Goal: Book appointment/travel/reservation: Book appointment/travel/reservation

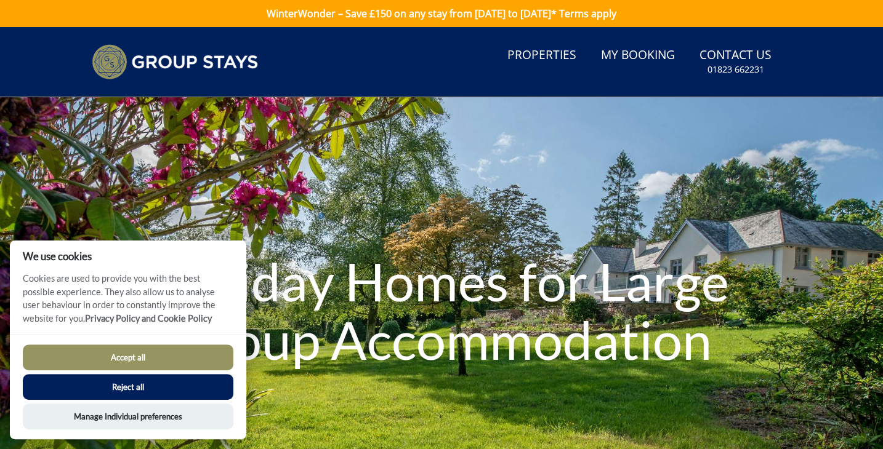
click at [177, 348] on button "Accept all" at bounding box center [128, 358] width 211 height 26
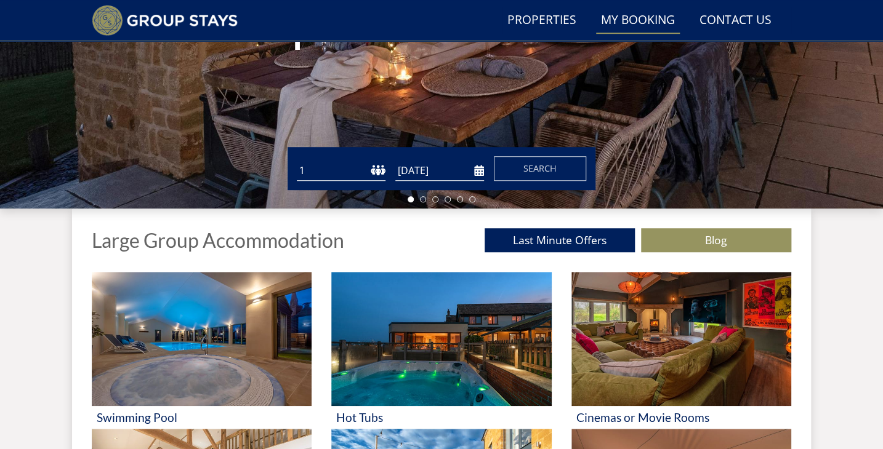
scroll to position [291, 0]
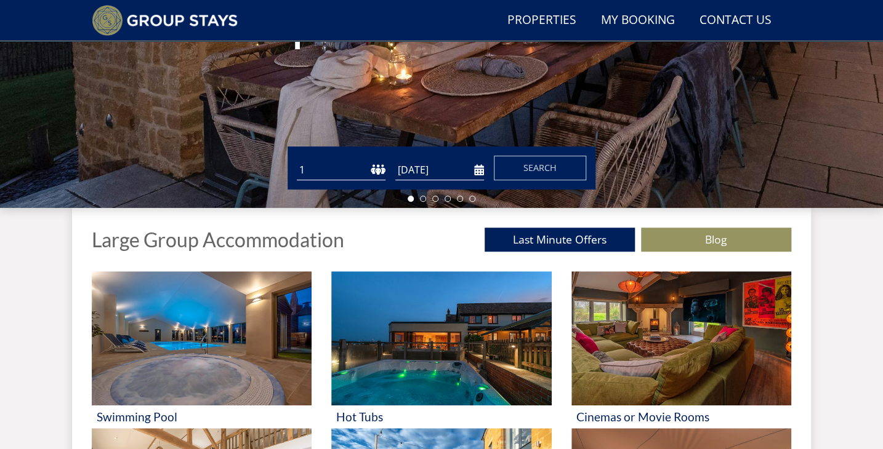
click at [482, 173] on input "[DATE]" at bounding box center [439, 170] width 89 height 20
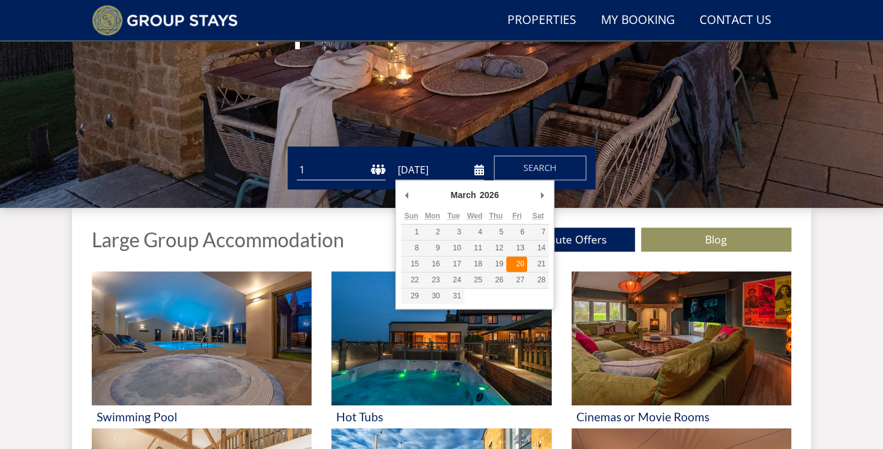
type input "20/03/2026"
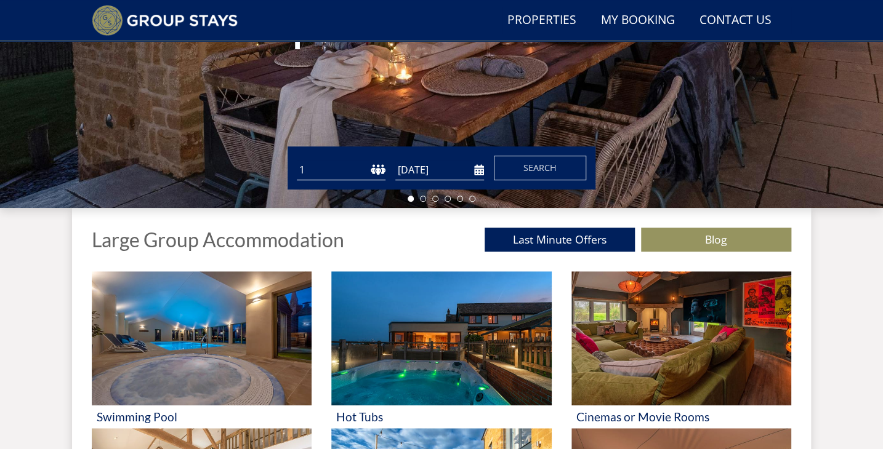
click at [377, 172] on select "1 2 3 4 5 6 7 8 9 10 11 12 13 14 15 16 17 18 19 20 21 22 23 24 25 26 27 28 29 3…" at bounding box center [341, 170] width 89 height 20
select select "12"
click at [297, 160] on select "1 2 3 4 5 6 7 8 9 10 11 12 13 14 15 16 17 18 19 20 21 22 23 24 25 26 27 28 29 3…" at bounding box center [341, 170] width 89 height 20
click at [550, 162] on span "Search" at bounding box center [539, 168] width 33 height 12
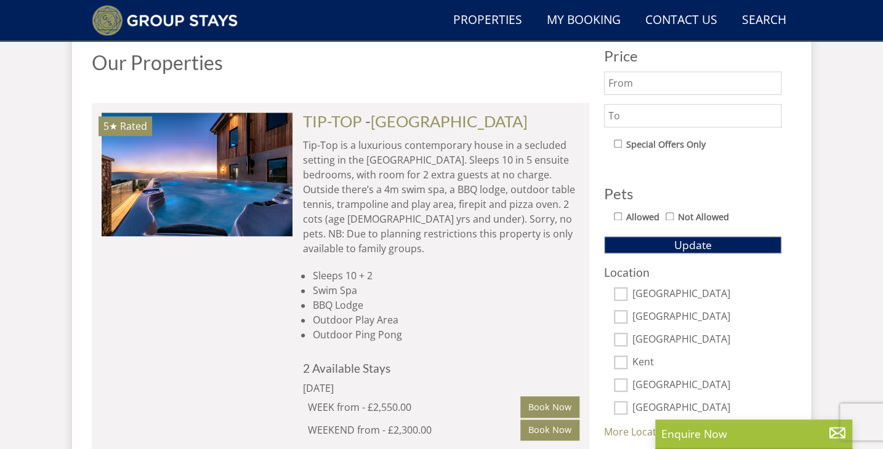
scroll to position [665, 0]
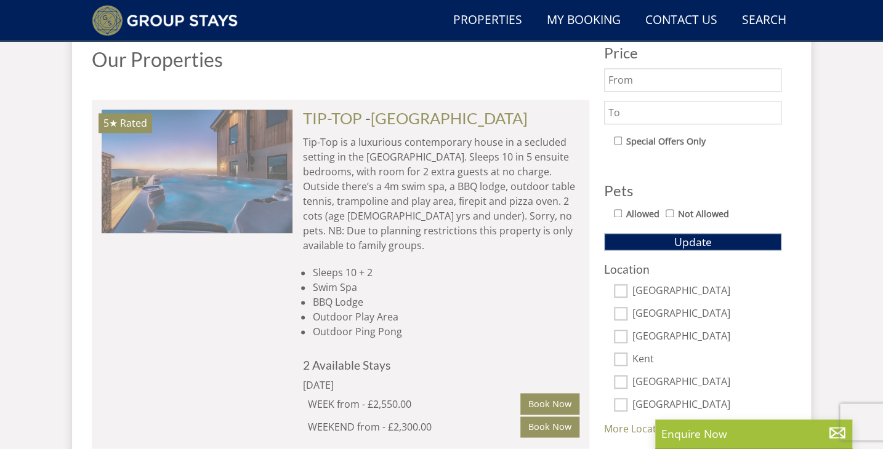
click at [159, 150] on img at bounding box center [197, 171] width 191 height 123
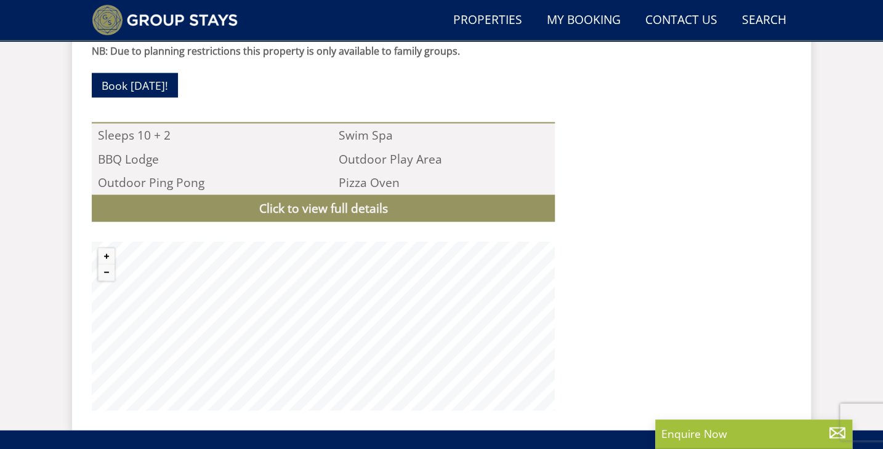
scroll to position [1156, 0]
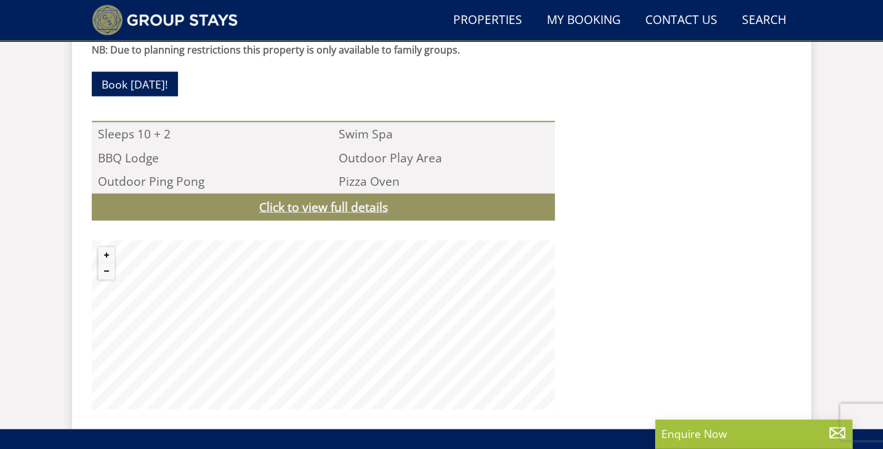
click at [368, 194] on link "Click to view full details" at bounding box center [323, 208] width 463 height 28
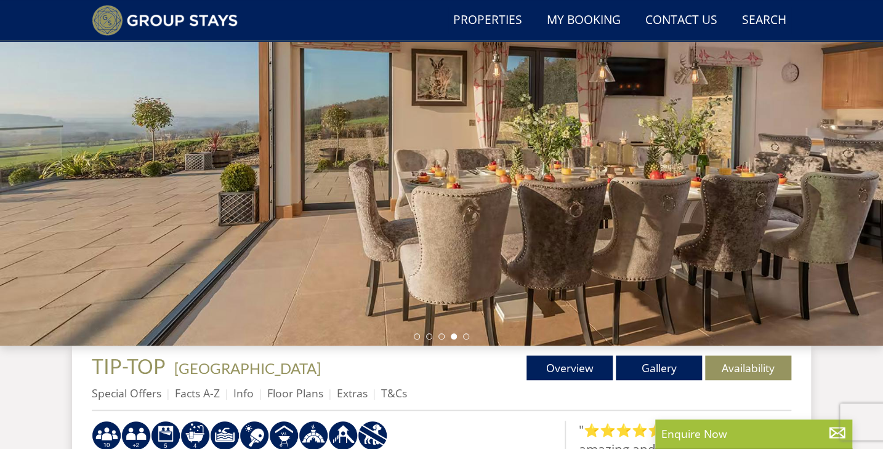
scroll to position [147, 0]
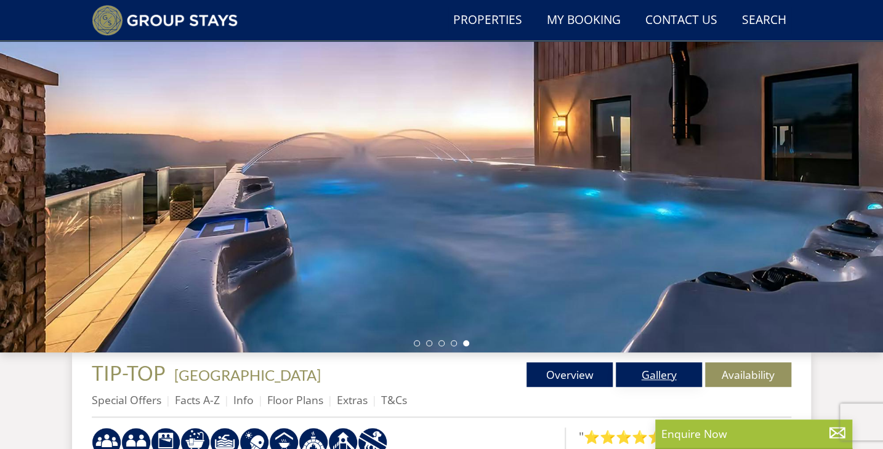
click at [670, 368] on link "Gallery" at bounding box center [659, 375] width 86 height 25
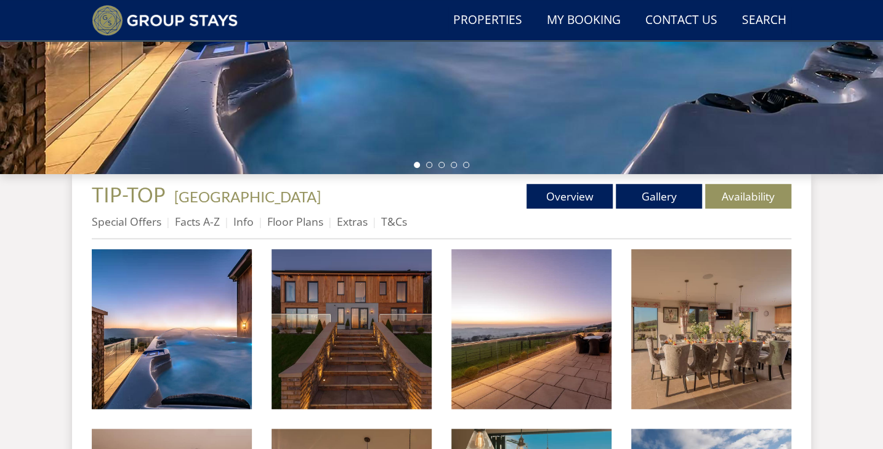
scroll to position [360, 0]
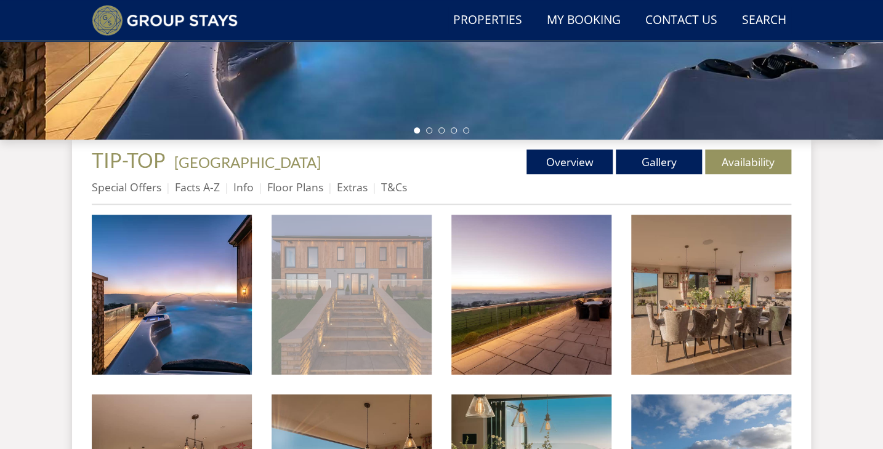
click at [324, 296] on img at bounding box center [352, 295] width 160 height 160
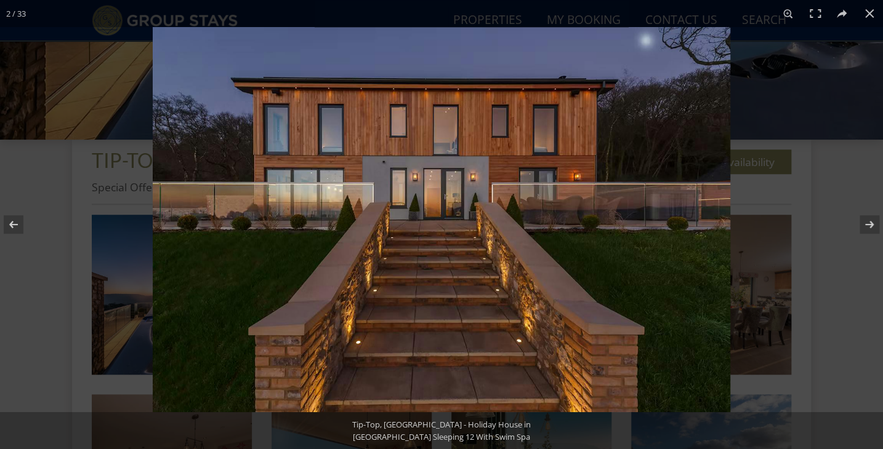
click at [615, 265] on img at bounding box center [441, 219] width 577 height 385
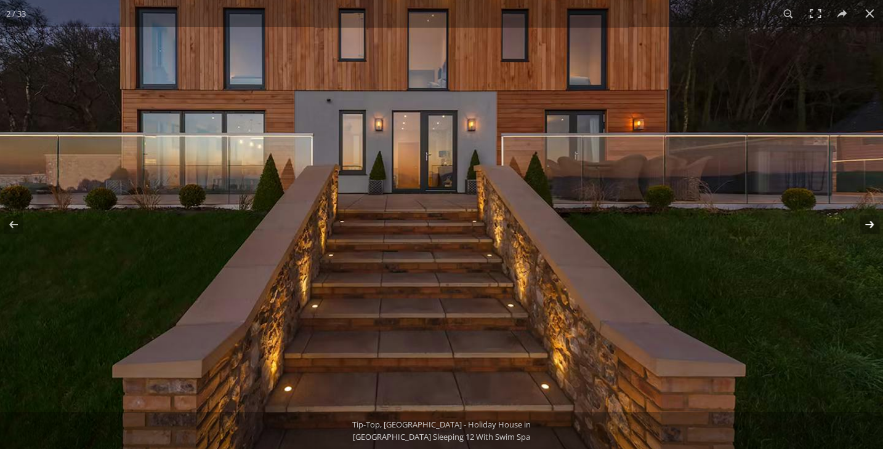
click at [867, 227] on button at bounding box center [861, 225] width 43 height 62
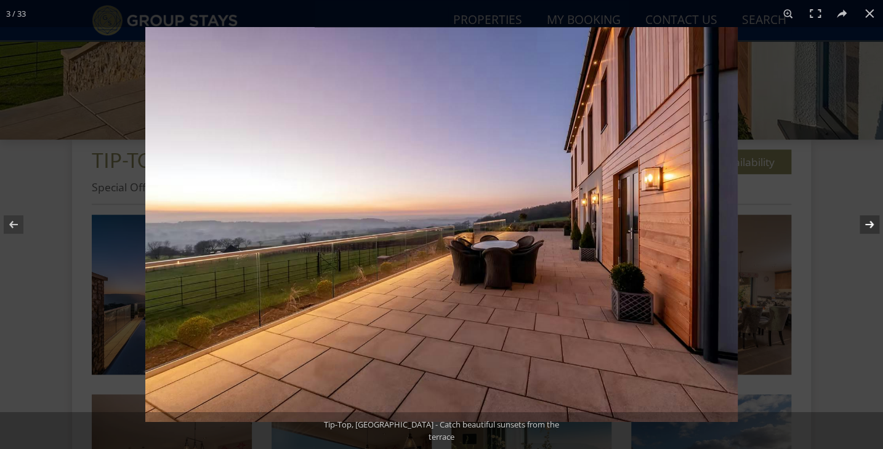
click at [867, 227] on button at bounding box center [861, 225] width 43 height 62
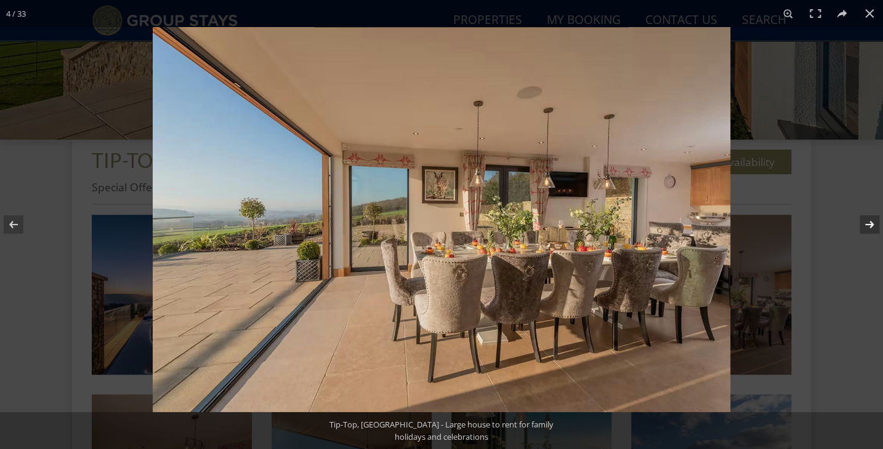
click at [867, 227] on button at bounding box center [861, 225] width 43 height 62
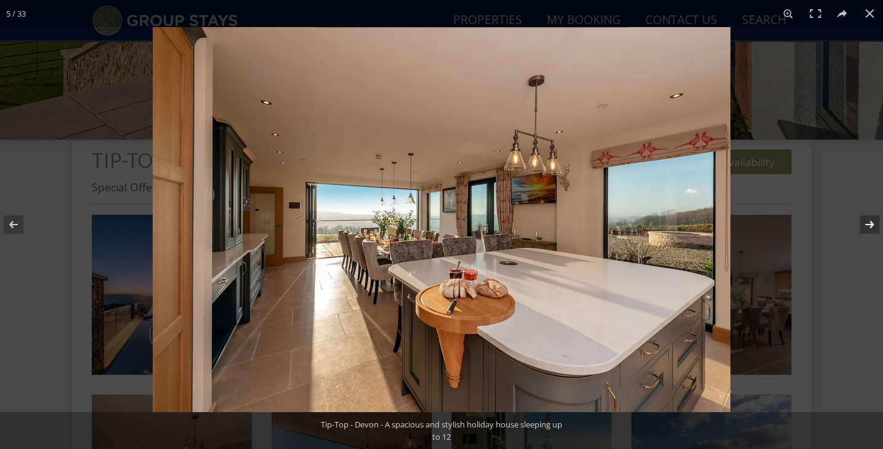
click at [867, 227] on button at bounding box center [861, 225] width 43 height 62
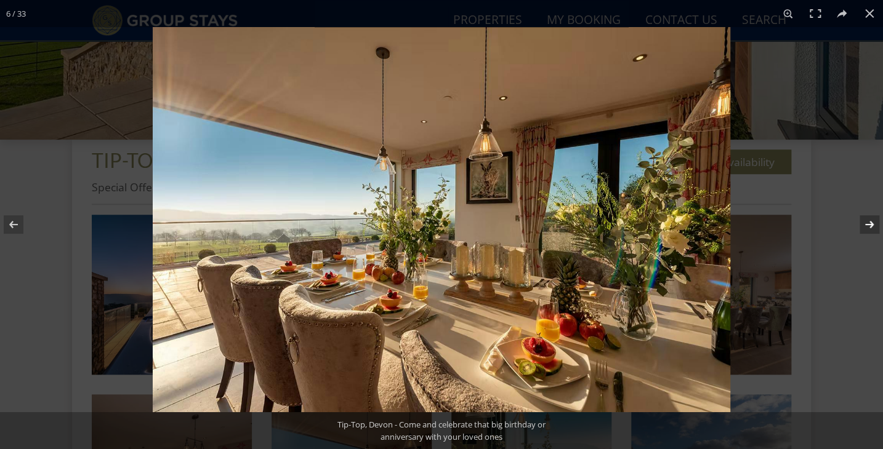
click at [867, 227] on button at bounding box center [861, 225] width 43 height 62
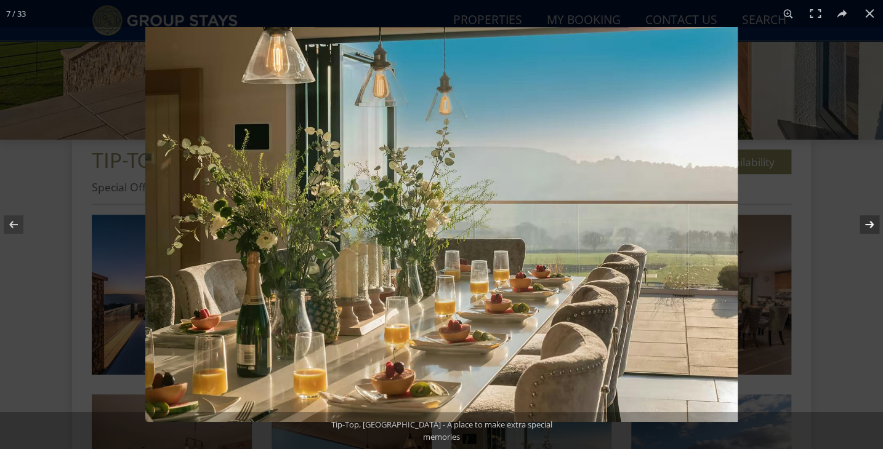
click at [867, 227] on button at bounding box center [861, 225] width 43 height 62
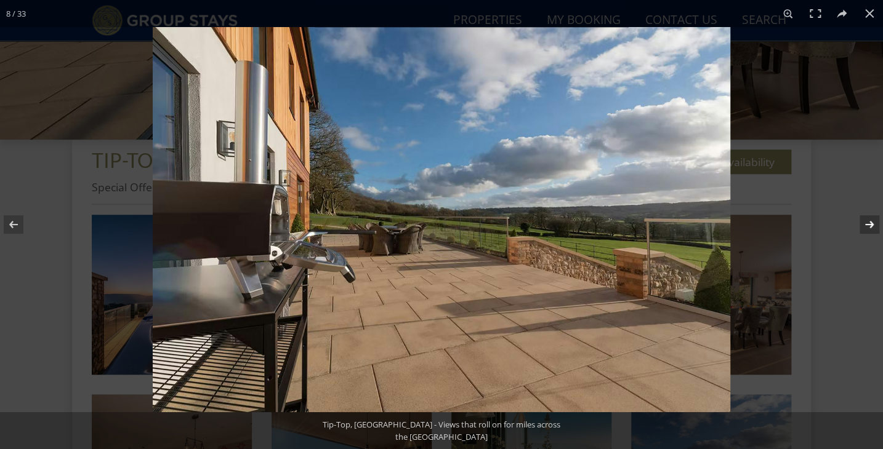
click at [866, 227] on button at bounding box center [861, 225] width 43 height 62
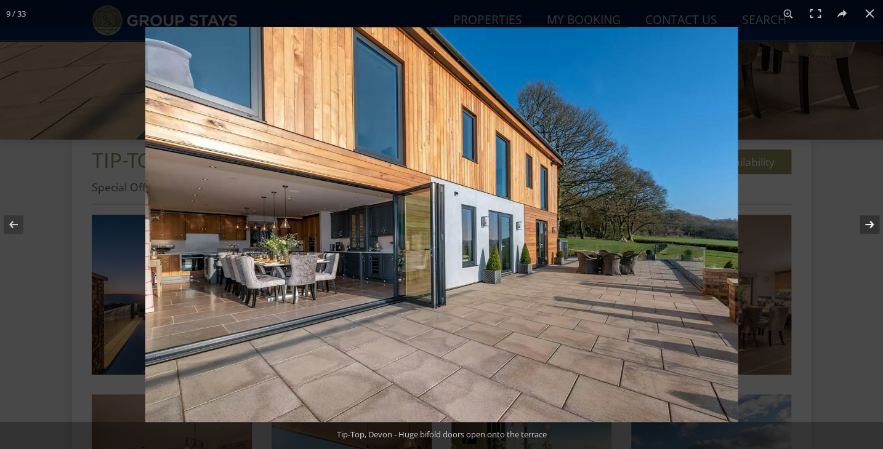
click at [865, 227] on button at bounding box center [861, 225] width 43 height 62
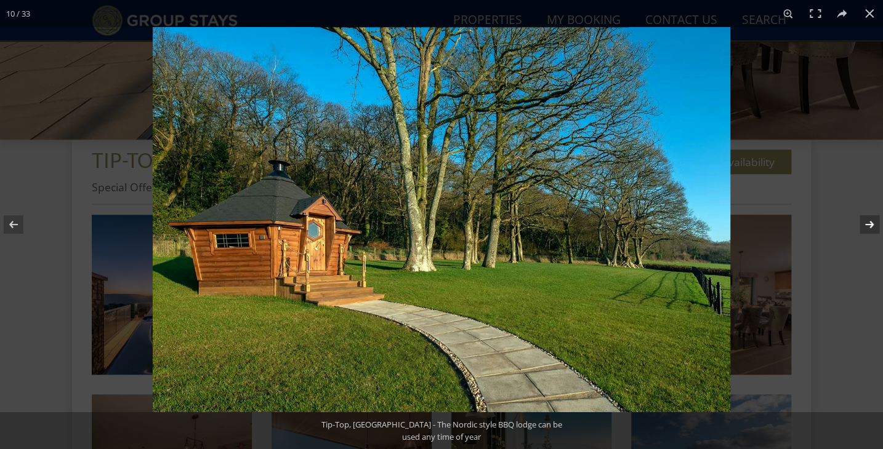
click at [865, 227] on button at bounding box center [861, 225] width 43 height 62
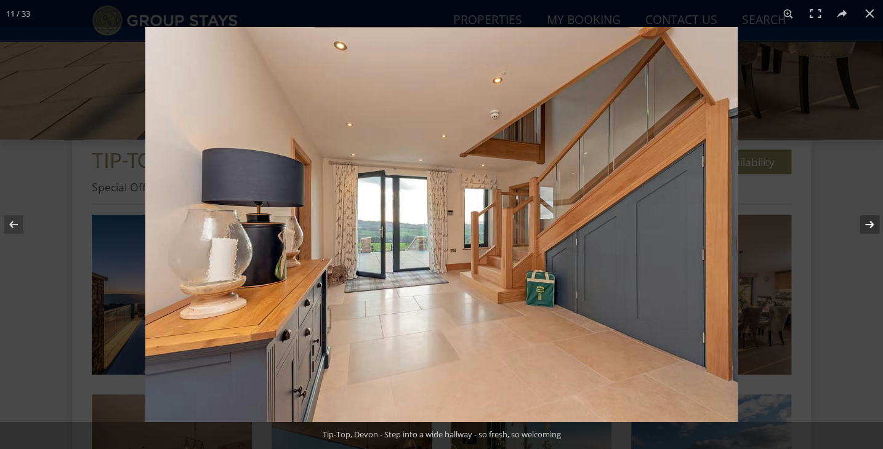
click at [865, 227] on button at bounding box center [861, 225] width 43 height 62
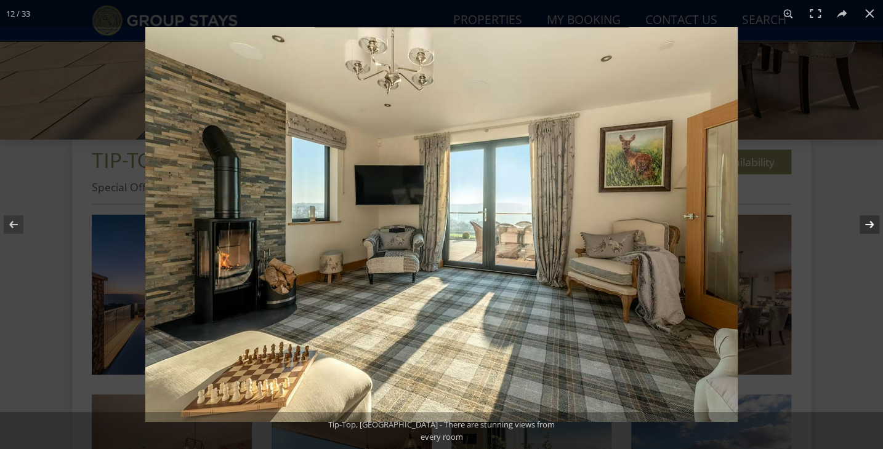
click at [865, 227] on button at bounding box center [861, 225] width 43 height 62
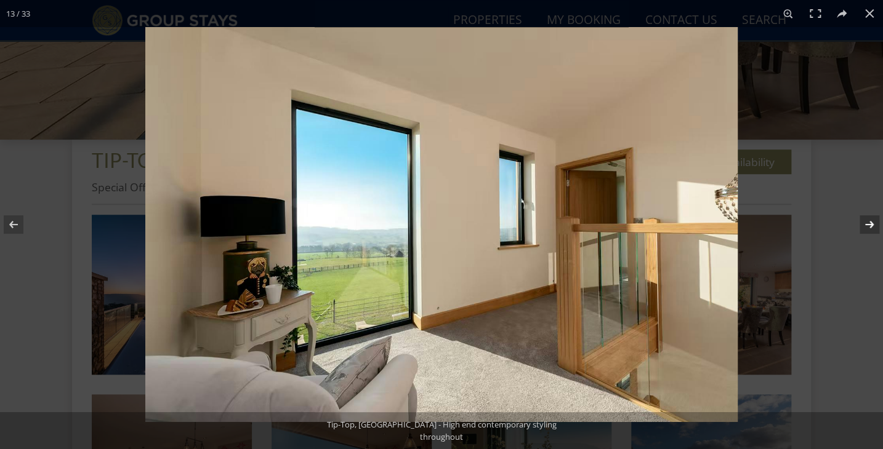
click at [865, 227] on button at bounding box center [861, 225] width 43 height 62
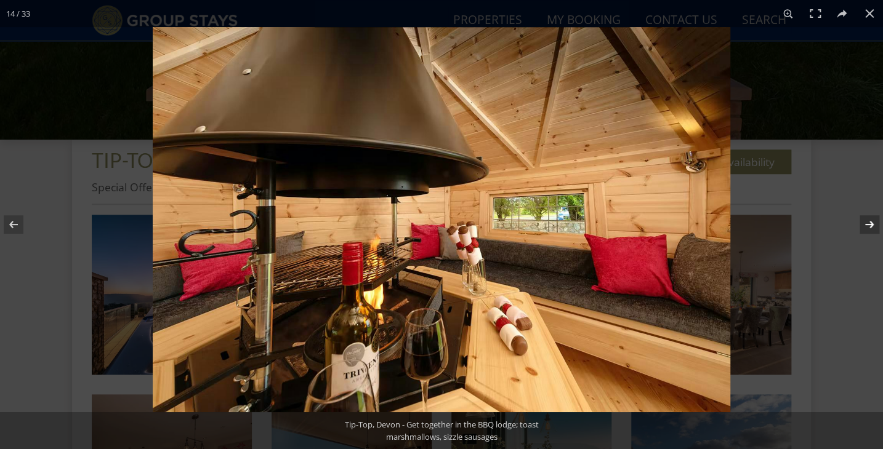
click at [865, 227] on button at bounding box center [861, 225] width 43 height 62
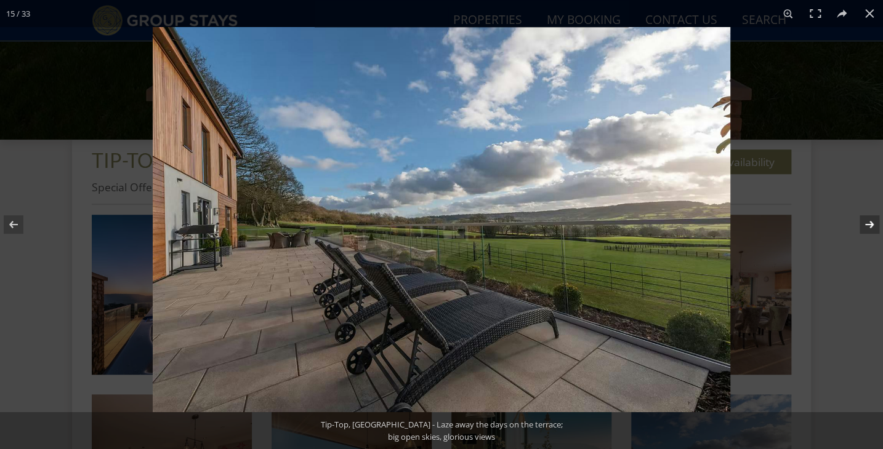
click at [865, 227] on button at bounding box center [861, 225] width 43 height 62
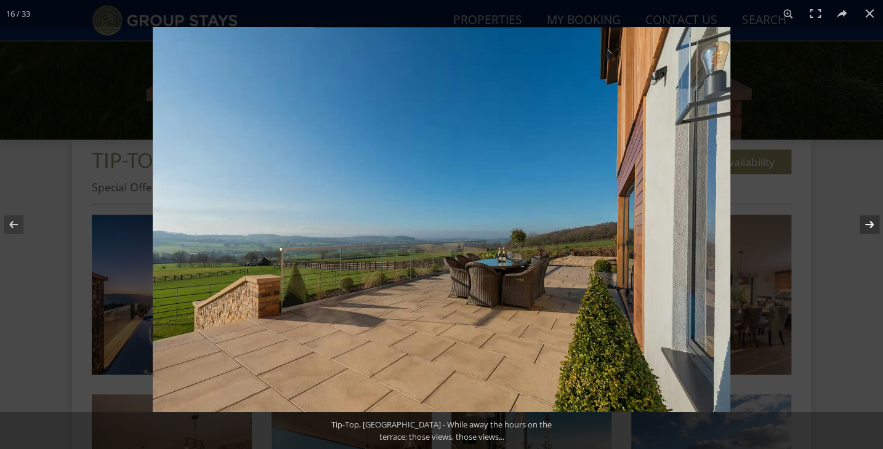
click at [865, 227] on button at bounding box center [861, 225] width 43 height 62
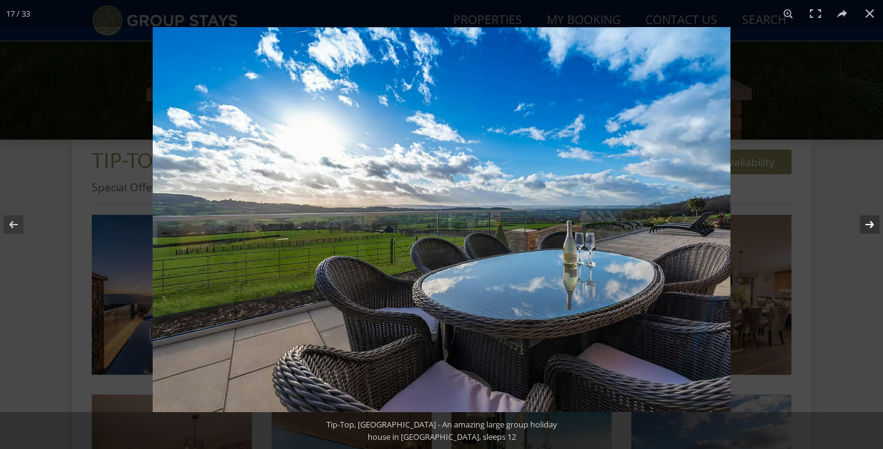
click at [865, 227] on button at bounding box center [861, 225] width 43 height 62
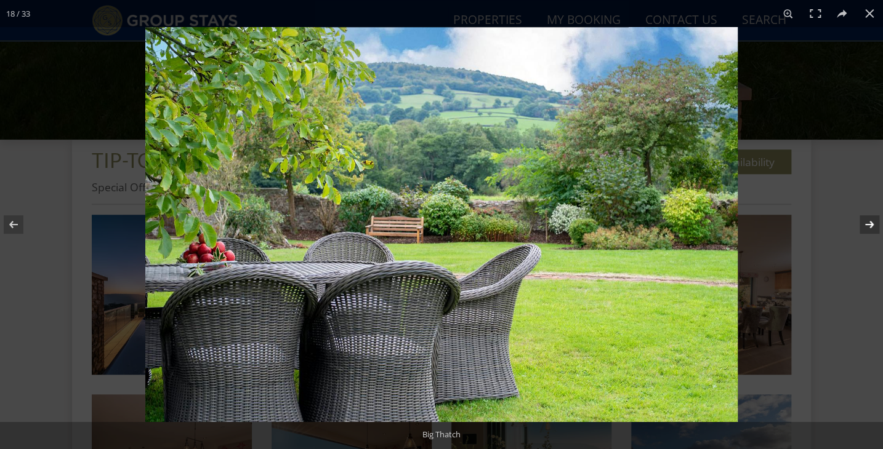
click at [865, 227] on button at bounding box center [861, 225] width 43 height 62
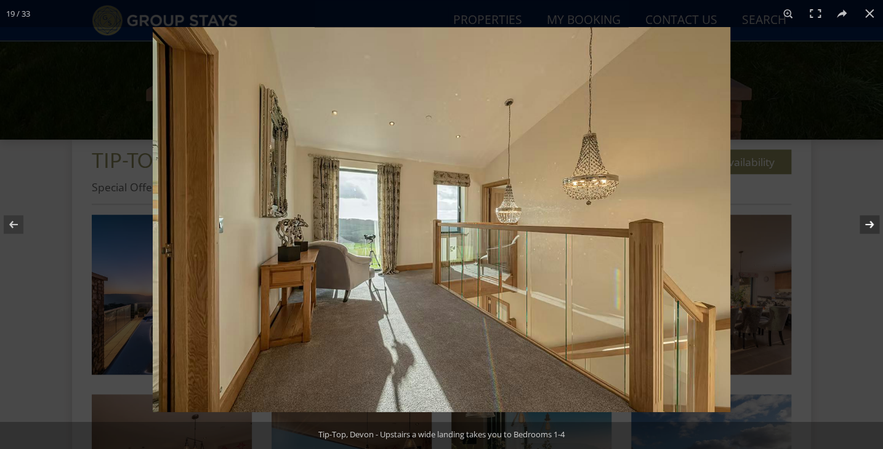
click at [865, 227] on button at bounding box center [861, 225] width 43 height 62
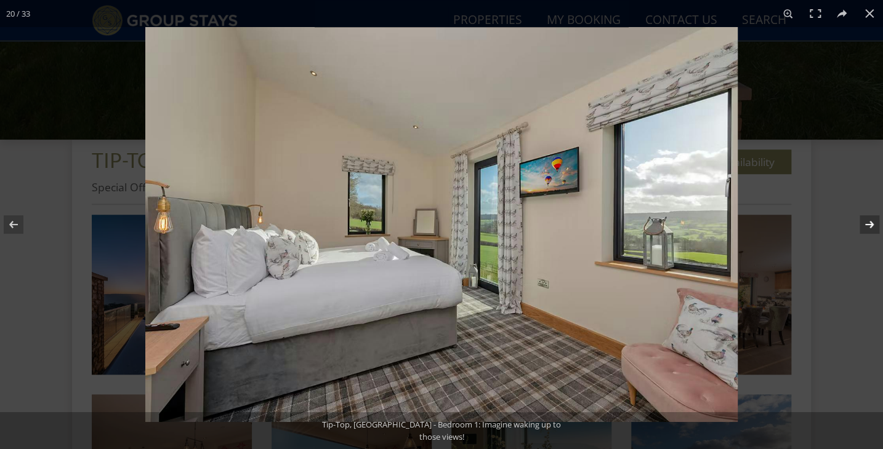
click at [865, 227] on button at bounding box center [861, 225] width 43 height 62
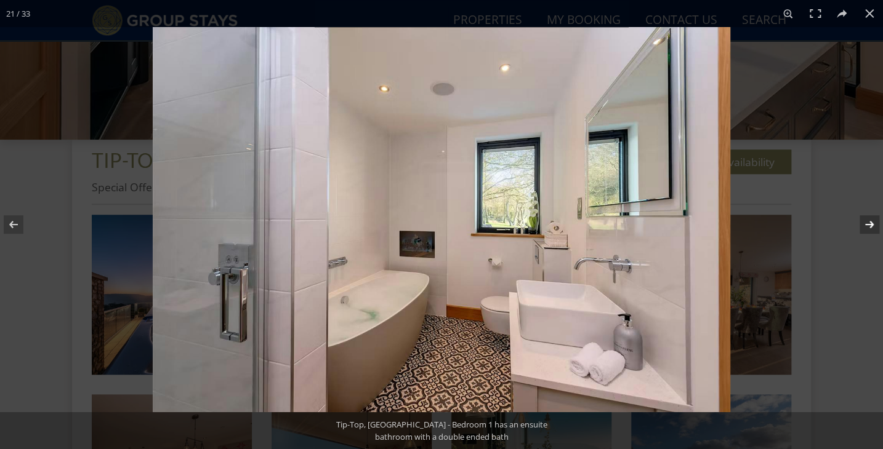
click at [865, 227] on button at bounding box center [861, 225] width 43 height 62
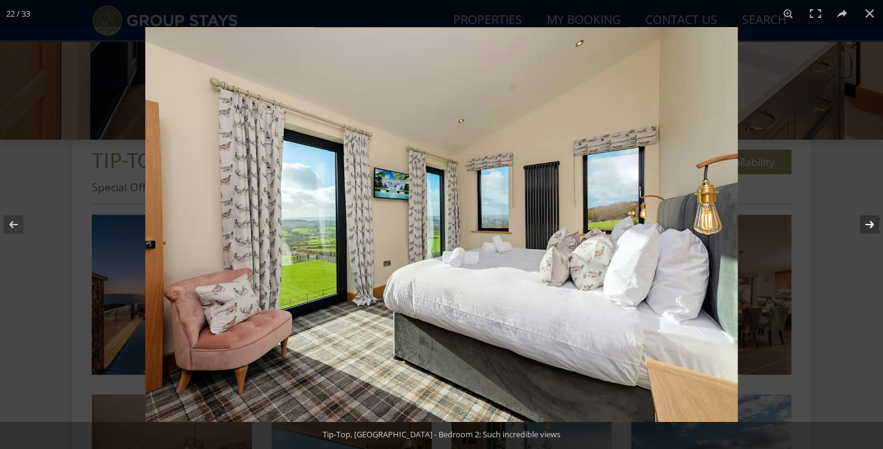
click at [865, 227] on button at bounding box center [861, 225] width 43 height 62
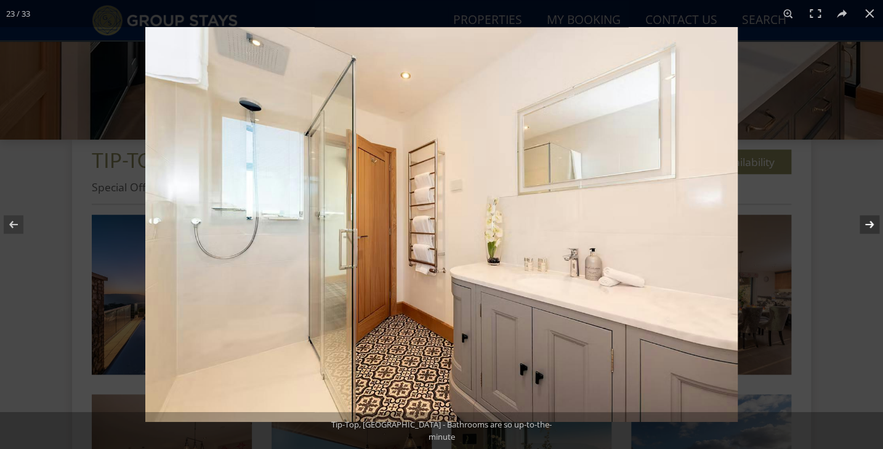
click at [865, 227] on button at bounding box center [861, 225] width 43 height 62
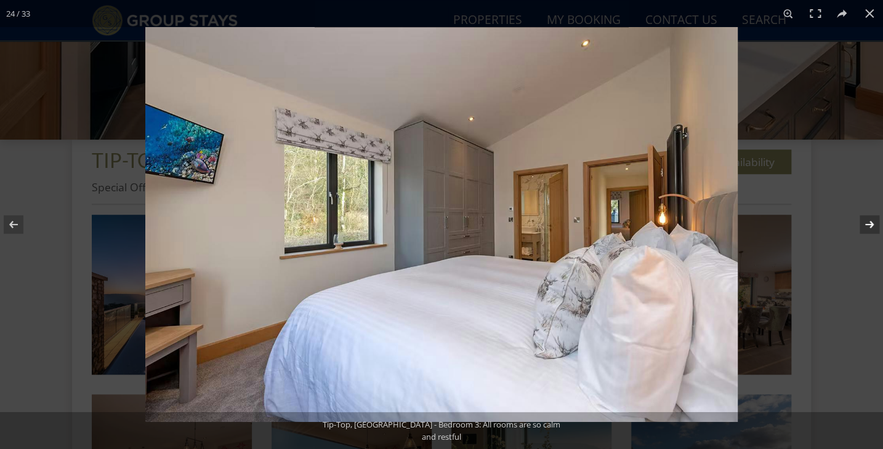
click at [865, 227] on button at bounding box center [861, 225] width 43 height 62
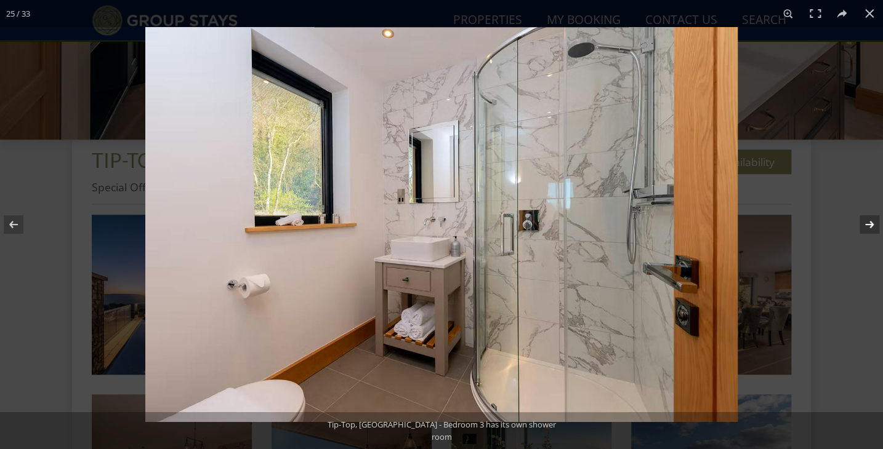
click at [865, 223] on button at bounding box center [861, 225] width 43 height 62
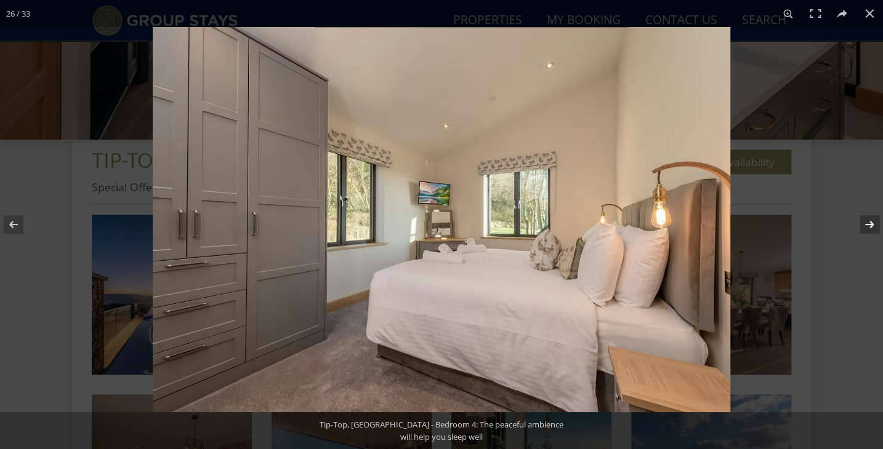
click at [865, 223] on button at bounding box center [861, 225] width 43 height 62
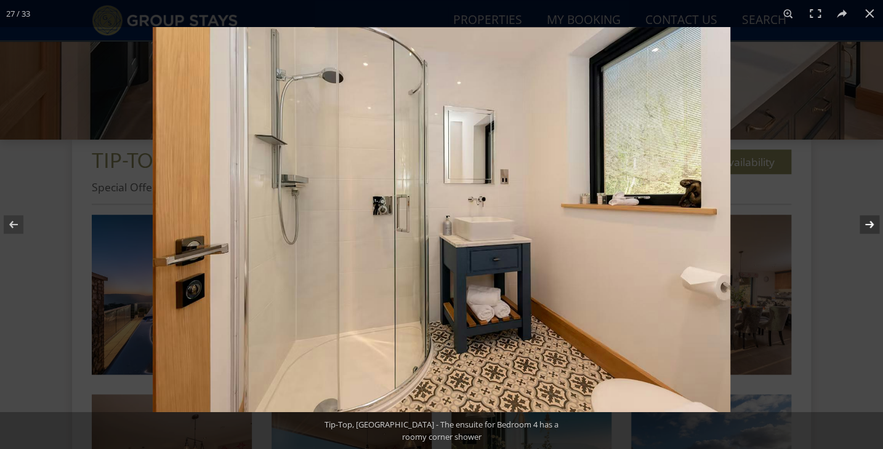
click at [865, 223] on button at bounding box center [861, 225] width 43 height 62
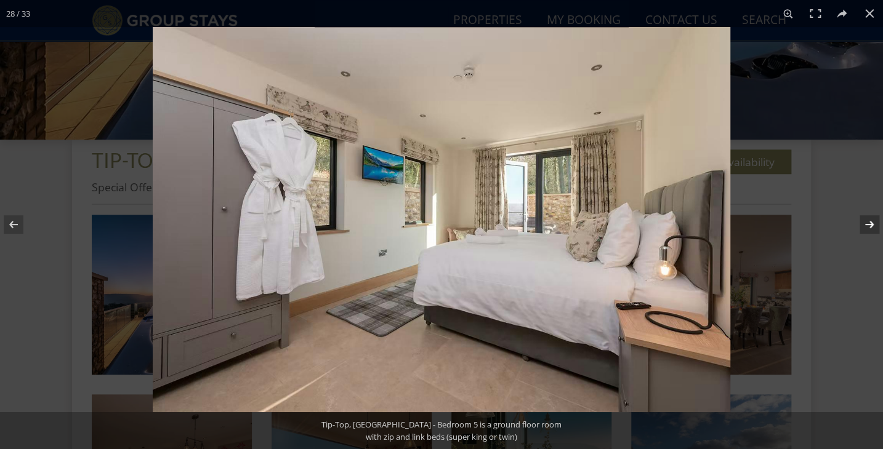
click at [865, 223] on button at bounding box center [861, 225] width 43 height 62
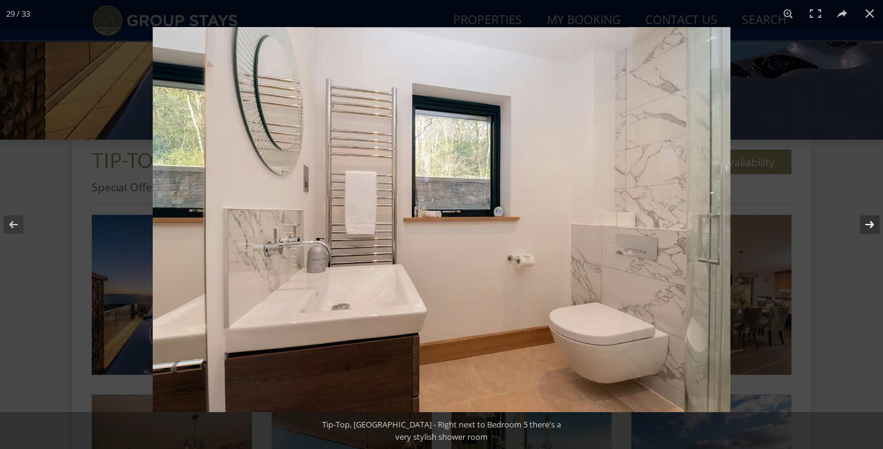
click at [865, 223] on button at bounding box center [861, 225] width 43 height 62
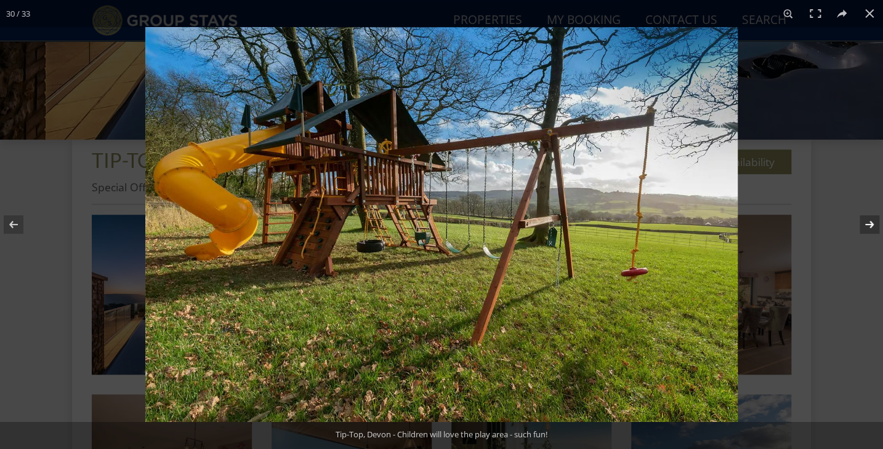
click at [865, 223] on button at bounding box center [861, 225] width 43 height 62
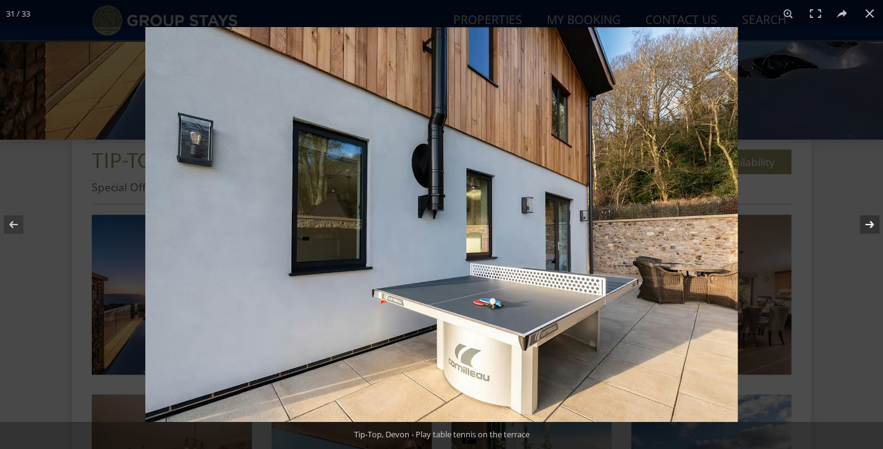
click at [865, 223] on button at bounding box center [861, 225] width 43 height 62
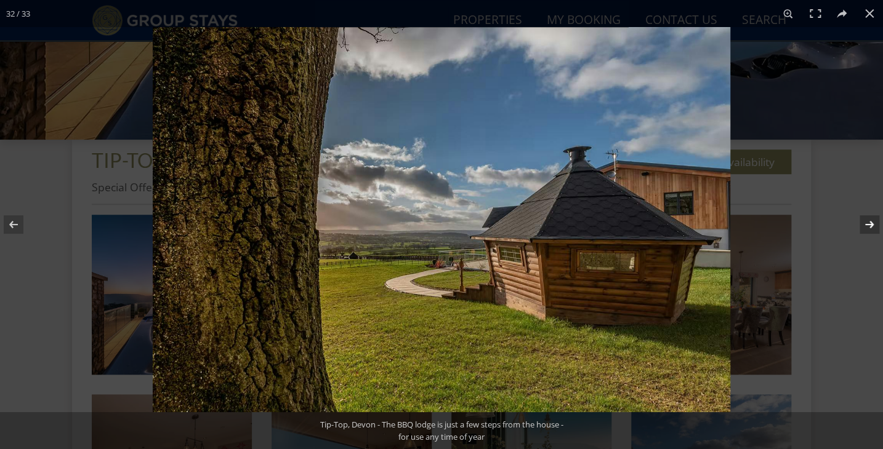
click at [865, 223] on button at bounding box center [861, 225] width 43 height 62
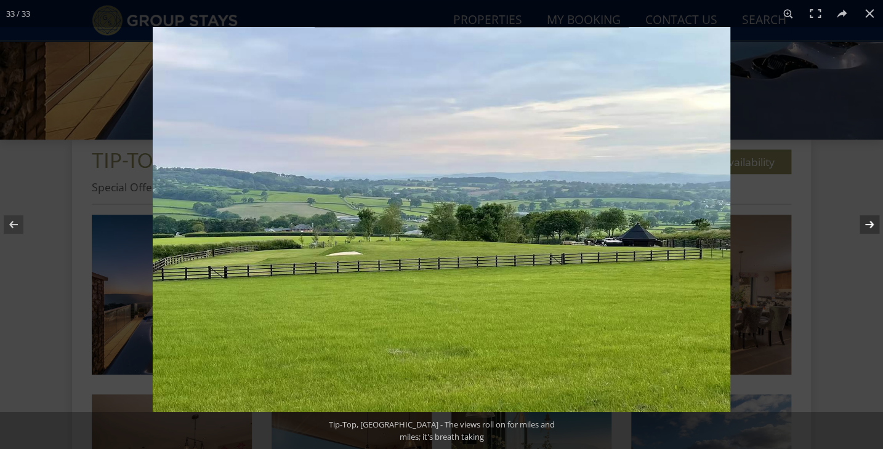
click at [865, 223] on button at bounding box center [861, 225] width 43 height 62
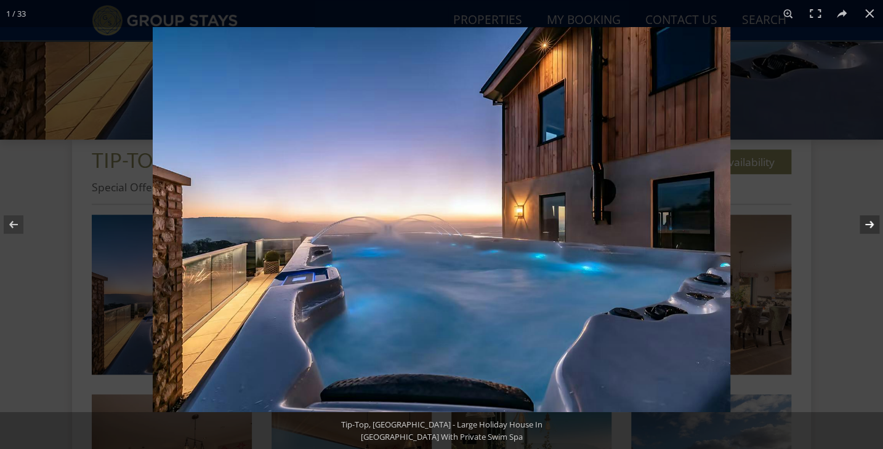
click at [865, 223] on button at bounding box center [861, 225] width 43 height 62
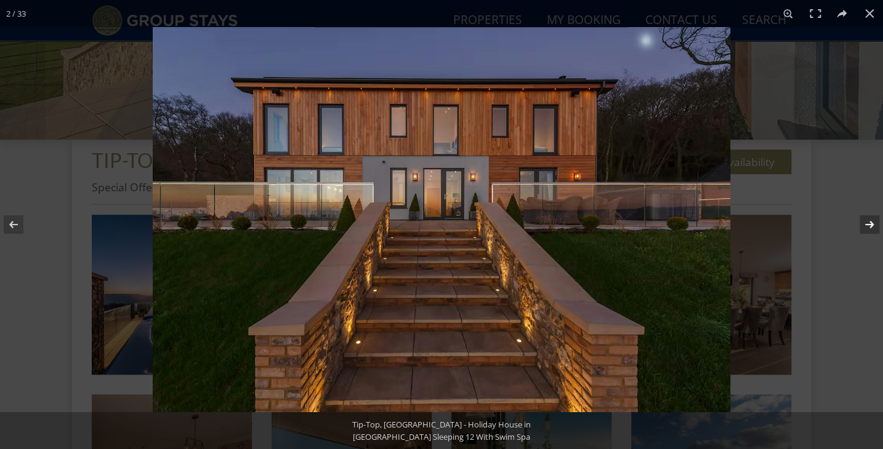
click at [865, 223] on button at bounding box center [861, 225] width 43 height 62
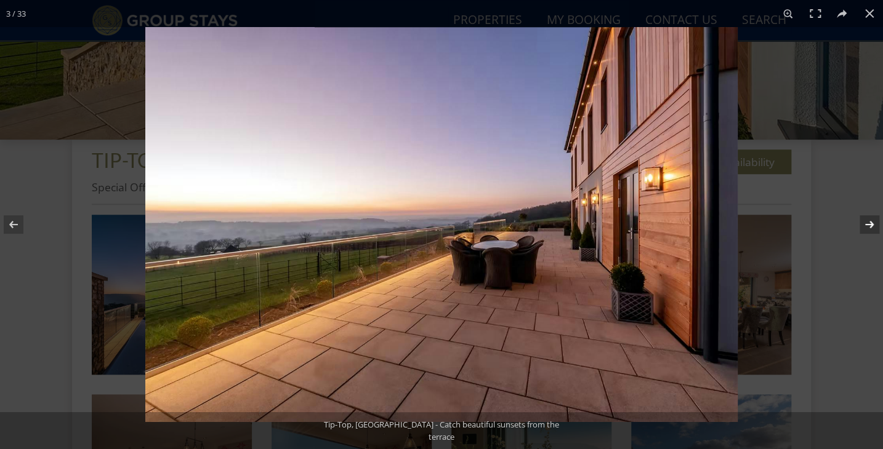
click at [865, 223] on button at bounding box center [861, 225] width 43 height 62
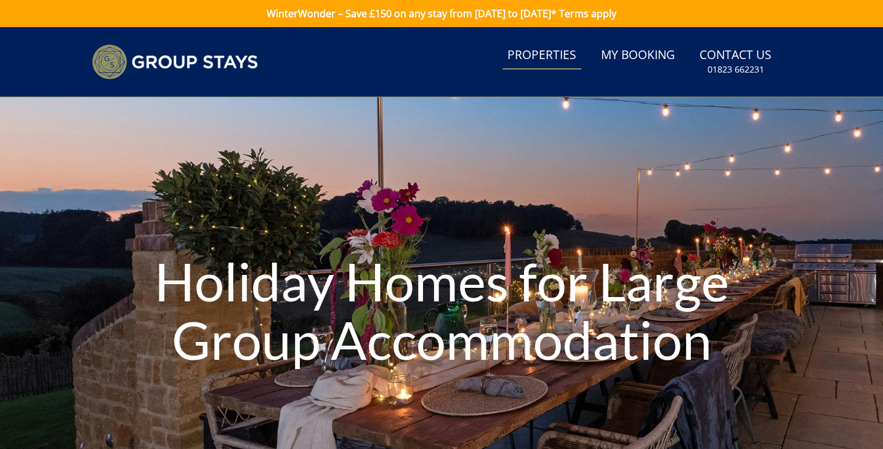
click at [537, 53] on link "Properties" at bounding box center [541, 56] width 79 height 28
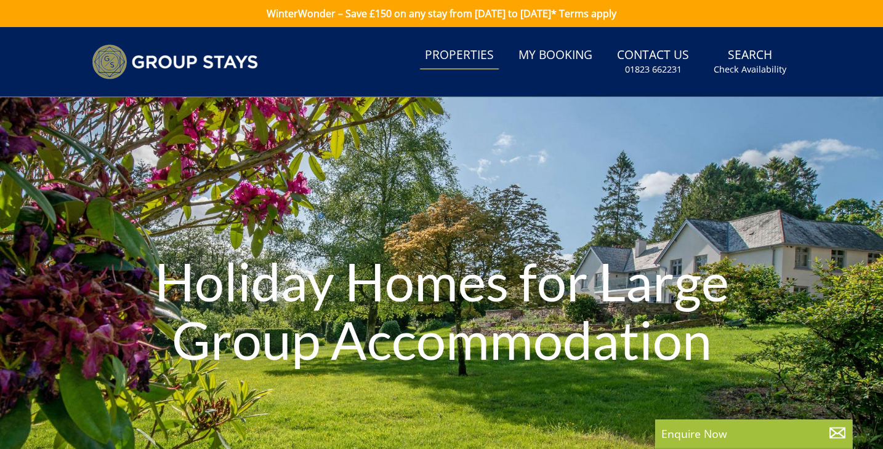
click at [627, 57] on link "Contact Us 01823 662231" at bounding box center [653, 62] width 82 height 40
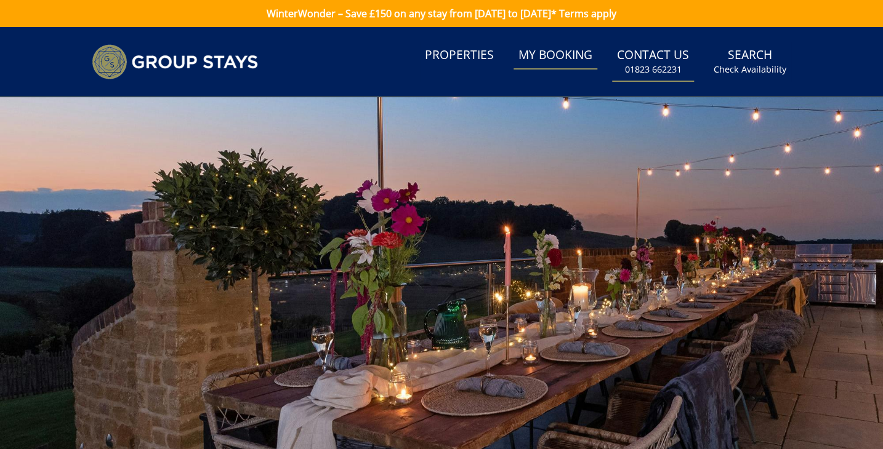
click at [581, 58] on link "My Booking" at bounding box center [555, 56] width 84 height 28
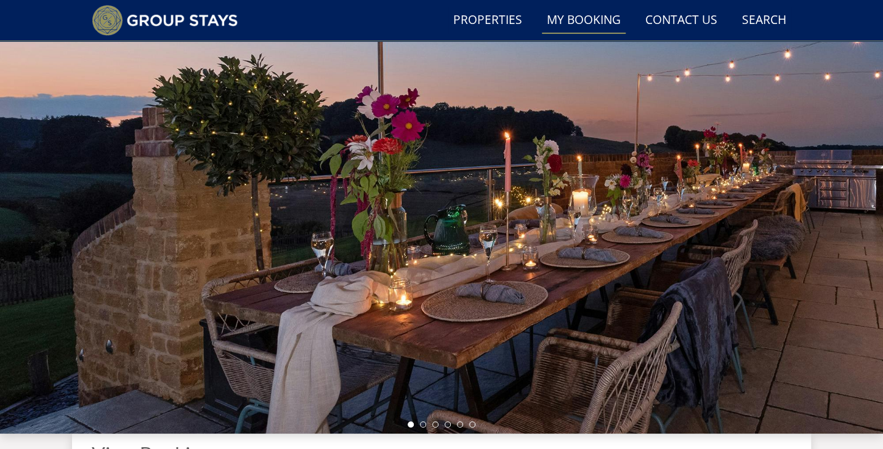
scroll to position [63, 0]
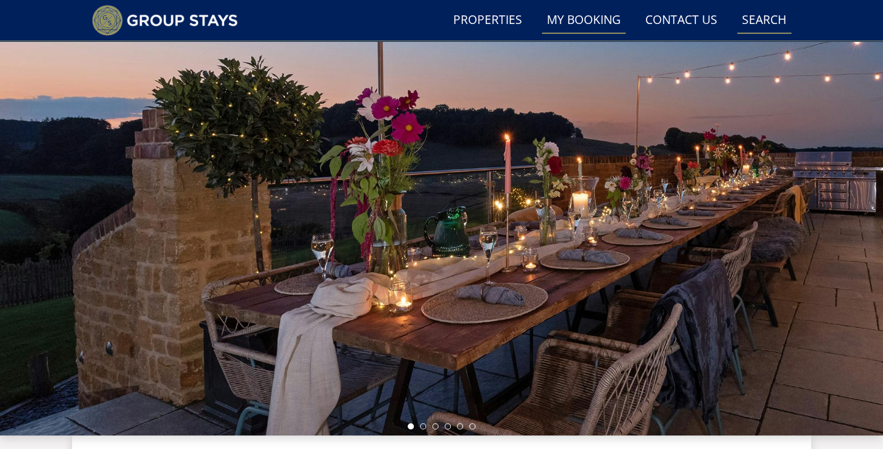
click at [773, 17] on link "Search Check Availability" at bounding box center [764, 21] width 54 height 28
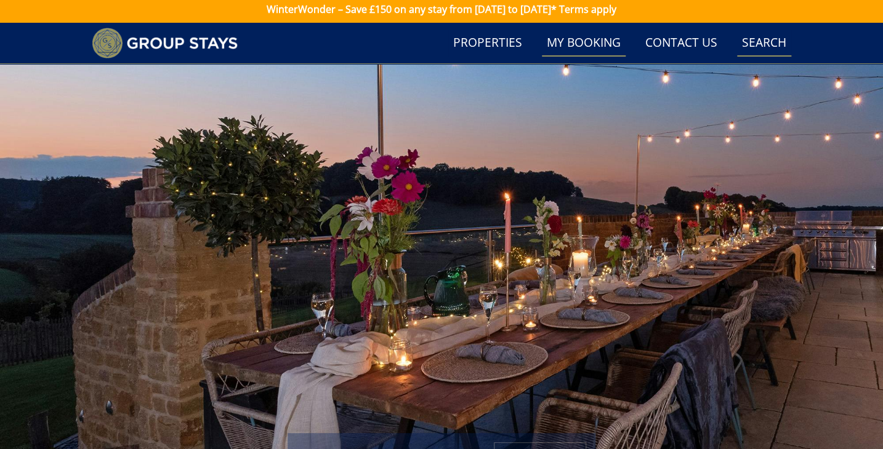
scroll to position [0, 0]
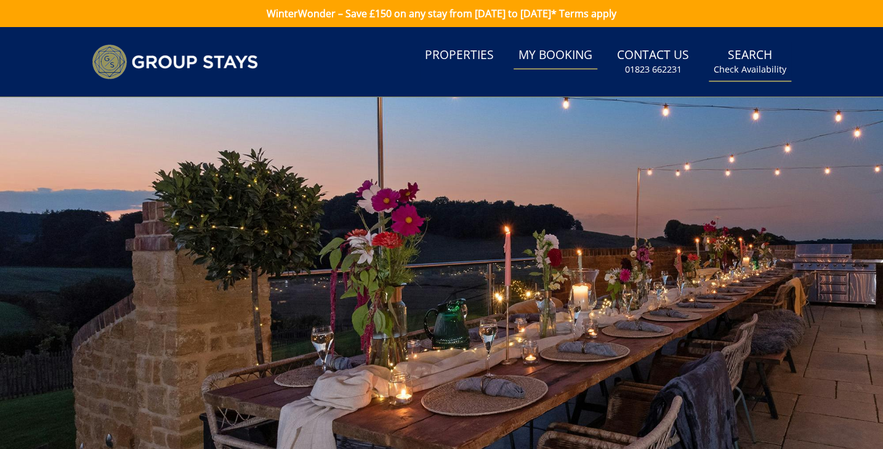
click at [758, 57] on link "Search Check Availability" at bounding box center [750, 62] width 82 height 40
click at [660, 73] on small "01823 662231" at bounding box center [653, 69] width 57 height 12
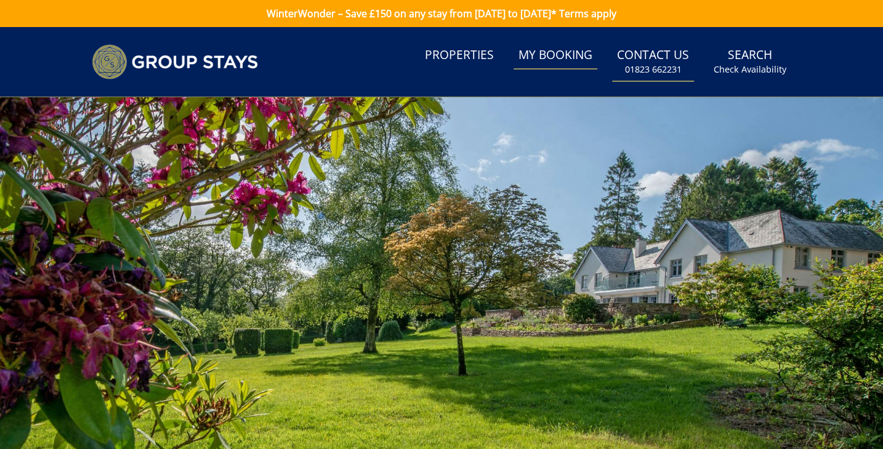
click at [536, 66] on link "My Booking" at bounding box center [555, 56] width 84 height 28
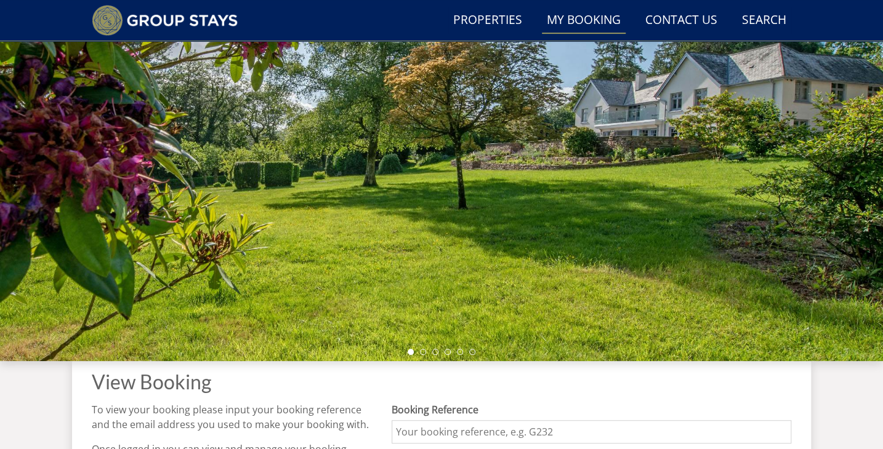
scroll to position [133, 0]
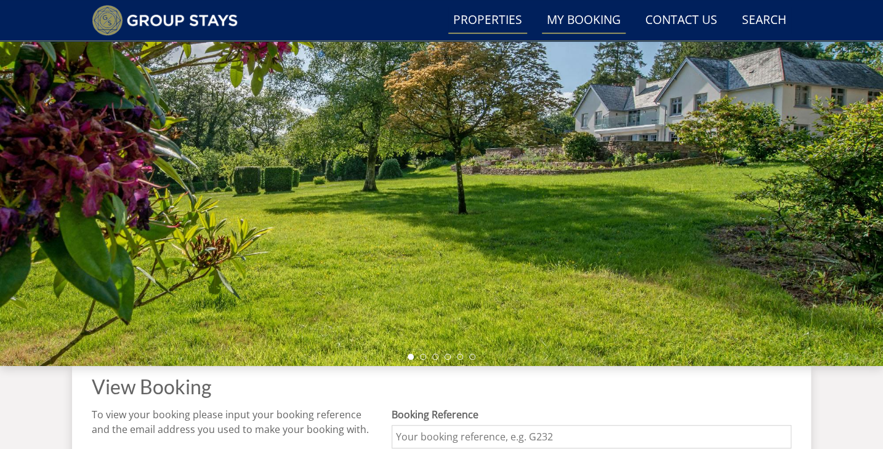
click at [489, 17] on link "Properties" at bounding box center [487, 21] width 79 height 28
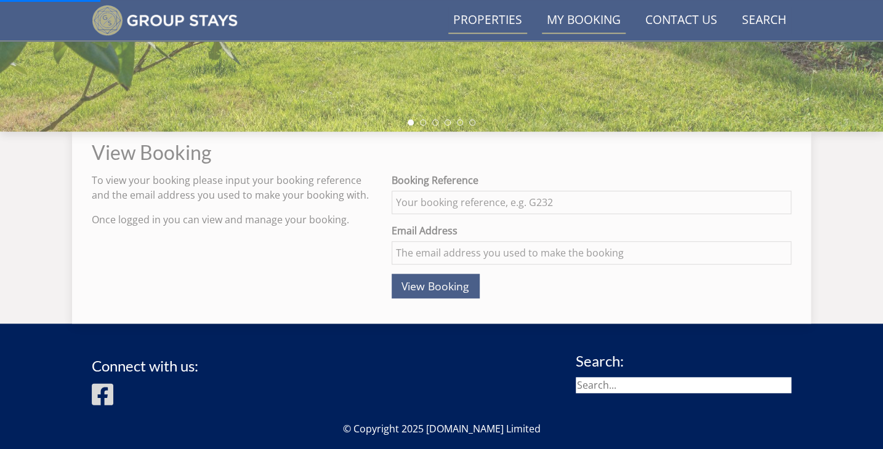
scroll to position [371, 0]
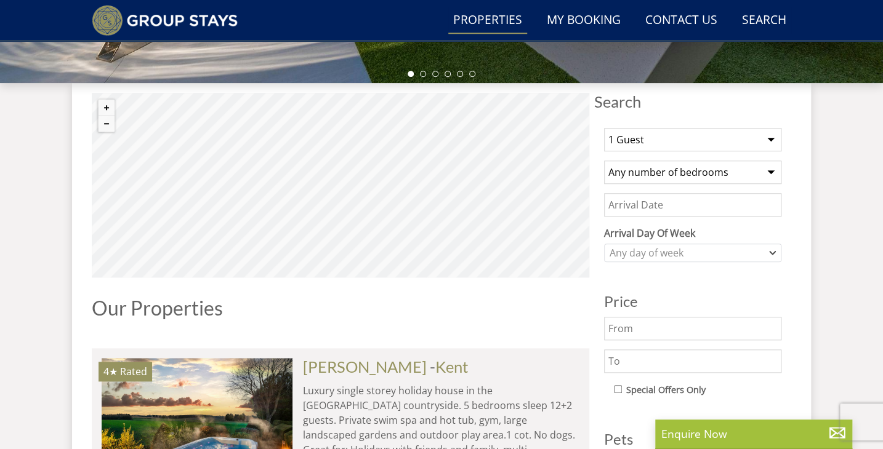
scroll to position [424, 0]
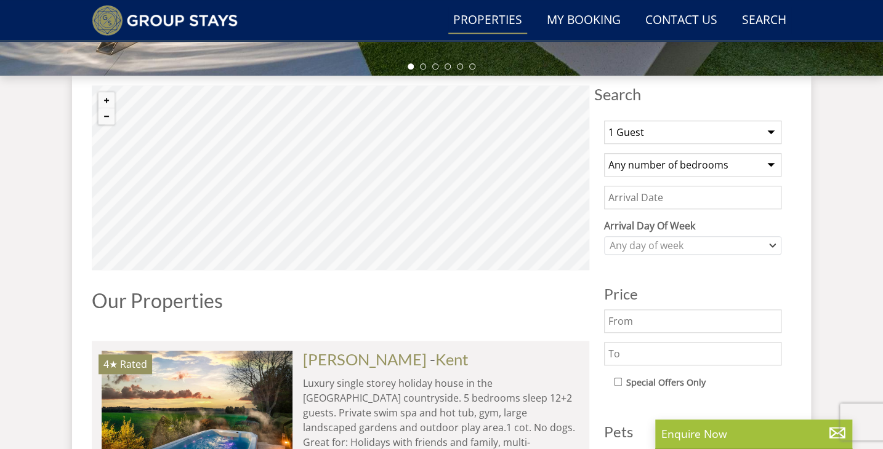
click at [774, 131] on select "1 Guest 2 Guests 3 Guests 4 Guests 5 Guests 6 Guests 7 Guests 8 Guests 9 Guests…" at bounding box center [692, 132] width 177 height 23
select select "12"
click at [604, 121] on select "1 Guest 2 Guests 3 Guests 4 Guests 5 Guests 6 Guests 7 Guests 8 Guests 9 Guests…" at bounding box center [692, 132] width 177 height 23
click at [770, 166] on select "Any number of bedrooms 1 Bedroom 2 Bedrooms 3 Bedrooms 4 Bedrooms 5 Bedrooms 6 …" at bounding box center [692, 164] width 177 height 23
select select "6"
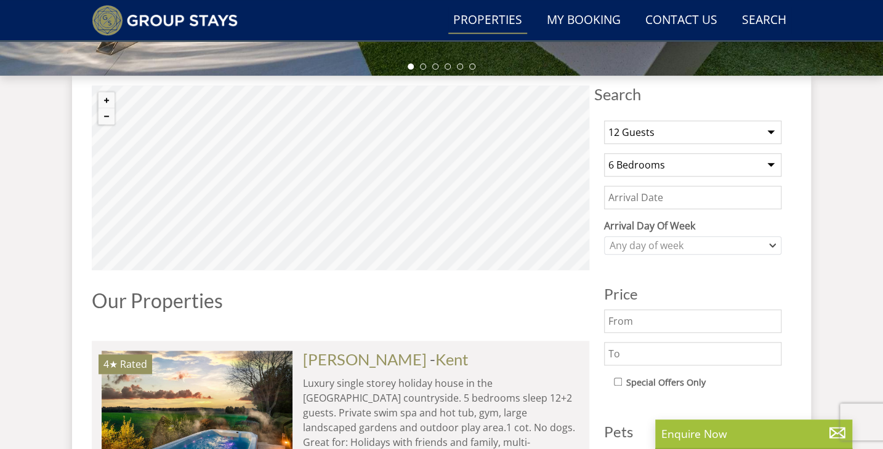
click at [604, 153] on select "Any number of bedrooms 1 Bedroom 2 Bedrooms 3 Bedrooms 4 Bedrooms 5 Bedrooms 6 …" at bounding box center [692, 164] width 177 height 23
click at [772, 247] on icon "Combobox" at bounding box center [772, 245] width 7 height 7
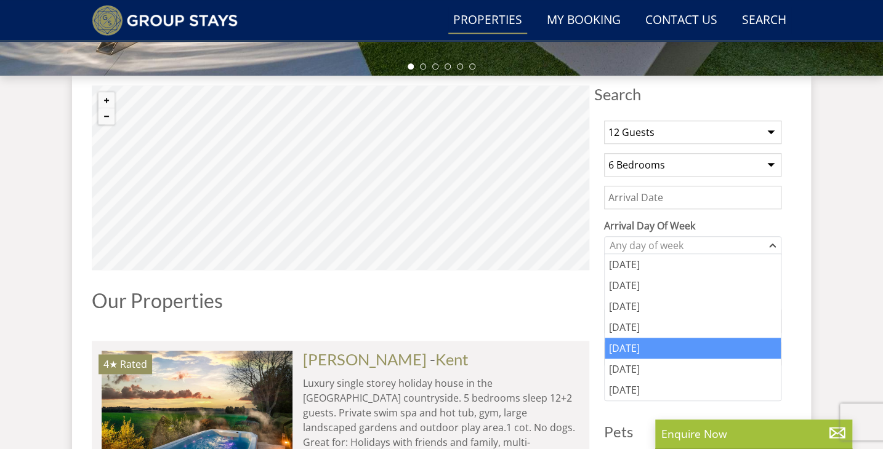
click at [709, 344] on div "[DATE]" at bounding box center [693, 348] width 176 height 21
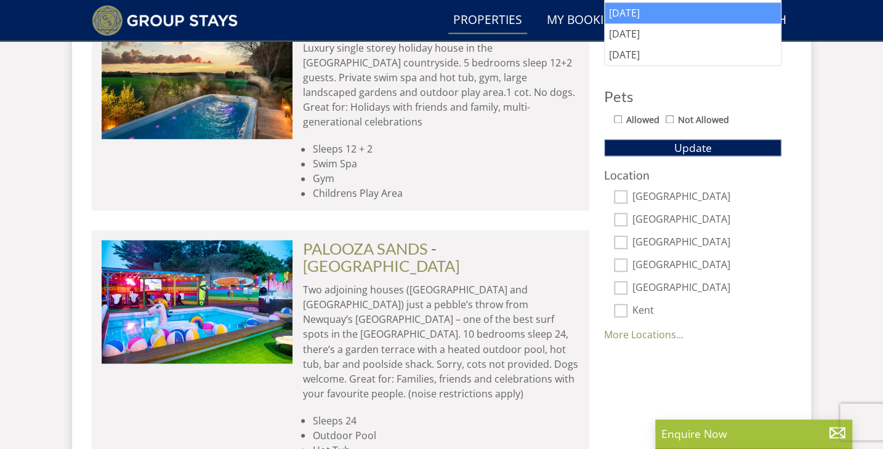
scroll to position [761, 0]
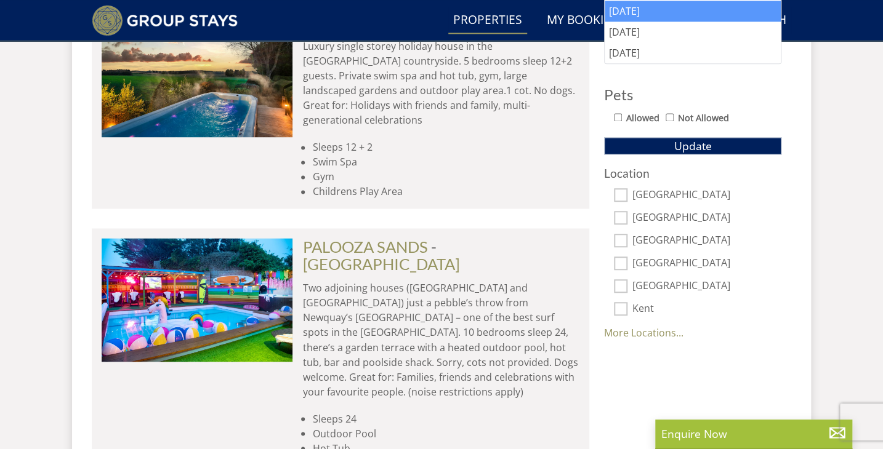
click at [632, 304] on label "Kent" at bounding box center [706, 310] width 149 height 14
click at [627, 304] on input "Kent" at bounding box center [621, 309] width 14 height 14
checkbox input "true"
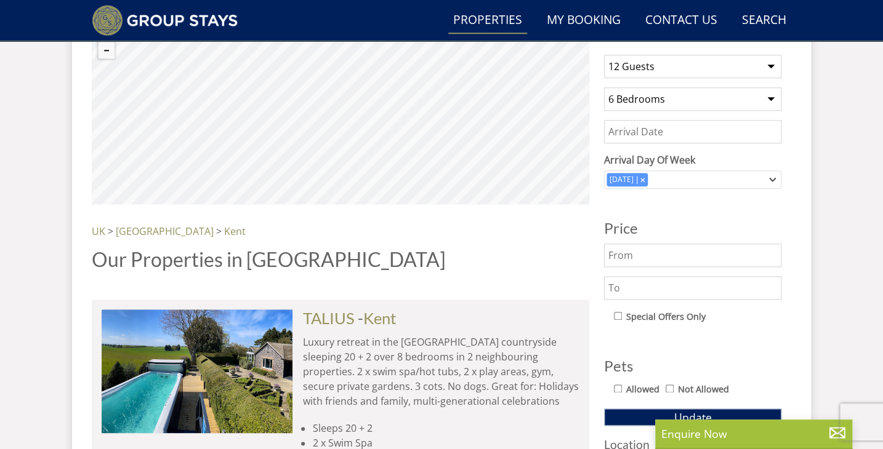
scroll to position [488, 0]
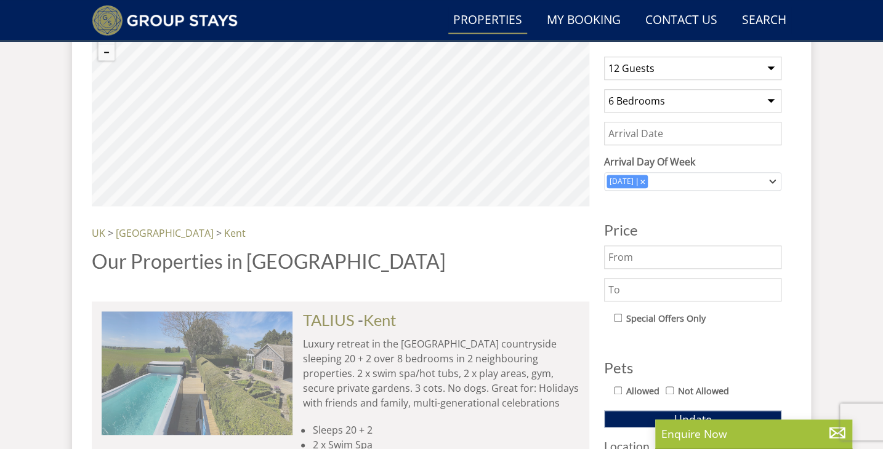
click at [218, 328] on img at bounding box center [197, 373] width 191 height 123
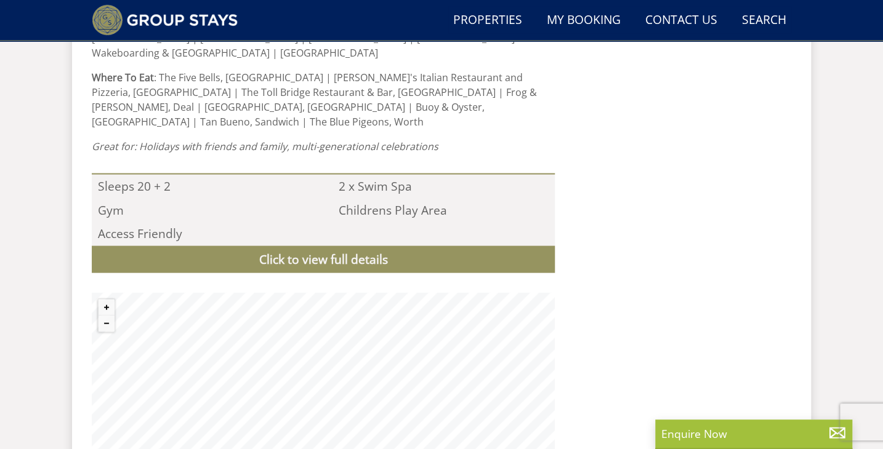
scroll to position [1123, 0]
click at [297, 247] on link "Click to view full details" at bounding box center [323, 261] width 463 height 28
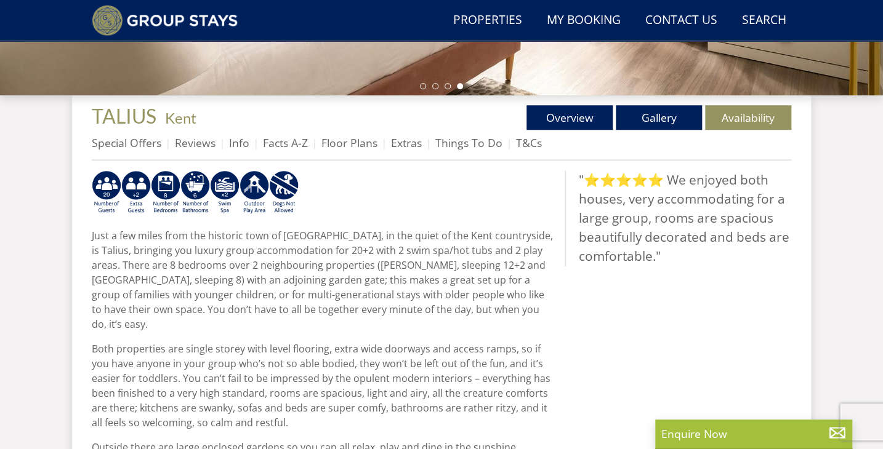
scroll to position [414, 0]
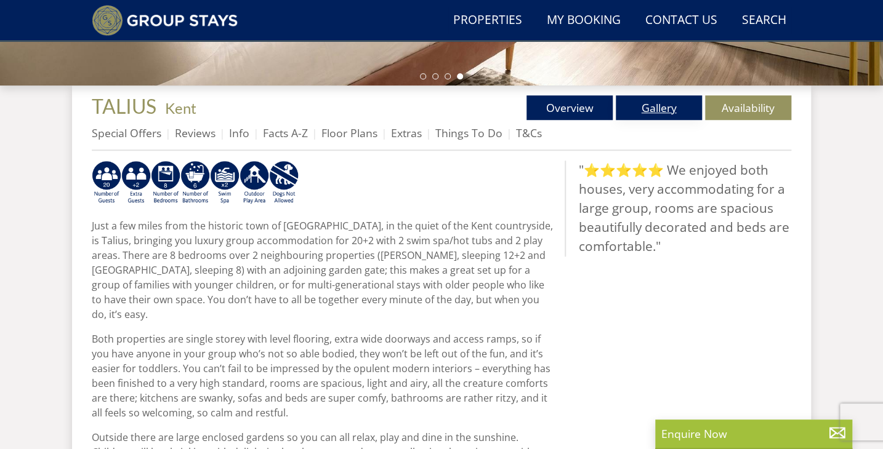
click at [674, 112] on link "Gallery" at bounding box center [659, 107] width 86 height 25
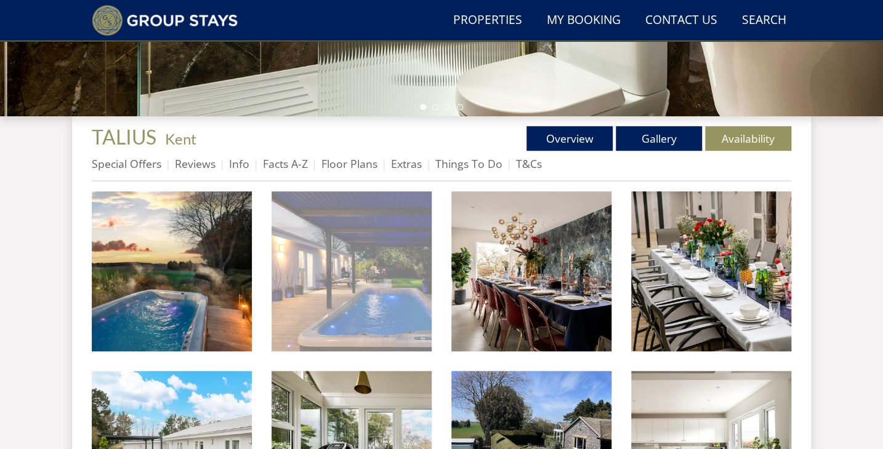
scroll to position [384, 0]
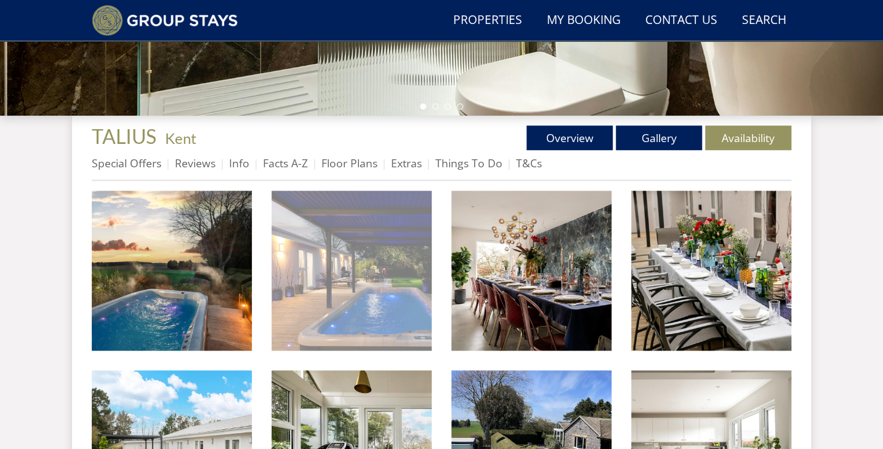
click at [381, 308] on img at bounding box center [352, 271] width 160 height 160
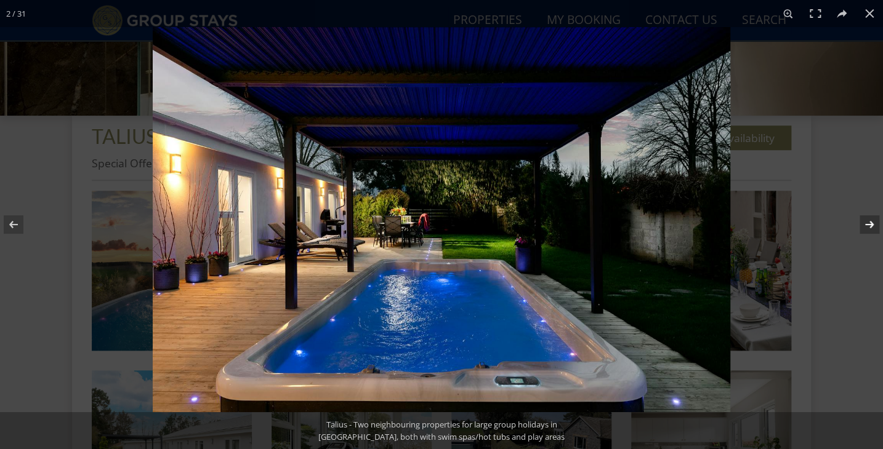
click at [869, 222] on button at bounding box center [861, 225] width 43 height 62
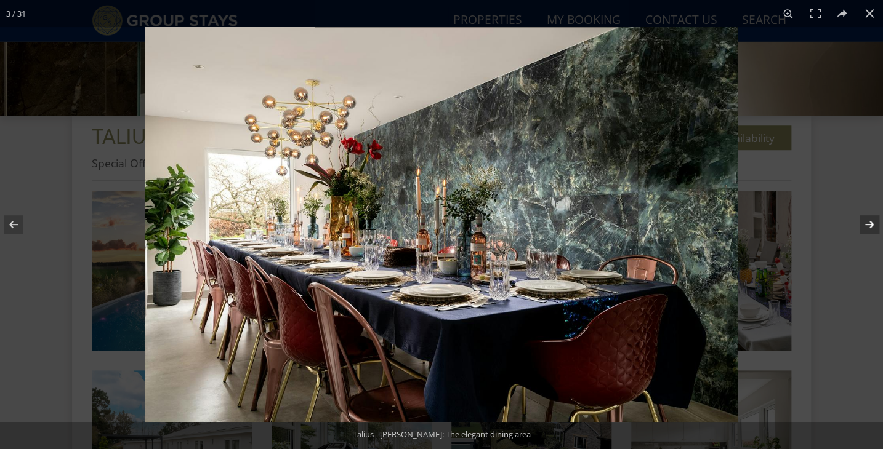
click at [869, 222] on button at bounding box center [861, 225] width 43 height 62
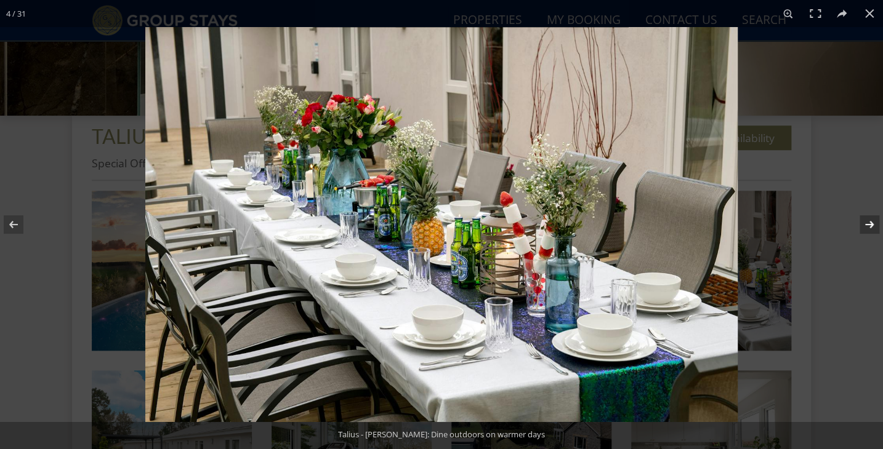
click at [869, 222] on button at bounding box center [861, 225] width 43 height 62
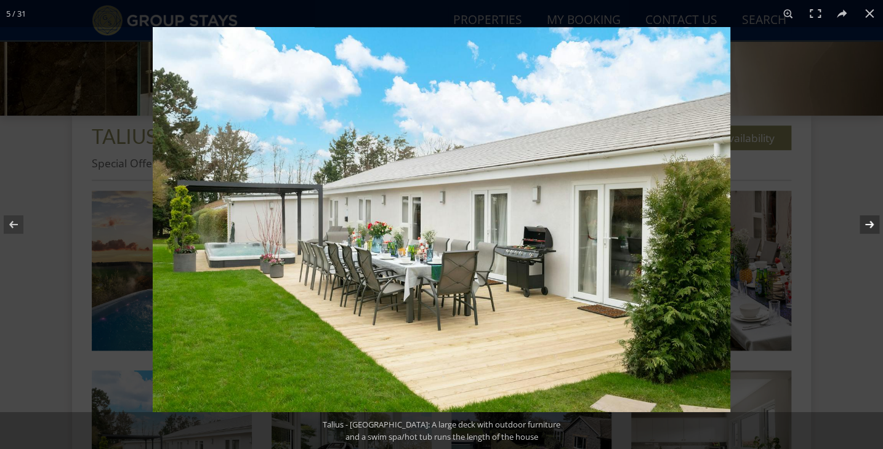
click at [869, 222] on button at bounding box center [861, 225] width 43 height 62
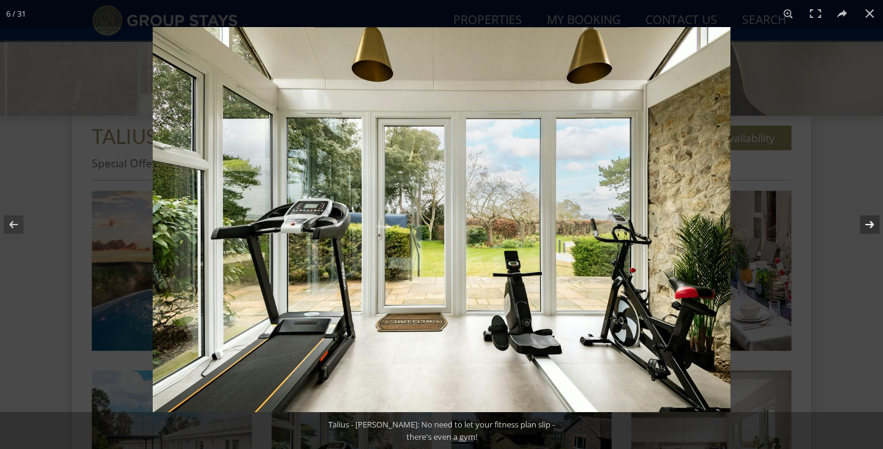
click at [869, 222] on button at bounding box center [861, 225] width 43 height 62
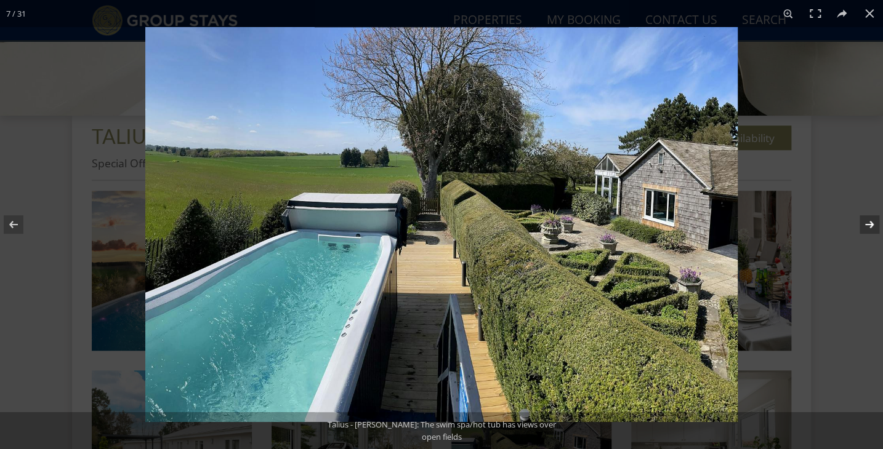
click at [869, 222] on button at bounding box center [861, 225] width 43 height 62
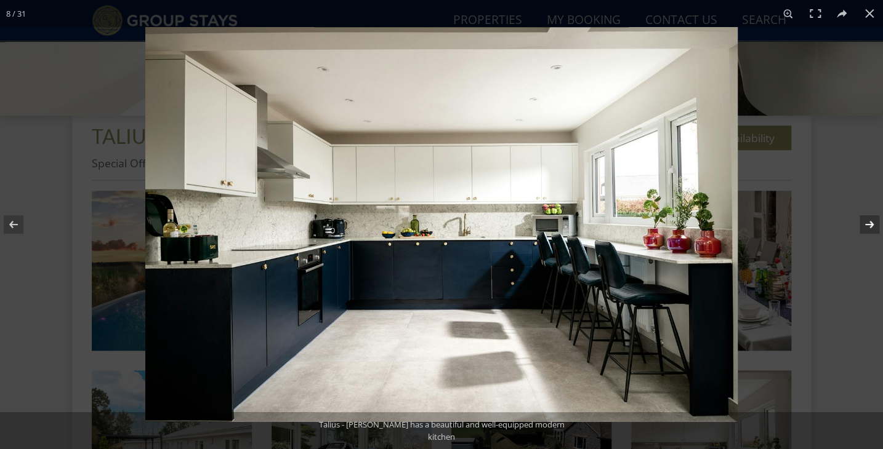
click at [869, 222] on button at bounding box center [861, 225] width 43 height 62
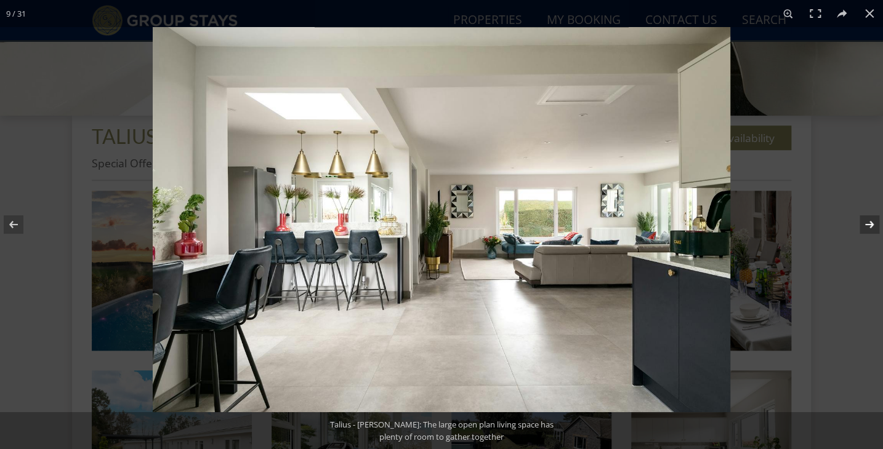
click at [869, 222] on button at bounding box center [861, 225] width 43 height 62
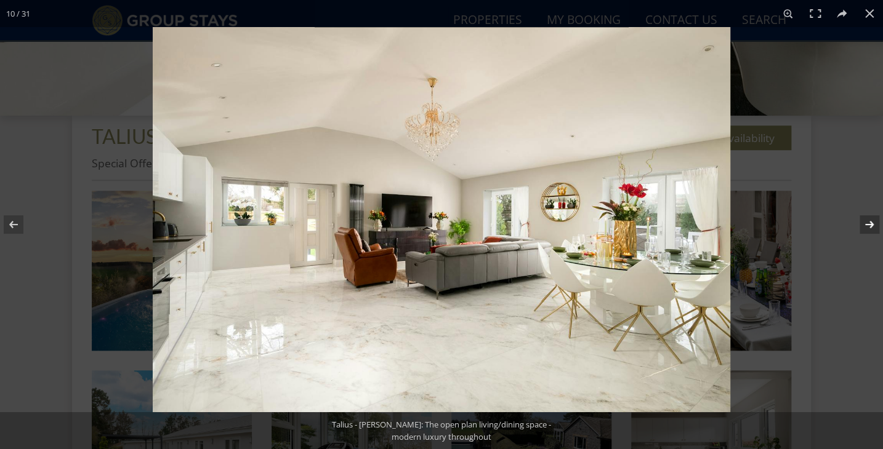
click at [869, 222] on button at bounding box center [861, 225] width 43 height 62
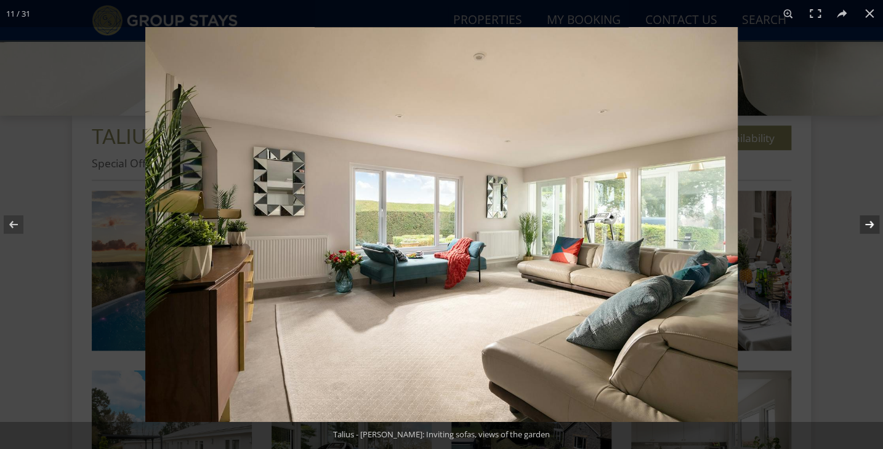
click at [869, 222] on button at bounding box center [861, 225] width 43 height 62
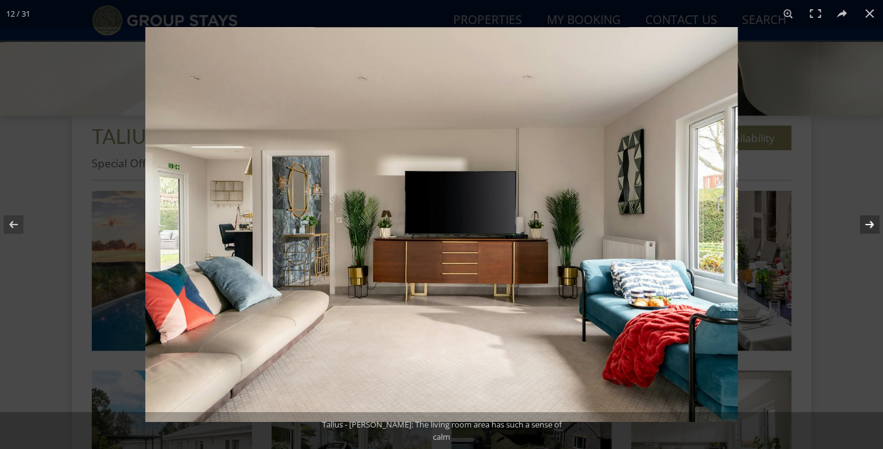
click at [869, 222] on button at bounding box center [861, 225] width 43 height 62
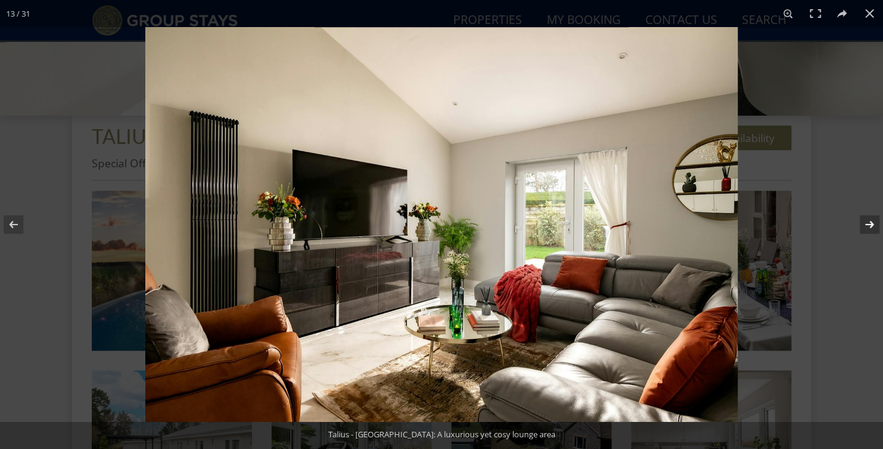
click at [869, 222] on button at bounding box center [861, 225] width 43 height 62
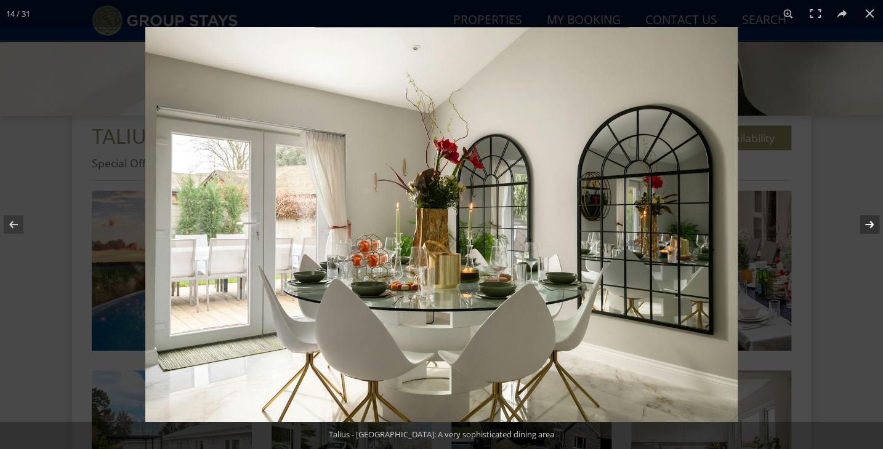
click at [869, 222] on button at bounding box center [861, 225] width 43 height 62
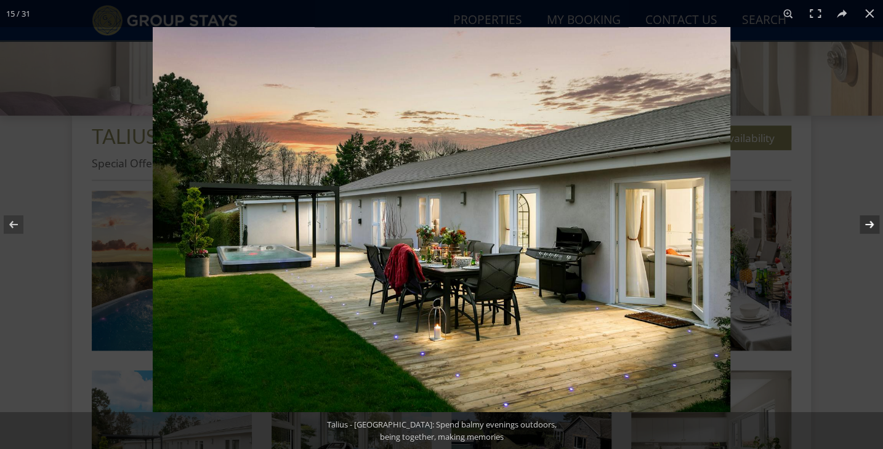
click at [869, 222] on button at bounding box center [861, 225] width 43 height 62
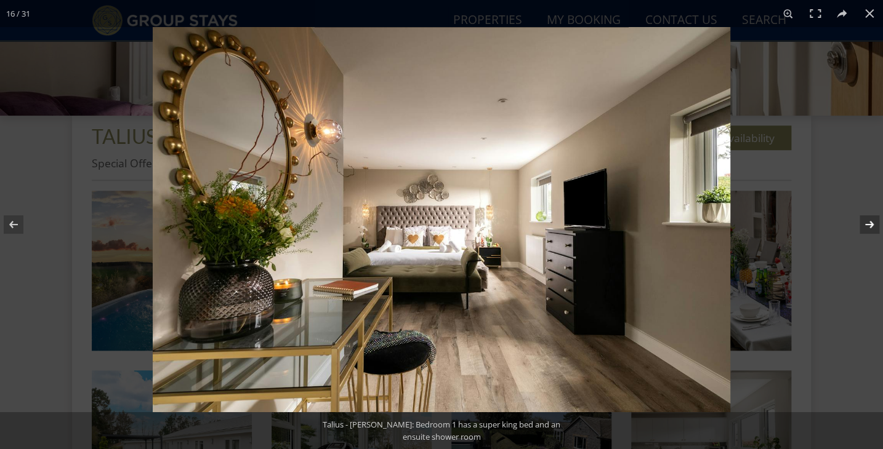
click at [869, 222] on button at bounding box center [861, 225] width 43 height 62
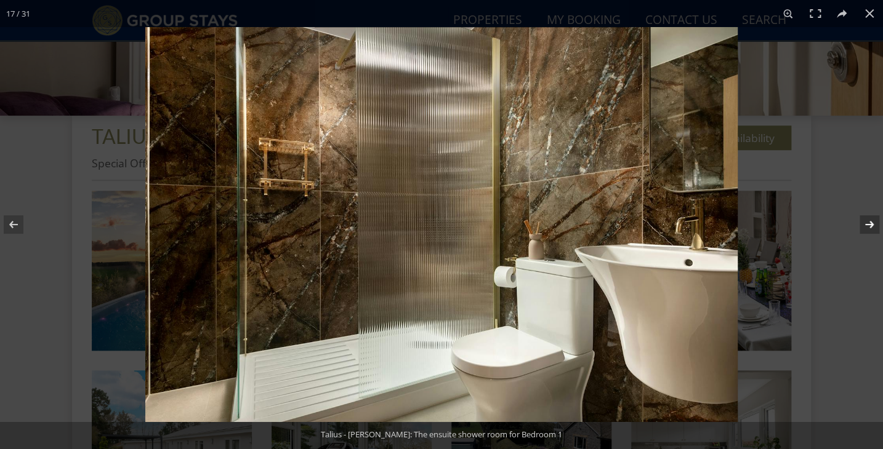
click at [869, 222] on button at bounding box center [861, 225] width 43 height 62
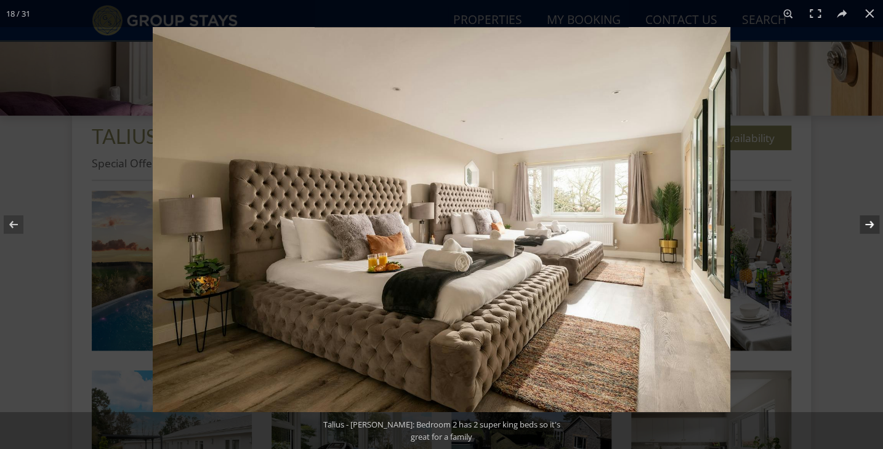
click at [869, 222] on button at bounding box center [861, 225] width 43 height 62
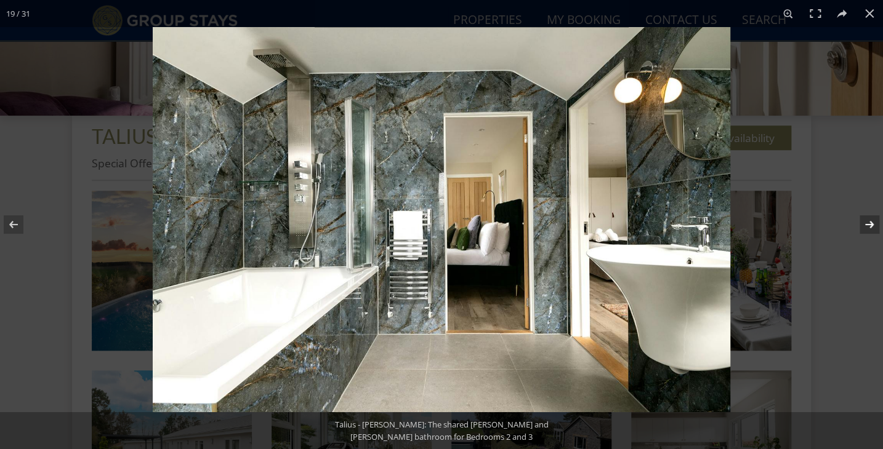
click at [869, 222] on button at bounding box center [861, 225] width 43 height 62
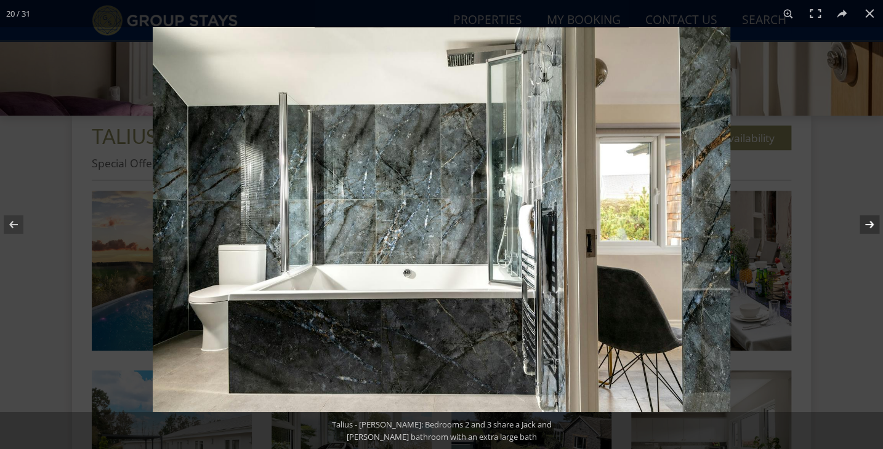
click at [869, 222] on button at bounding box center [861, 225] width 43 height 62
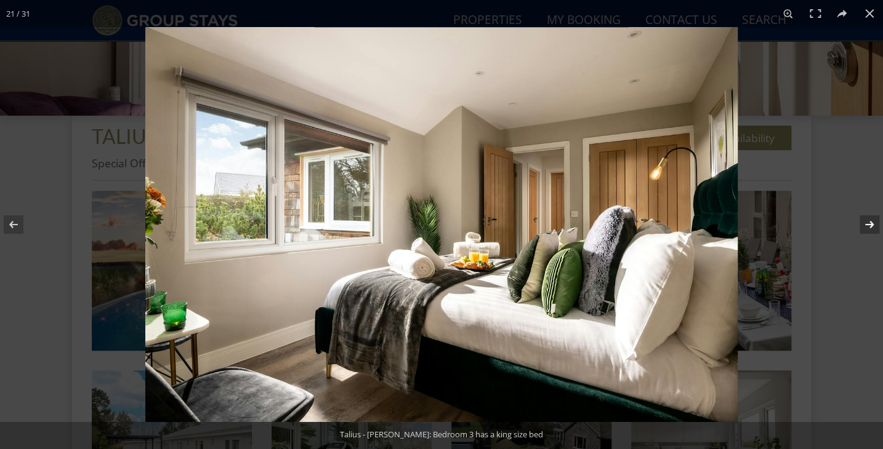
click at [869, 222] on button at bounding box center [861, 225] width 43 height 62
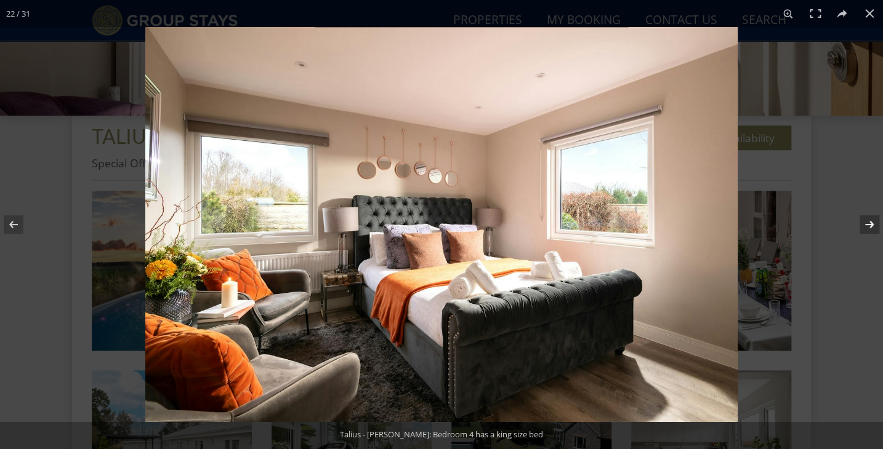
click at [869, 222] on button at bounding box center [861, 225] width 43 height 62
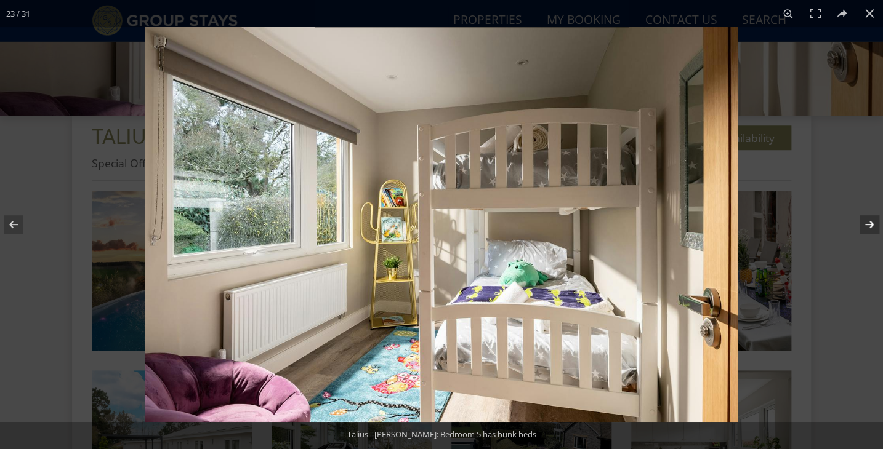
click at [869, 222] on button at bounding box center [861, 225] width 43 height 62
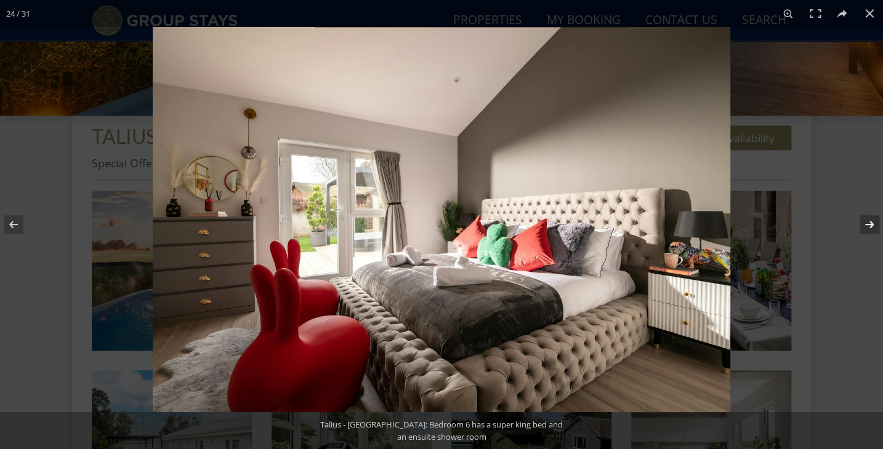
click at [869, 222] on button at bounding box center [861, 225] width 43 height 62
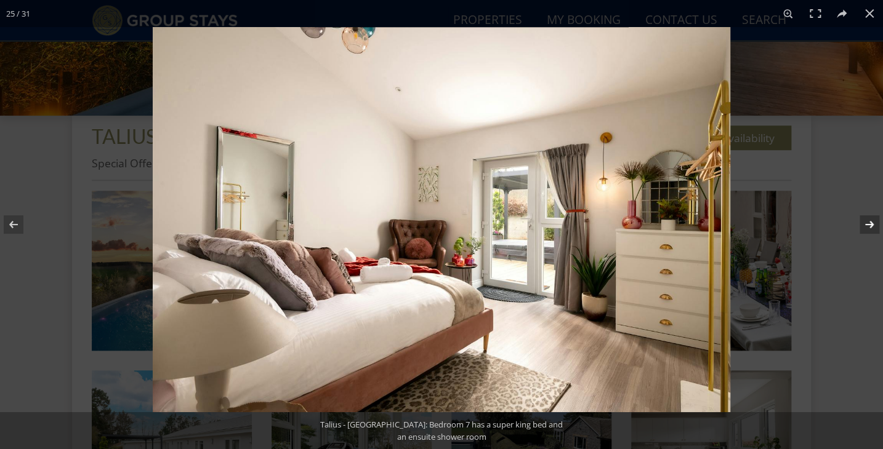
click at [869, 222] on button at bounding box center [861, 225] width 43 height 62
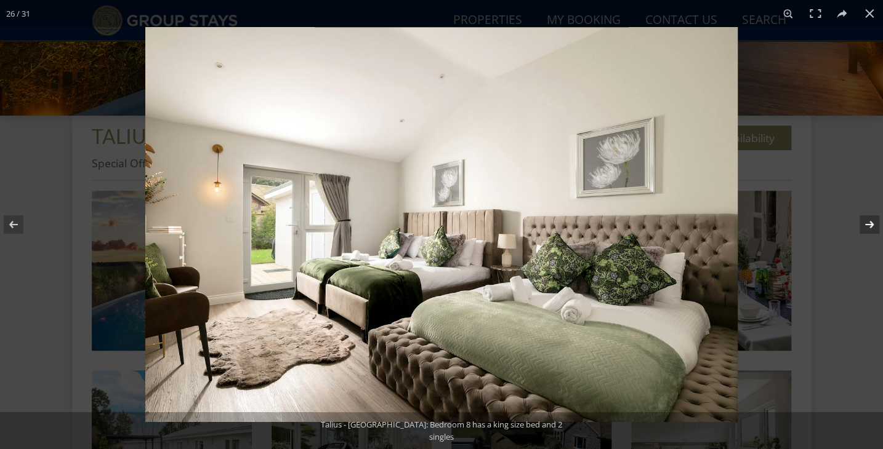
click at [869, 223] on button at bounding box center [861, 225] width 43 height 62
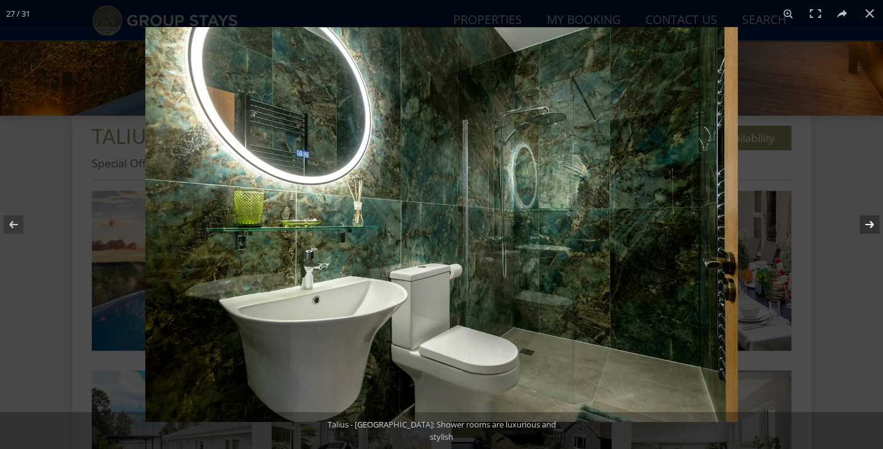
click at [869, 223] on button at bounding box center [861, 225] width 43 height 62
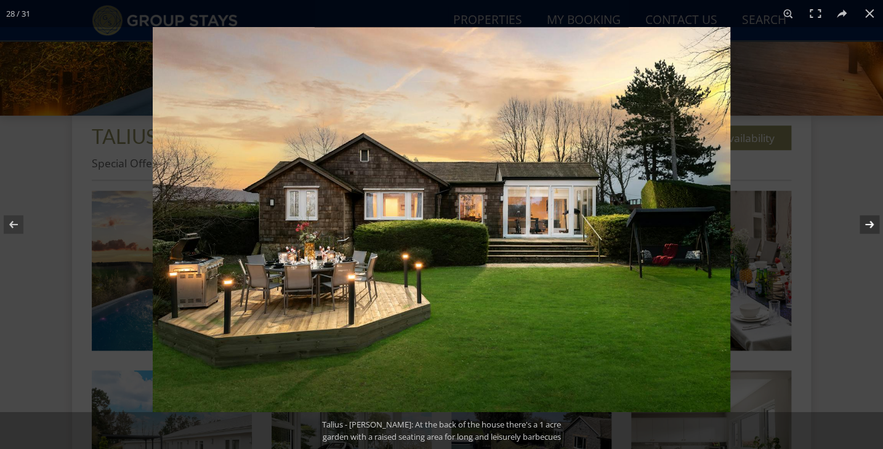
click at [869, 223] on button at bounding box center [861, 225] width 43 height 62
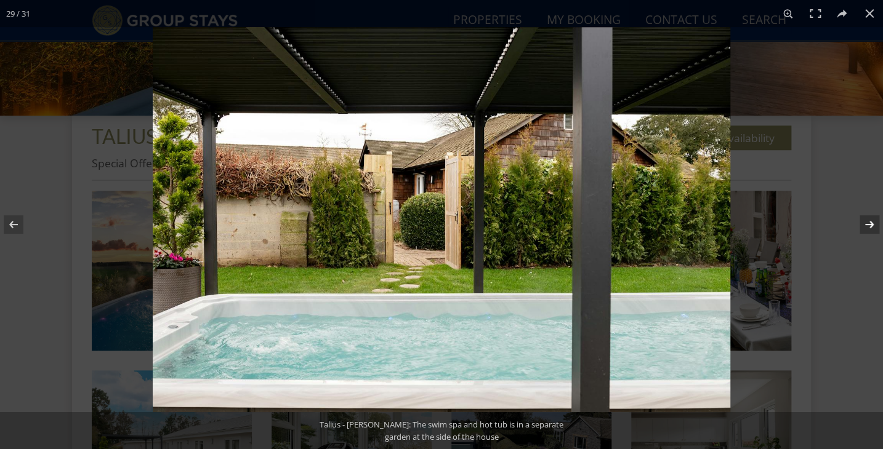
click at [869, 223] on button at bounding box center [861, 225] width 43 height 62
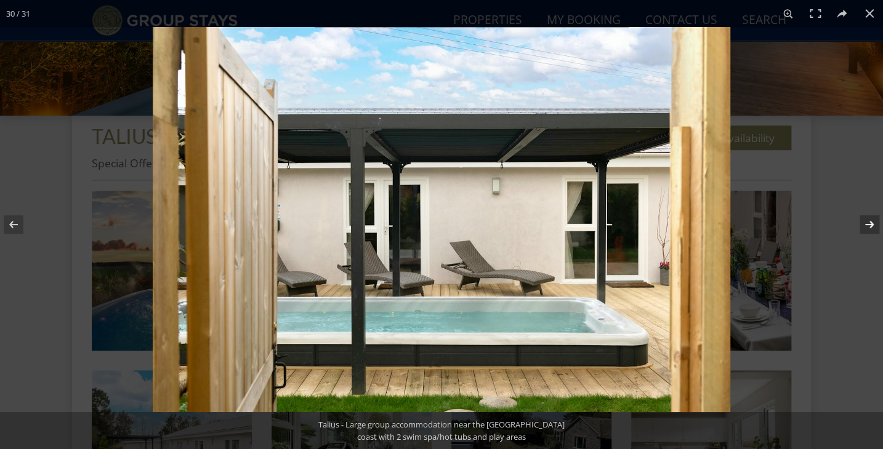
click at [869, 223] on button at bounding box center [861, 225] width 43 height 62
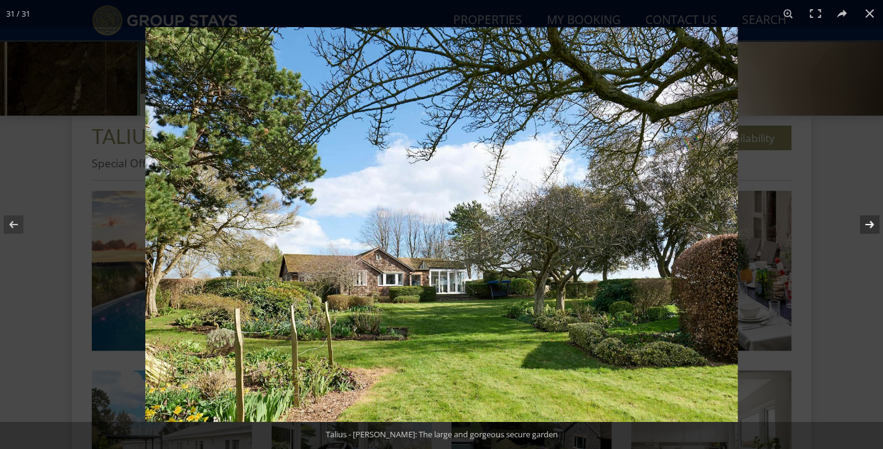
click at [869, 223] on button at bounding box center [861, 225] width 43 height 62
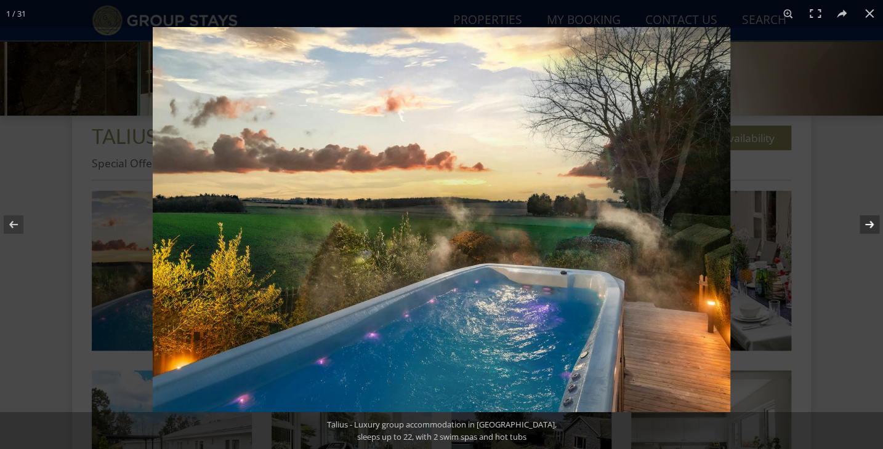
click at [869, 223] on button at bounding box center [861, 225] width 43 height 62
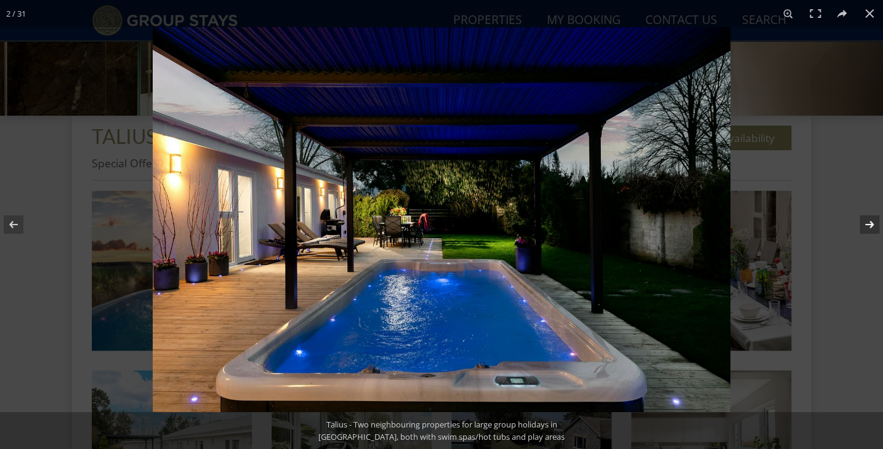
click at [869, 223] on button at bounding box center [861, 225] width 43 height 62
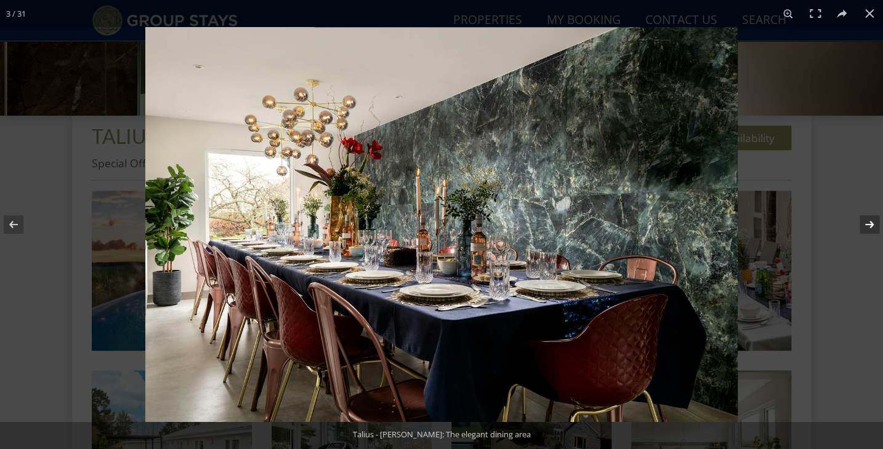
click at [869, 223] on button at bounding box center [861, 225] width 43 height 62
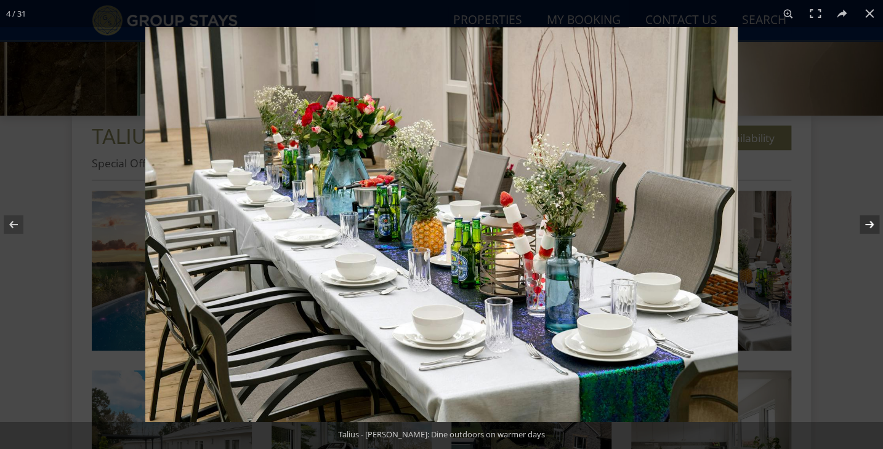
click at [869, 223] on button at bounding box center [861, 225] width 43 height 62
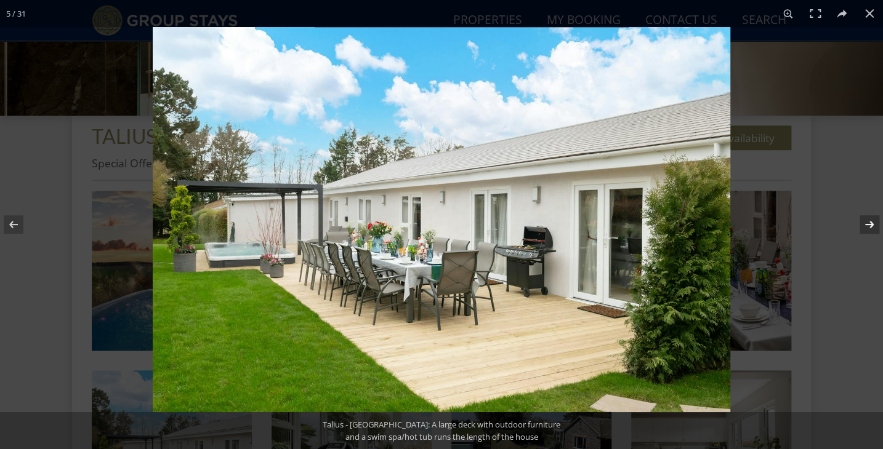
click at [869, 223] on button at bounding box center [861, 225] width 43 height 62
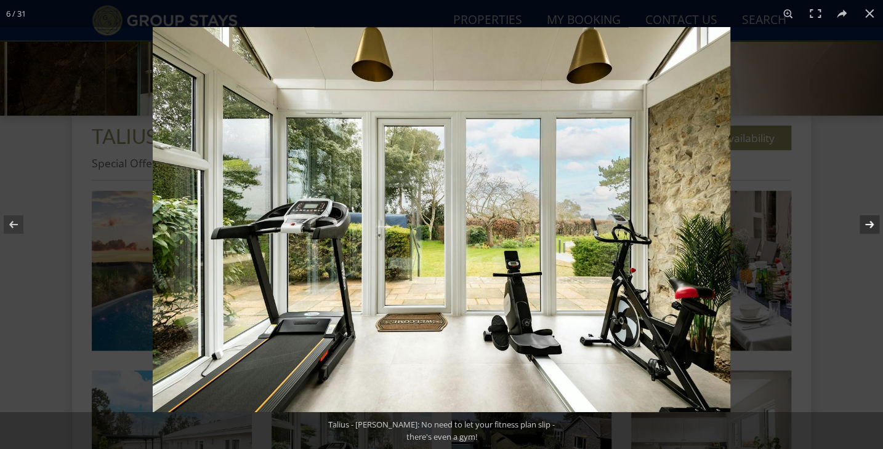
click at [869, 223] on button at bounding box center [861, 225] width 43 height 62
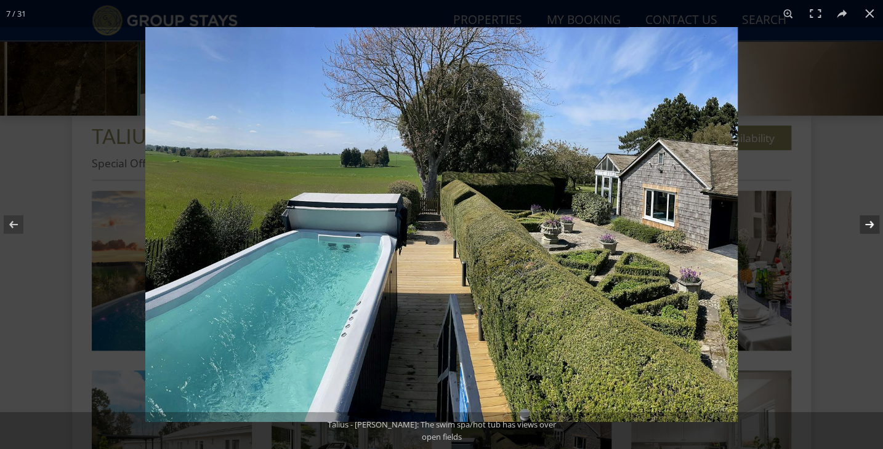
click at [869, 223] on button at bounding box center [861, 225] width 43 height 62
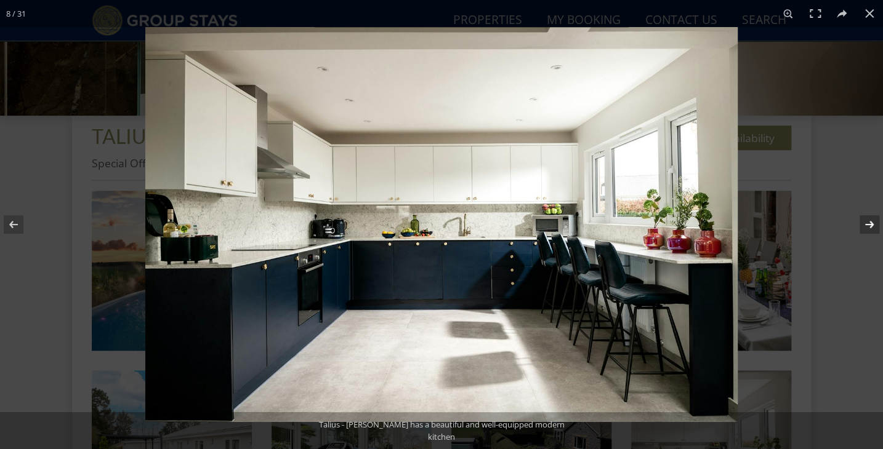
click at [869, 223] on button at bounding box center [861, 225] width 43 height 62
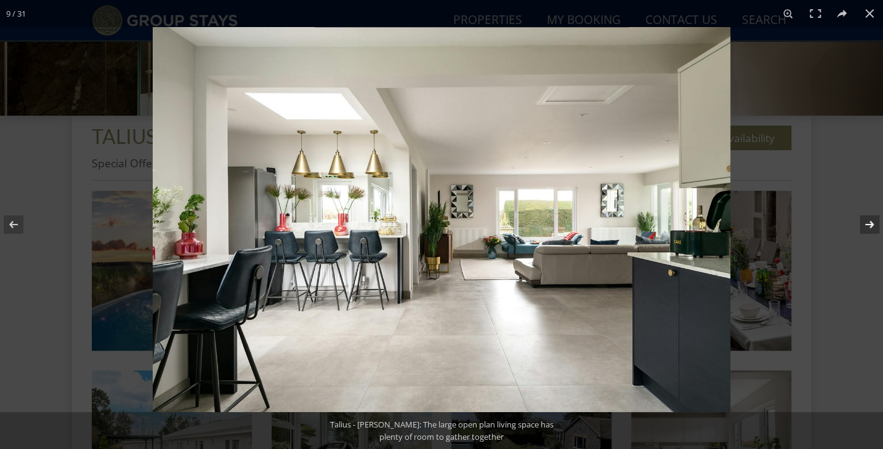
click at [869, 223] on button at bounding box center [861, 225] width 43 height 62
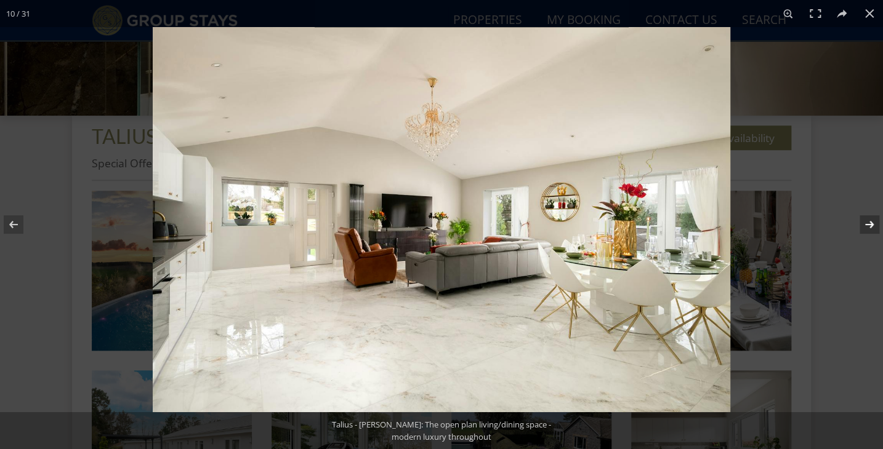
click at [869, 223] on button at bounding box center [861, 225] width 43 height 62
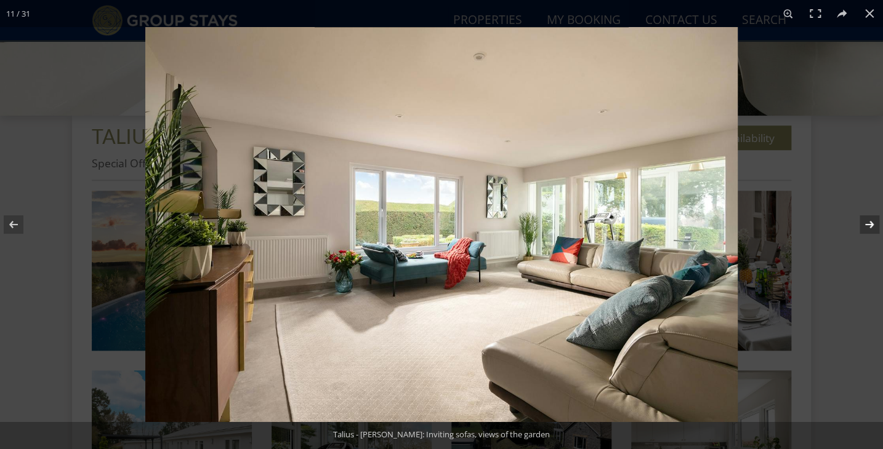
click at [869, 223] on button at bounding box center [861, 225] width 43 height 62
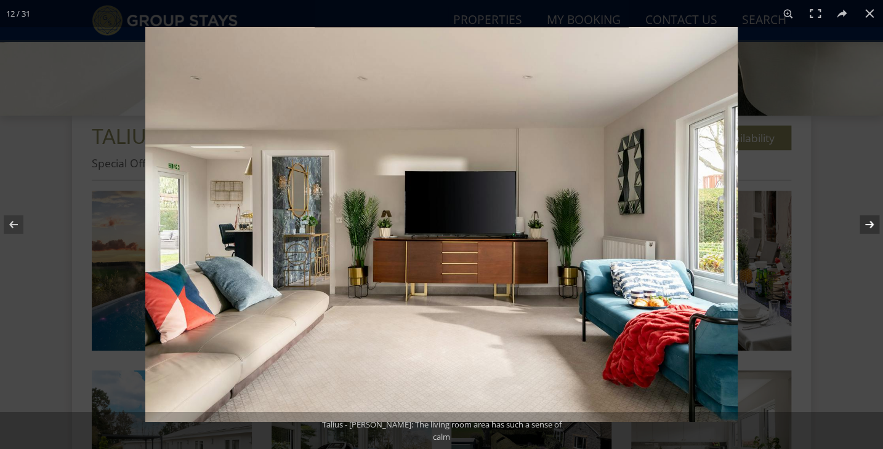
click at [869, 223] on button at bounding box center [861, 225] width 43 height 62
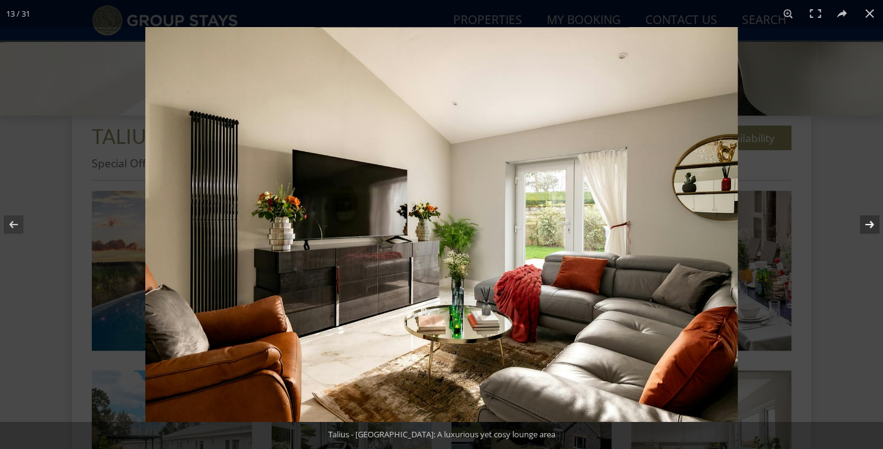
click at [869, 223] on button at bounding box center [861, 225] width 43 height 62
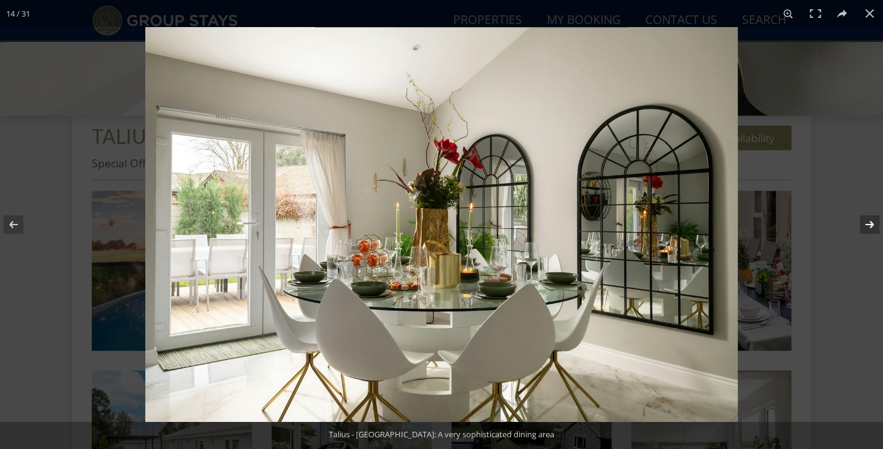
click at [869, 223] on button at bounding box center [861, 225] width 43 height 62
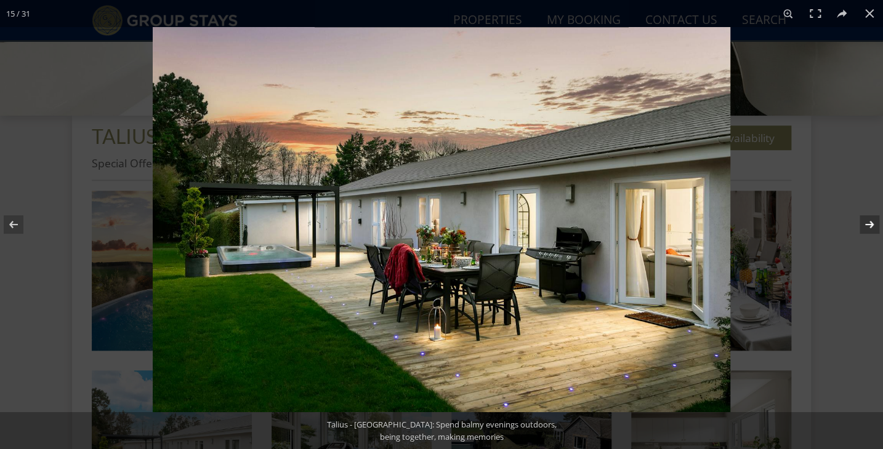
click at [869, 223] on button at bounding box center [861, 225] width 43 height 62
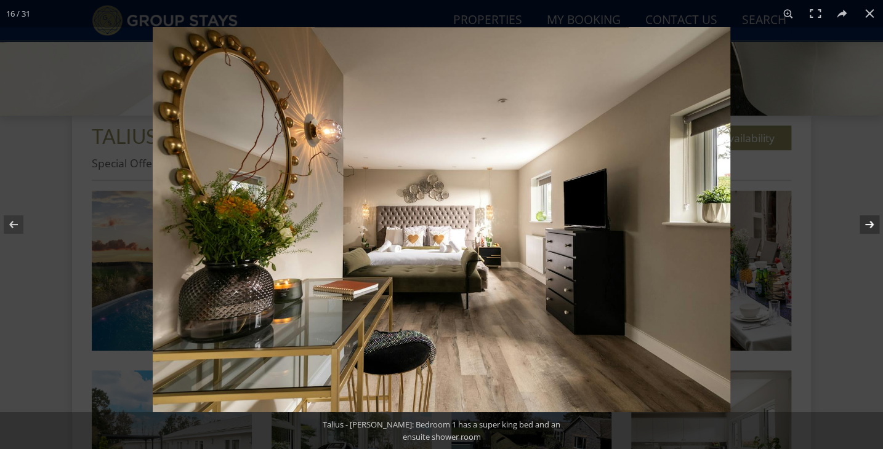
click at [869, 223] on button at bounding box center [861, 225] width 43 height 62
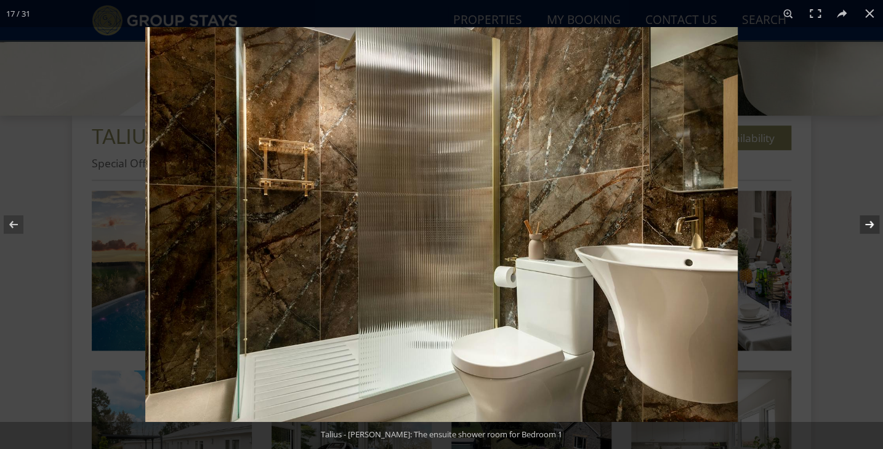
click at [869, 223] on button at bounding box center [861, 225] width 43 height 62
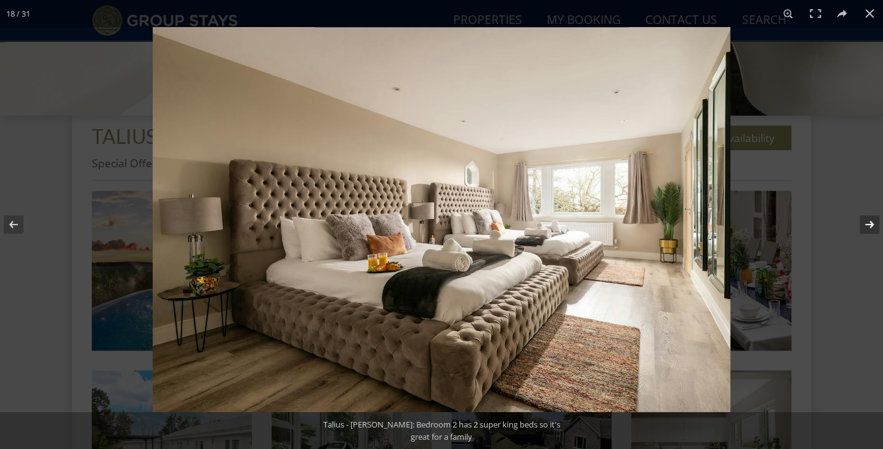
click at [869, 223] on button at bounding box center [861, 225] width 43 height 62
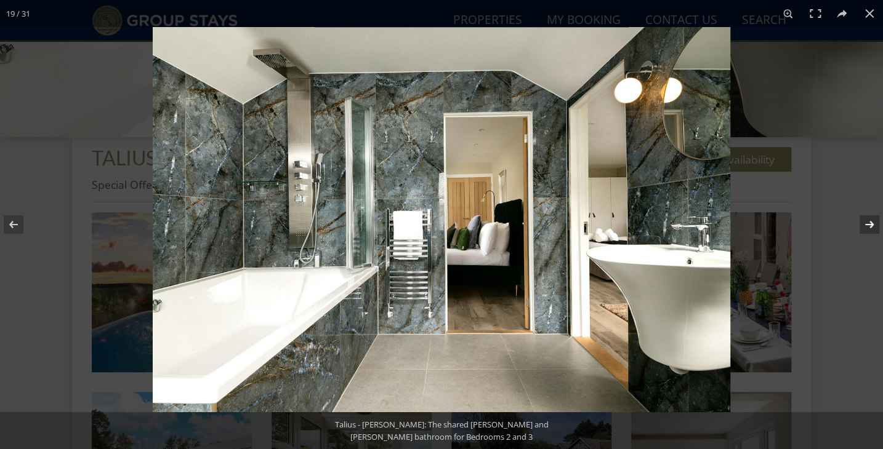
scroll to position [359, 0]
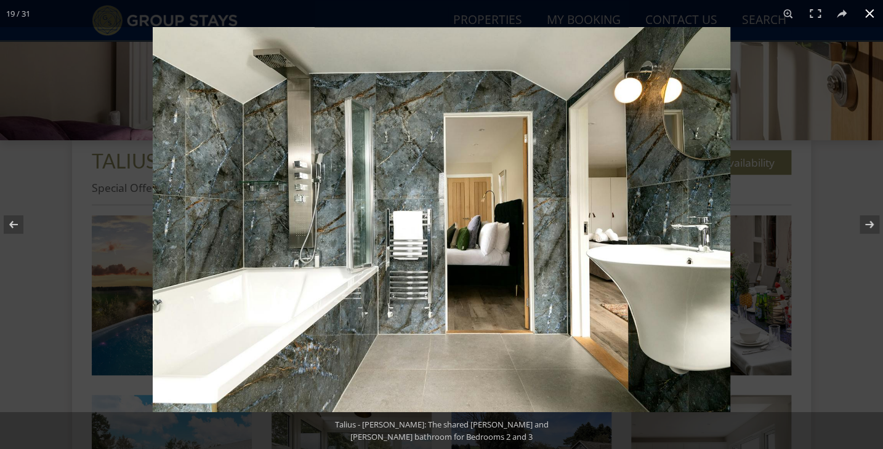
click at [864, 9] on button at bounding box center [869, 13] width 27 height 27
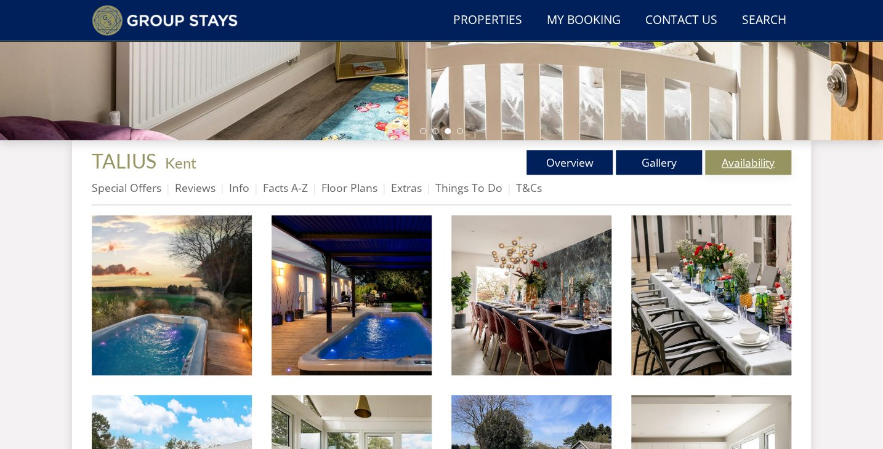
click at [776, 160] on link "Availability" at bounding box center [748, 162] width 86 height 25
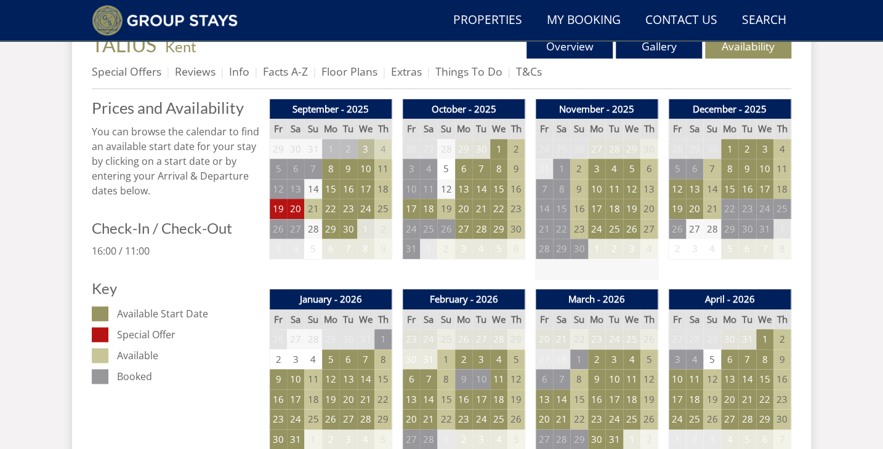
scroll to position [477, 0]
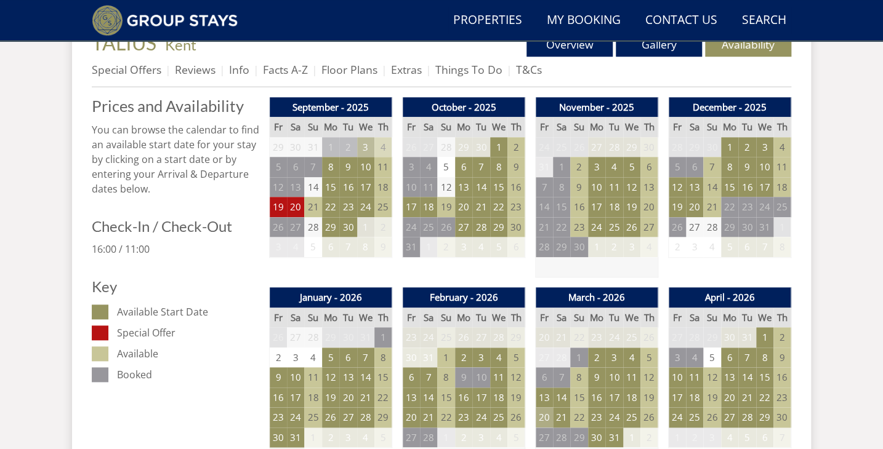
click at [543, 414] on td "20" at bounding box center [544, 418] width 17 height 20
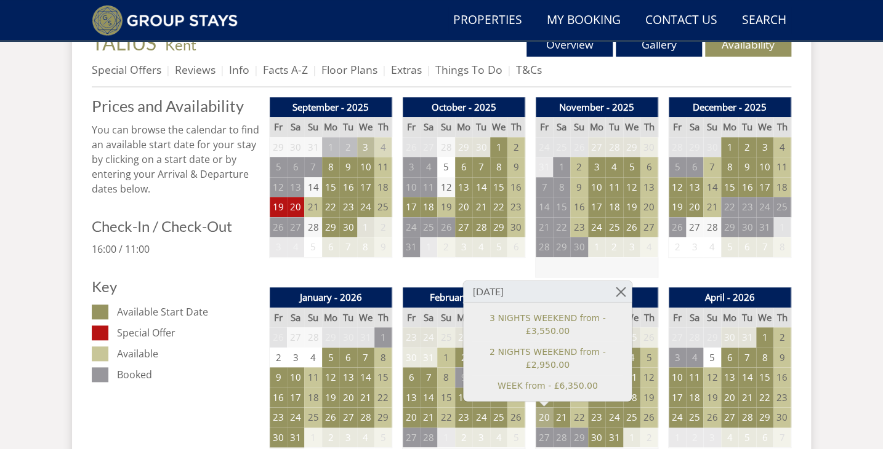
click at [538, 414] on td "20" at bounding box center [544, 418] width 17 height 20
click at [582, 424] on td "22" at bounding box center [578, 418] width 17 height 20
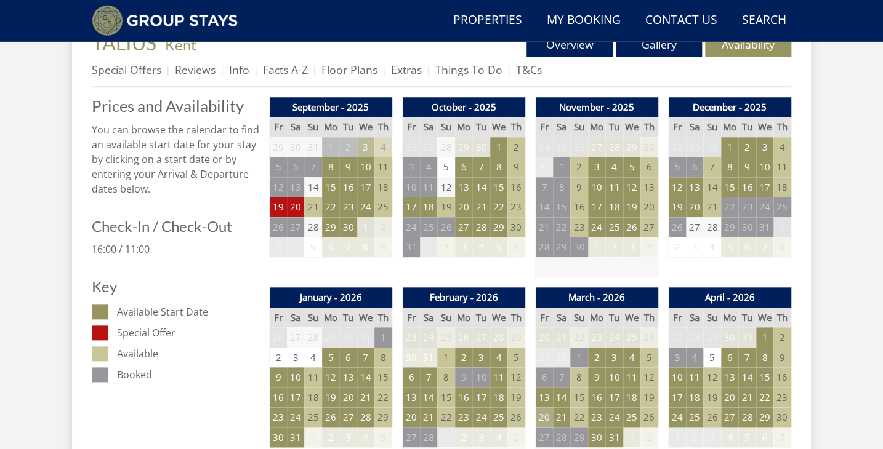
drag, startPoint x: 573, startPoint y: 424, endPoint x: 545, endPoint y: 422, distance: 27.7
click at [545, 422] on tr "20 21 22 23 24 25 26" at bounding box center [597, 418] width 123 height 20
click at [545, 422] on td "20" at bounding box center [544, 418] width 17 height 20
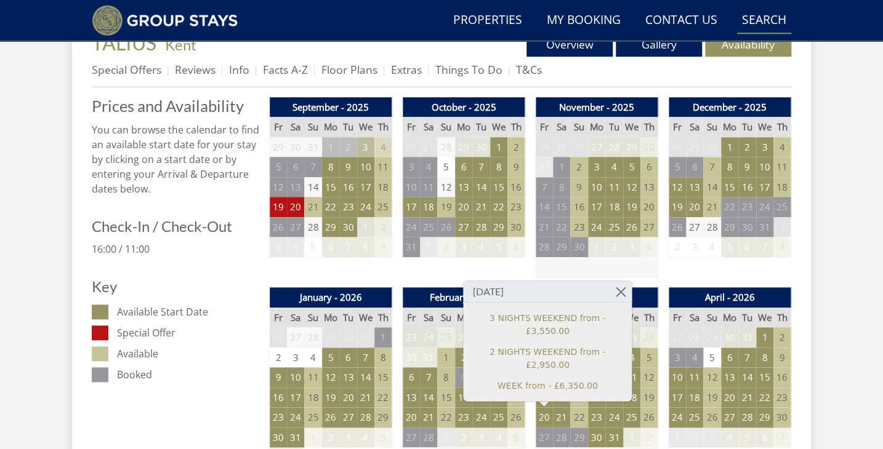
click at [773, 22] on link "Search Check Availability" at bounding box center [764, 21] width 54 height 28
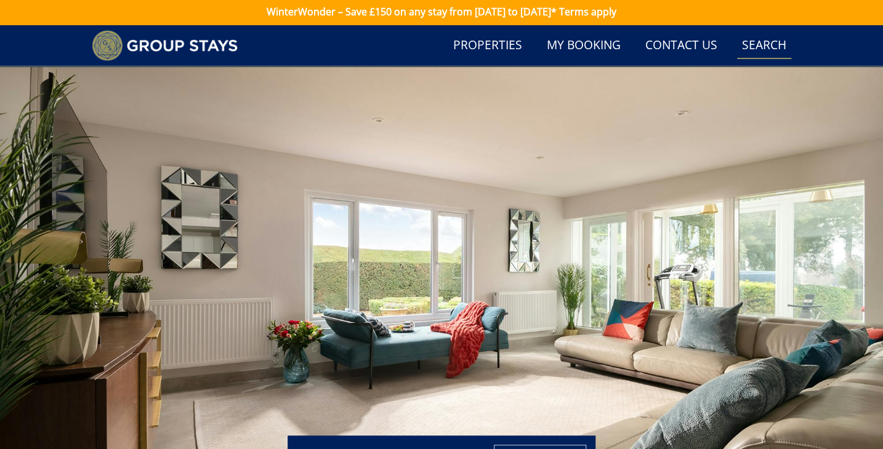
scroll to position [0, 0]
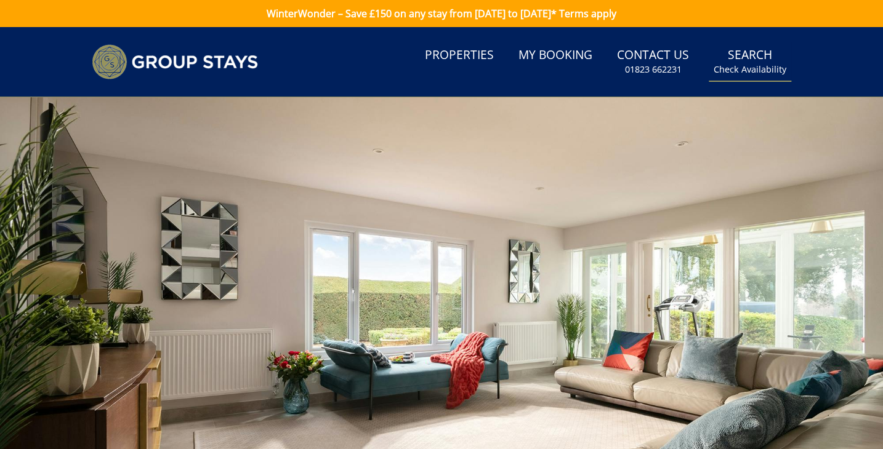
click at [765, 58] on link "Search Check Availability" at bounding box center [750, 62] width 82 height 40
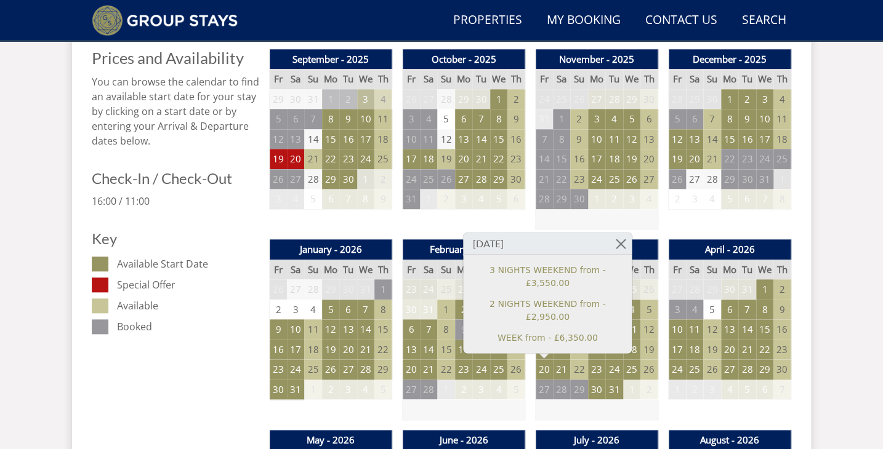
scroll to position [526, 0]
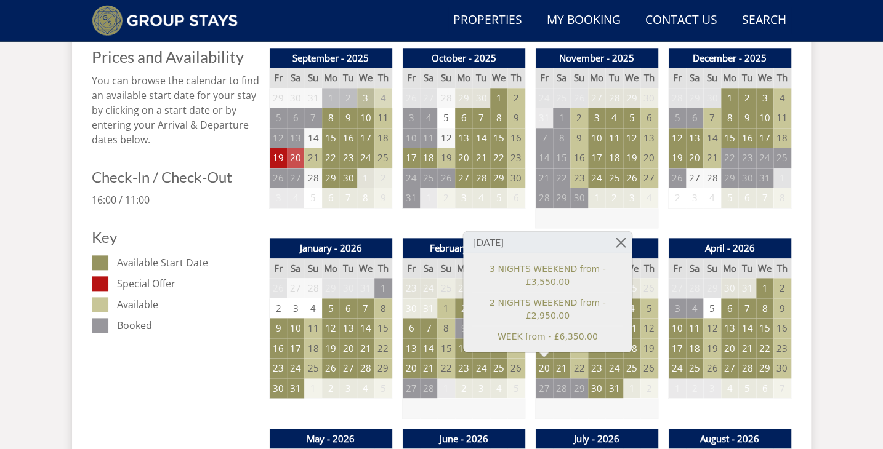
click at [294, 154] on td "20" at bounding box center [295, 158] width 17 height 20
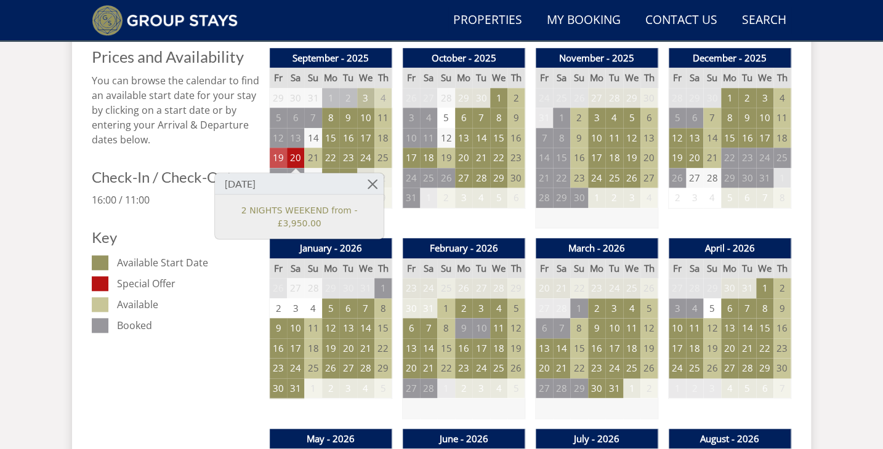
click at [280, 158] on td "19" at bounding box center [278, 158] width 17 height 20
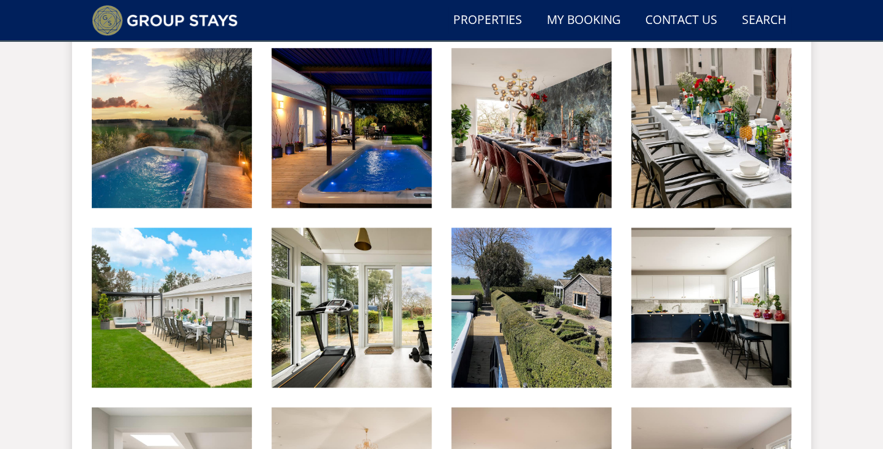
scroll to position [359, 0]
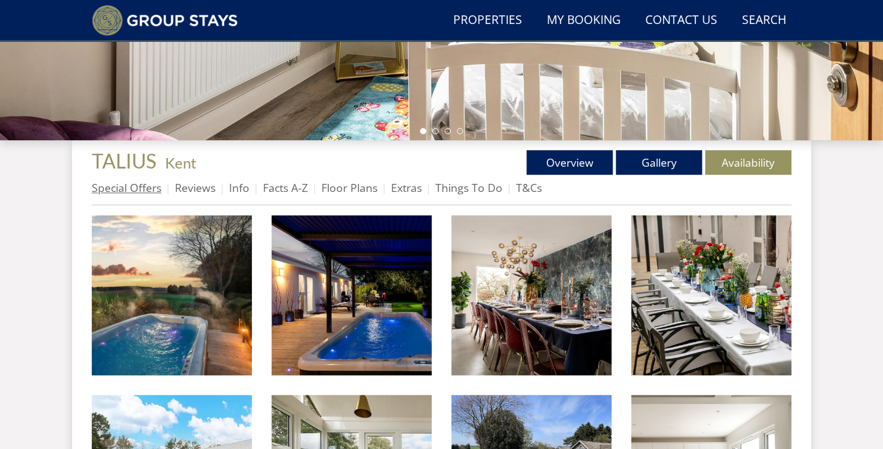
click at [145, 188] on link "Special Offers" at bounding box center [127, 187] width 70 height 15
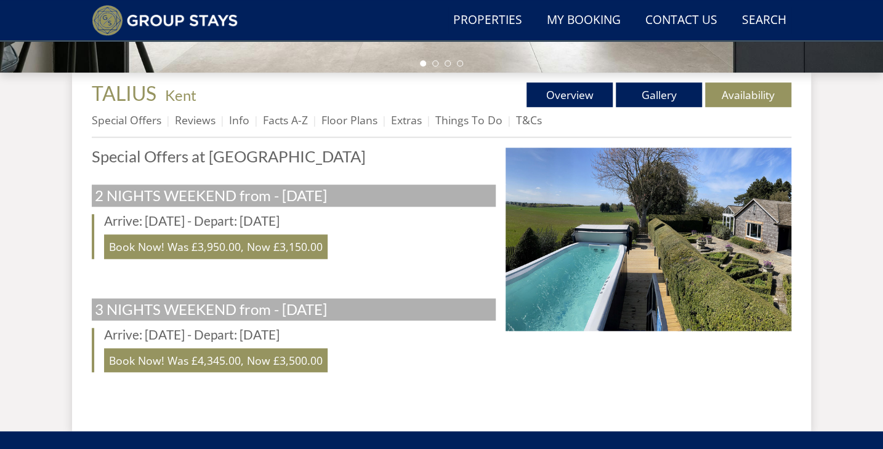
scroll to position [427, 0]
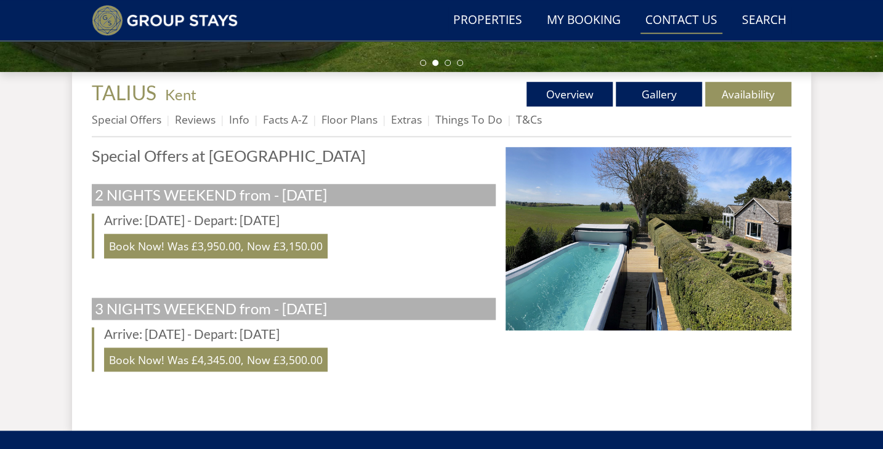
click at [706, 23] on link "Contact Us 01823 662231" at bounding box center [681, 21] width 82 height 28
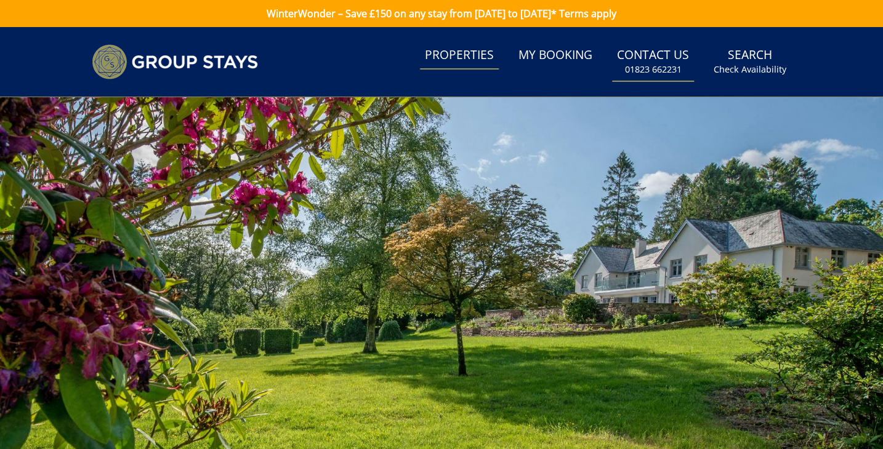
click at [484, 59] on link "Properties" at bounding box center [459, 56] width 79 height 28
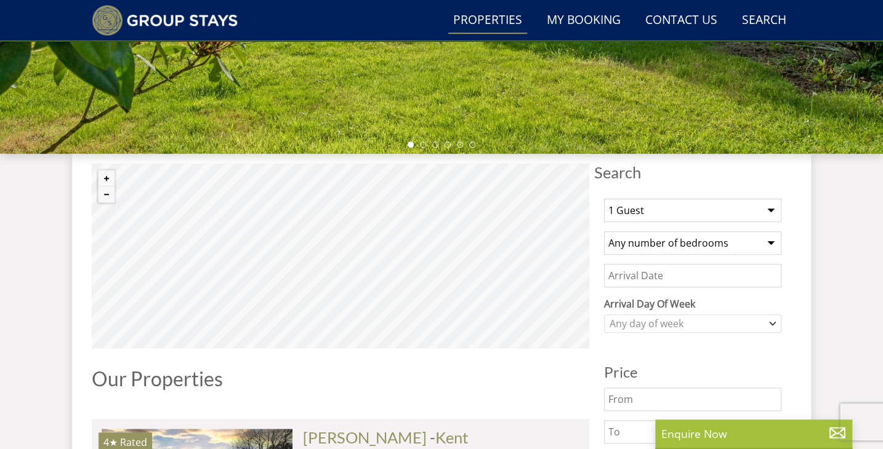
scroll to position [363, 0]
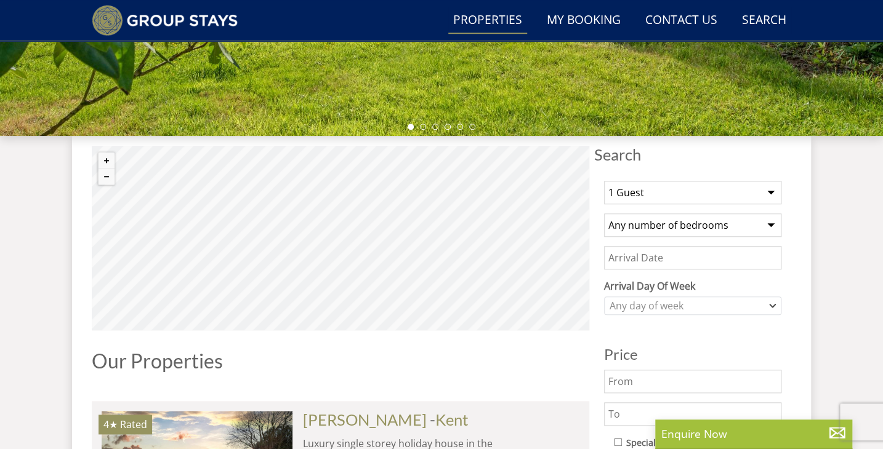
click at [776, 186] on select "1 Guest 2 Guests 3 Guests 4 Guests 5 Guests 6 Guests 7 Guests 8 Guests 9 Guests…" at bounding box center [692, 192] width 177 height 23
select select "12"
click at [604, 181] on select "1 Guest 2 Guests 3 Guests 4 Guests 5 Guests 6 Guests 7 Guests 8 Guests 9 Guests…" at bounding box center [692, 192] width 177 height 23
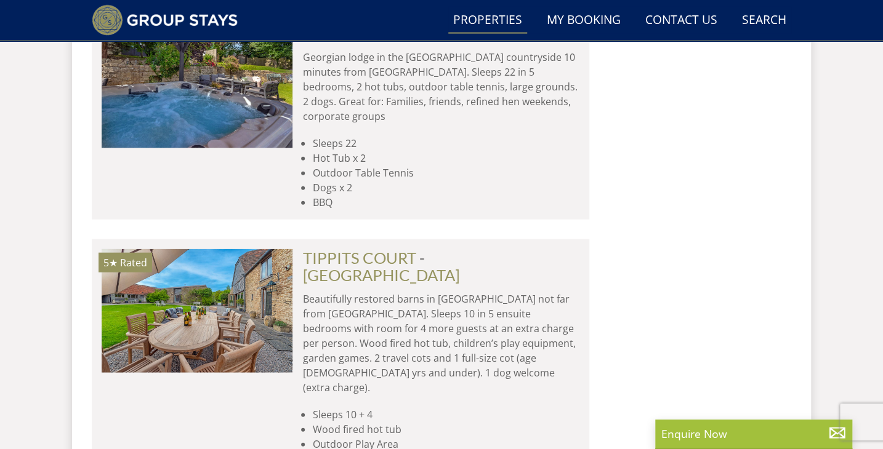
scroll to position [1261, 0]
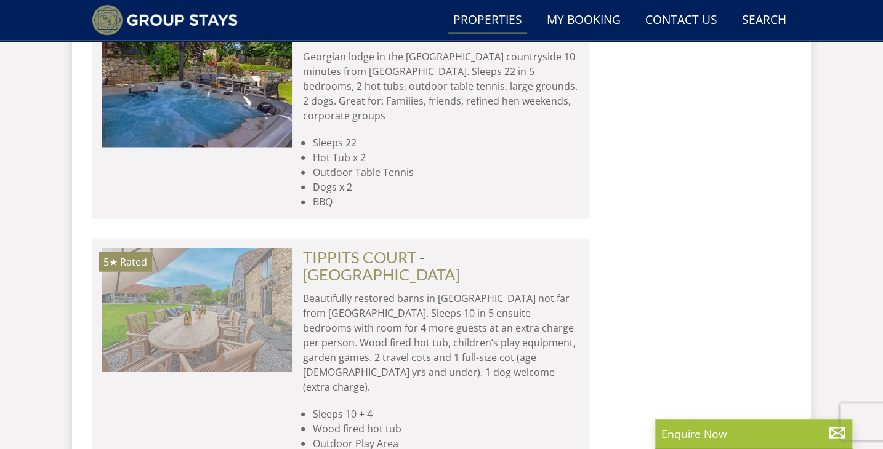
click at [244, 255] on img at bounding box center [197, 310] width 191 height 123
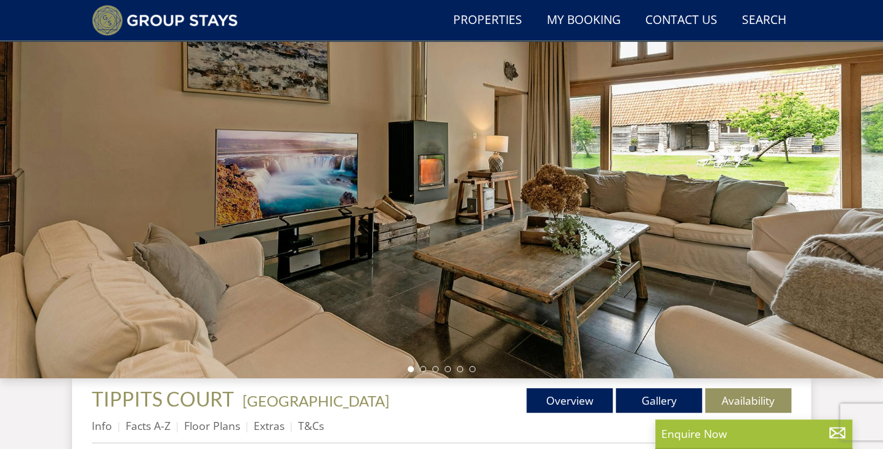
scroll to position [121, 0]
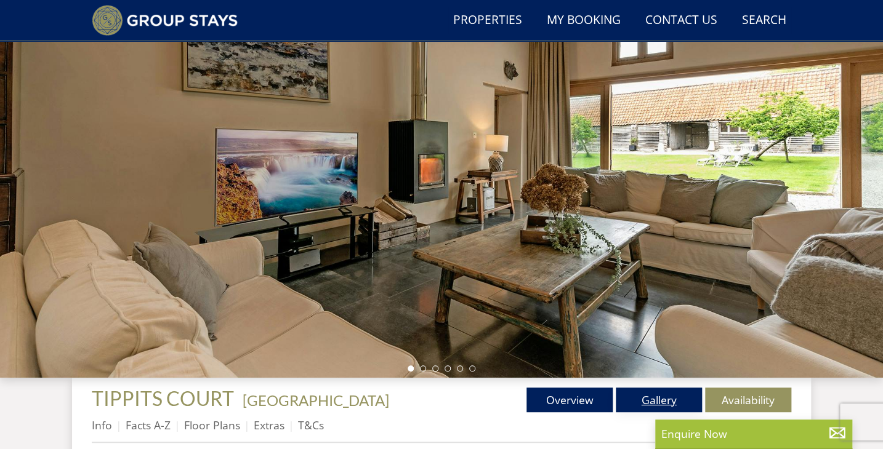
click at [672, 400] on link "Gallery" at bounding box center [659, 400] width 86 height 25
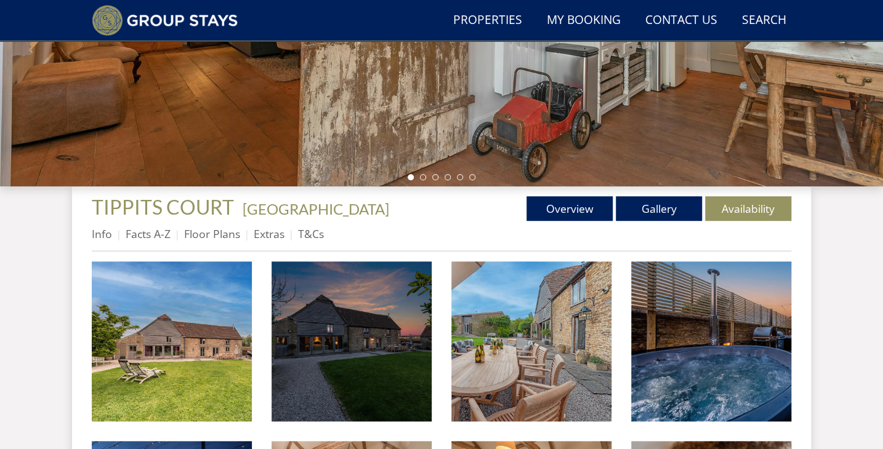
scroll to position [316, 0]
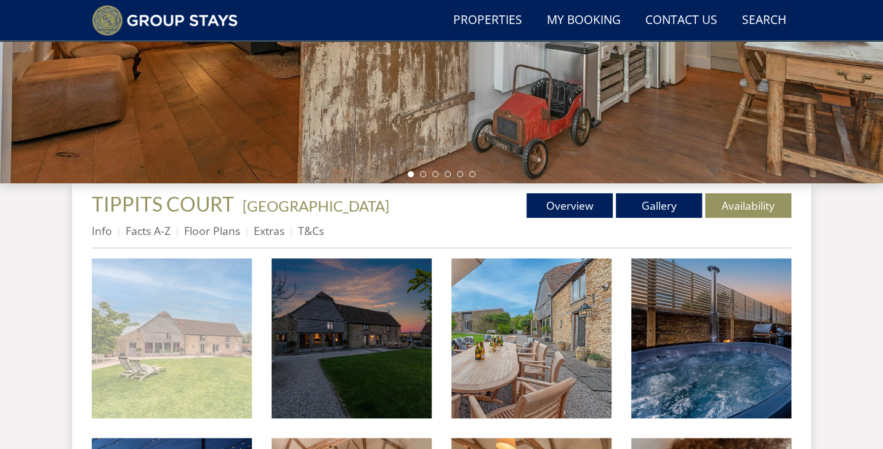
click at [219, 308] on img at bounding box center [172, 339] width 160 height 160
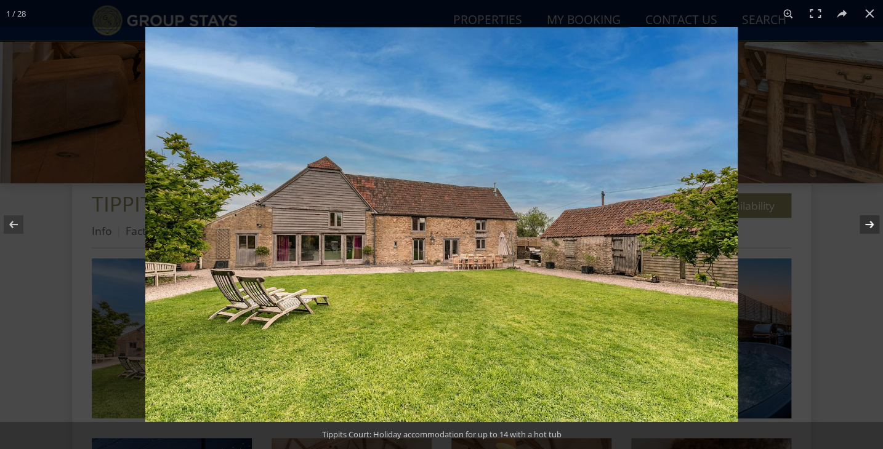
click at [870, 223] on button at bounding box center [861, 225] width 43 height 62
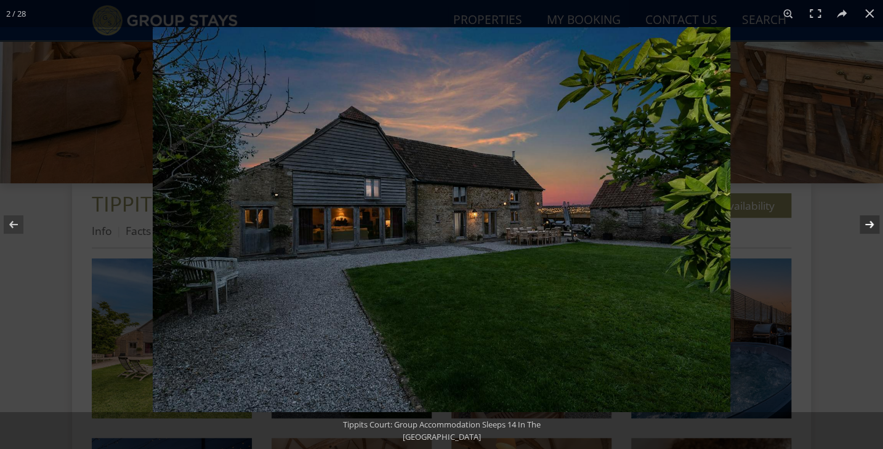
click at [870, 223] on button at bounding box center [861, 225] width 43 height 62
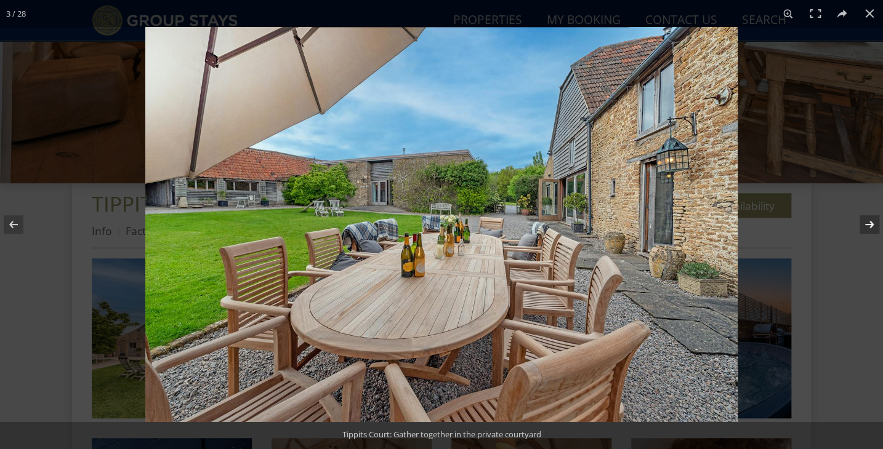
click at [870, 223] on button at bounding box center [861, 225] width 43 height 62
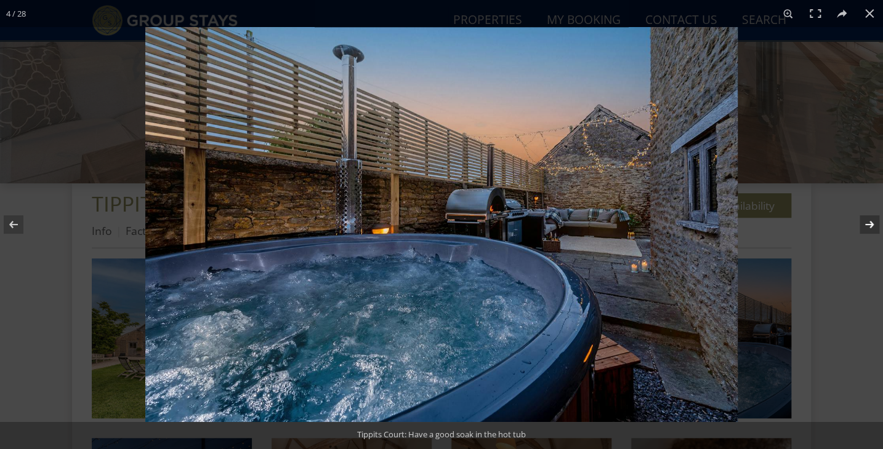
click at [870, 223] on button at bounding box center [861, 225] width 43 height 62
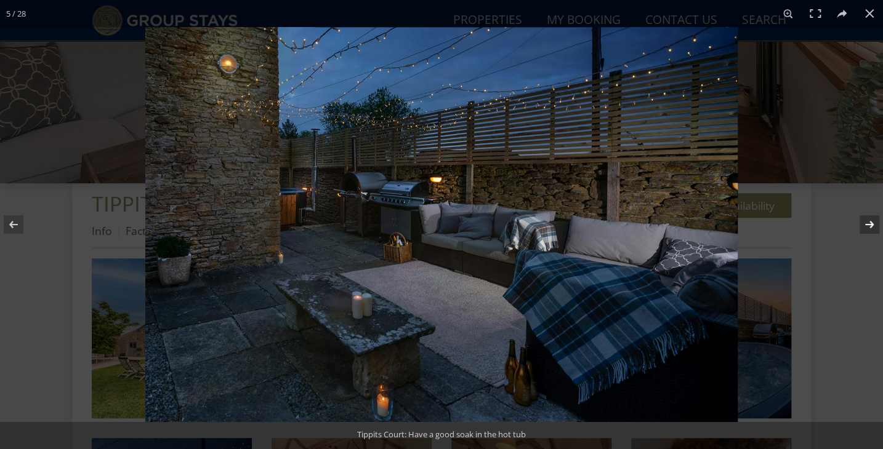
click at [870, 223] on button at bounding box center [861, 225] width 43 height 62
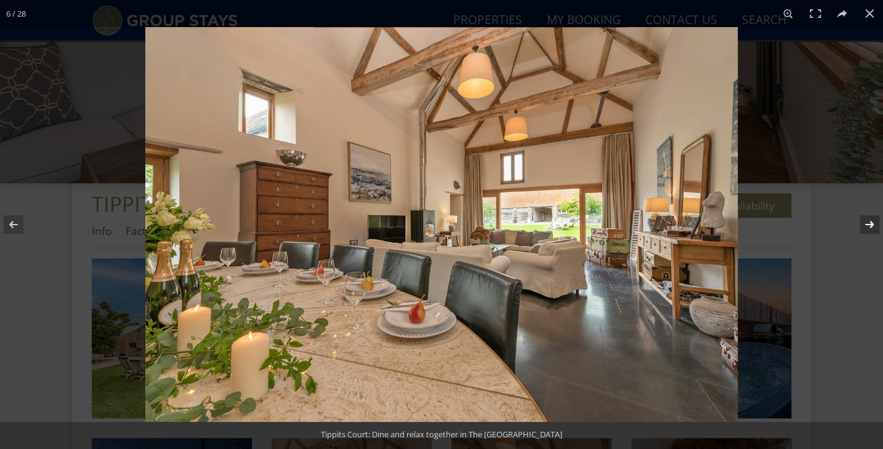
click at [870, 223] on button at bounding box center [861, 225] width 43 height 62
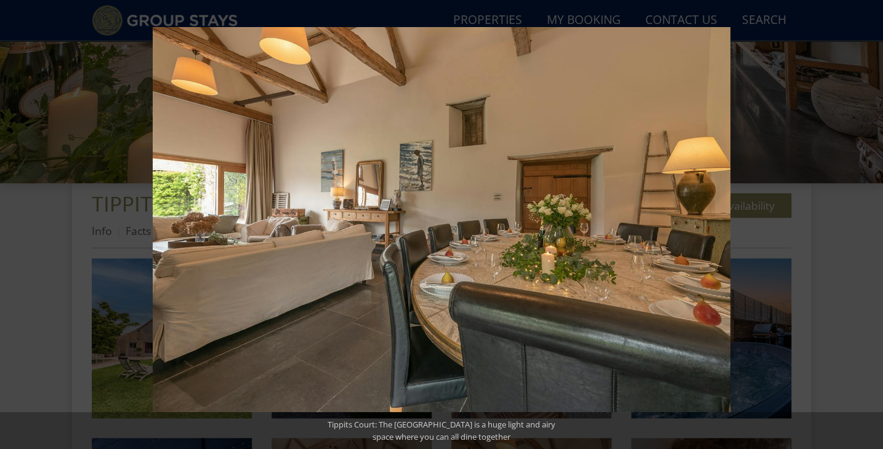
click at [870, 223] on button at bounding box center [861, 225] width 43 height 62
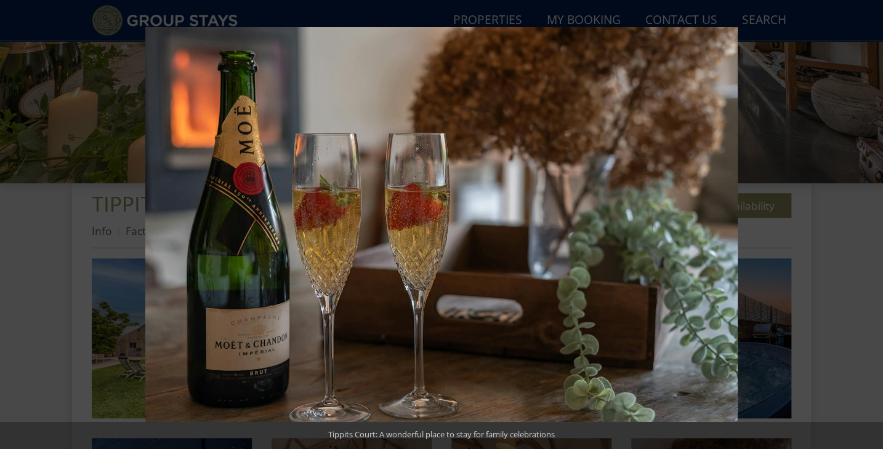
click at [870, 223] on button at bounding box center [861, 225] width 43 height 62
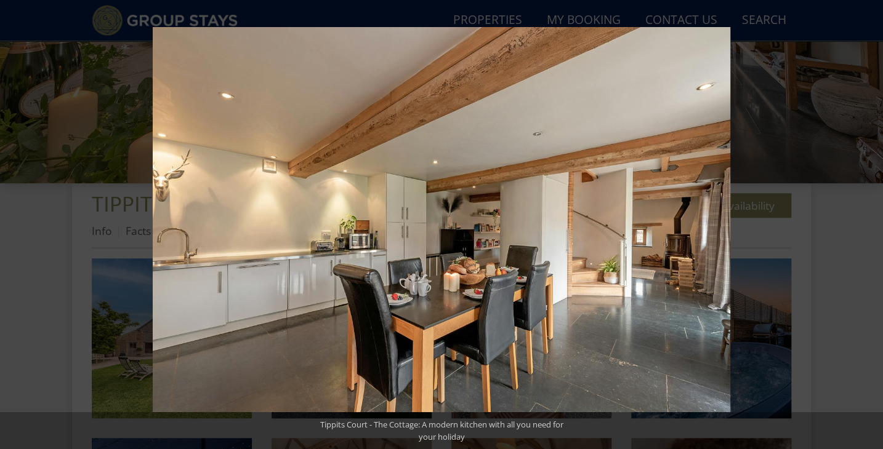
click at [870, 223] on button at bounding box center [861, 225] width 43 height 62
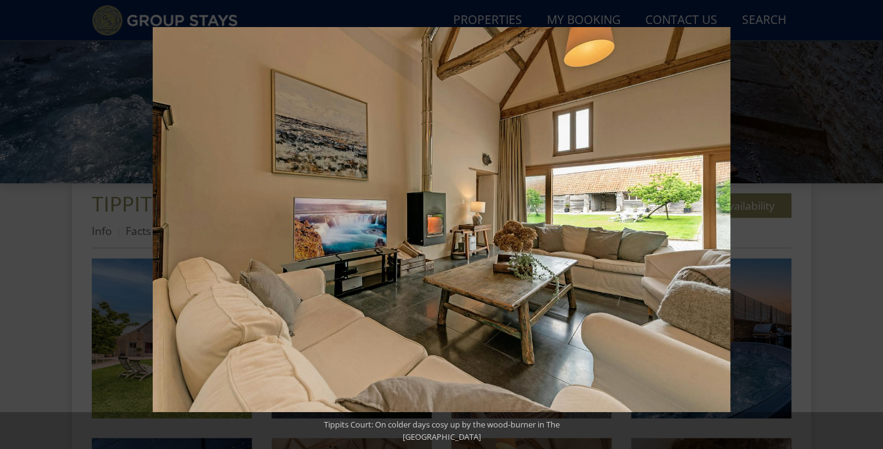
click at [870, 223] on button at bounding box center [861, 225] width 43 height 62
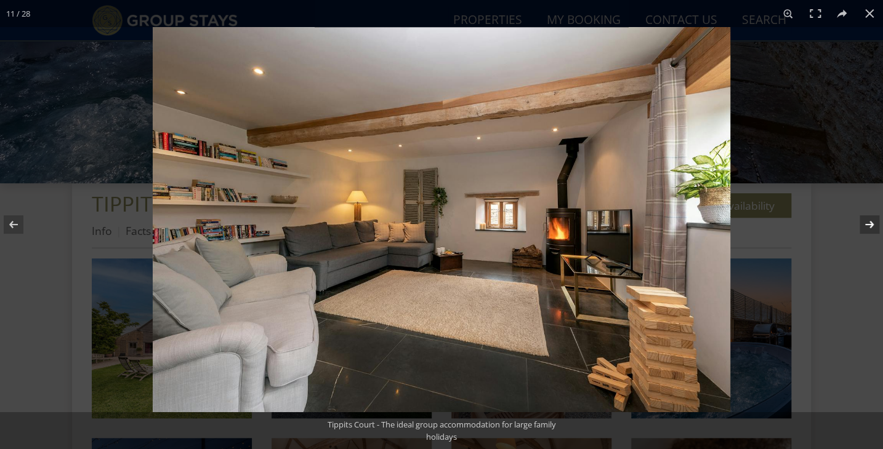
click at [870, 223] on button at bounding box center [861, 225] width 43 height 62
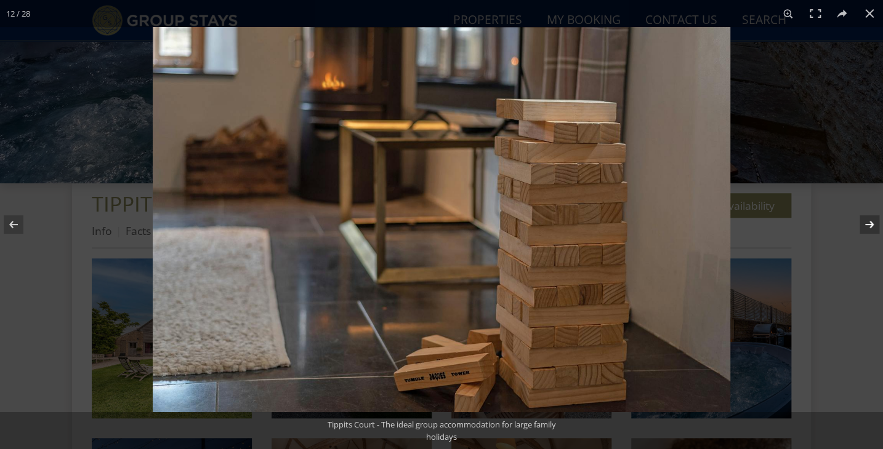
click at [870, 223] on button at bounding box center [861, 225] width 43 height 62
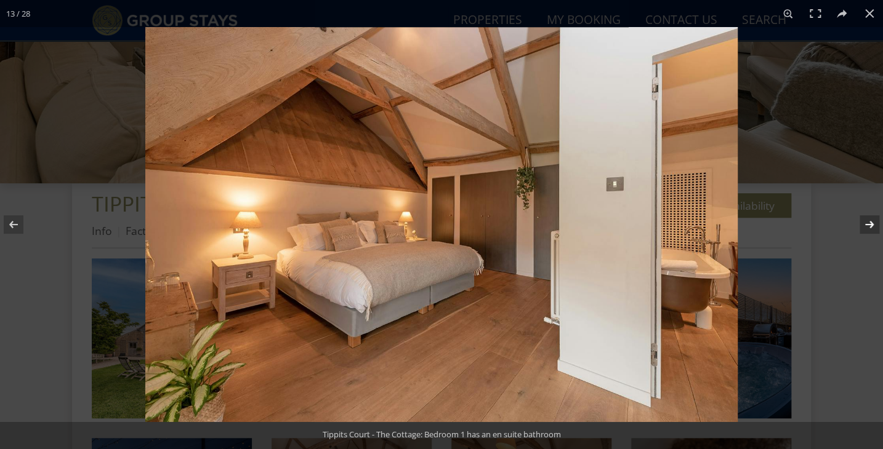
click at [870, 223] on button at bounding box center [861, 225] width 43 height 62
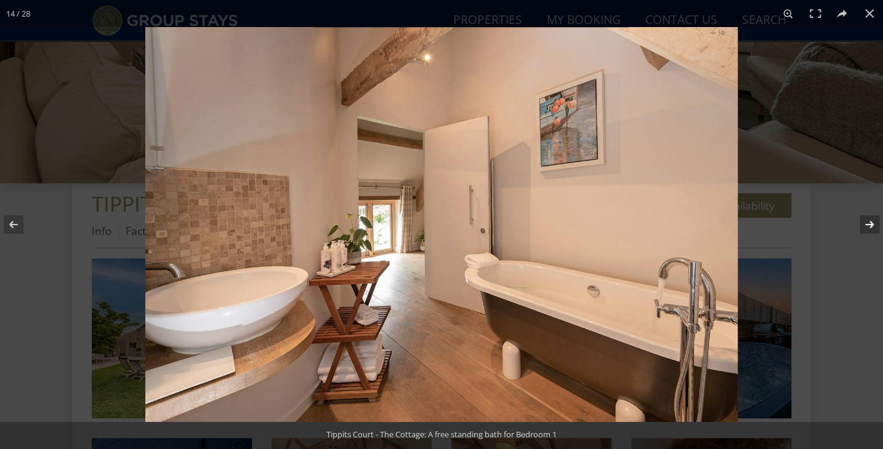
click at [870, 223] on button at bounding box center [861, 225] width 43 height 62
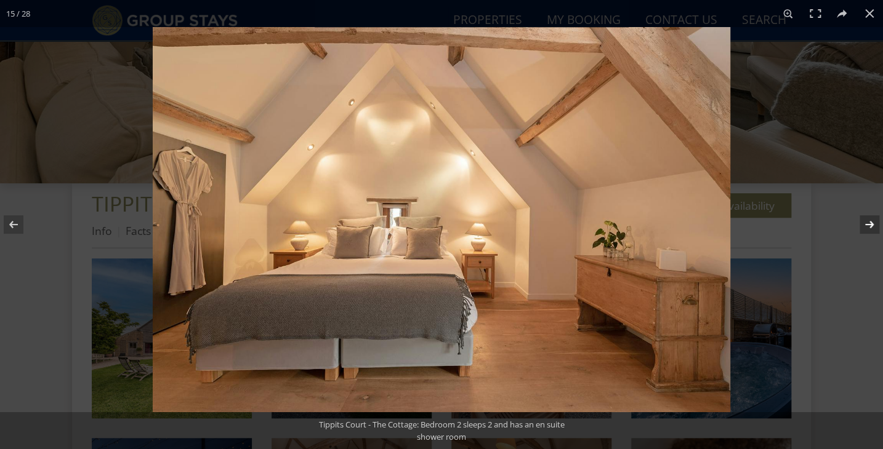
click at [870, 223] on button at bounding box center [861, 225] width 43 height 62
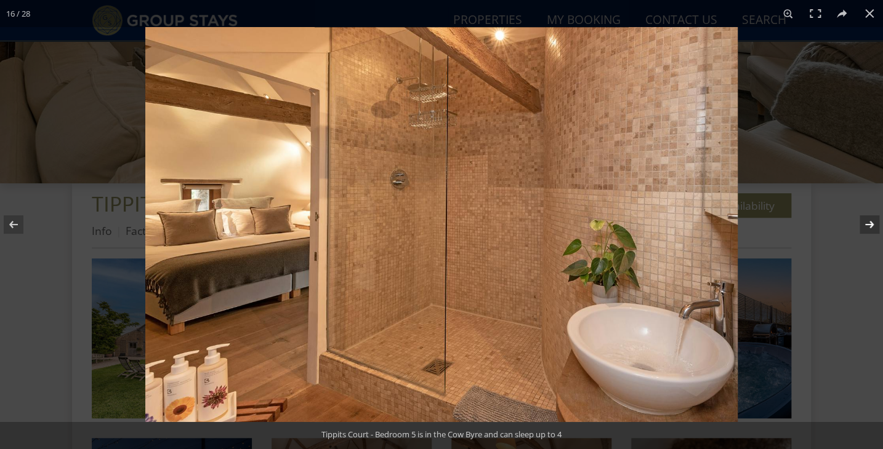
click at [870, 223] on button at bounding box center [861, 225] width 43 height 62
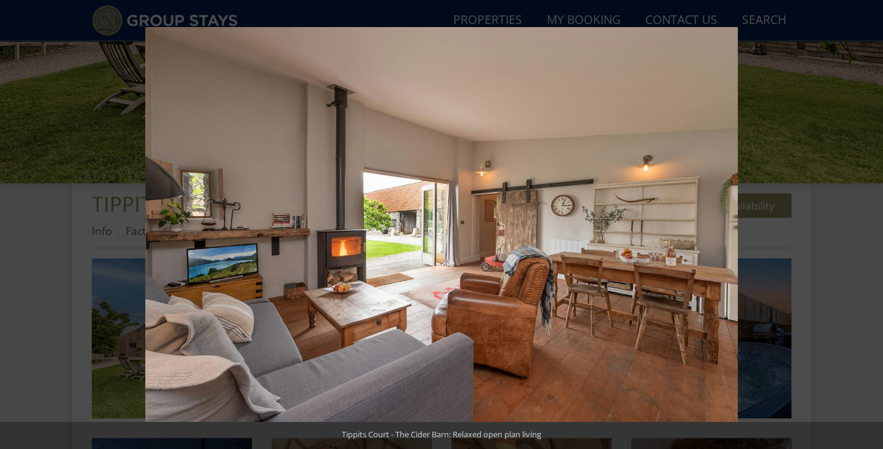
click at [870, 223] on button at bounding box center [861, 225] width 43 height 62
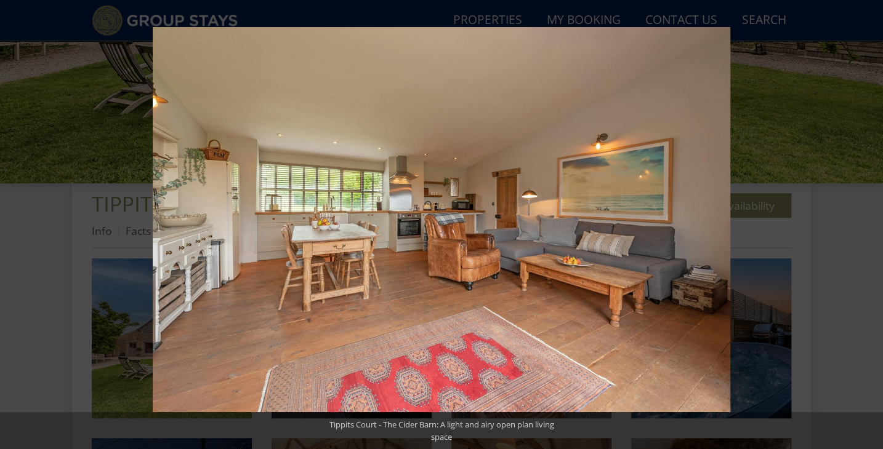
click at [870, 223] on button at bounding box center [861, 225] width 43 height 62
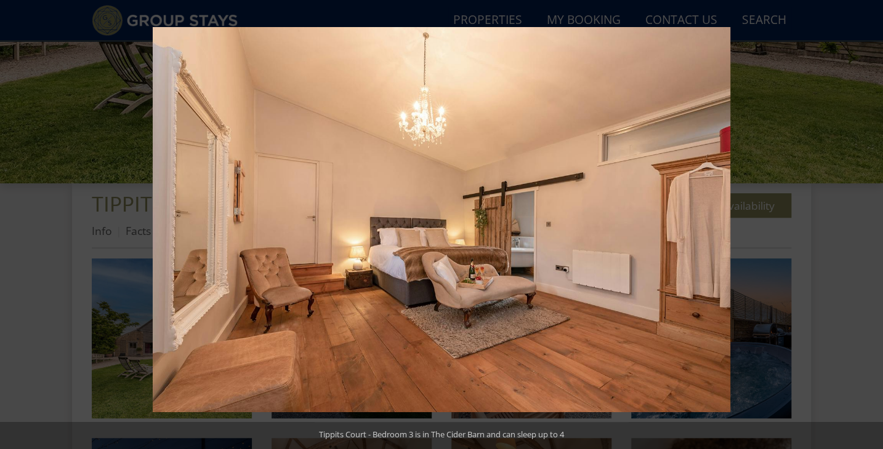
click at [870, 223] on button at bounding box center [861, 225] width 43 height 62
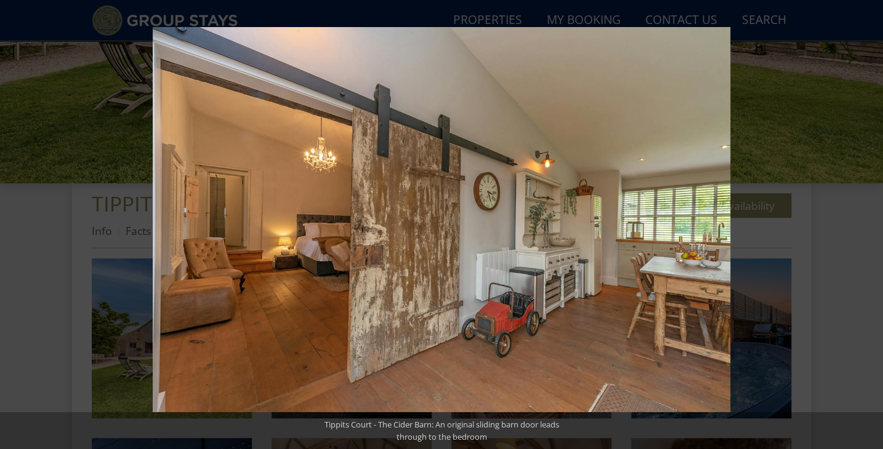
click at [870, 223] on button at bounding box center [861, 225] width 43 height 62
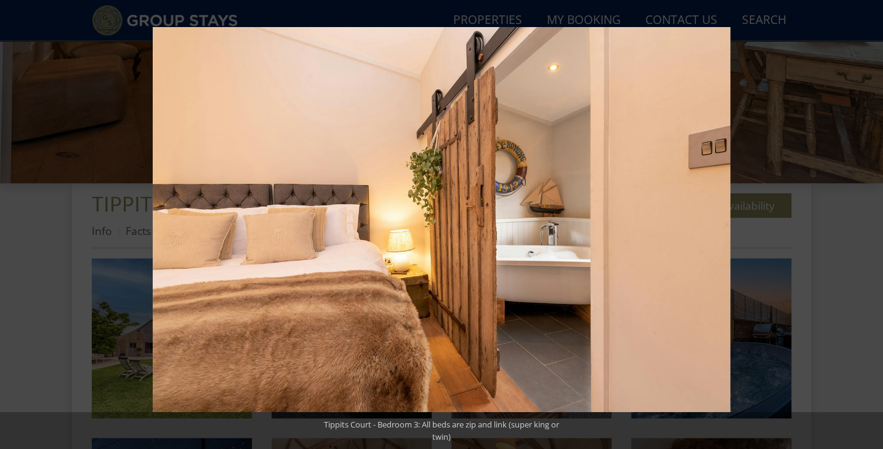
click at [870, 223] on button at bounding box center [861, 225] width 43 height 62
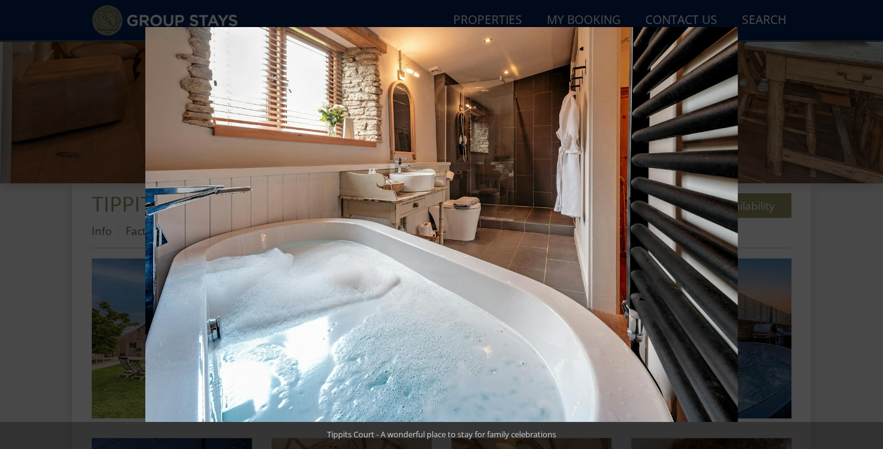
click at [870, 223] on button at bounding box center [861, 225] width 43 height 62
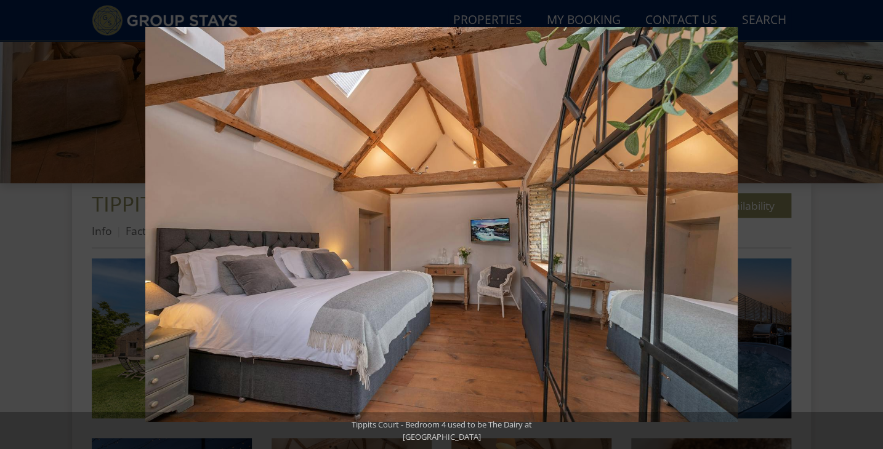
click at [870, 223] on button at bounding box center [861, 225] width 43 height 62
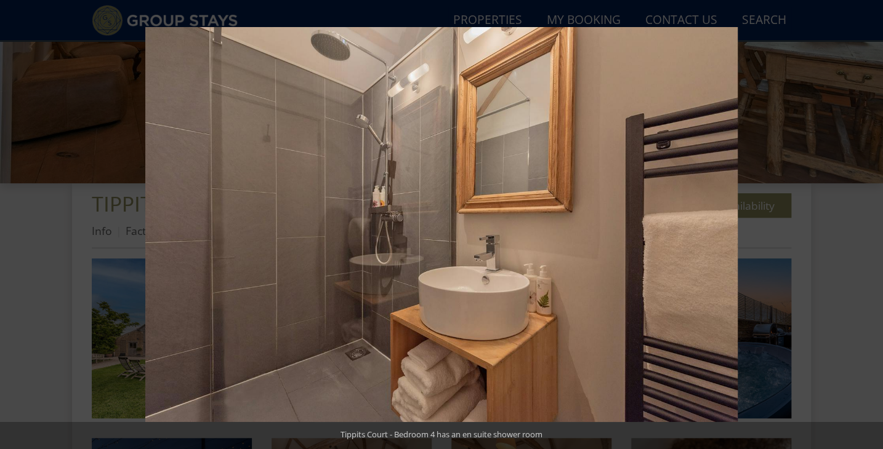
click at [870, 223] on button at bounding box center [861, 225] width 43 height 62
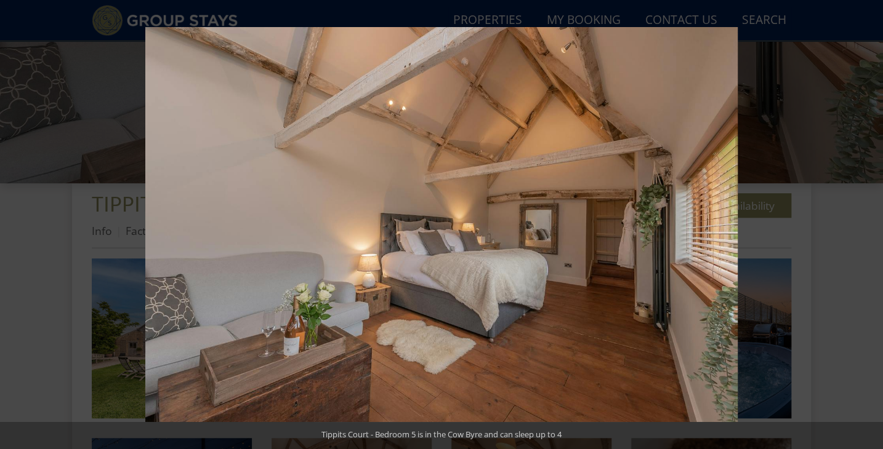
click at [870, 223] on button at bounding box center [861, 225] width 43 height 62
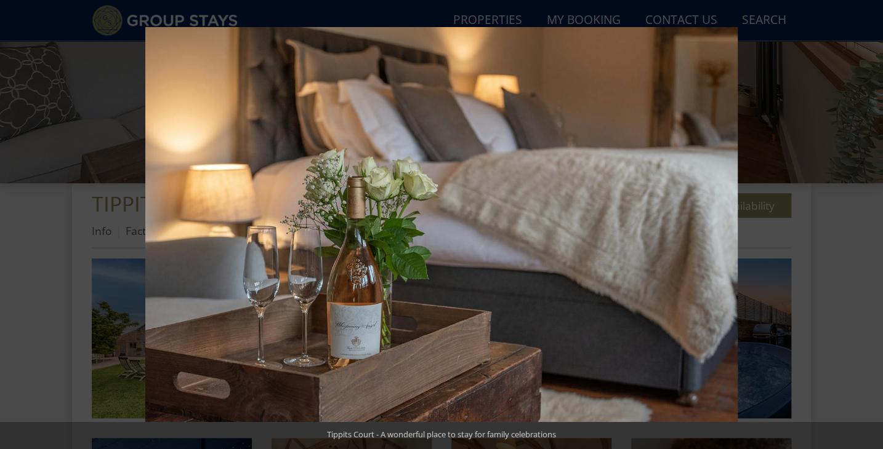
click at [870, 223] on button at bounding box center [861, 225] width 43 height 62
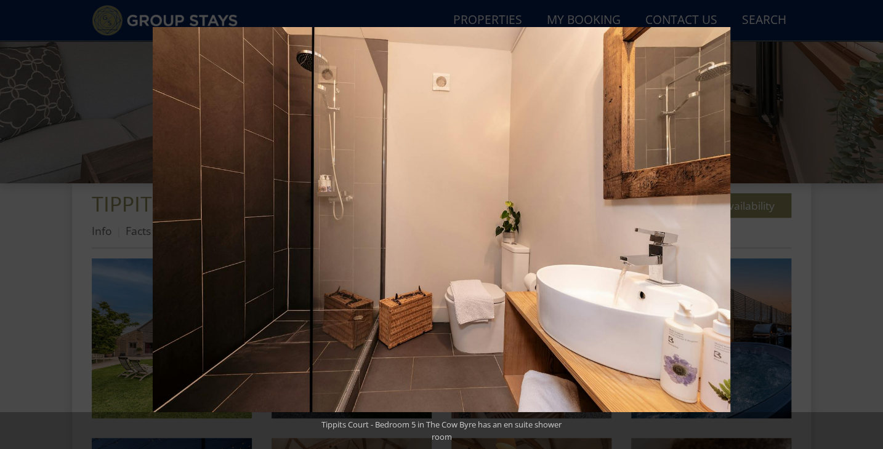
click at [870, 223] on button at bounding box center [861, 225] width 43 height 62
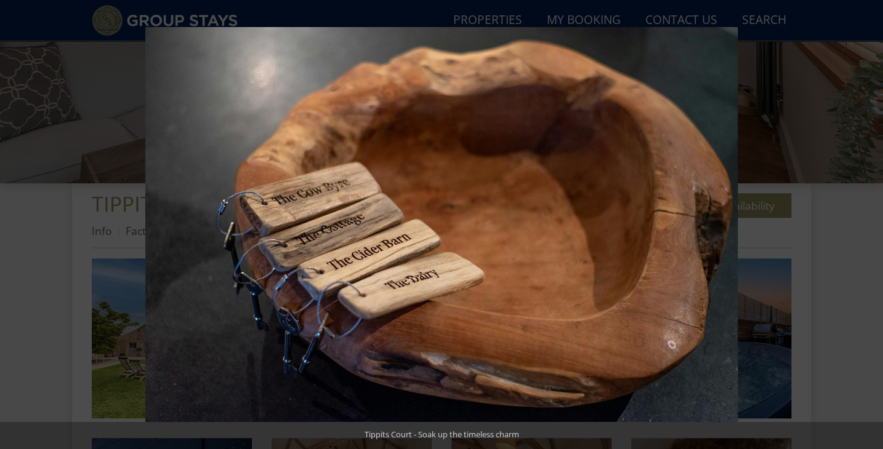
click at [870, 223] on button at bounding box center [861, 225] width 43 height 62
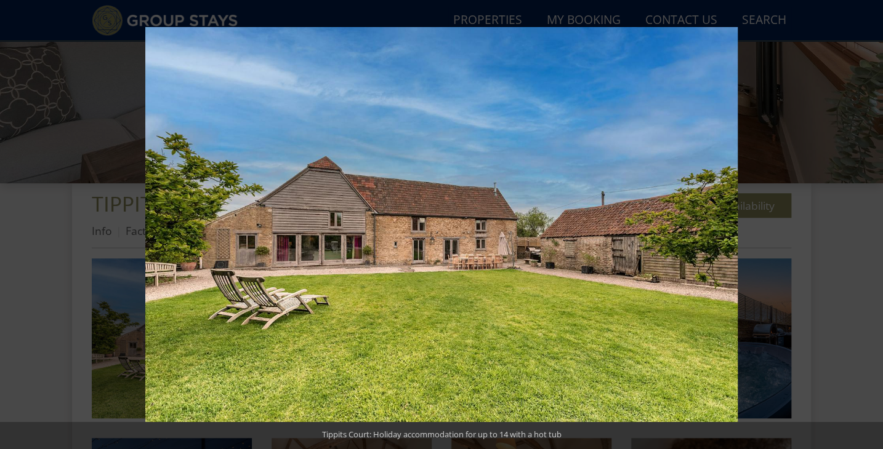
click at [870, 223] on button at bounding box center [861, 225] width 43 height 62
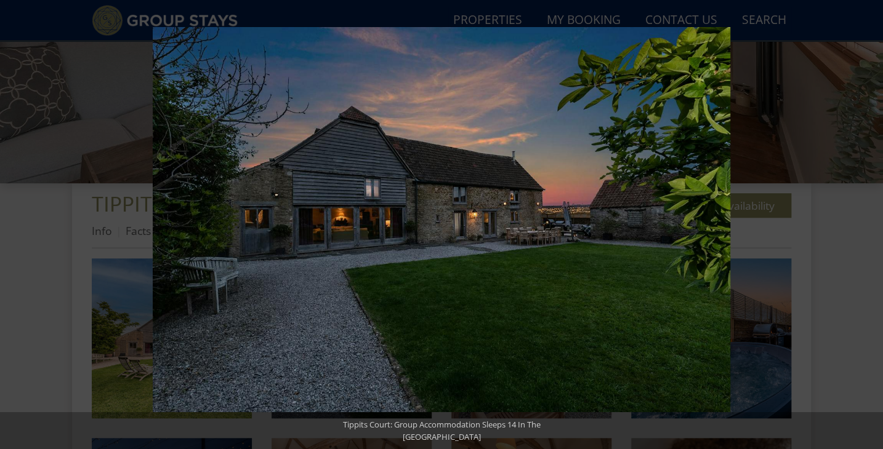
click at [870, 223] on button at bounding box center [861, 225] width 43 height 62
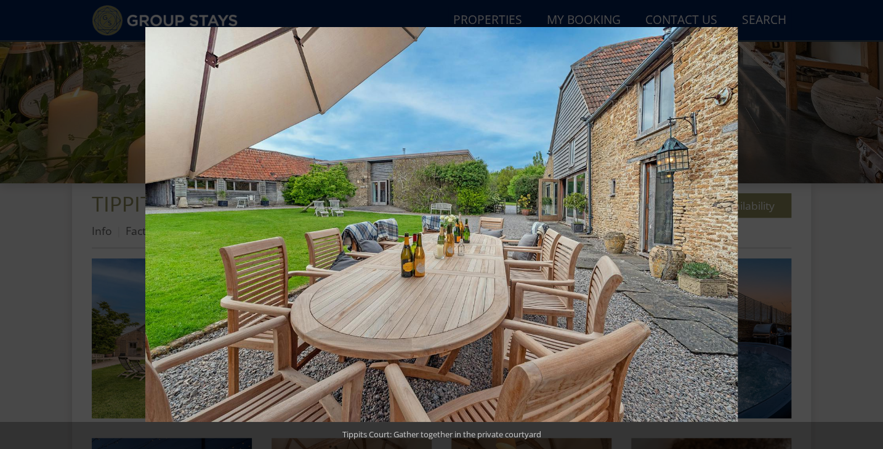
click at [870, 223] on button at bounding box center [861, 225] width 43 height 62
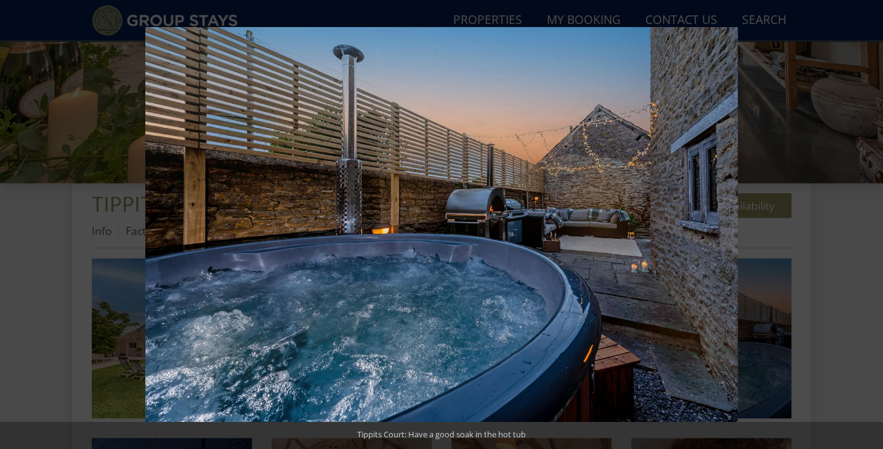
click at [870, 223] on button at bounding box center [861, 225] width 43 height 62
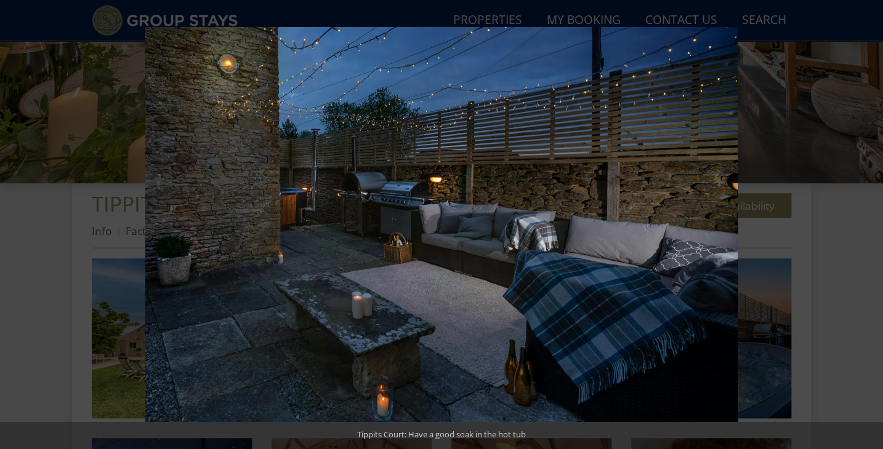
click at [870, 223] on button at bounding box center [861, 225] width 43 height 62
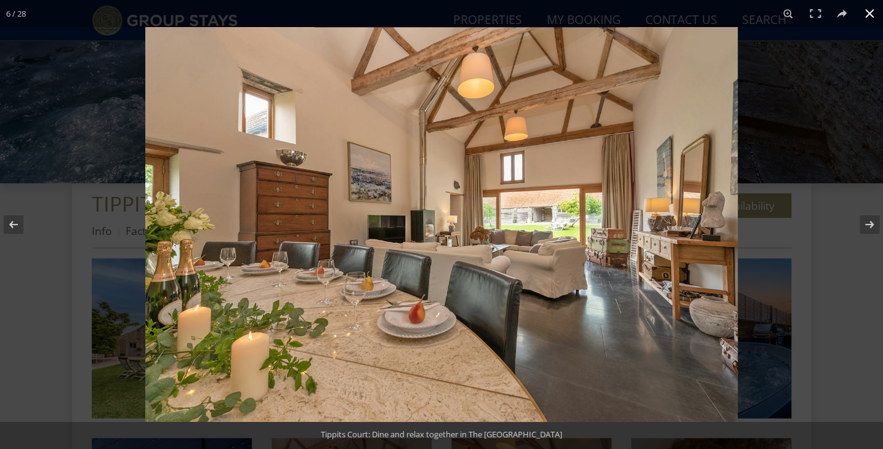
click at [869, 18] on button at bounding box center [869, 13] width 27 height 27
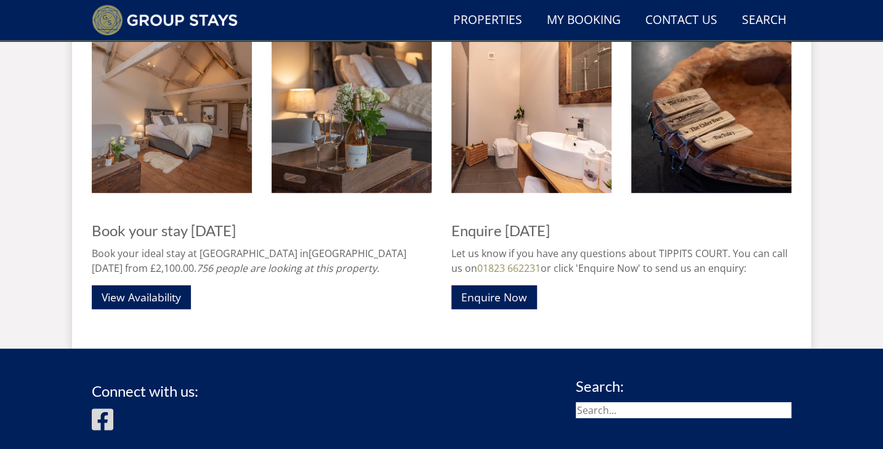
scroll to position [1620, 0]
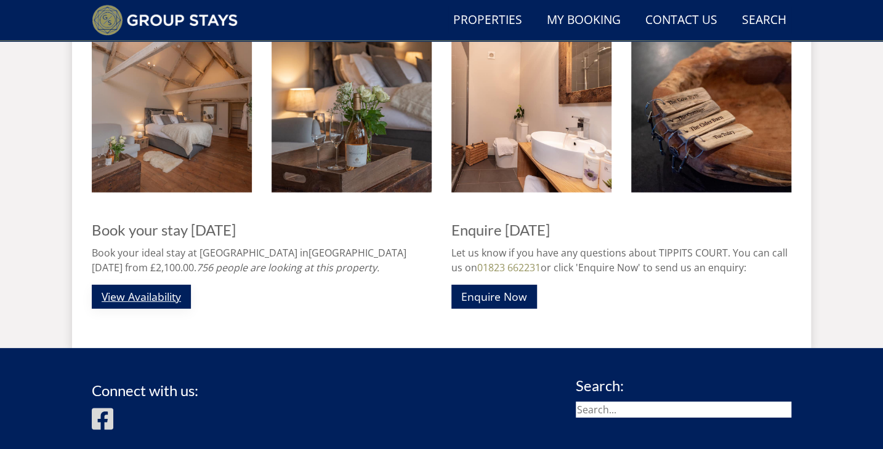
click at [155, 302] on link "View Availability" at bounding box center [141, 297] width 99 height 24
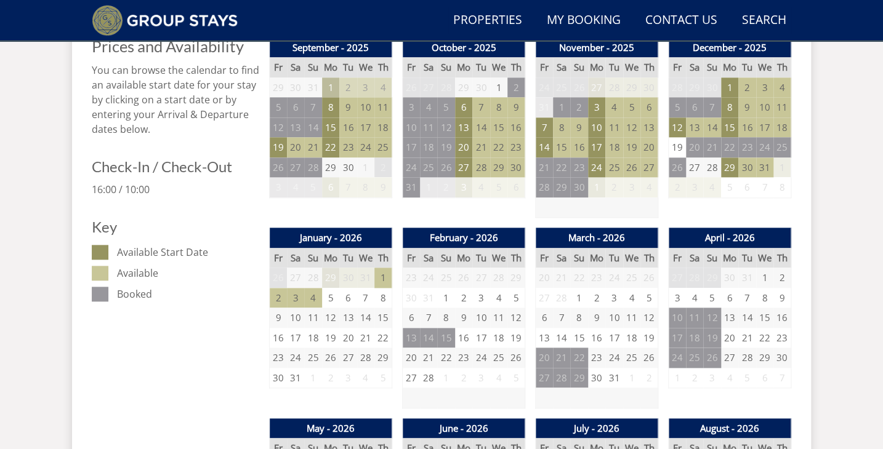
scroll to position [541, 0]
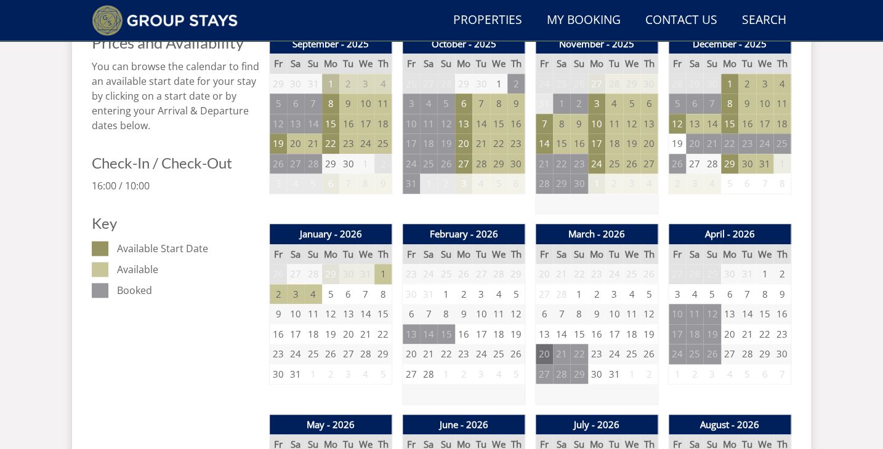
click at [536, 353] on td "20" at bounding box center [544, 354] width 17 height 20
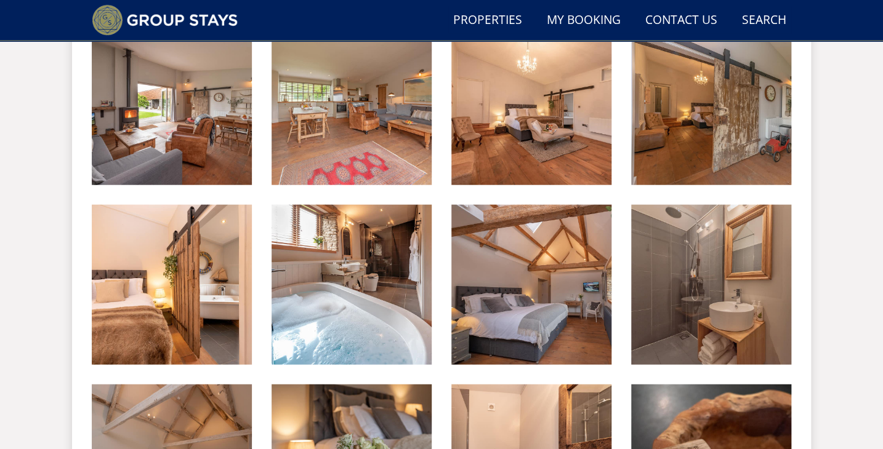
scroll to position [1266, 0]
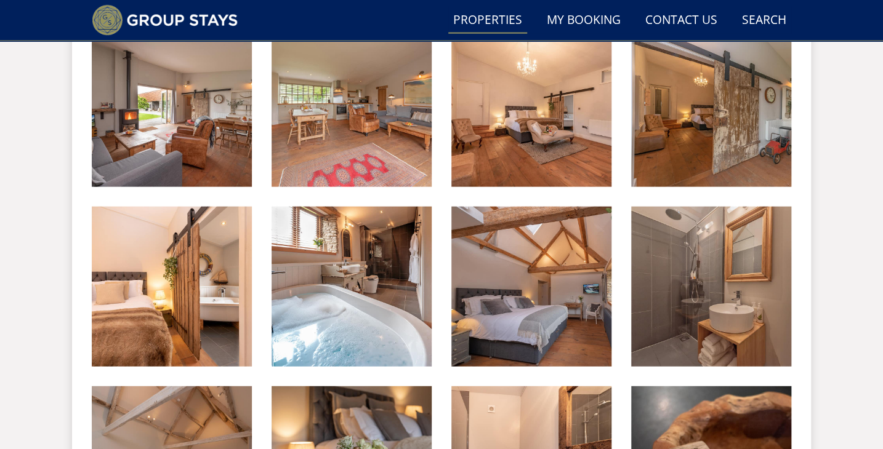
click at [501, 12] on link "Properties" at bounding box center [487, 21] width 79 height 28
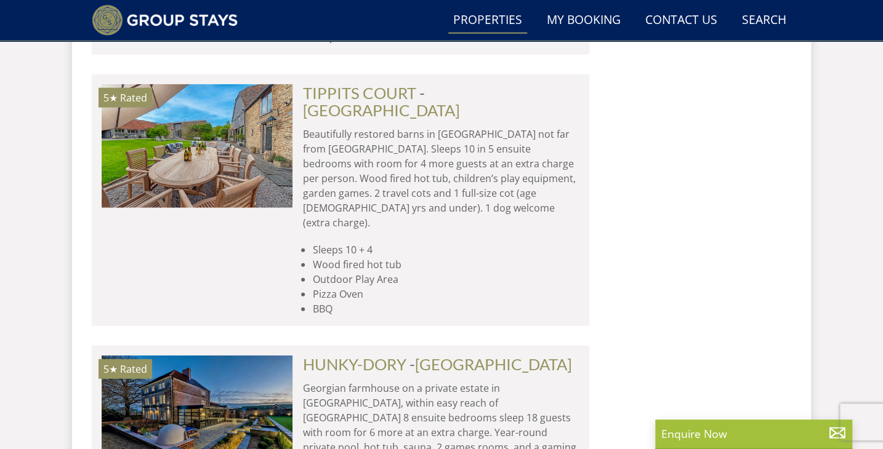
scroll to position [1428, 0]
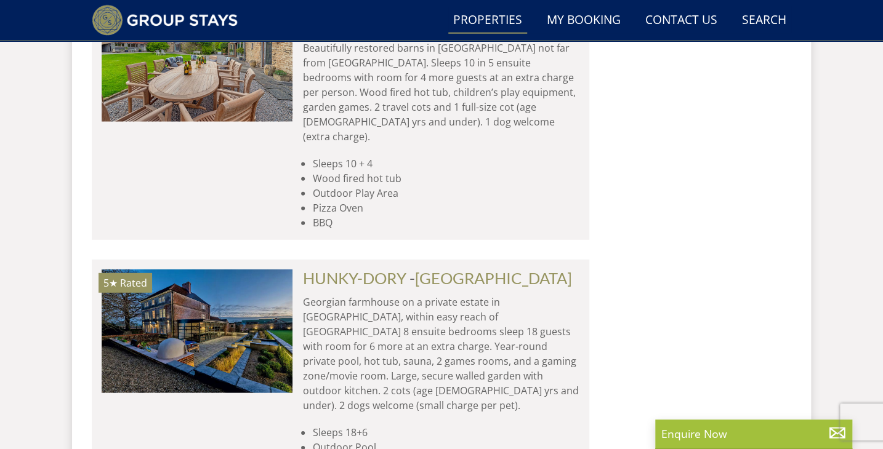
scroll to position [1512, 0]
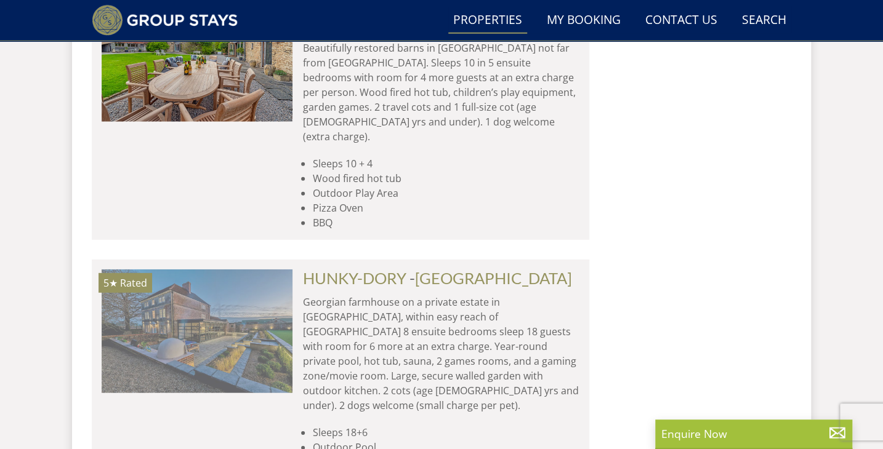
click at [236, 270] on img at bounding box center [197, 331] width 191 height 123
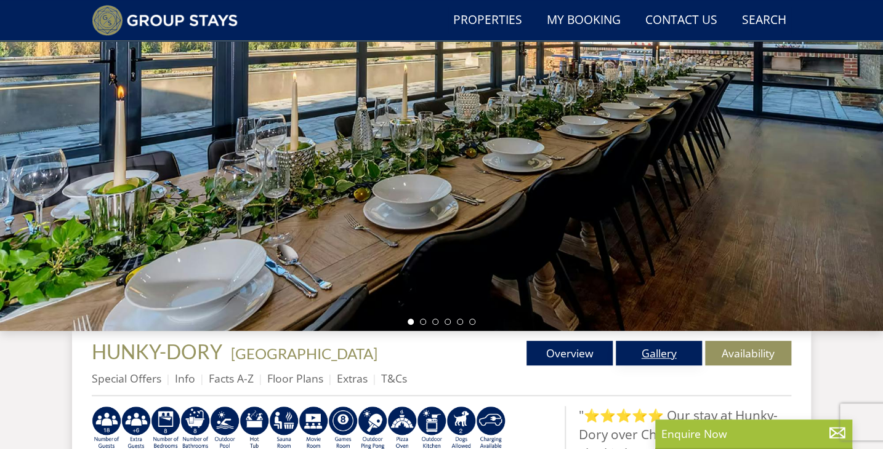
scroll to position [167, 0]
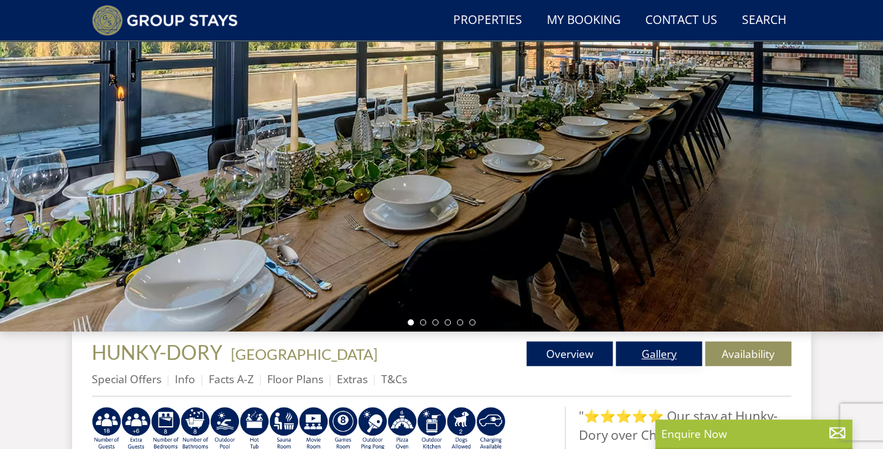
click at [652, 361] on link "Gallery" at bounding box center [659, 354] width 86 height 25
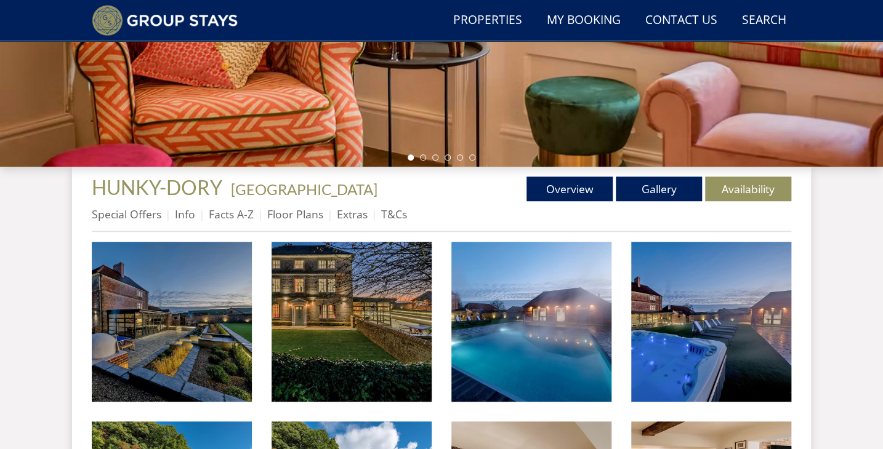
scroll to position [335, 0]
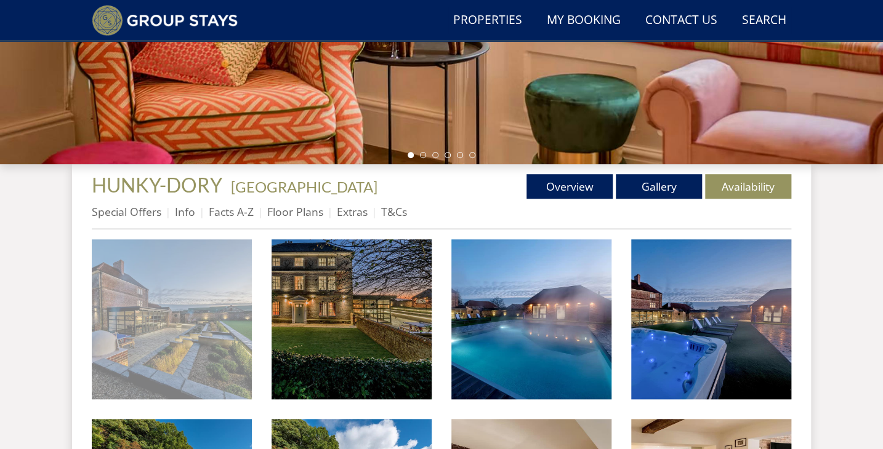
click at [169, 314] on img at bounding box center [172, 319] width 160 height 160
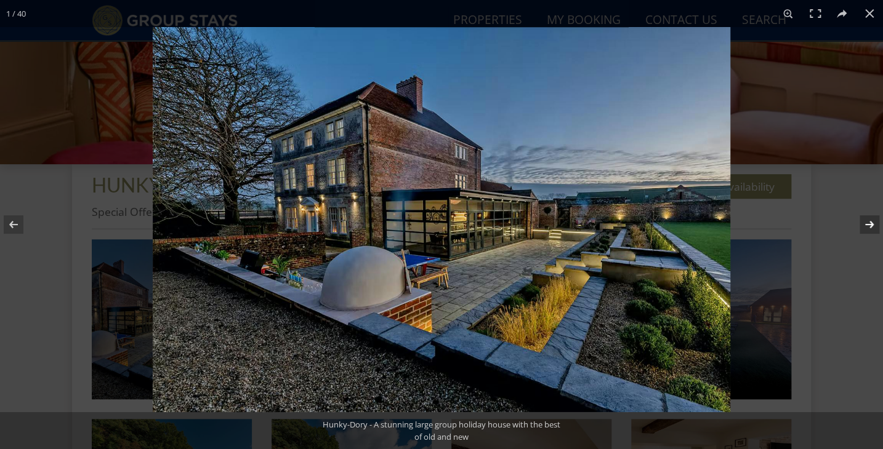
click at [865, 224] on button at bounding box center [861, 225] width 43 height 62
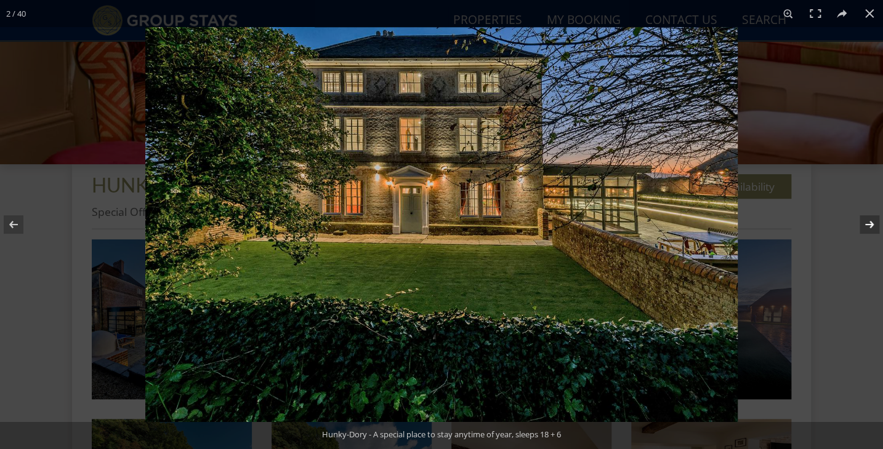
click at [865, 224] on button at bounding box center [861, 225] width 43 height 62
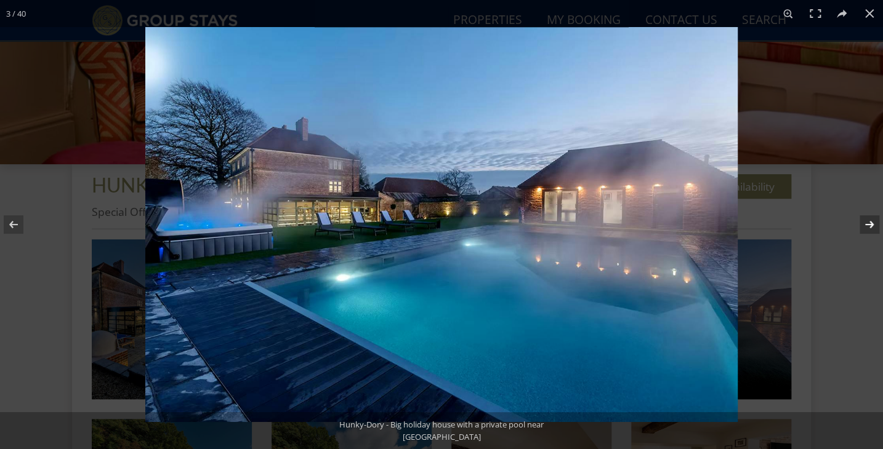
click at [865, 224] on button at bounding box center [861, 225] width 43 height 62
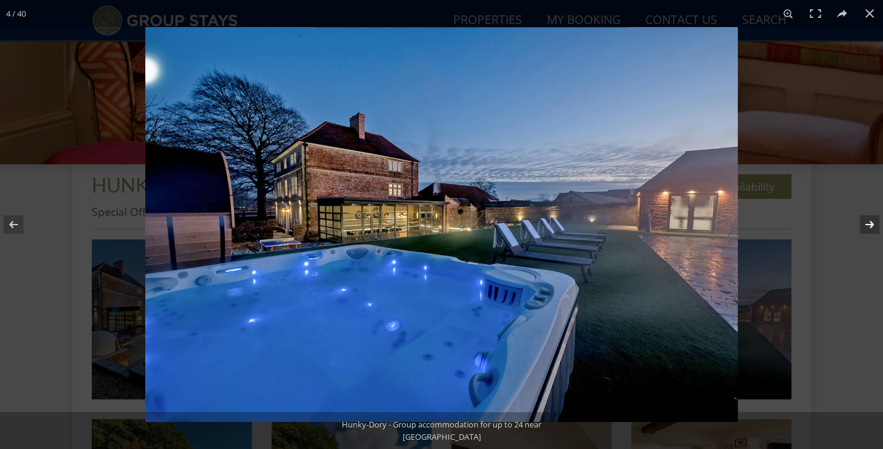
click at [865, 224] on button at bounding box center [861, 225] width 43 height 62
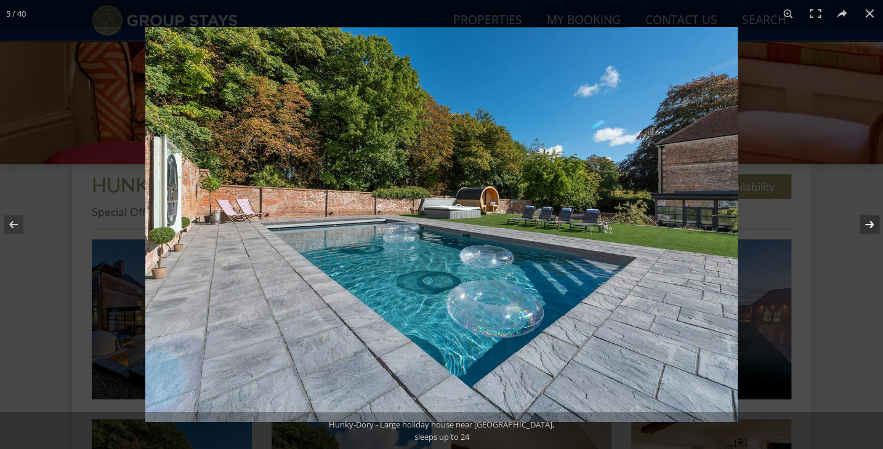
click at [865, 224] on button at bounding box center [861, 225] width 43 height 62
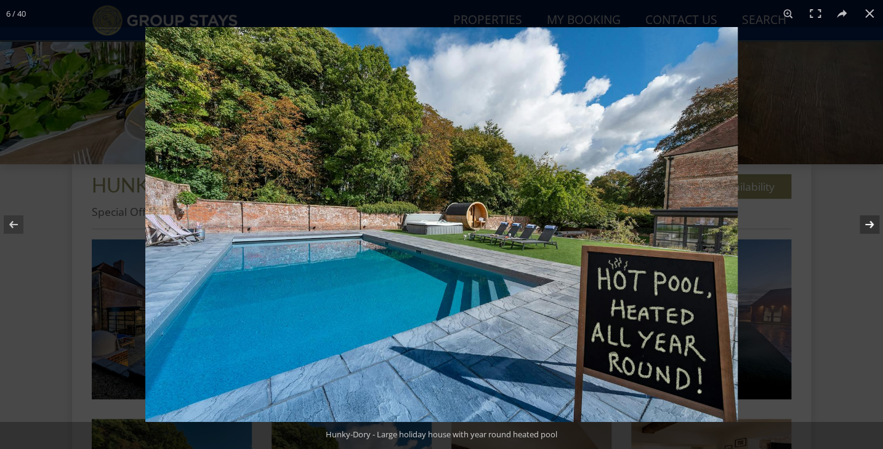
click at [865, 224] on button at bounding box center [861, 225] width 43 height 62
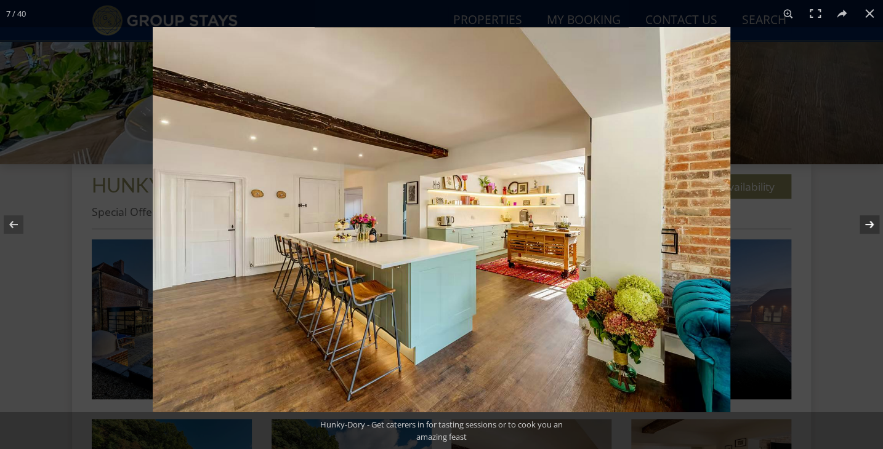
click at [865, 224] on button at bounding box center [861, 225] width 43 height 62
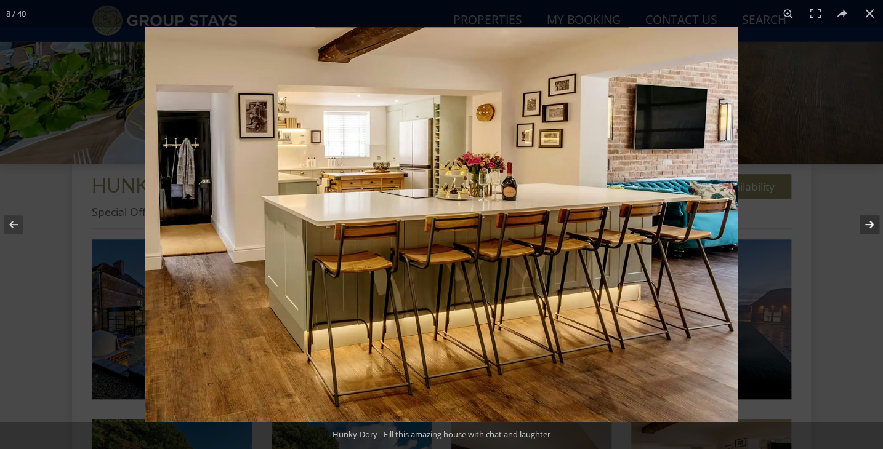
click at [865, 224] on button at bounding box center [861, 225] width 43 height 62
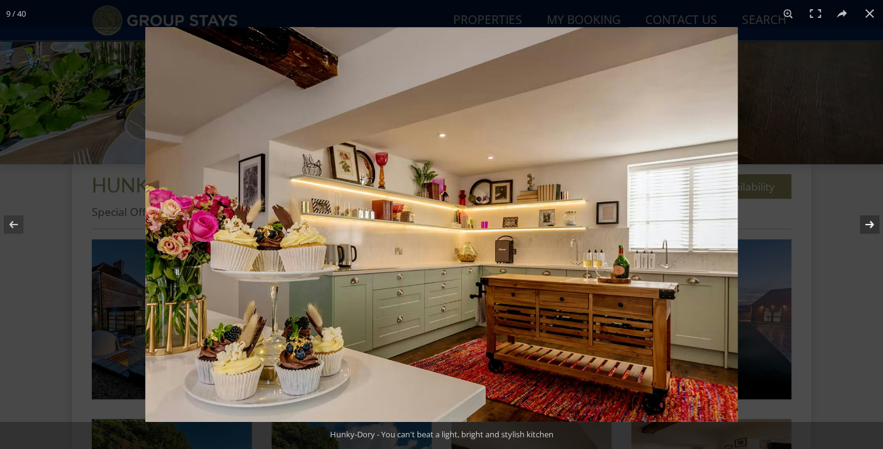
click at [865, 224] on button at bounding box center [861, 225] width 43 height 62
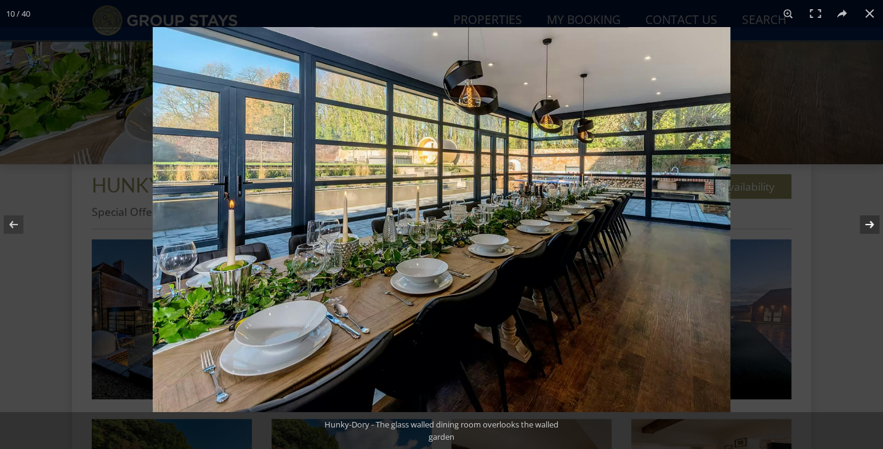
click at [865, 224] on button at bounding box center [861, 225] width 43 height 62
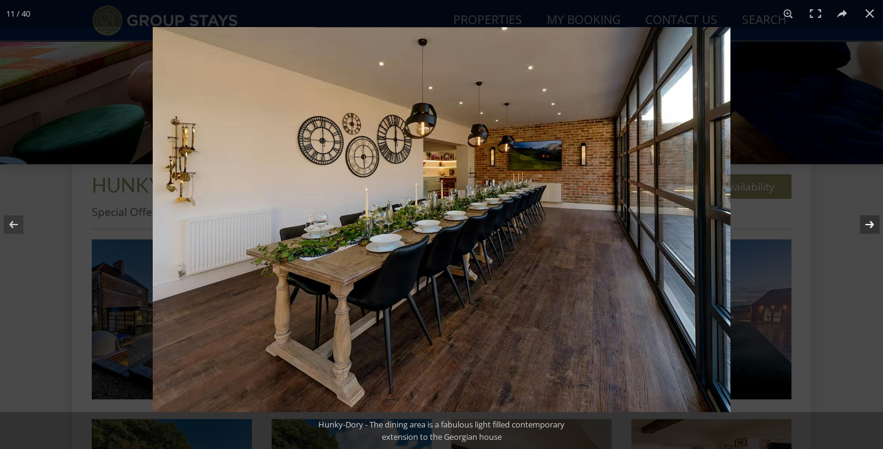
click at [865, 224] on button at bounding box center [861, 225] width 43 height 62
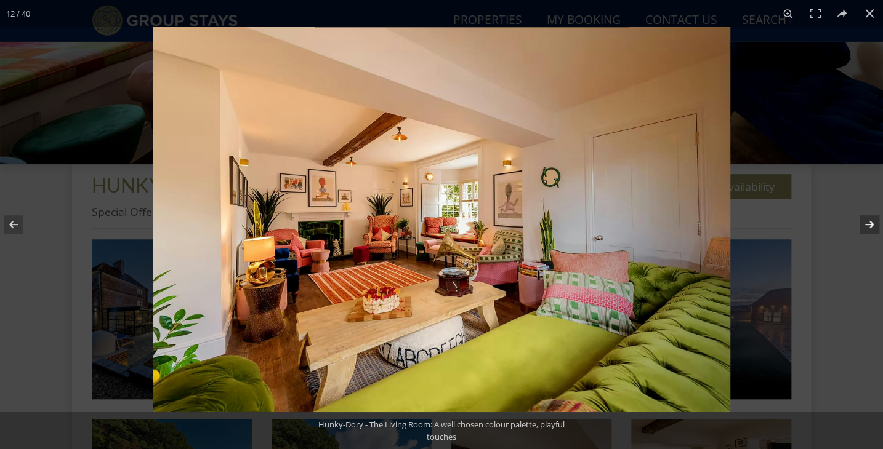
click at [865, 224] on button at bounding box center [861, 225] width 43 height 62
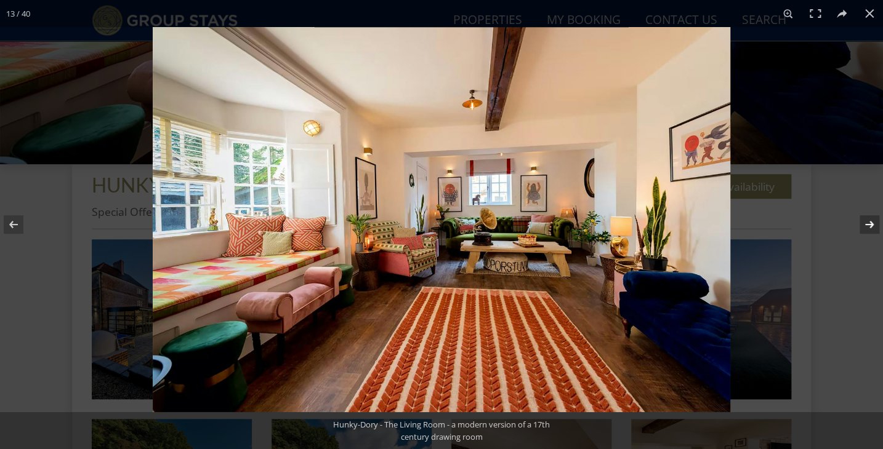
click at [865, 224] on button at bounding box center [861, 225] width 43 height 62
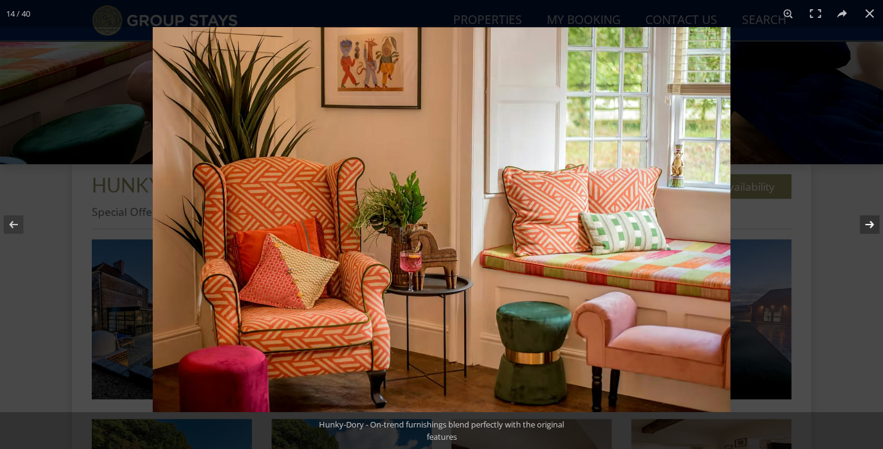
click at [865, 224] on button at bounding box center [861, 225] width 43 height 62
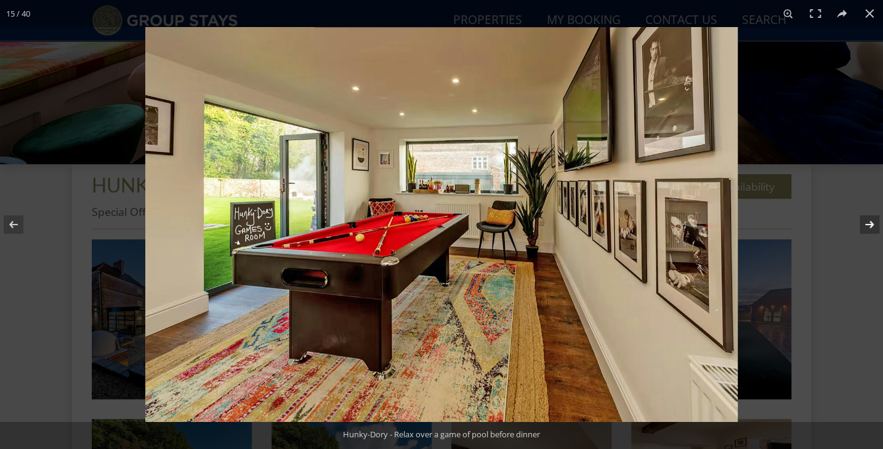
click at [865, 224] on button at bounding box center [861, 225] width 43 height 62
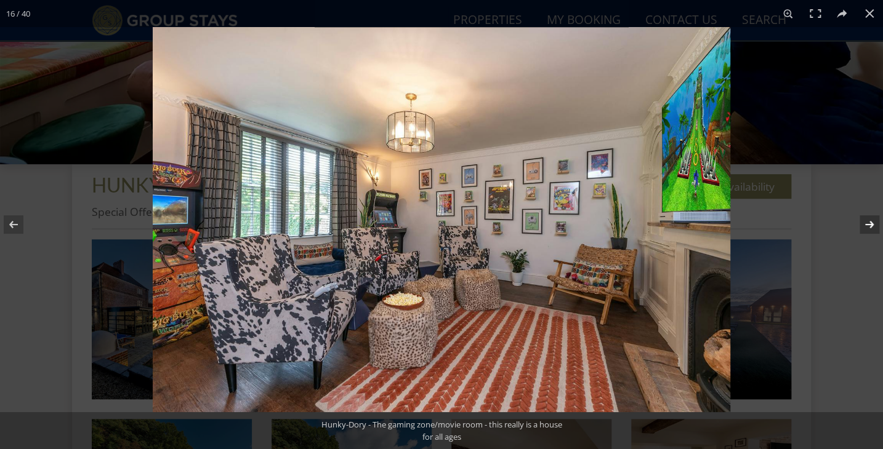
click at [865, 224] on button at bounding box center [861, 225] width 43 height 62
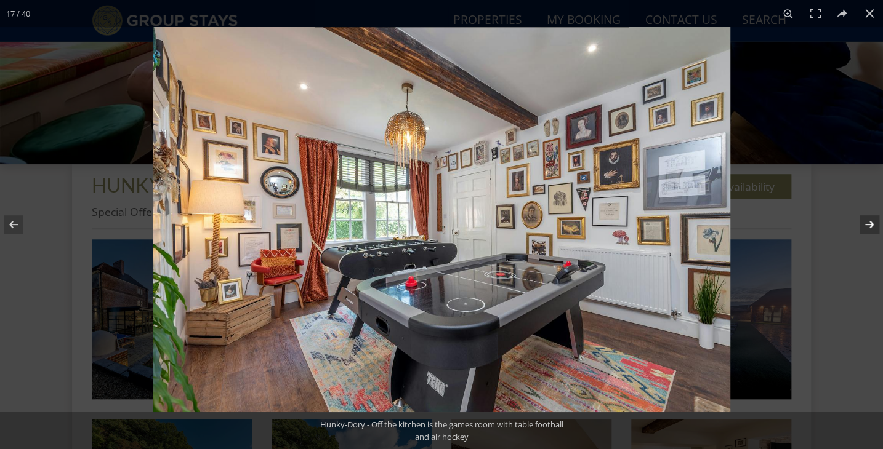
click at [865, 224] on button at bounding box center [861, 225] width 43 height 62
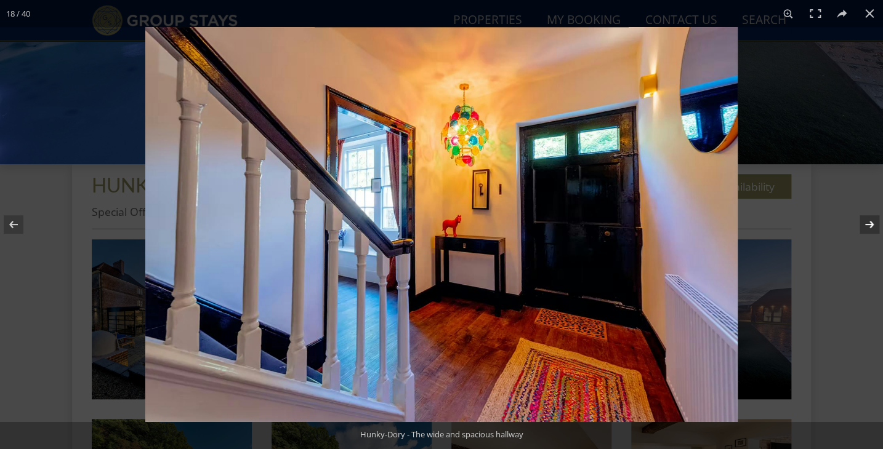
click at [865, 224] on button at bounding box center [861, 225] width 43 height 62
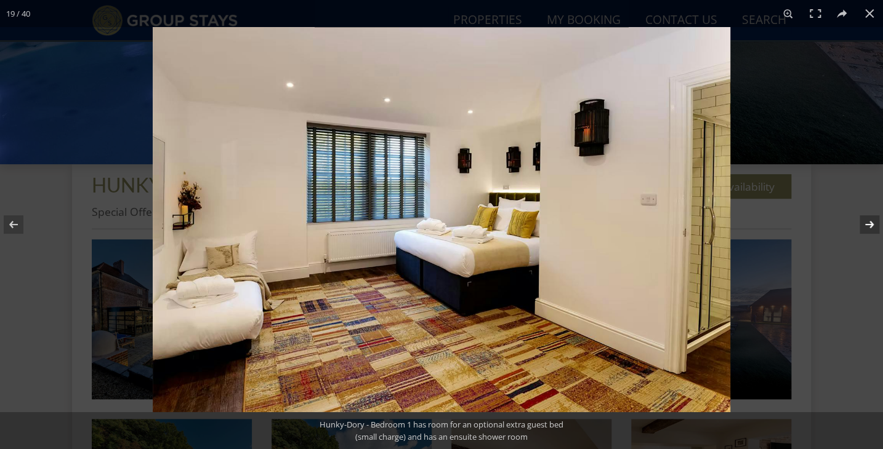
click at [865, 224] on button at bounding box center [861, 225] width 43 height 62
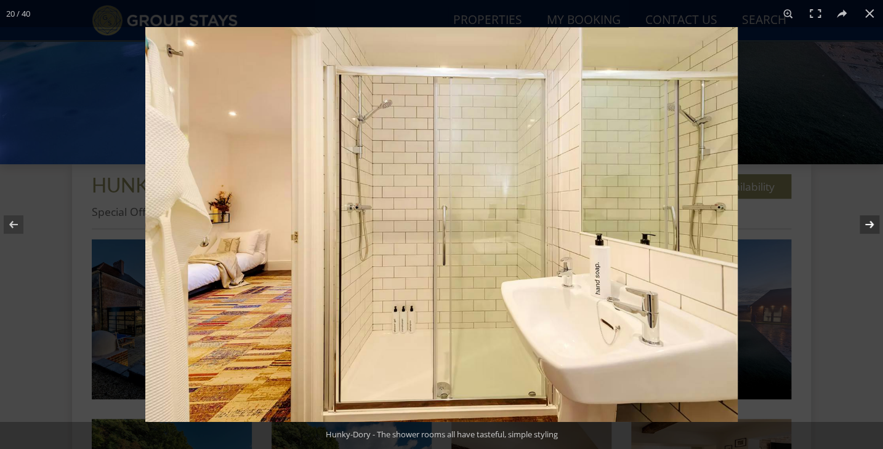
click at [864, 224] on button at bounding box center [861, 225] width 43 height 62
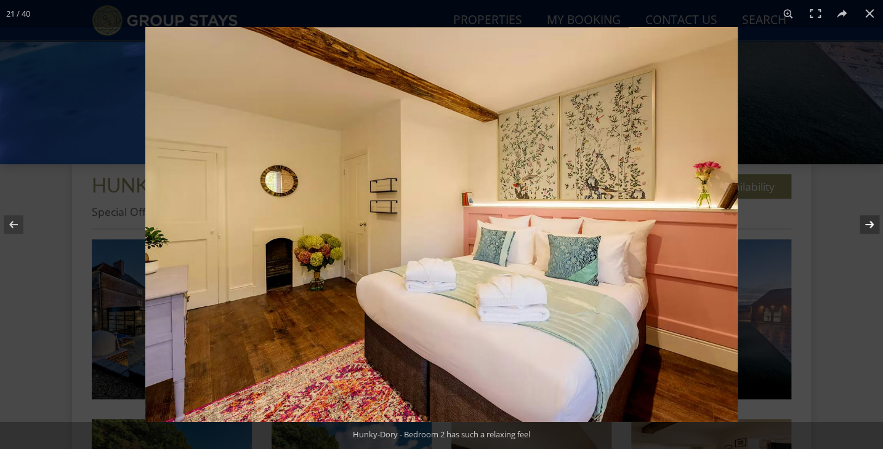
click at [864, 224] on button at bounding box center [861, 225] width 43 height 62
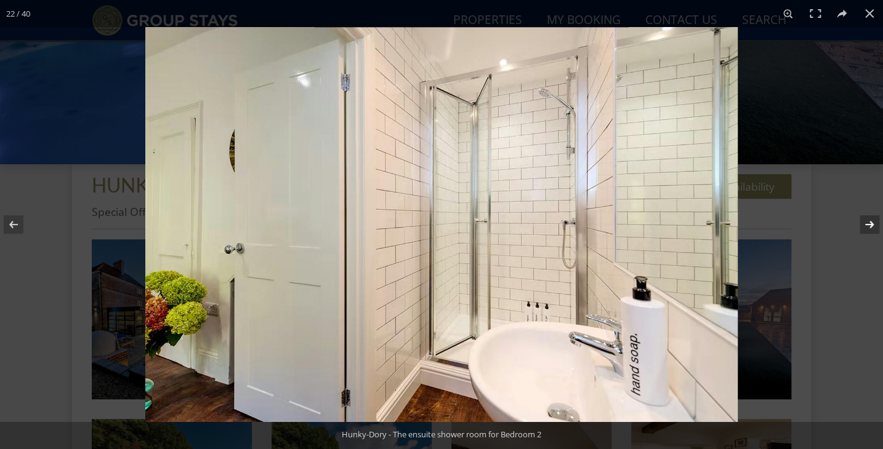
click at [864, 224] on button at bounding box center [861, 225] width 43 height 62
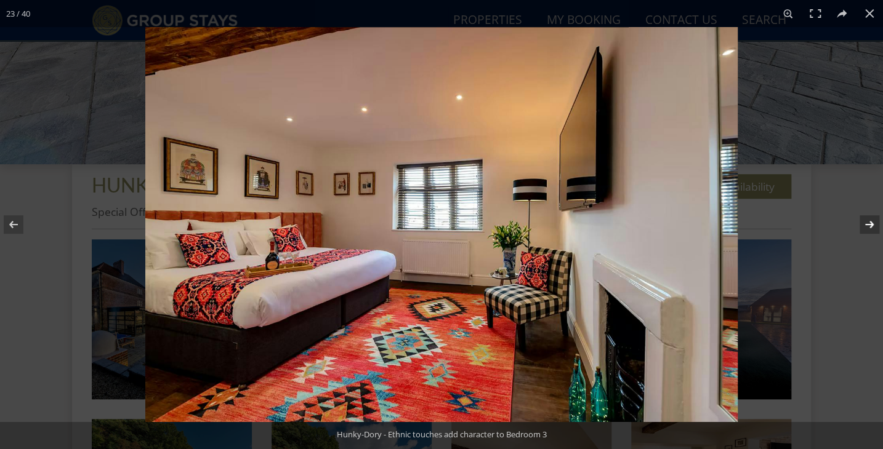
click at [864, 224] on button at bounding box center [861, 225] width 43 height 62
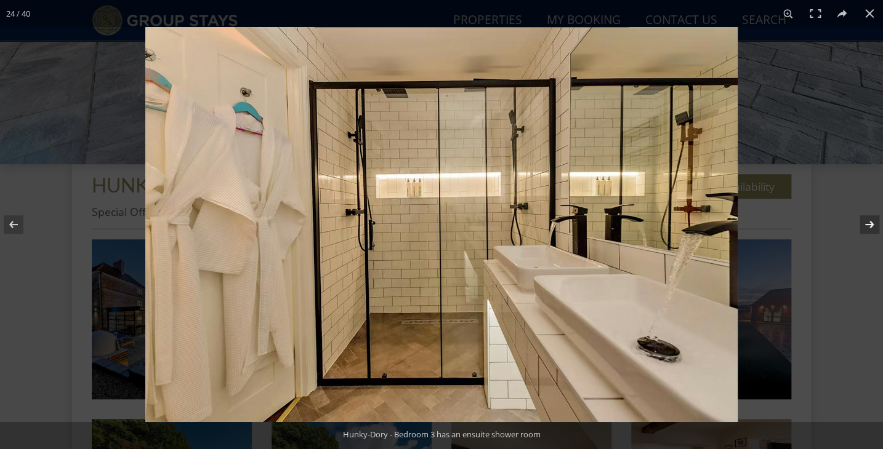
click at [864, 224] on button at bounding box center [861, 225] width 43 height 62
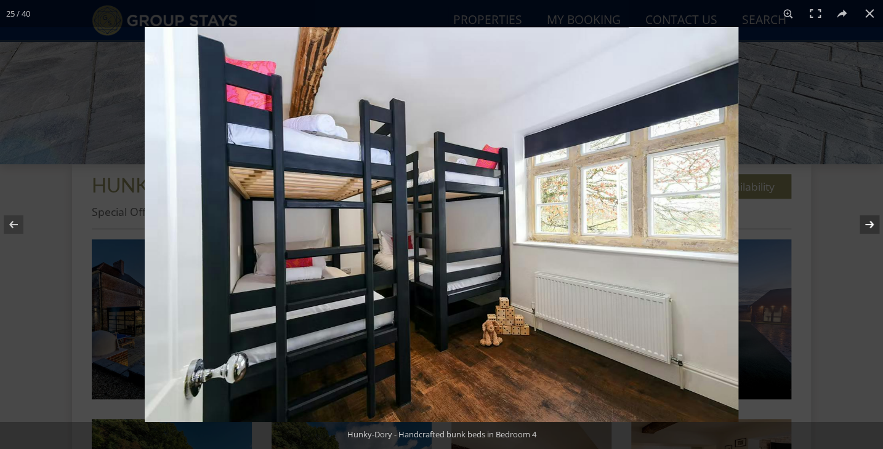
click at [864, 224] on button at bounding box center [861, 225] width 43 height 62
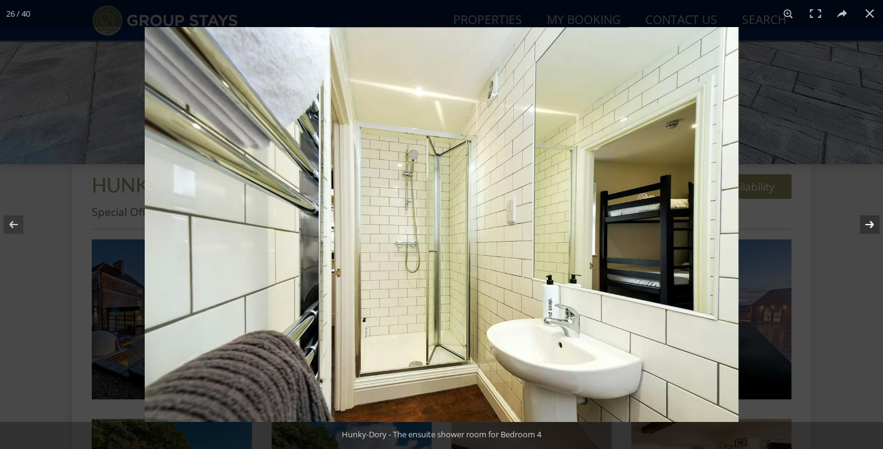
click at [864, 224] on button at bounding box center [861, 225] width 43 height 62
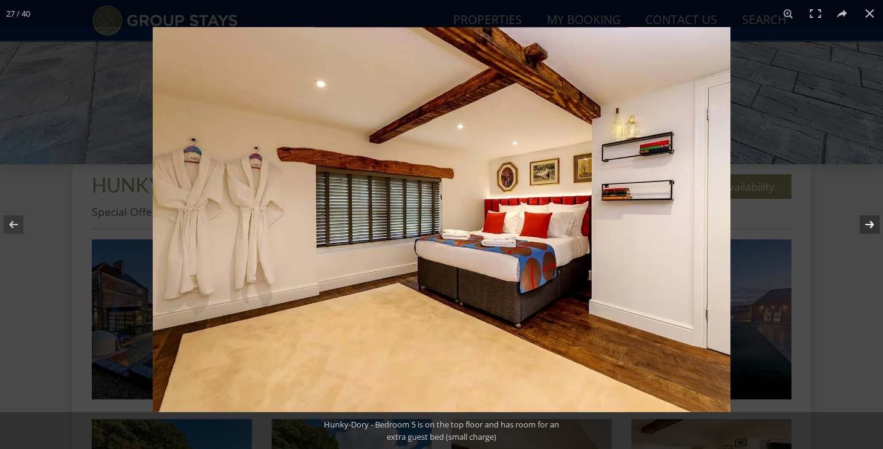
click at [864, 224] on button at bounding box center [861, 225] width 43 height 62
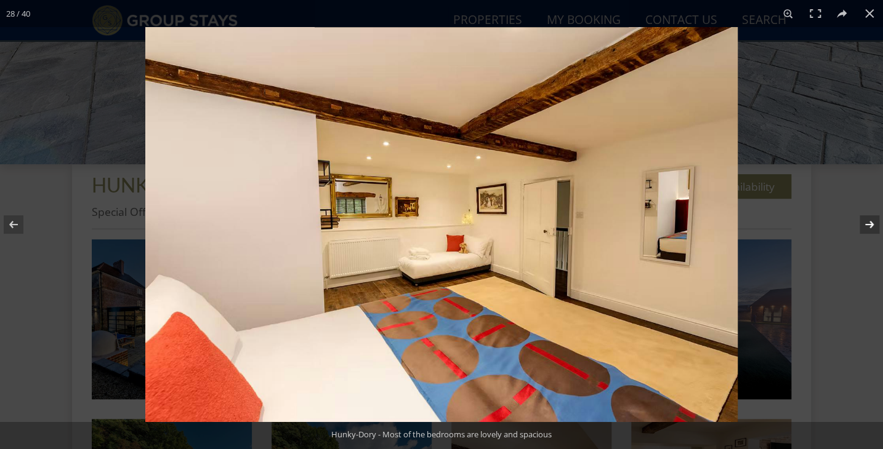
click at [864, 224] on button at bounding box center [861, 225] width 43 height 62
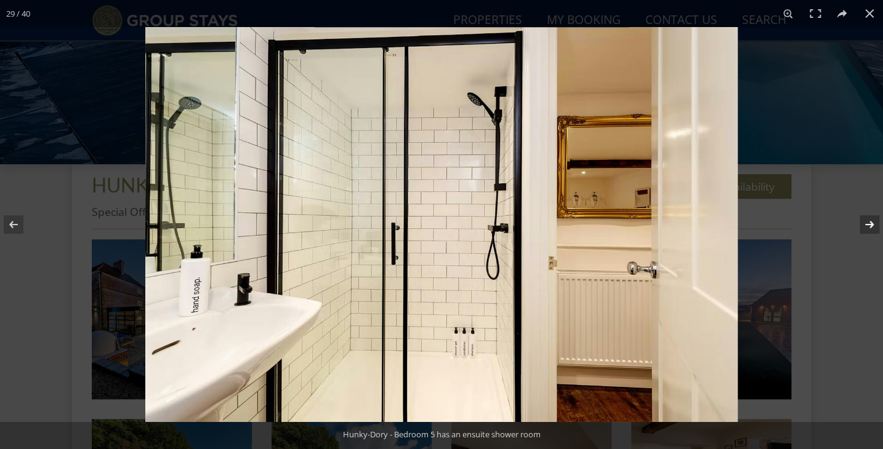
click at [864, 224] on button at bounding box center [861, 225] width 43 height 62
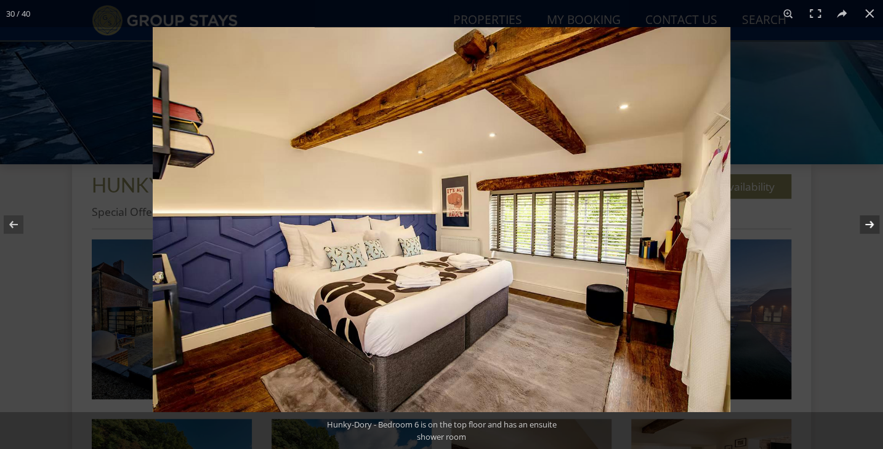
click at [864, 224] on button at bounding box center [861, 225] width 43 height 62
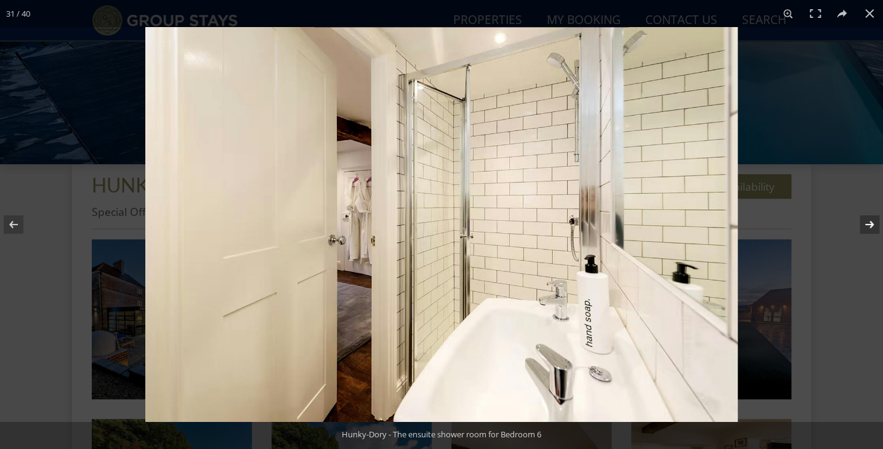
click at [864, 224] on button at bounding box center [861, 225] width 43 height 62
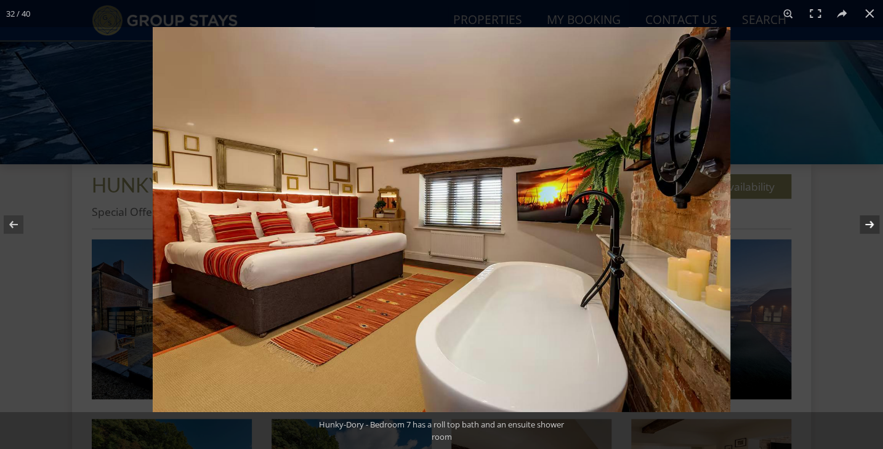
click at [864, 224] on button at bounding box center [861, 225] width 43 height 62
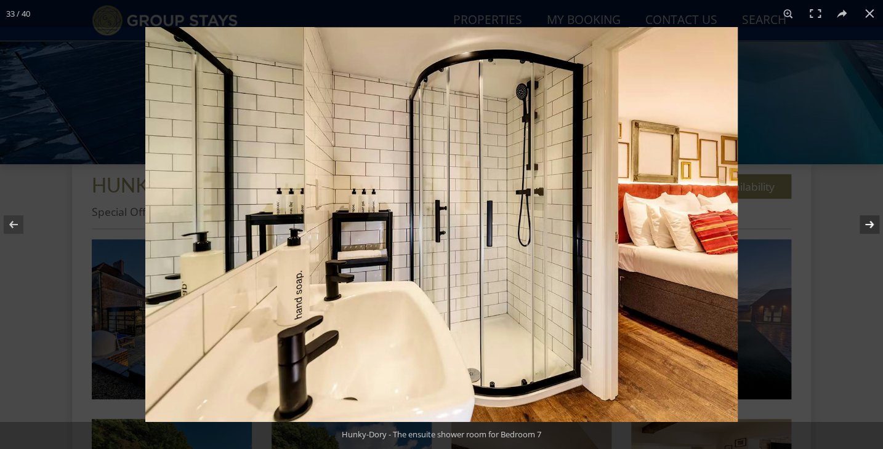
click at [864, 224] on button at bounding box center [861, 225] width 43 height 62
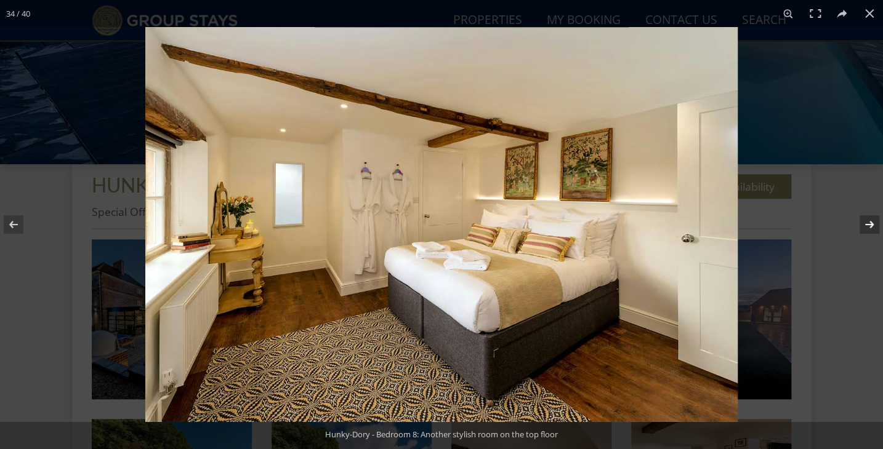
click at [864, 224] on button at bounding box center [861, 225] width 43 height 62
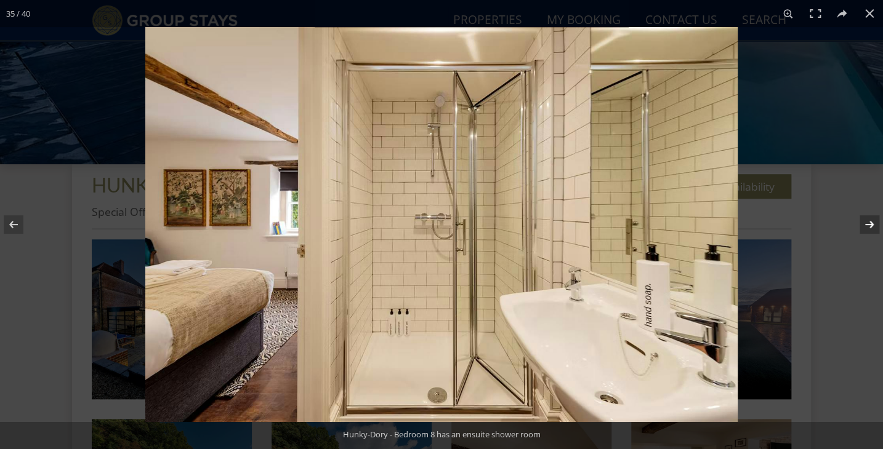
click at [864, 224] on button at bounding box center [861, 225] width 43 height 62
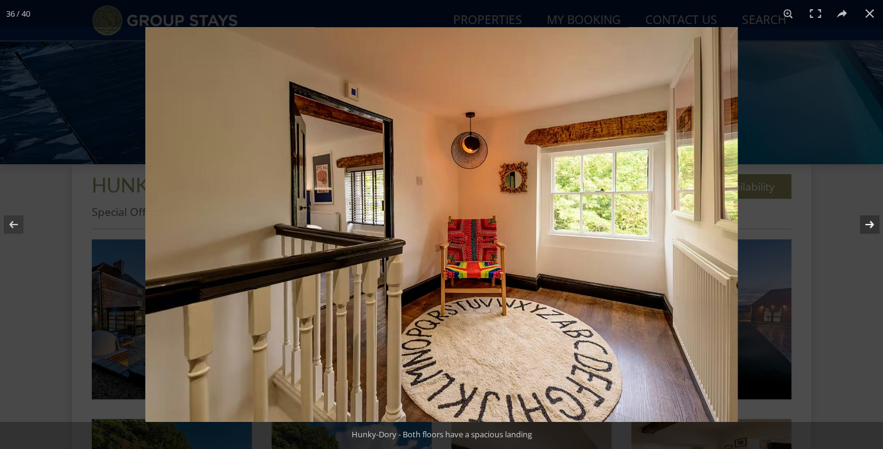
click at [864, 224] on button at bounding box center [861, 225] width 43 height 62
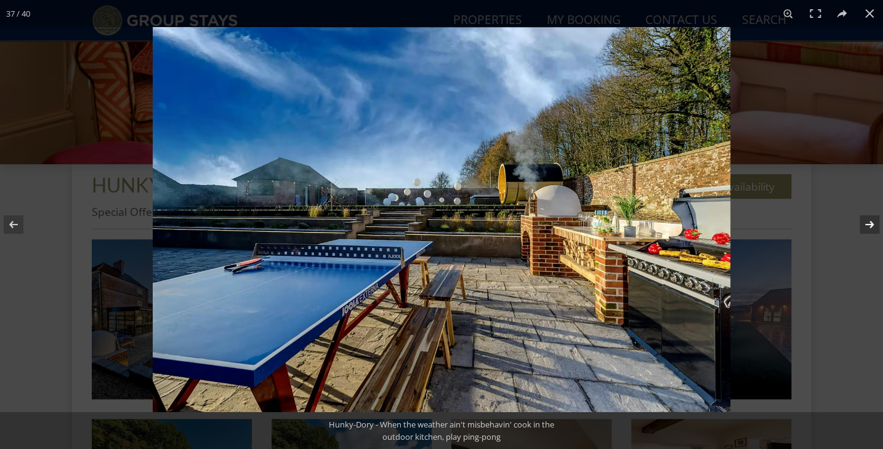
click at [864, 224] on button at bounding box center [861, 225] width 43 height 62
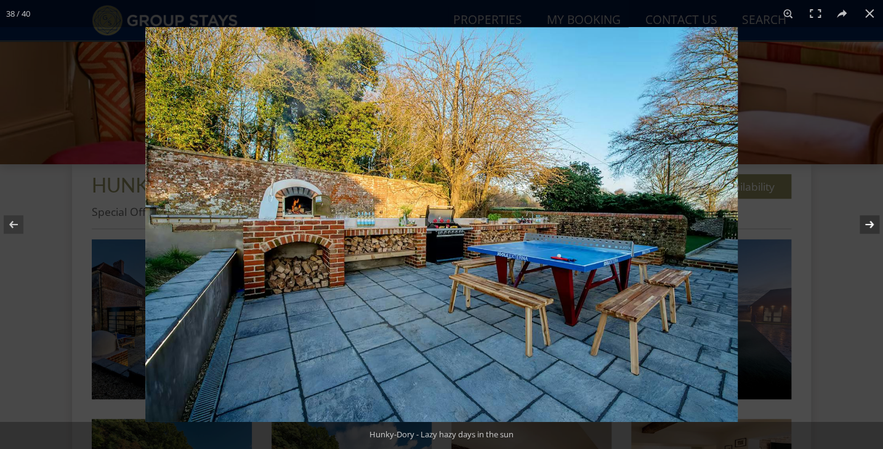
click at [864, 224] on button at bounding box center [861, 225] width 43 height 62
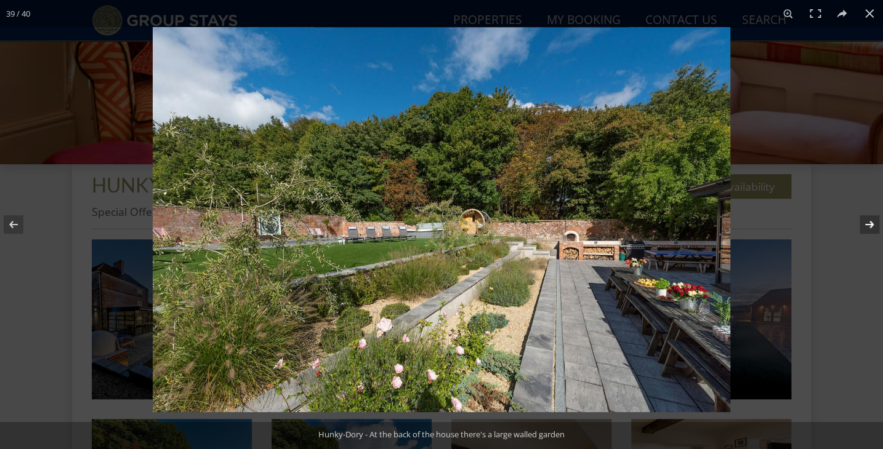
click at [864, 224] on button at bounding box center [861, 225] width 43 height 62
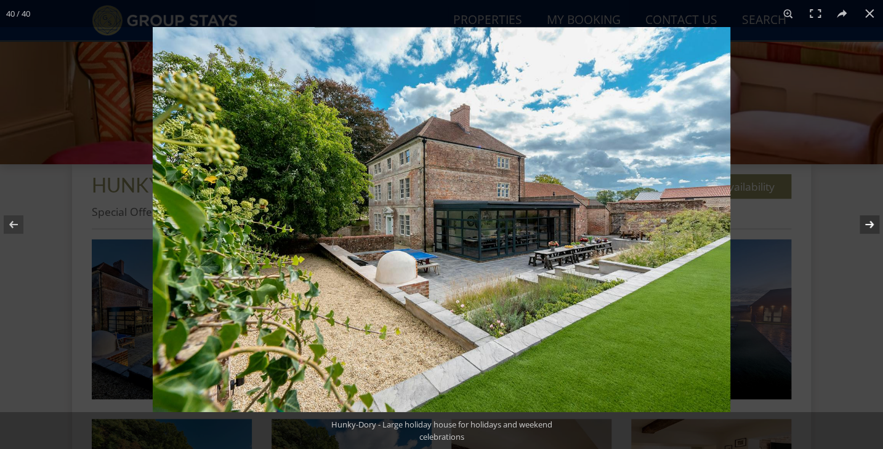
click at [864, 224] on button at bounding box center [861, 225] width 43 height 62
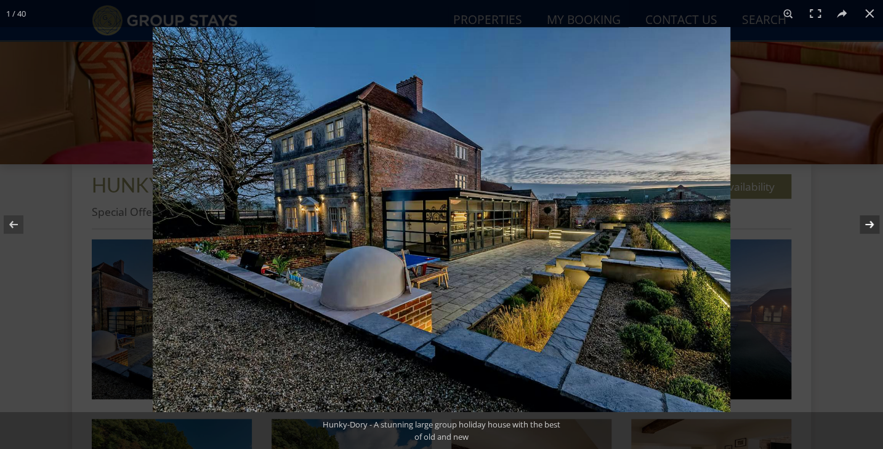
click at [864, 224] on button at bounding box center [861, 225] width 43 height 62
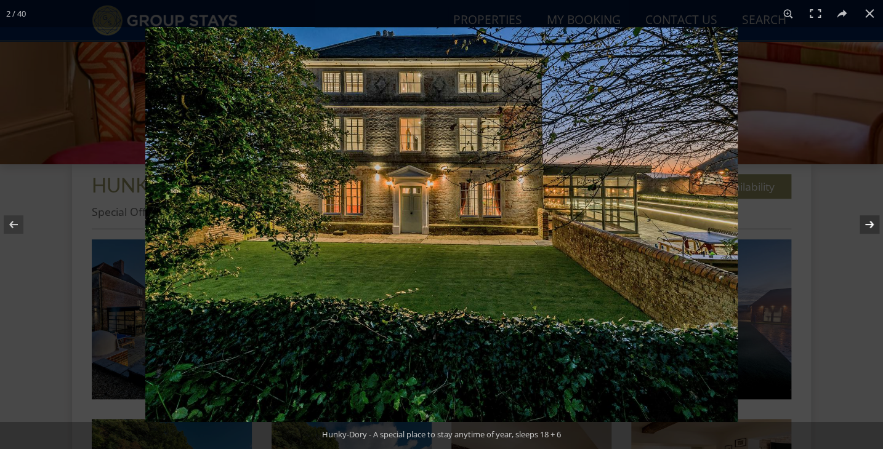
click at [864, 224] on button at bounding box center [861, 225] width 43 height 62
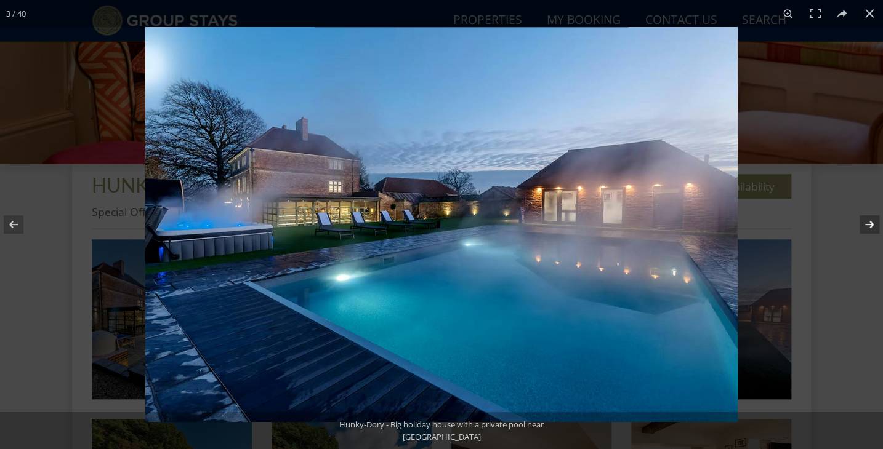
click at [864, 224] on button at bounding box center [861, 225] width 43 height 62
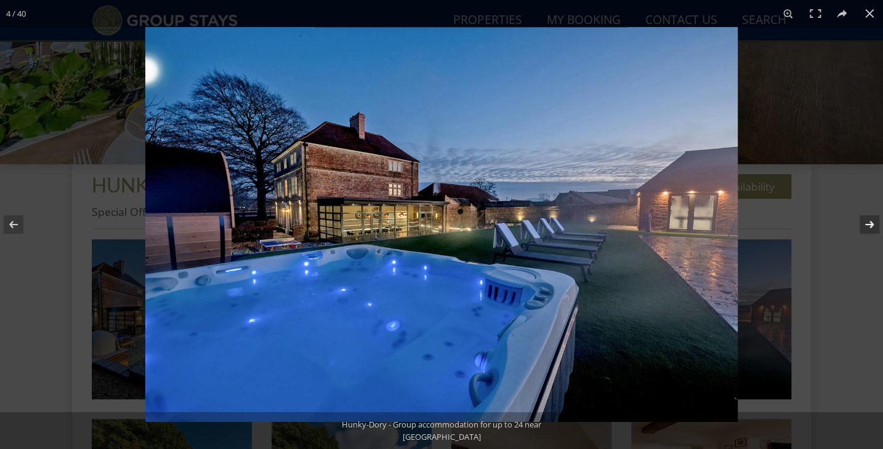
click at [864, 224] on button at bounding box center [861, 225] width 43 height 62
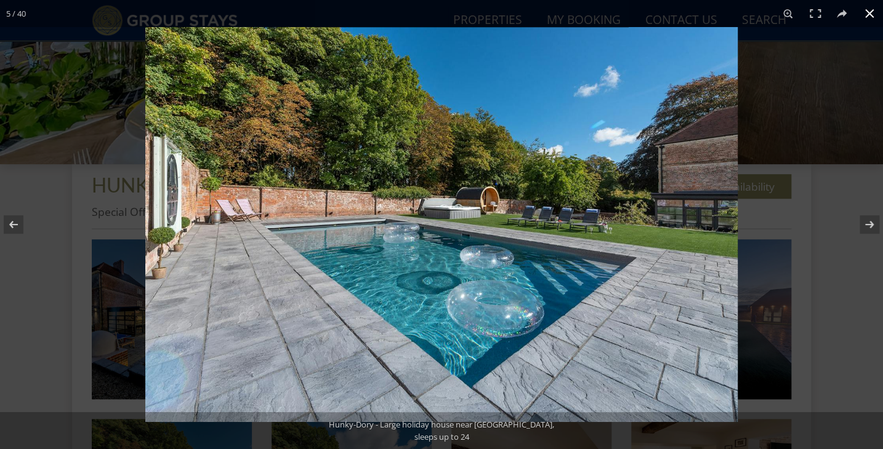
click at [866, 18] on button at bounding box center [869, 13] width 27 height 27
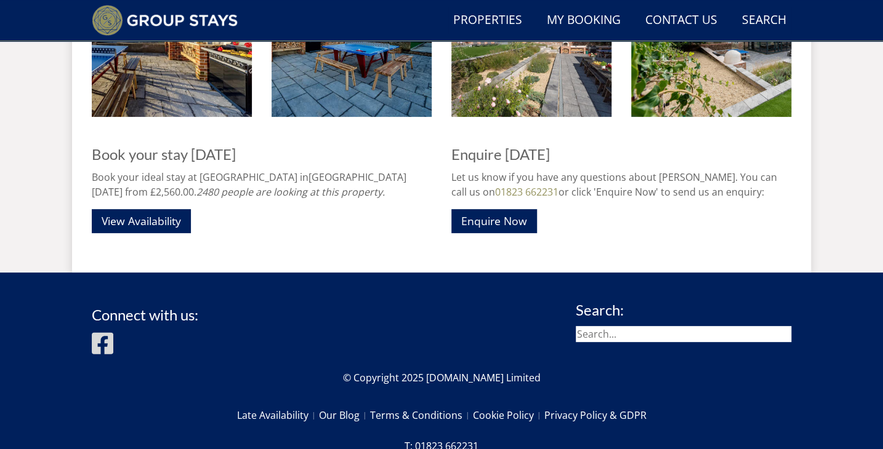
scroll to position [2235, 0]
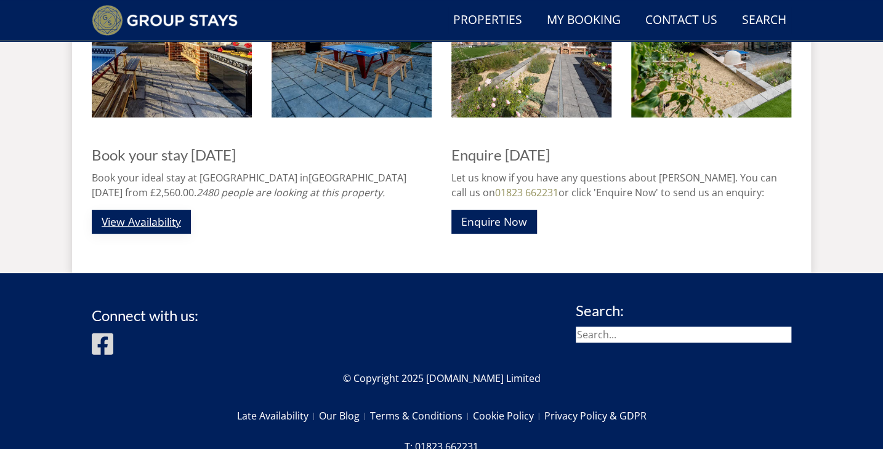
click at [170, 216] on link "View Availability" at bounding box center [141, 222] width 99 height 24
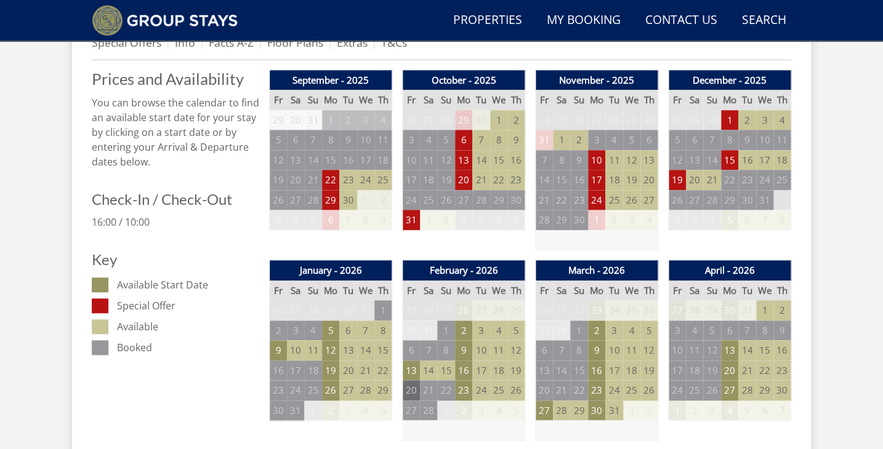
scroll to position [507, 0]
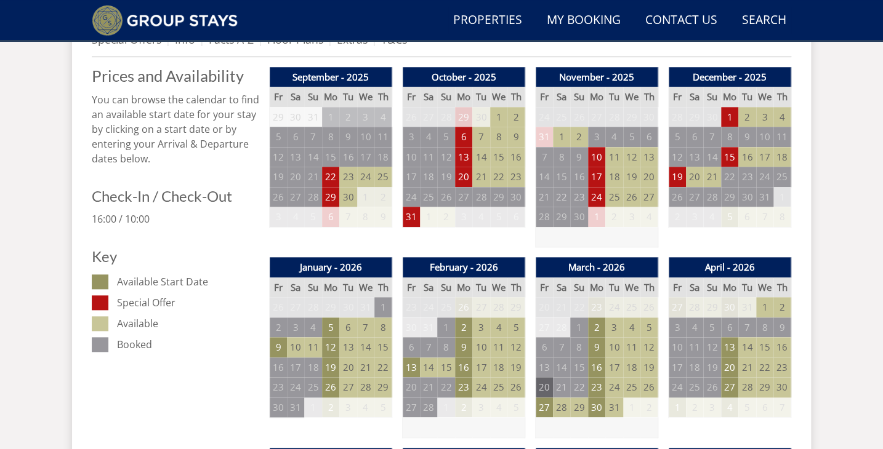
click at [547, 383] on td "20" at bounding box center [544, 387] width 17 height 20
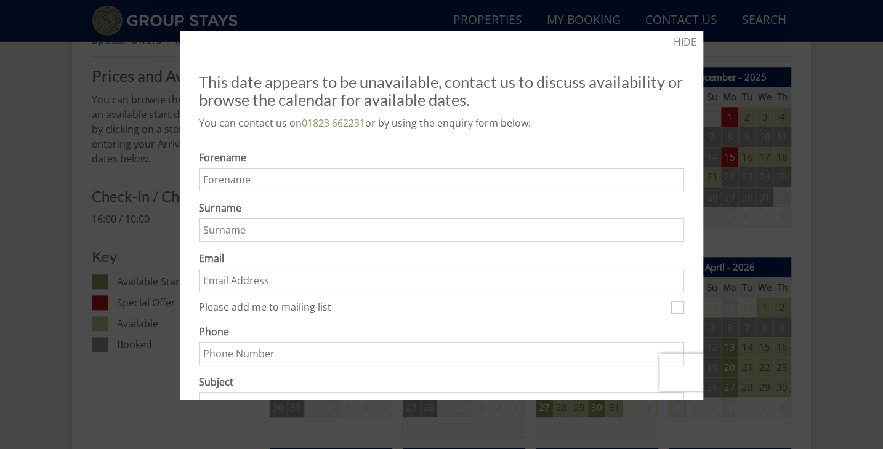
click at [140, 64] on div at bounding box center [441, 224] width 883 height 449
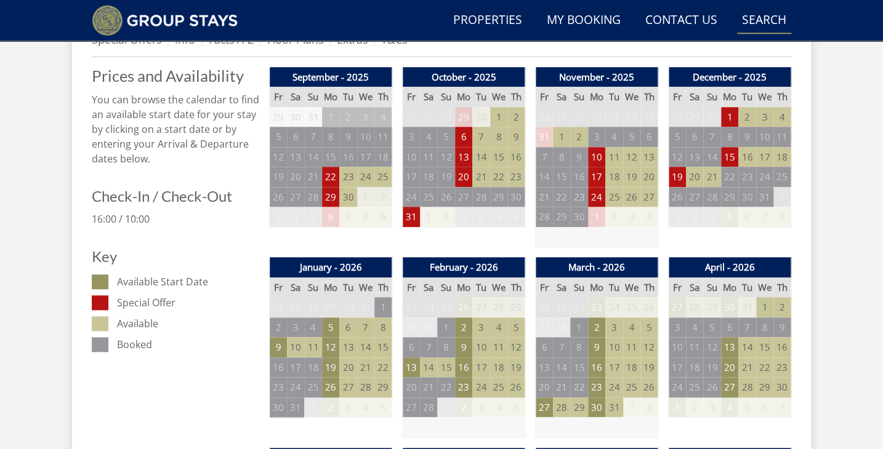
click at [768, 19] on link "Search Check Availability" at bounding box center [764, 21] width 54 height 28
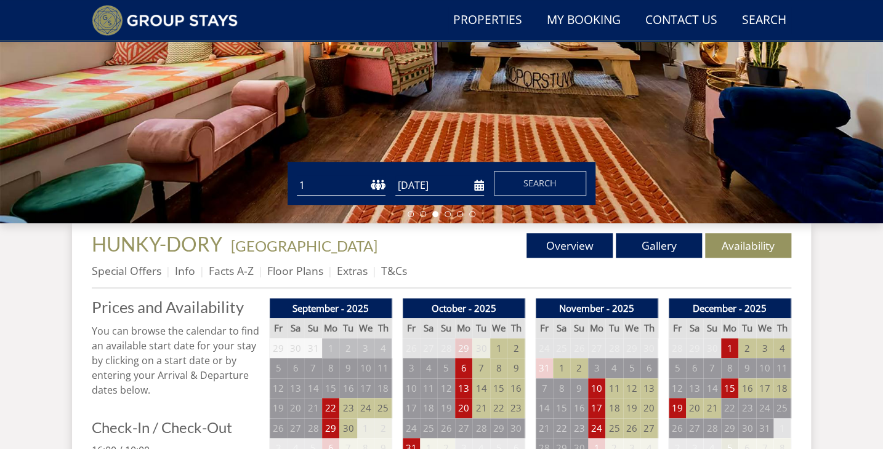
scroll to position [263, 0]
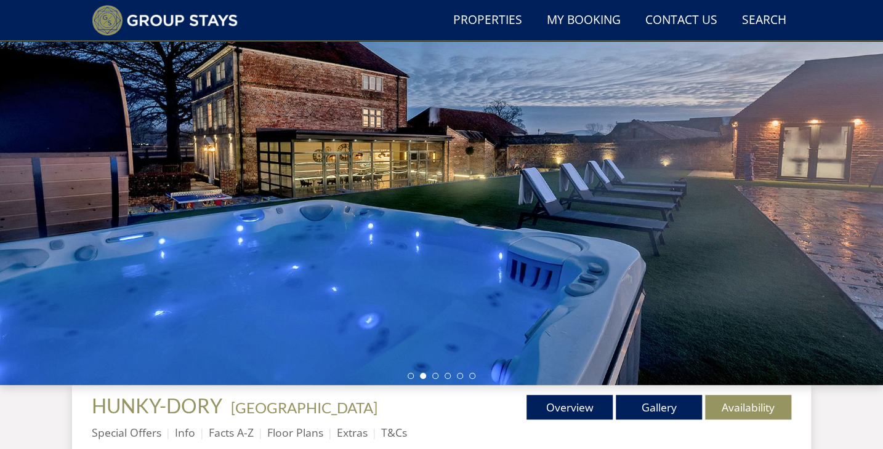
scroll to position [112, 0]
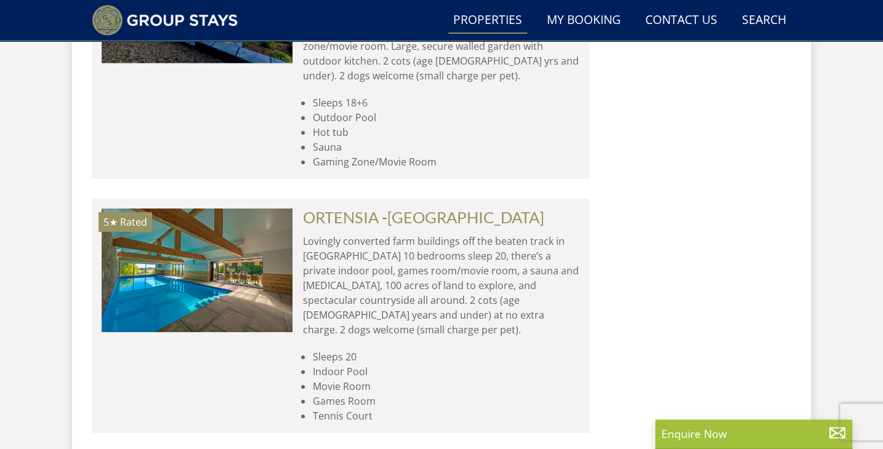
scroll to position [1841, 0]
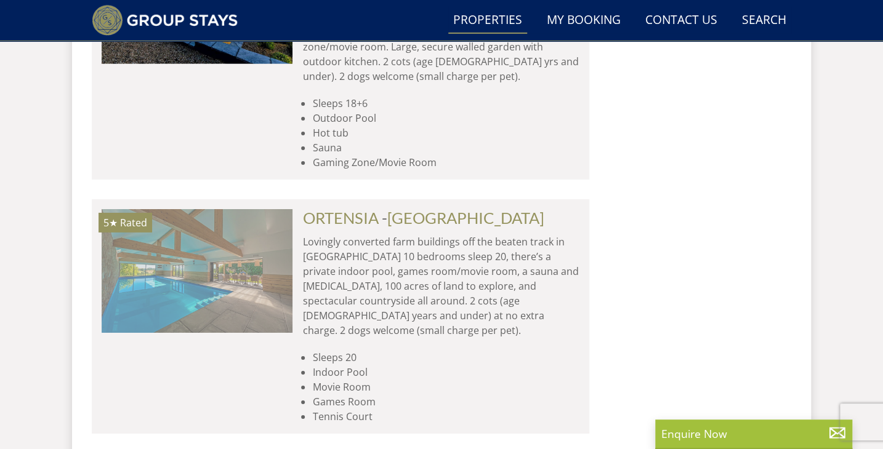
click at [149, 209] on img at bounding box center [197, 270] width 191 height 123
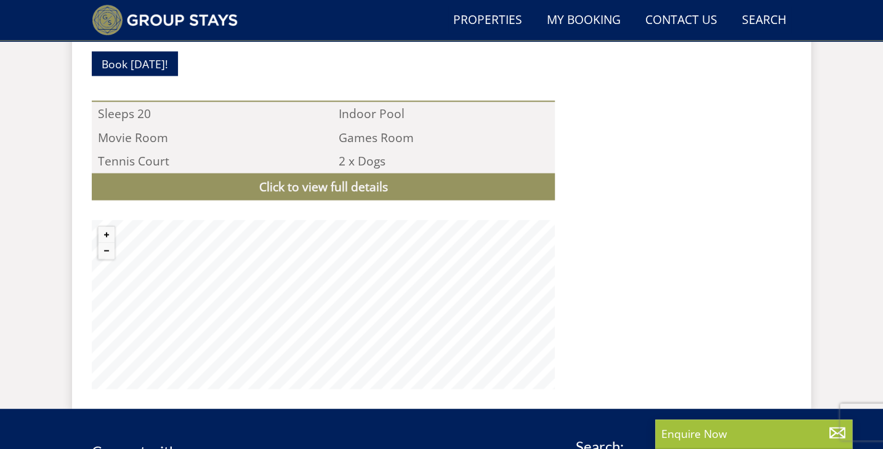
scroll to position [1234, 0]
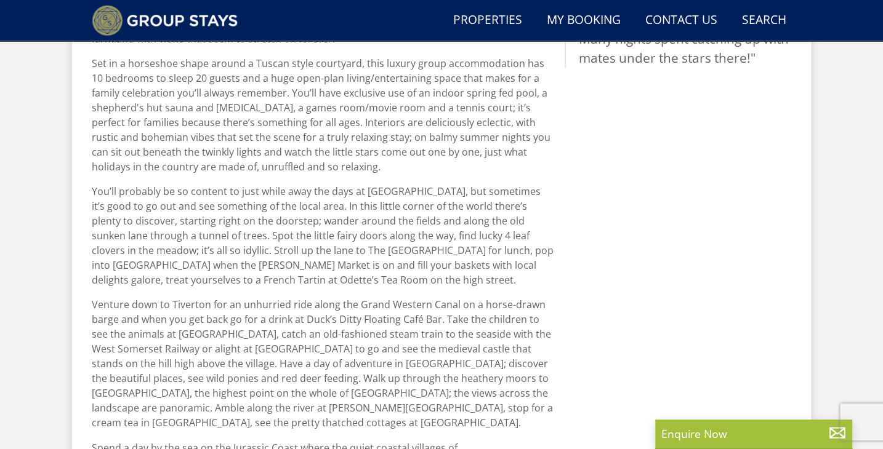
click at [3, 192] on div "Search Menu Properties My Booking Contact Us 01823 662231 Search Check Availabi…" at bounding box center [441, 168] width 883 height 1603
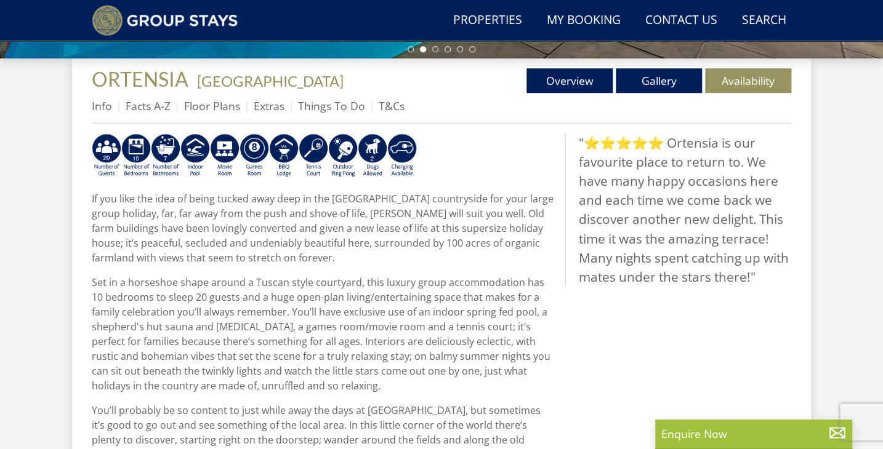
scroll to position [424, 0]
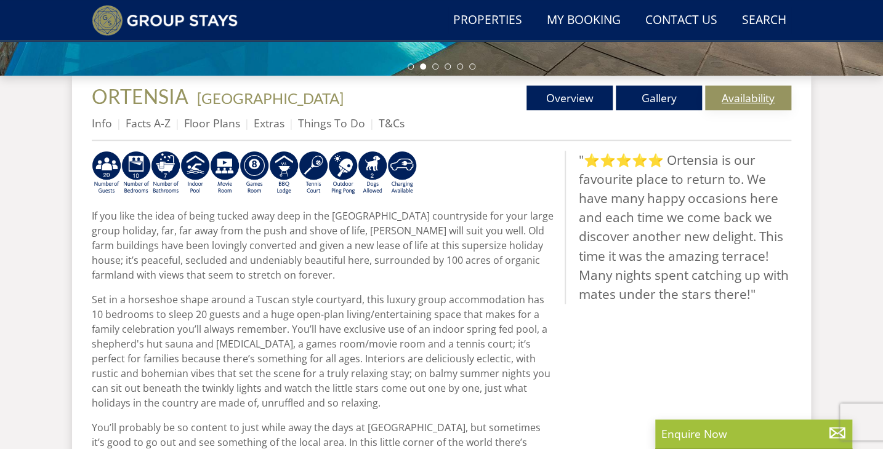
click at [735, 102] on link "Availability" at bounding box center [748, 98] width 86 height 25
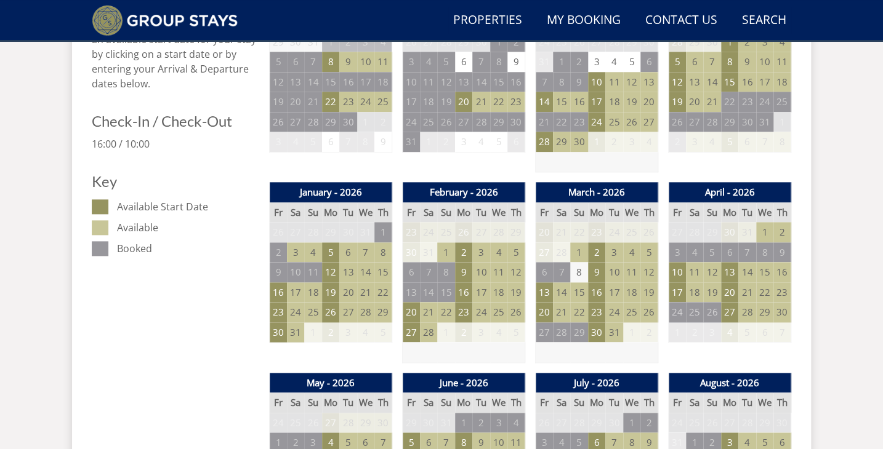
scroll to position [595, 0]
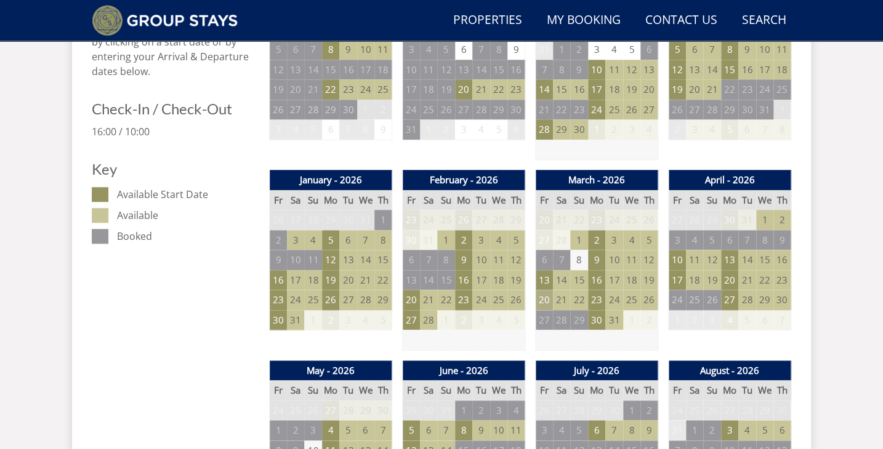
click at [542, 295] on td "20" at bounding box center [544, 300] width 17 height 20
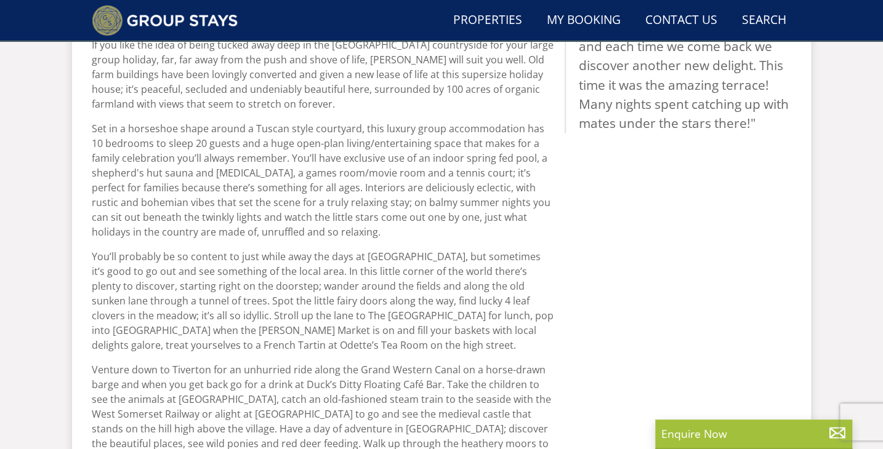
scroll to position [424, 0]
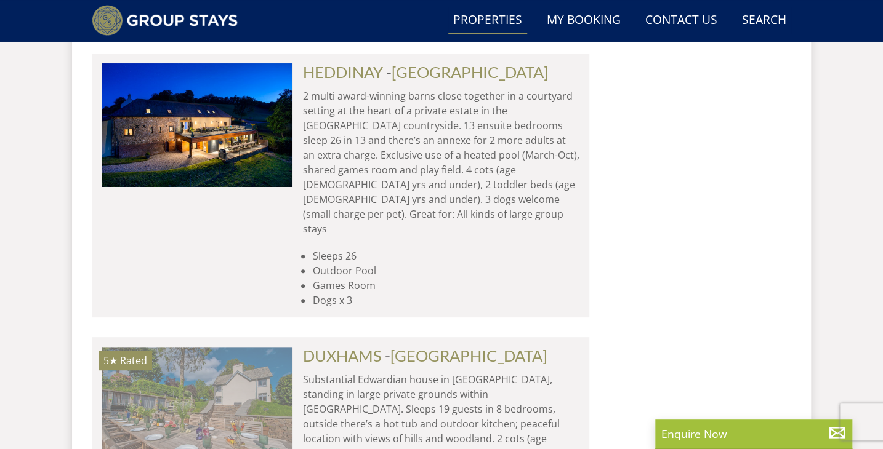
scroll to position [2242, 0]
click at [255, 347] on img at bounding box center [197, 408] width 191 height 123
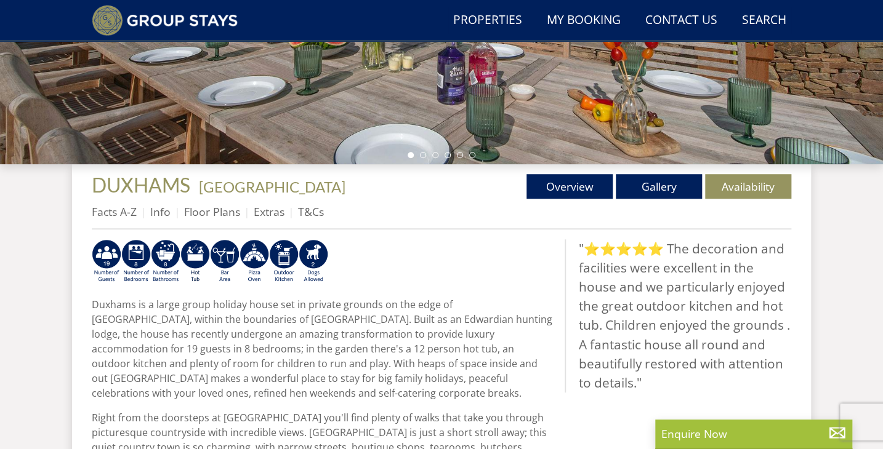
scroll to position [333, 0]
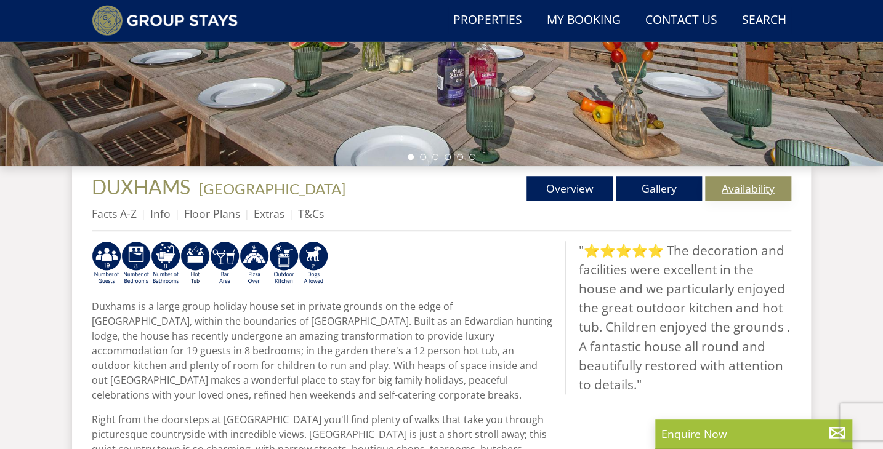
click at [755, 184] on link "Availability" at bounding box center [748, 188] width 86 height 25
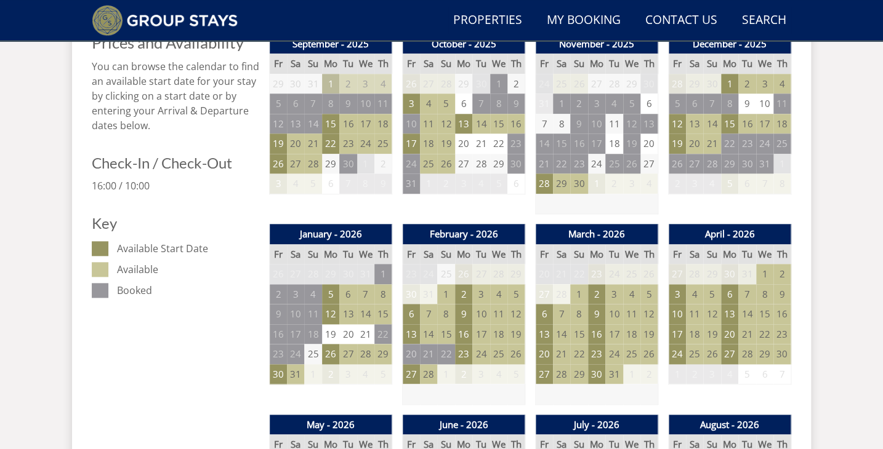
scroll to position [544, 0]
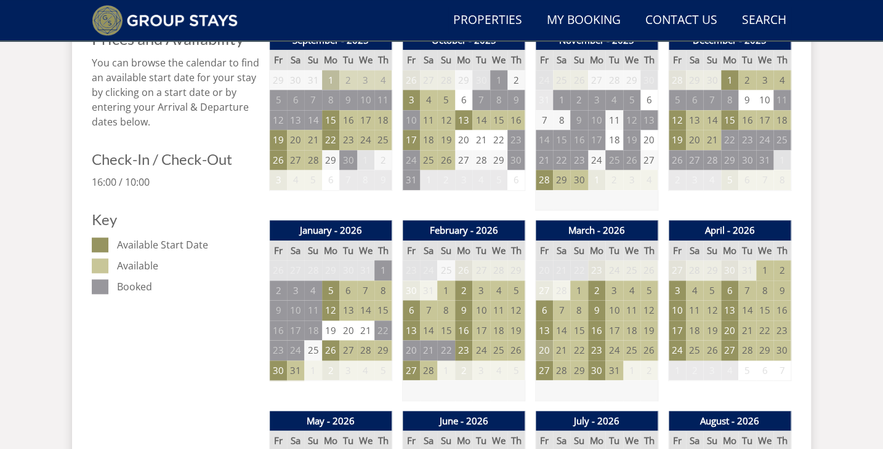
click at [545, 348] on td "20" at bounding box center [544, 350] width 17 height 20
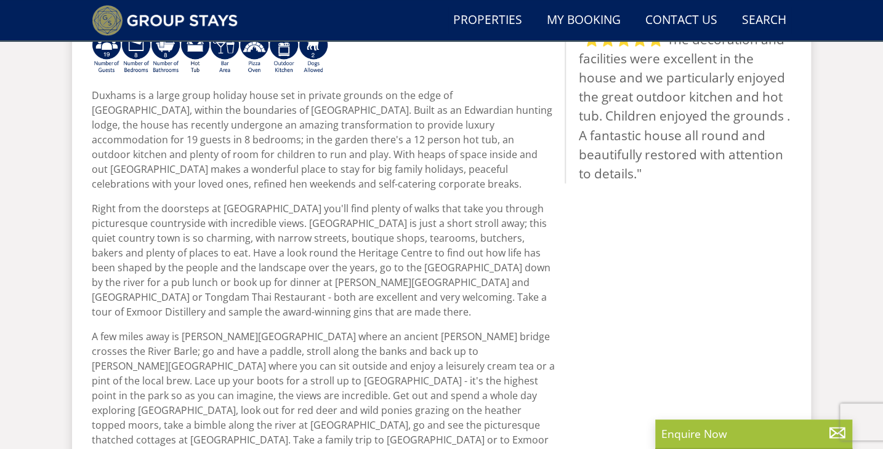
scroll to position [333, 0]
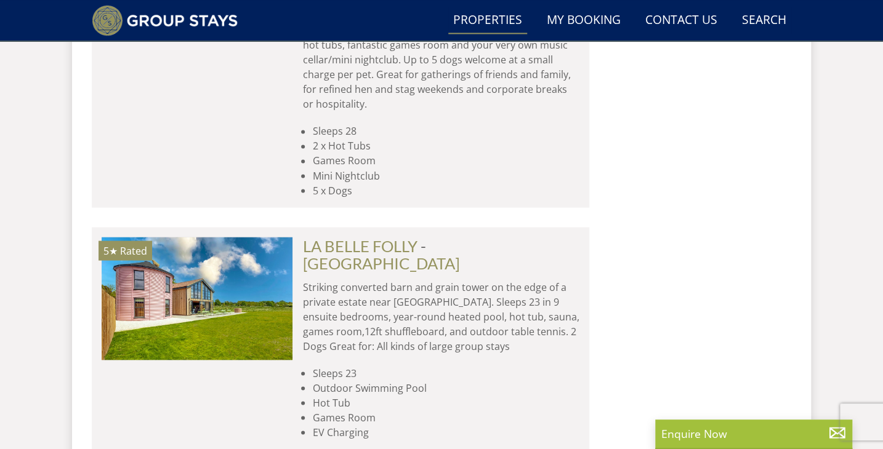
scroll to position [3132, 0]
click at [688, 18] on link "Contact Us 01823 662231" at bounding box center [681, 21] width 82 height 28
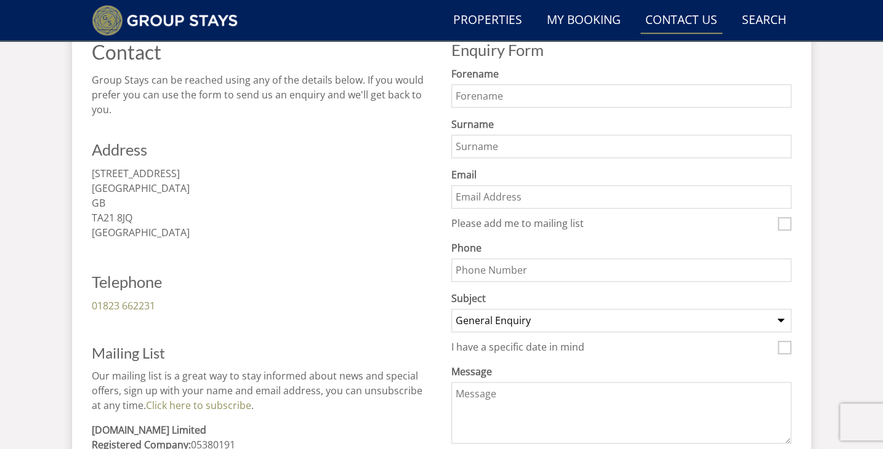
scroll to position [443, 0]
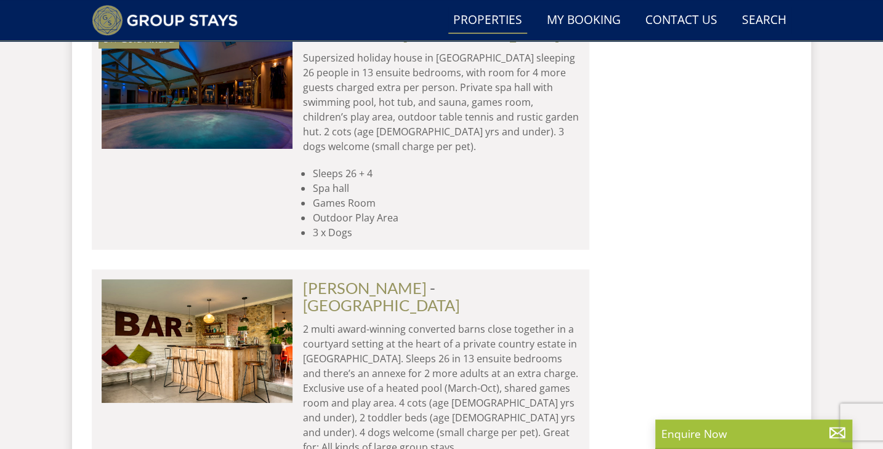
scroll to position [4444, 0]
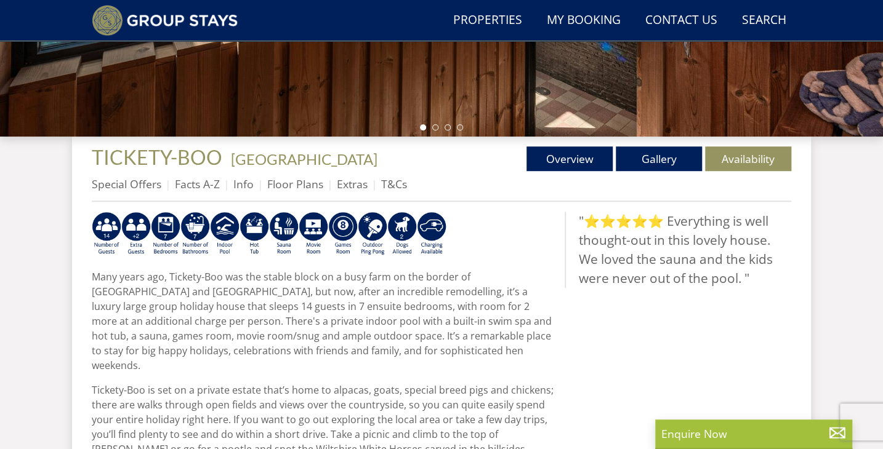
scroll to position [352, 0]
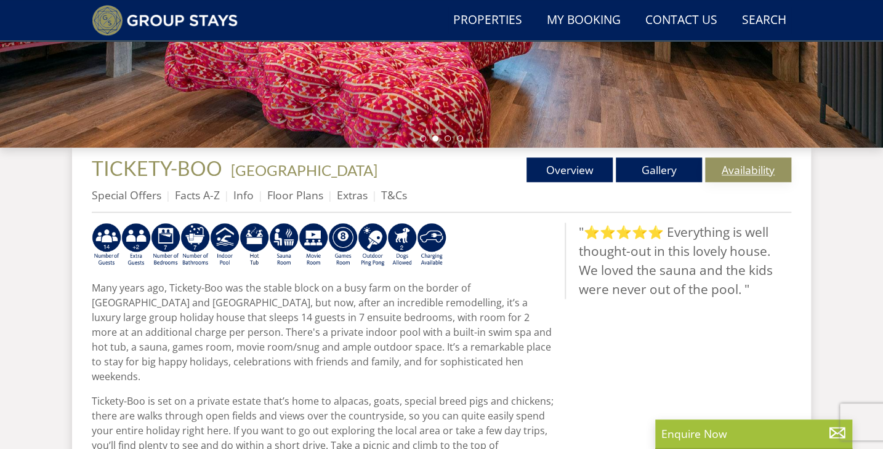
click at [757, 172] on link "Availability" at bounding box center [748, 170] width 86 height 25
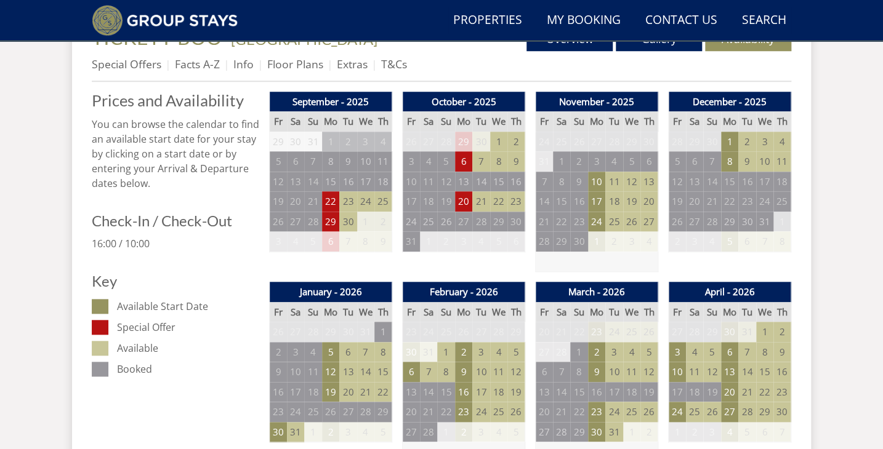
scroll to position [487, 0]
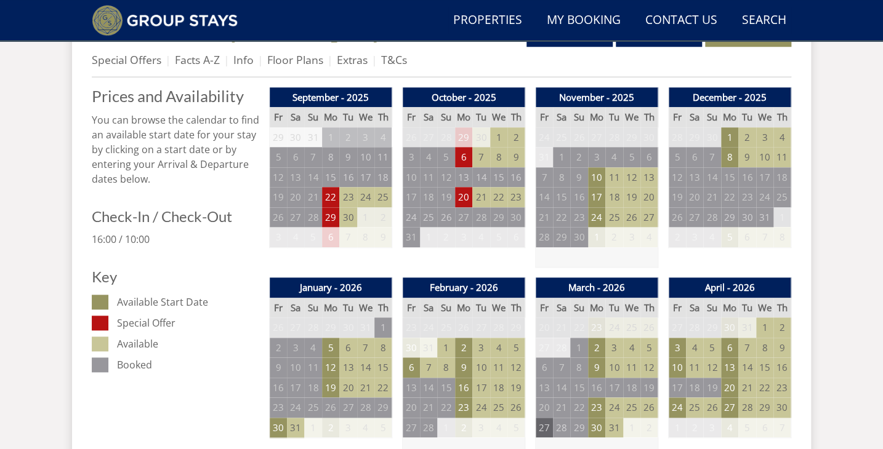
click at [549, 419] on td "27" at bounding box center [544, 428] width 17 height 20
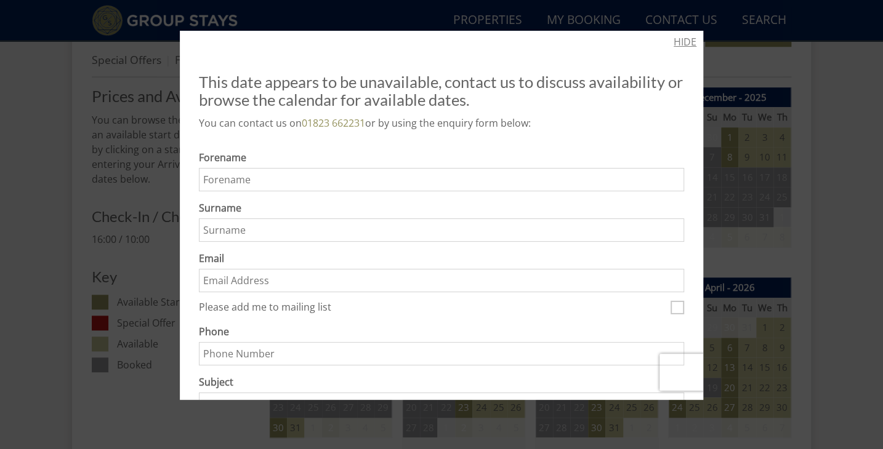
click at [693, 39] on link "HIDE" at bounding box center [685, 41] width 23 height 15
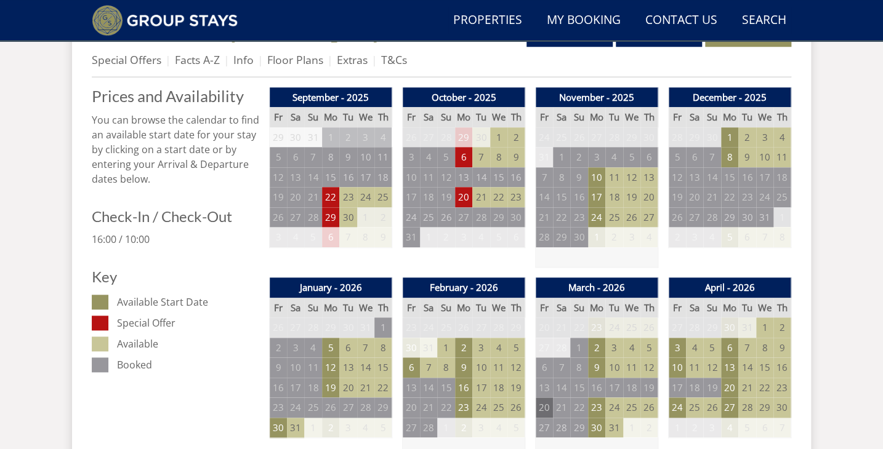
click at [542, 408] on td "20" at bounding box center [544, 408] width 17 height 20
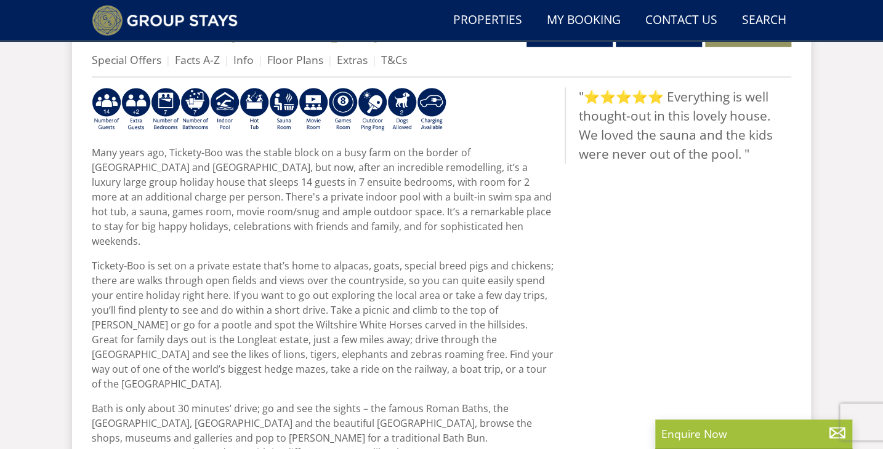
scroll to position [352, 0]
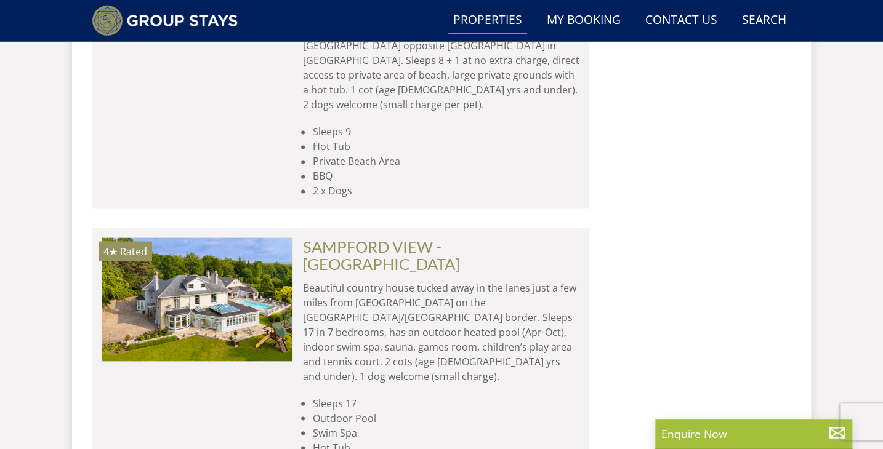
scroll to position [5282, 0]
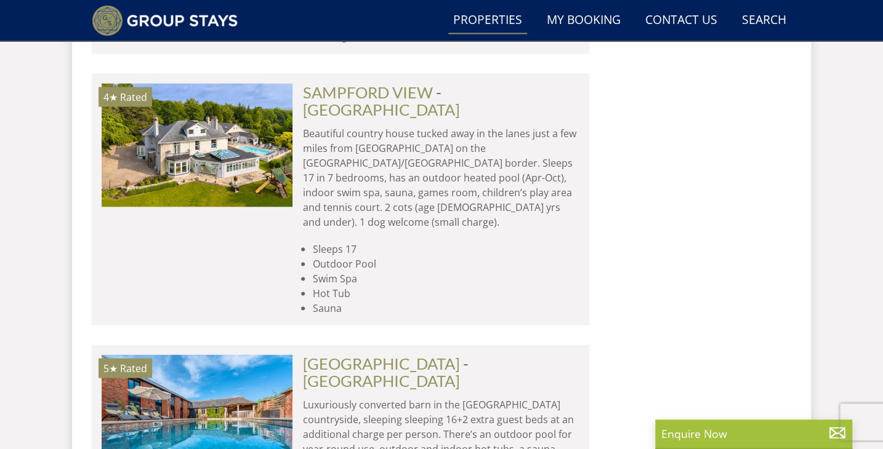
scroll to position [5427, 0]
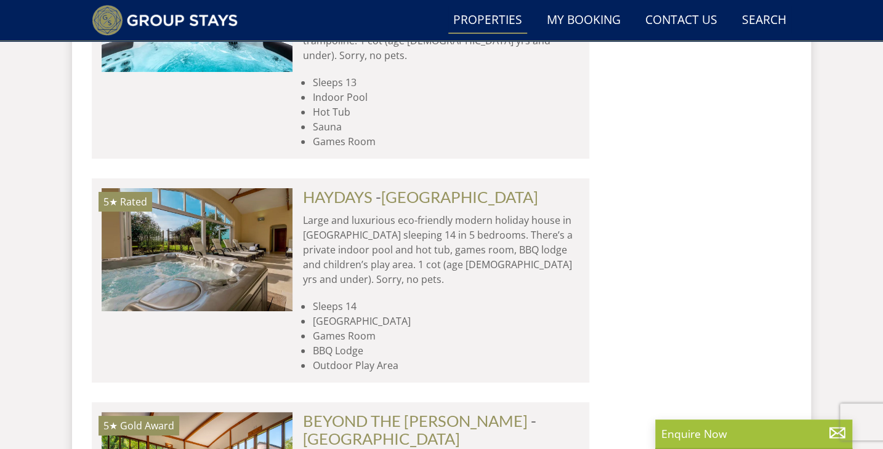
scroll to position [8713, 0]
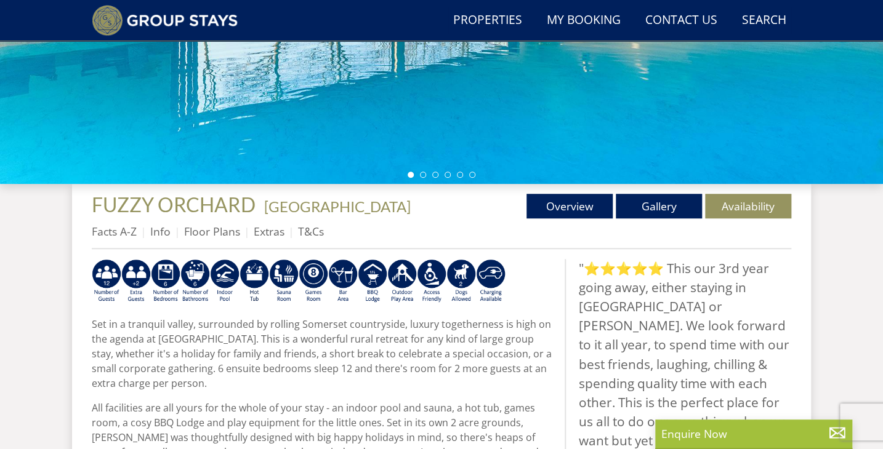
scroll to position [318, 0]
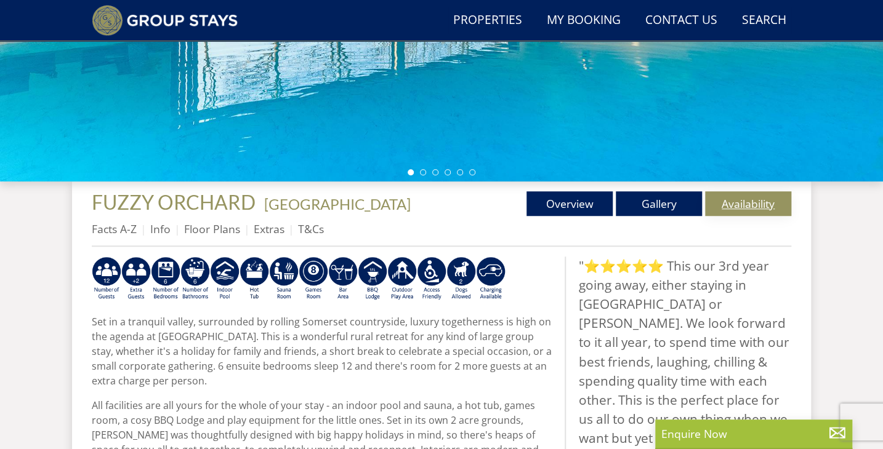
click at [776, 204] on link "Availability" at bounding box center [748, 203] width 86 height 25
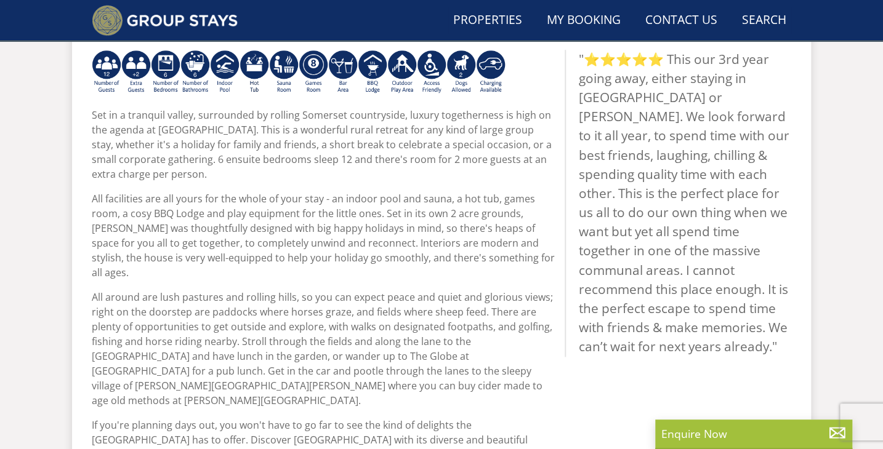
scroll to position [318, 0]
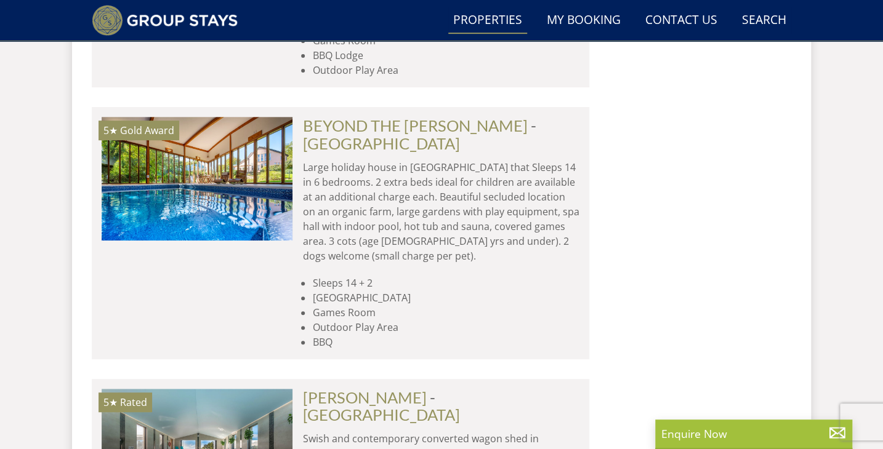
scroll to position [9012, 0]
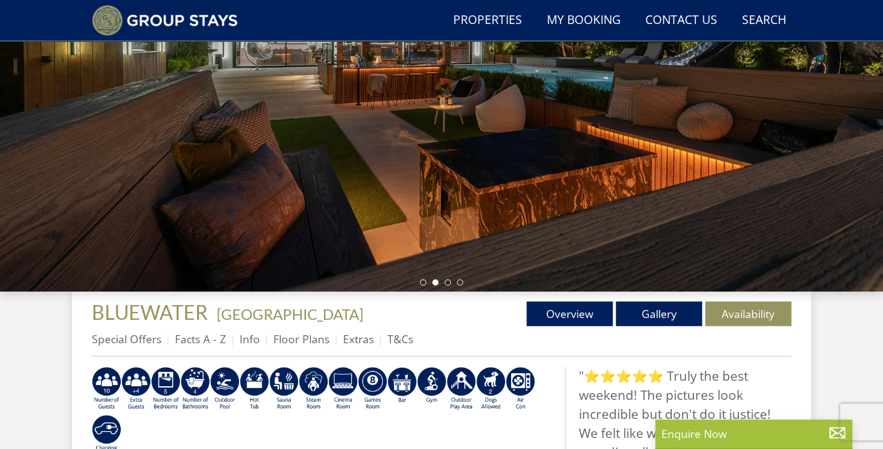
scroll to position [212, 0]
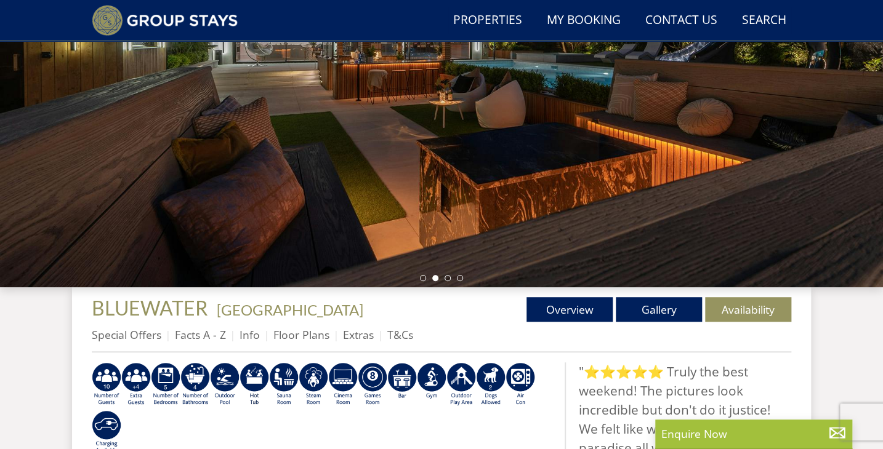
click at [245, 216] on div at bounding box center [441, 72] width 883 height 431
click at [199, 156] on div at bounding box center [441, 72] width 883 height 431
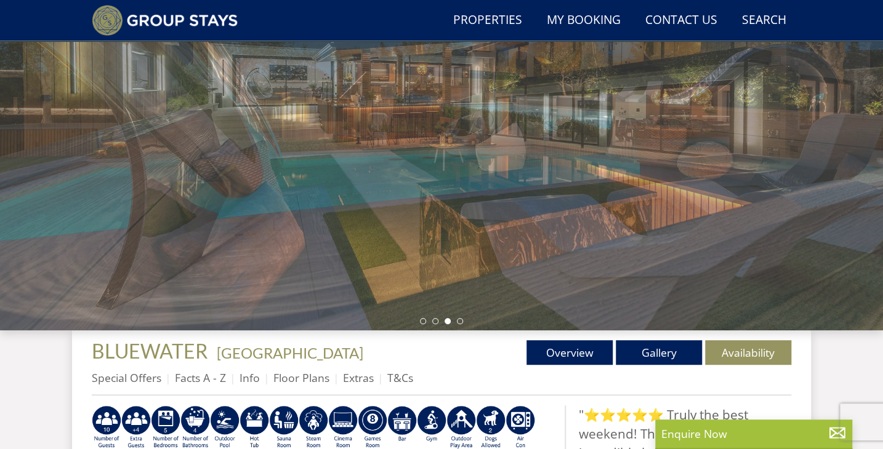
scroll to position [0, 0]
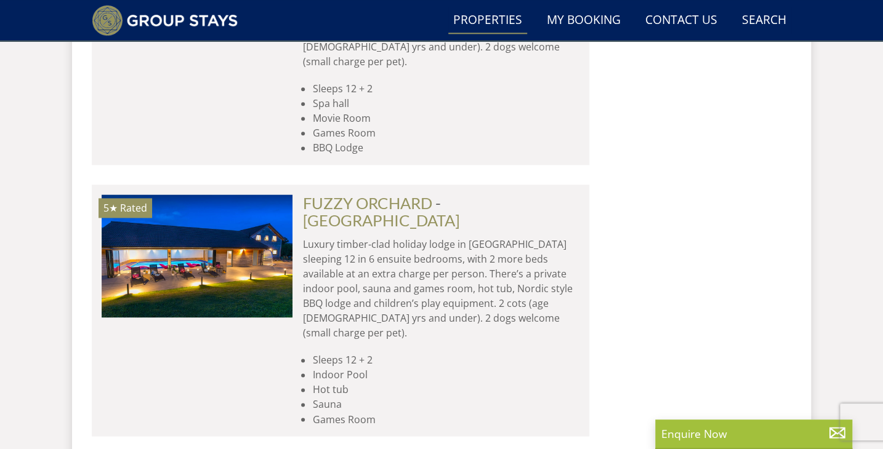
scroll to position [9507, 0]
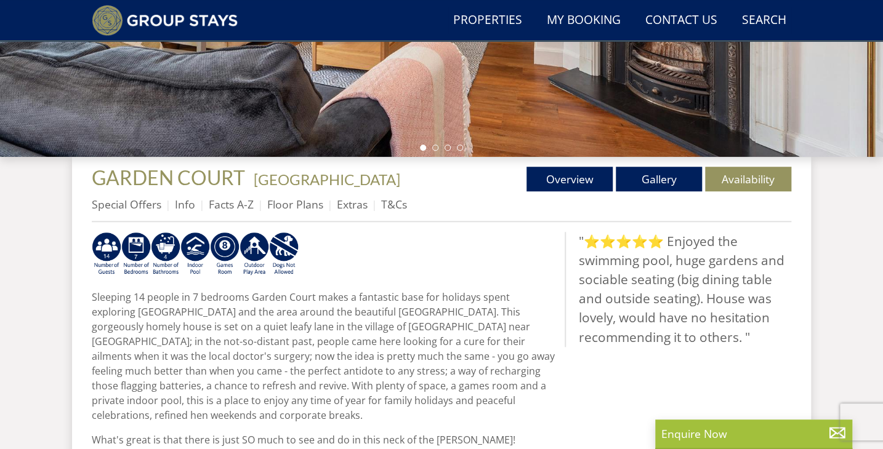
scroll to position [361, 0]
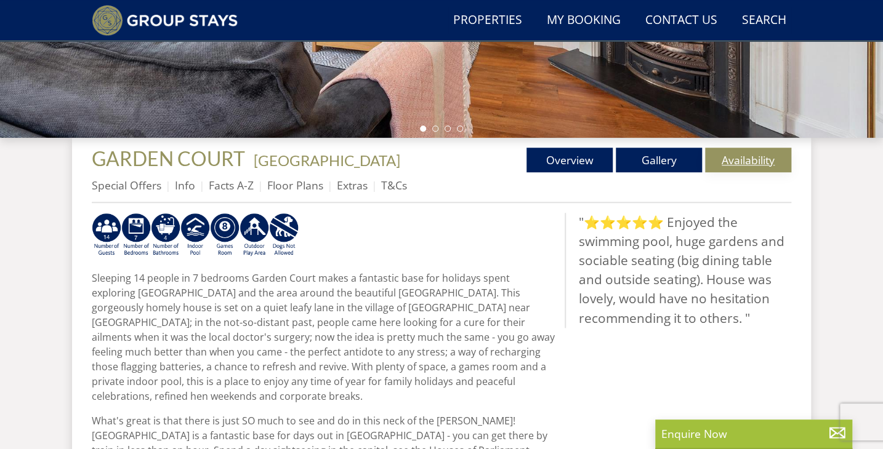
click at [756, 166] on link "Availability" at bounding box center [748, 160] width 86 height 25
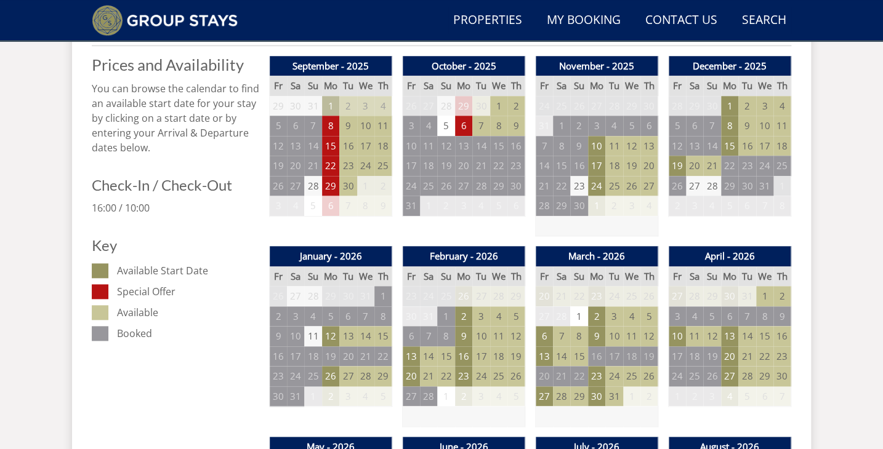
scroll to position [519, 0]
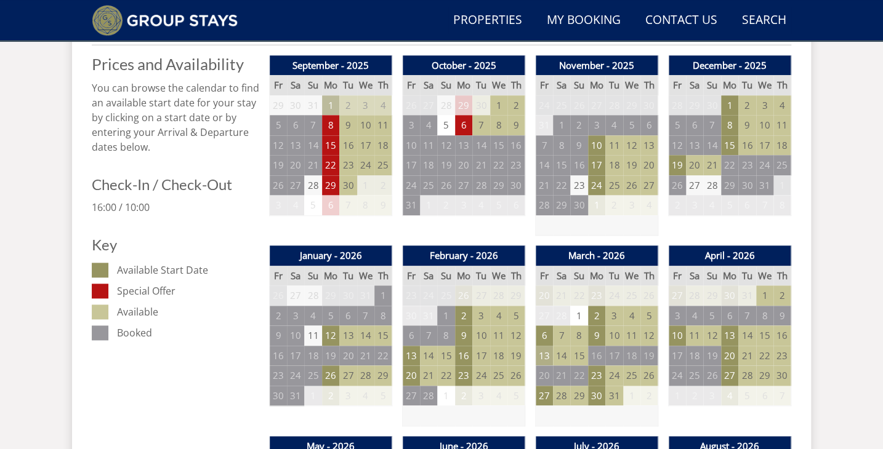
click at [541, 353] on td "13" at bounding box center [544, 356] width 17 height 20
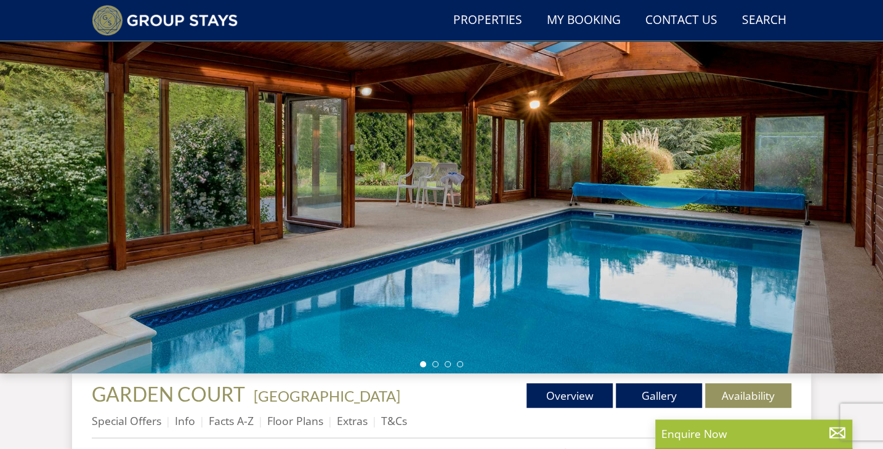
scroll to position [138, 0]
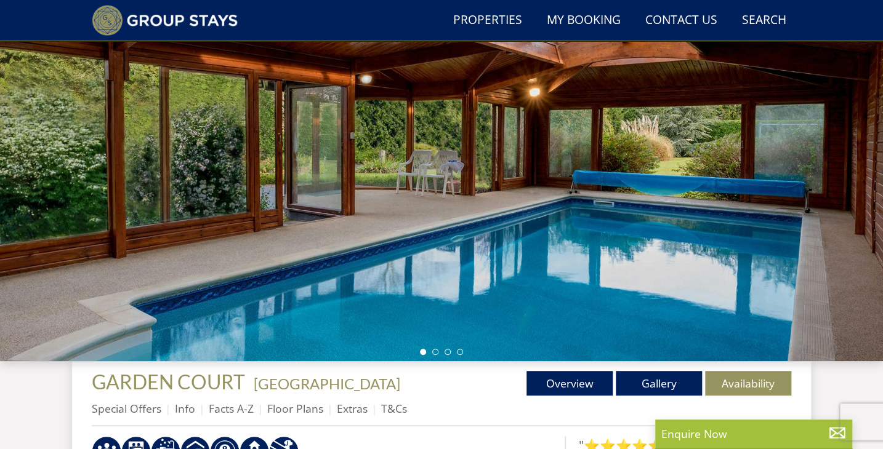
click at [827, 246] on div at bounding box center [441, 145] width 883 height 431
click at [664, 381] on link "Gallery" at bounding box center [659, 383] width 86 height 25
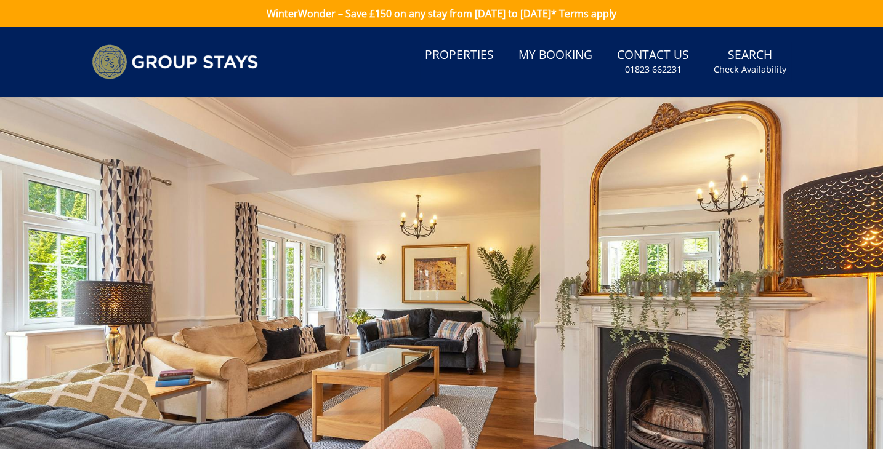
click at [821, 333] on div at bounding box center [441, 312] width 883 height 431
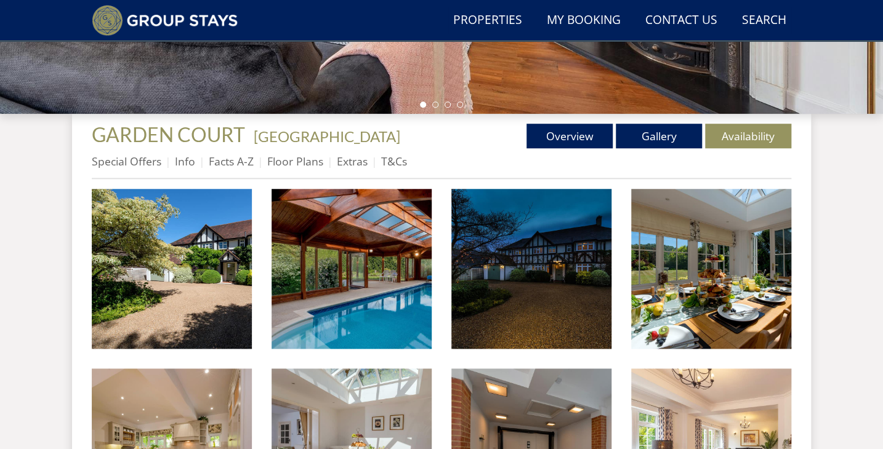
scroll to position [389, 0]
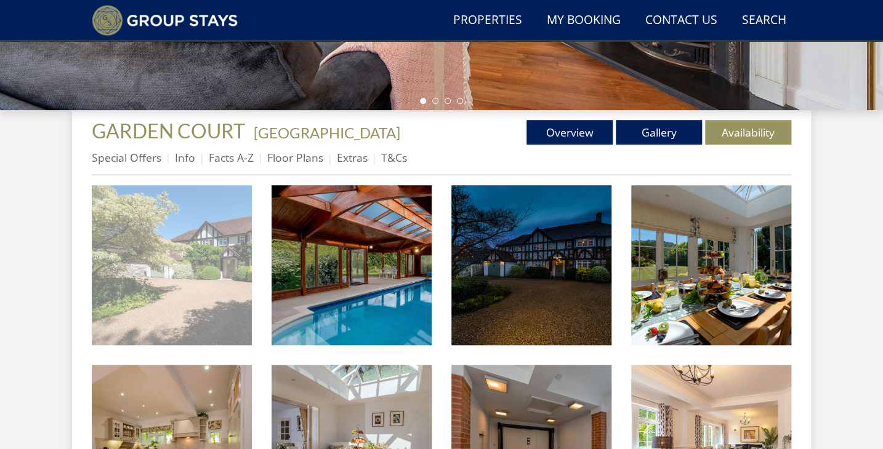
click at [233, 302] on img at bounding box center [172, 265] width 160 height 160
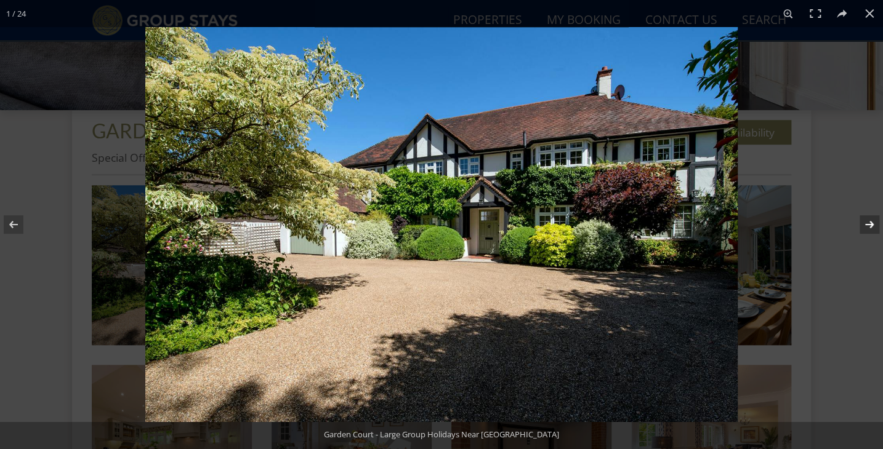
click at [870, 223] on button at bounding box center [861, 225] width 43 height 62
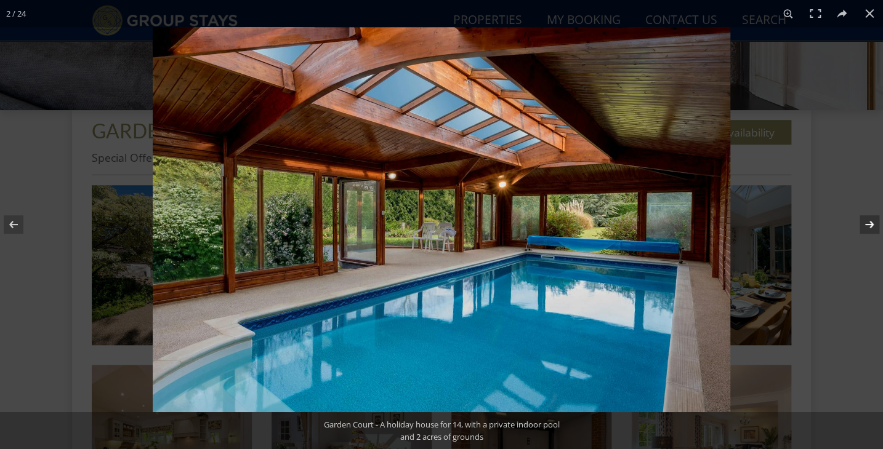
click at [870, 223] on button at bounding box center [861, 225] width 43 height 62
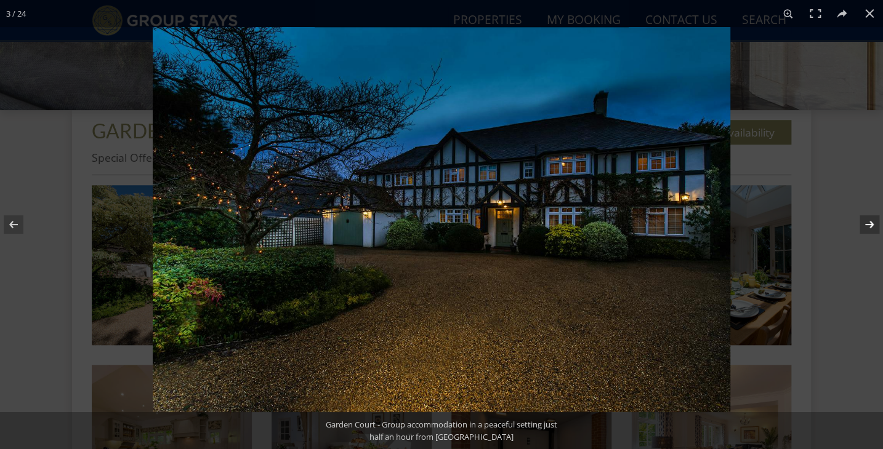
click at [870, 223] on button at bounding box center [861, 225] width 43 height 62
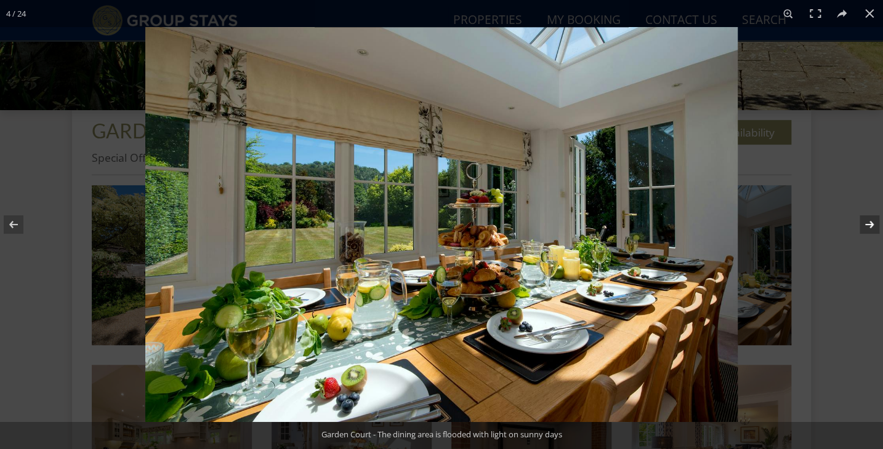
click at [870, 223] on button at bounding box center [861, 225] width 43 height 62
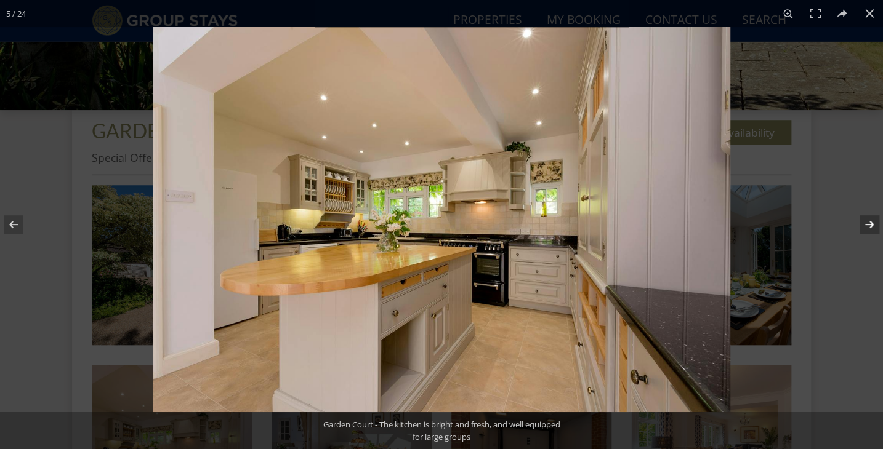
click at [870, 223] on button at bounding box center [861, 225] width 43 height 62
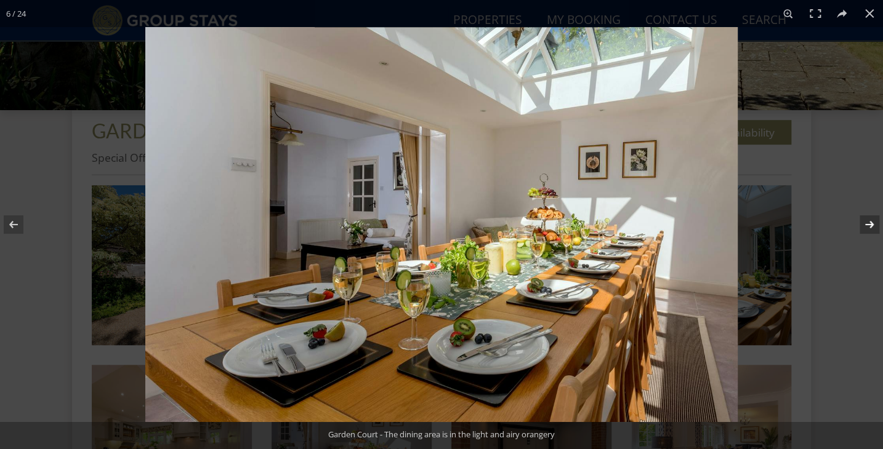
click at [870, 223] on button at bounding box center [861, 225] width 43 height 62
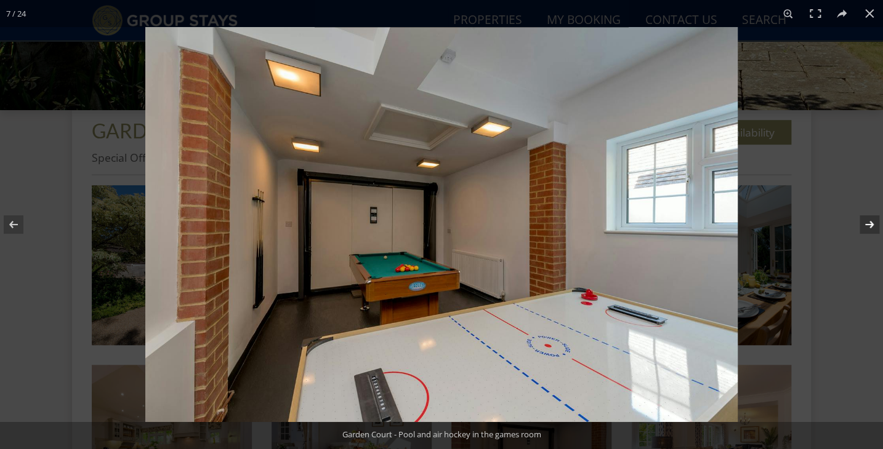
click at [870, 223] on button at bounding box center [861, 225] width 43 height 62
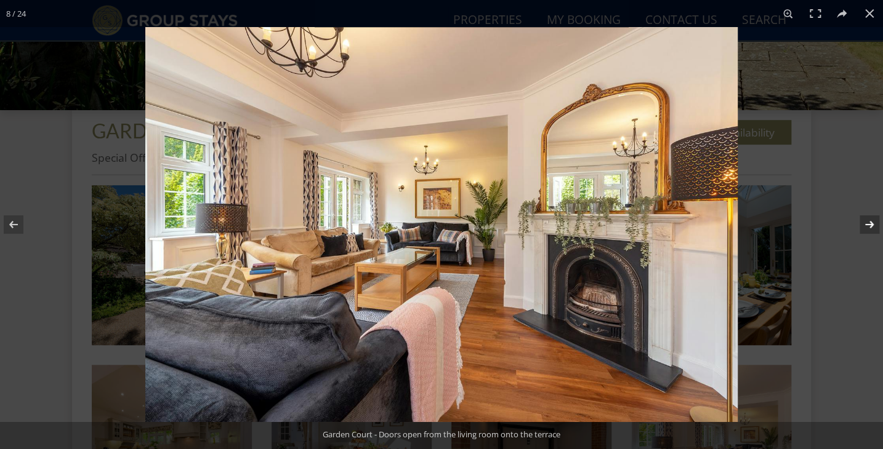
click at [870, 223] on button at bounding box center [861, 225] width 43 height 62
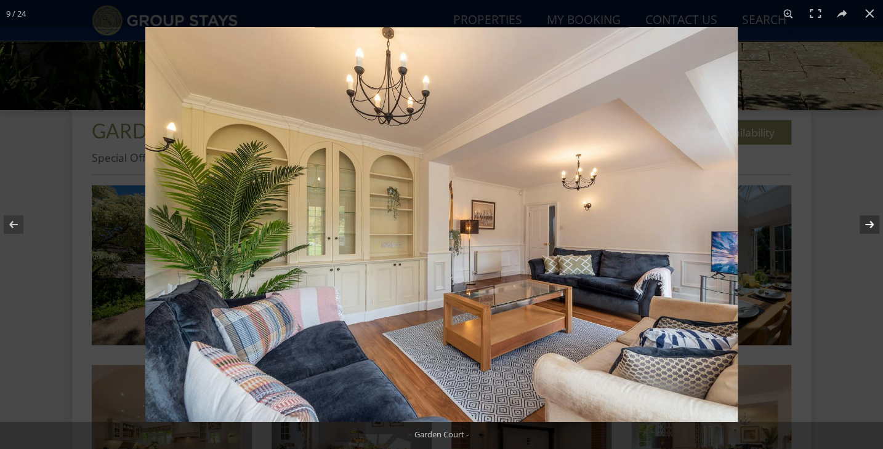
click at [870, 223] on button at bounding box center [861, 225] width 43 height 62
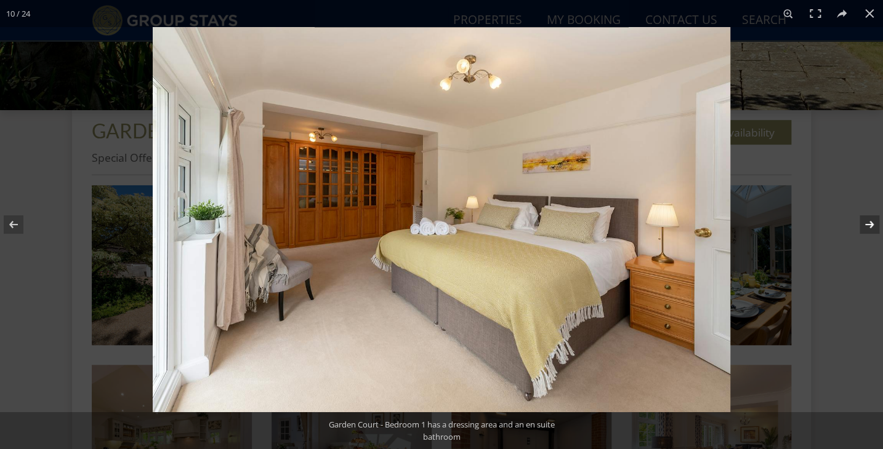
click at [870, 223] on button at bounding box center [861, 225] width 43 height 62
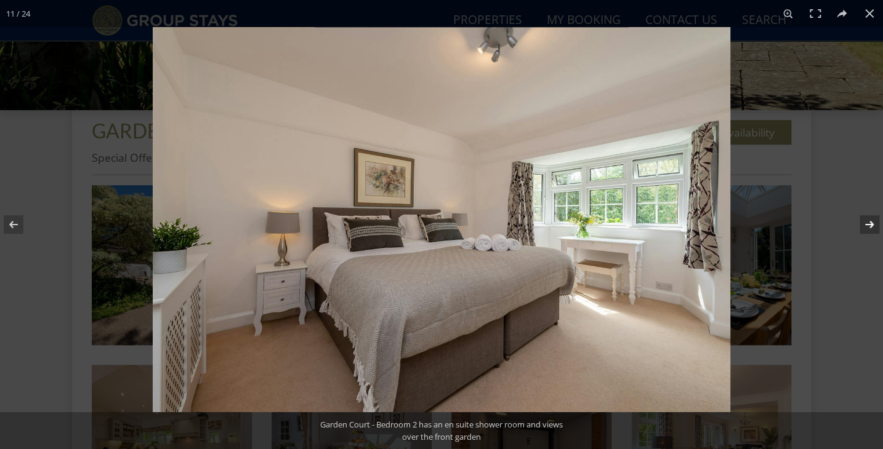
click at [870, 223] on button at bounding box center [861, 225] width 43 height 62
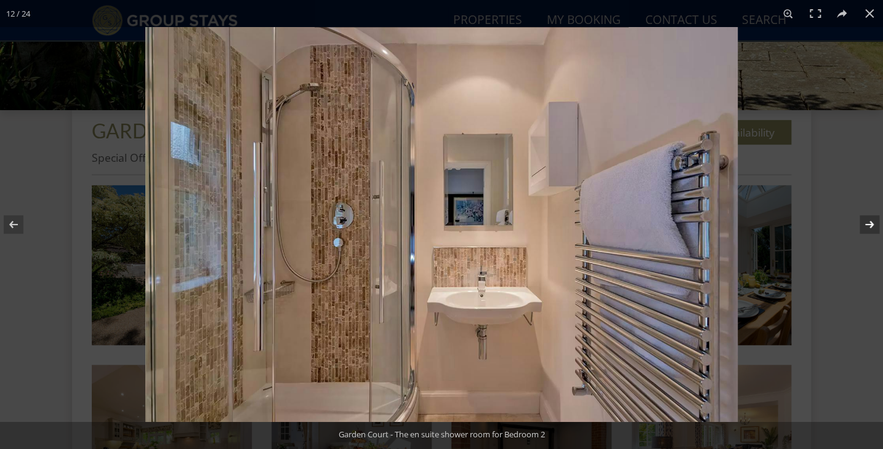
click at [870, 223] on button at bounding box center [861, 225] width 43 height 62
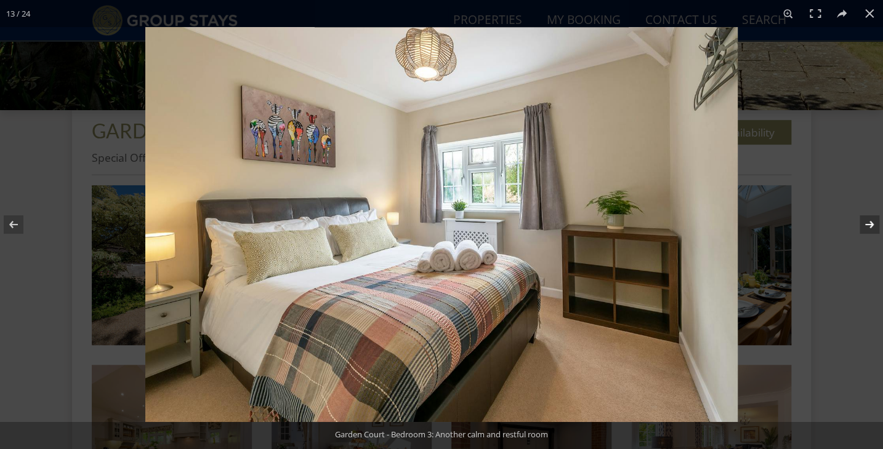
click at [870, 223] on button at bounding box center [861, 225] width 43 height 62
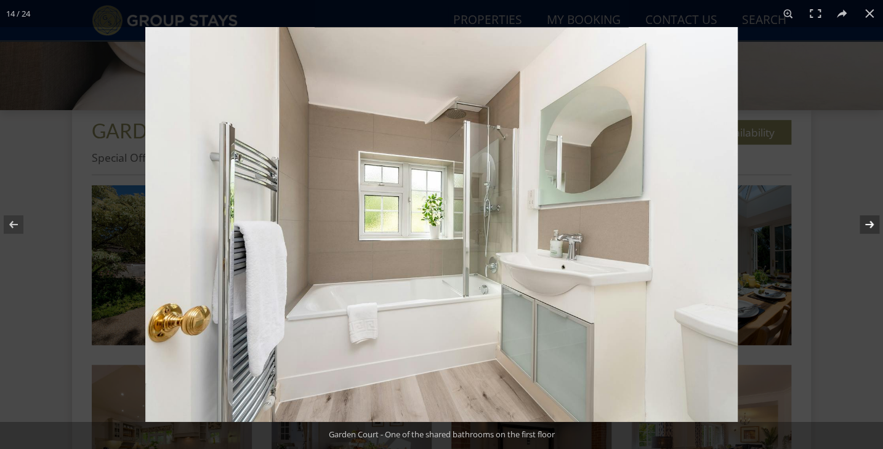
click at [870, 223] on button at bounding box center [861, 225] width 43 height 62
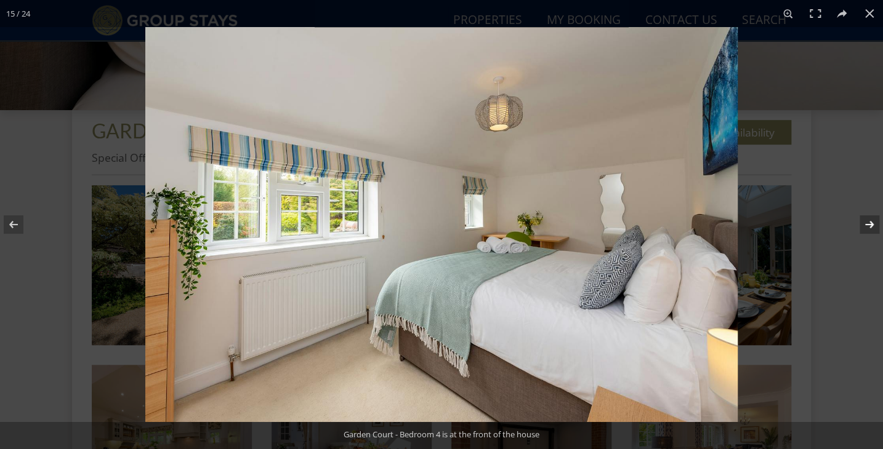
click at [870, 223] on button at bounding box center [861, 225] width 43 height 62
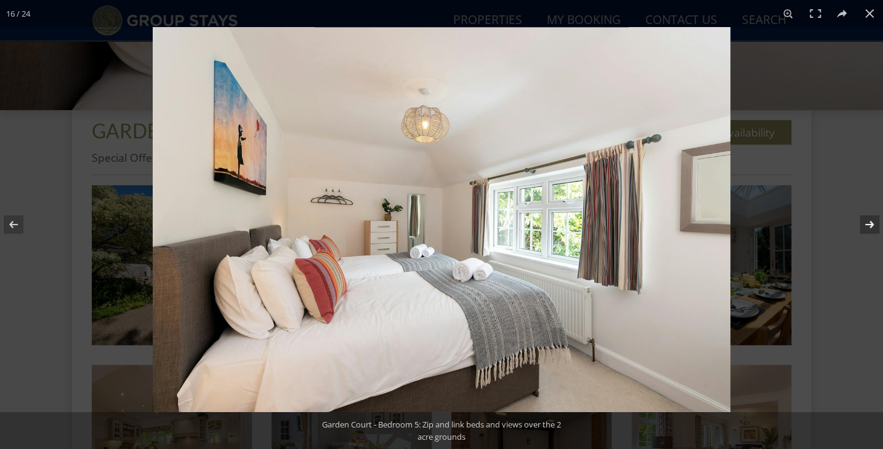
click at [870, 223] on button at bounding box center [861, 225] width 43 height 62
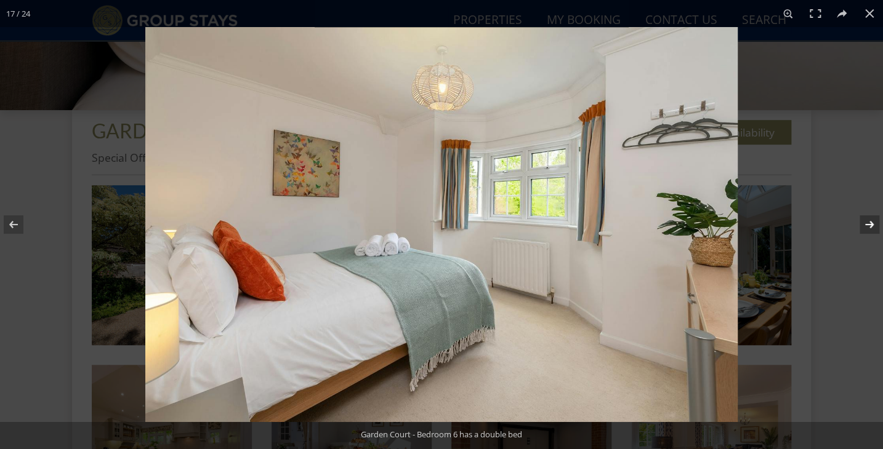
click at [870, 223] on button at bounding box center [861, 225] width 43 height 62
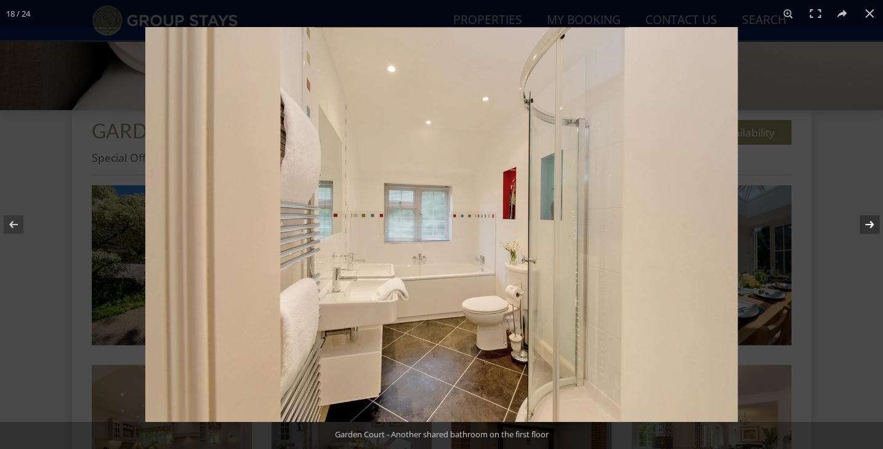
click at [870, 223] on button at bounding box center [861, 225] width 43 height 62
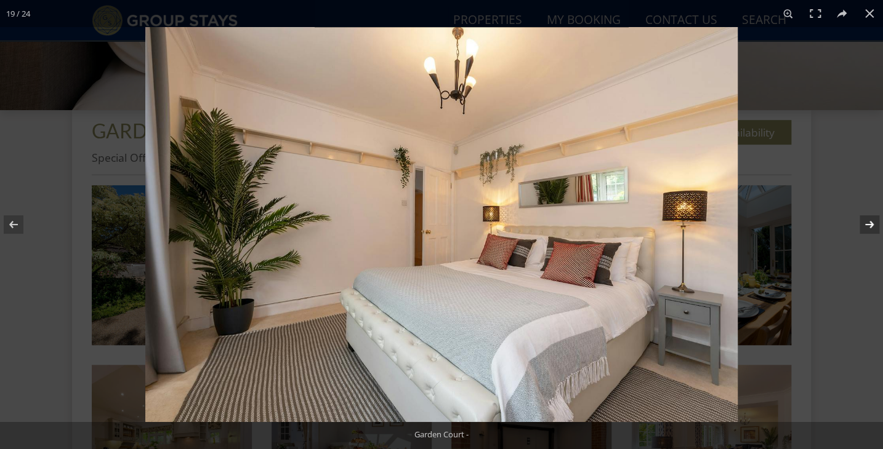
click at [870, 223] on button at bounding box center [861, 225] width 43 height 62
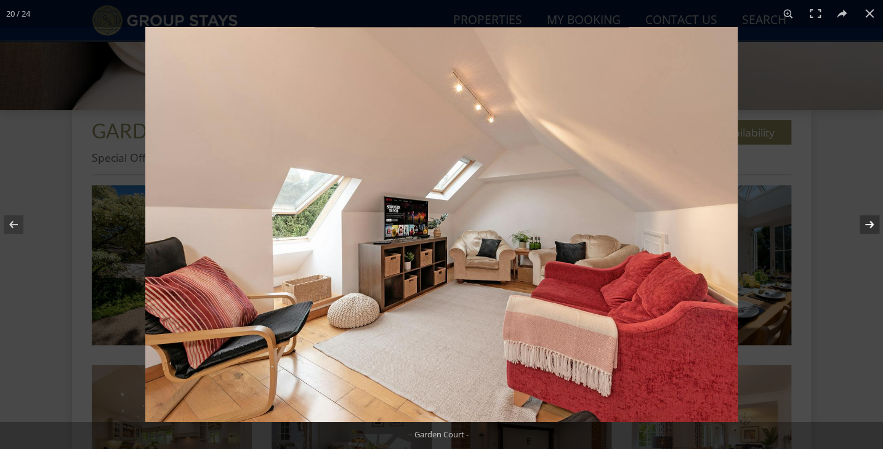
click at [870, 223] on button at bounding box center [861, 225] width 43 height 62
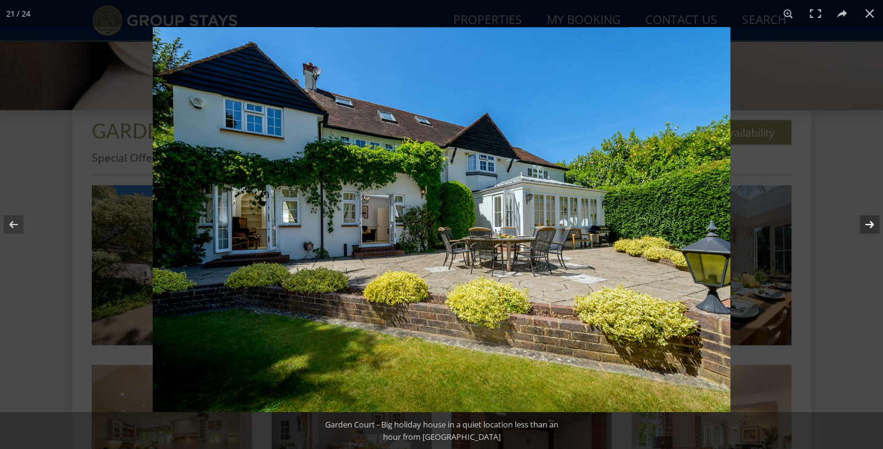
click at [870, 223] on button at bounding box center [861, 225] width 43 height 62
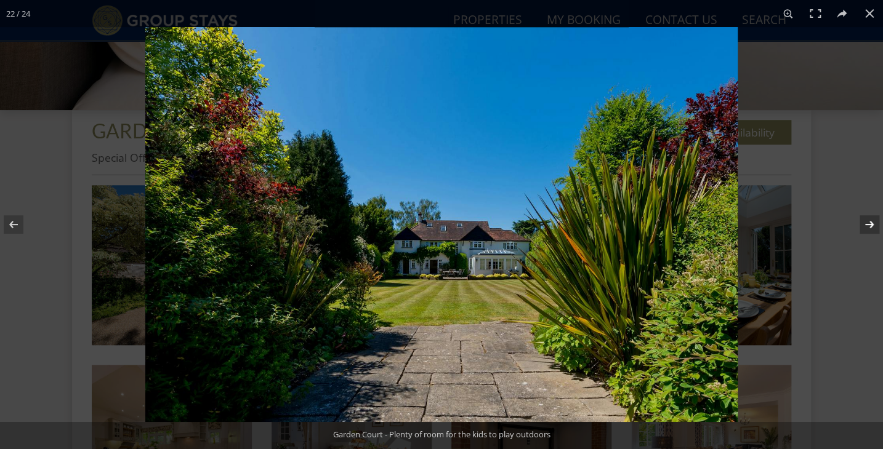
click at [869, 224] on button at bounding box center [861, 225] width 43 height 62
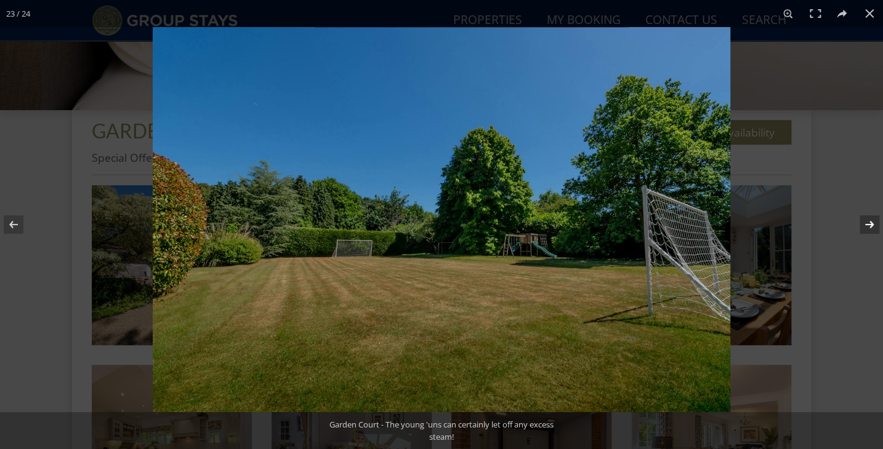
click at [869, 224] on button at bounding box center [861, 225] width 43 height 62
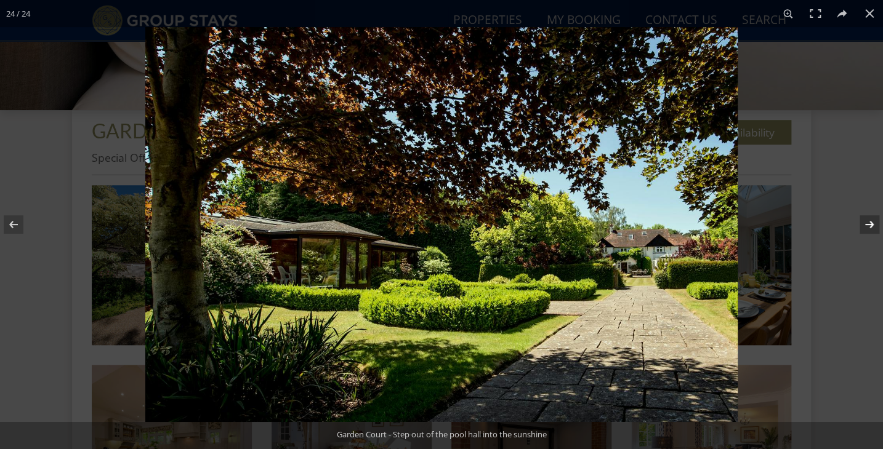
click at [869, 224] on button at bounding box center [861, 225] width 43 height 62
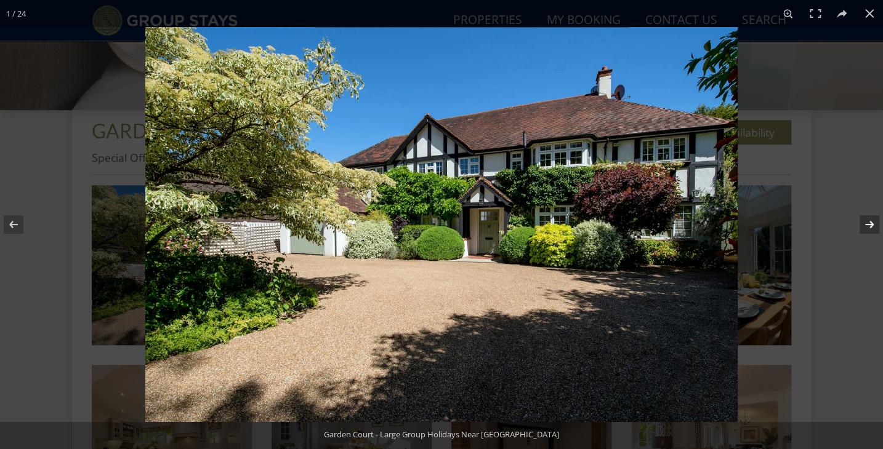
click at [869, 224] on button at bounding box center [861, 225] width 43 height 62
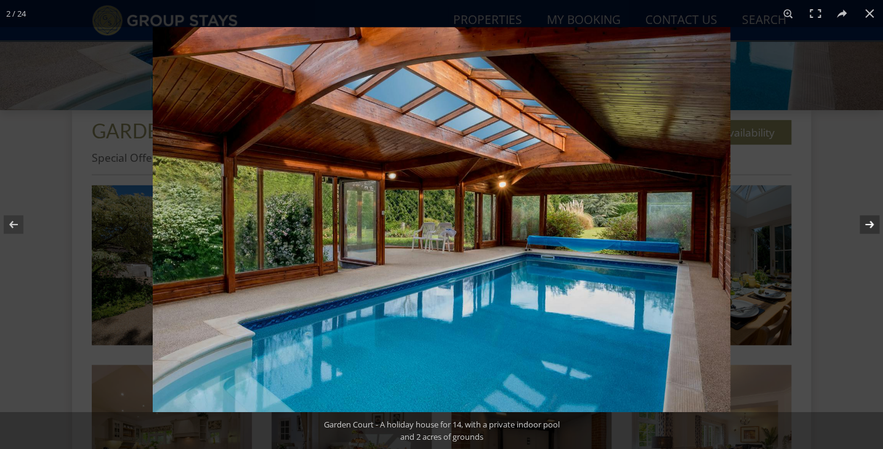
click at [869, 224] on button at bounding box center [861, 225] width 43 height 62
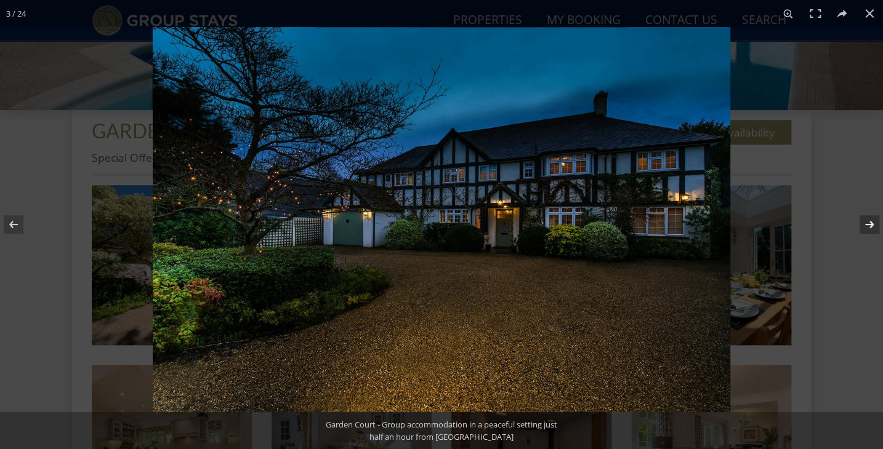
click at [869, 224] on button at bounding box center [861, 225] width 43 height 62
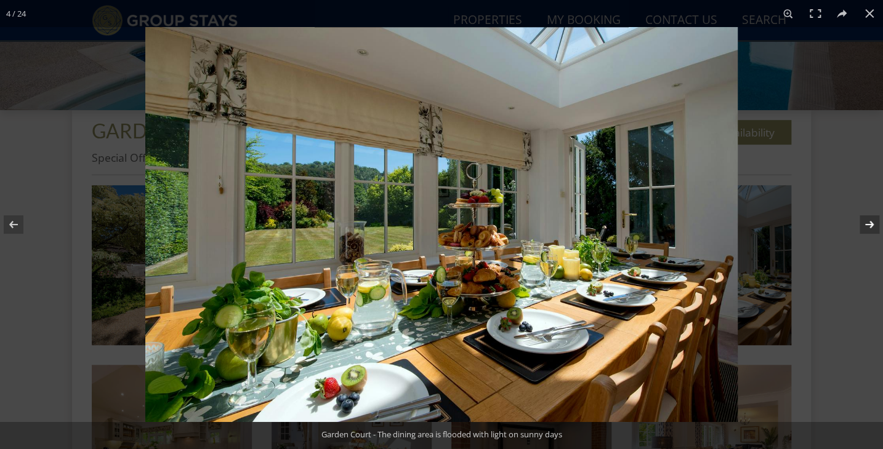
click at [869, 224] on button at bounding box center [861, 225] width 43 height 62
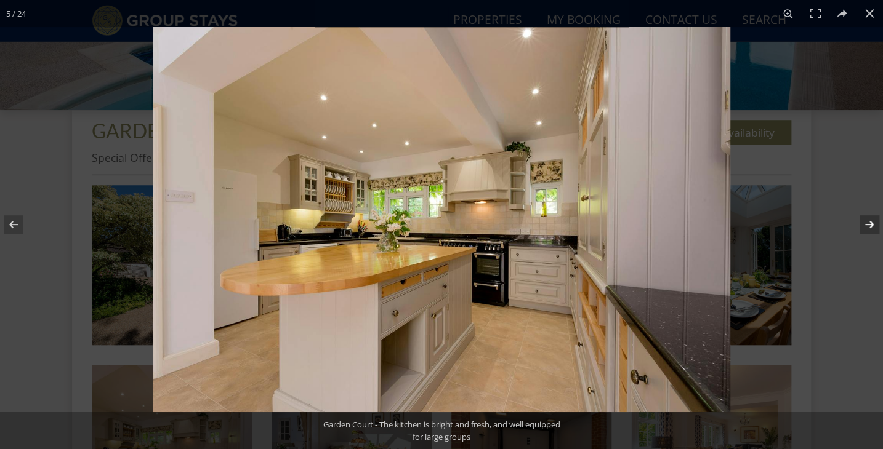
click at [869, 224] on button at bounding box center [861, 225] width 43 height 62
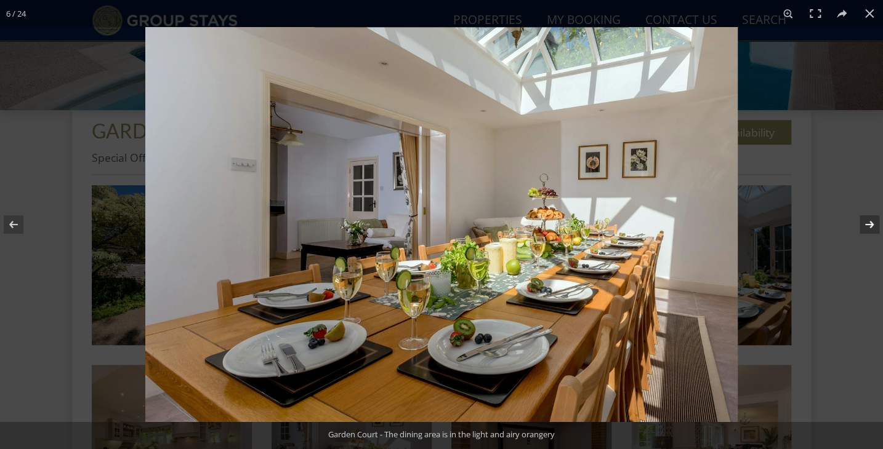
click at [869, 224] on button at bounding box center [861, 225] width 43 height 62
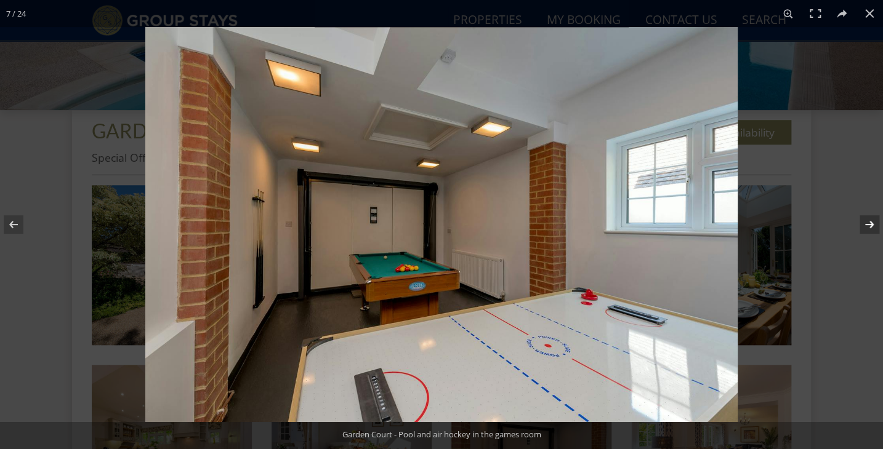
click at [869, 224] on button at bounding box center [861, 225] width 43 height 62
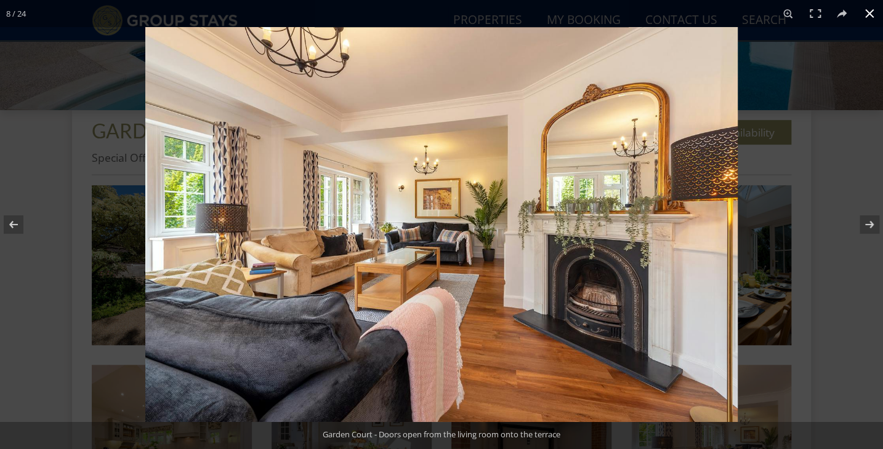
click at [873, 10] on button at bounding box center [869, 13] width 27 height 27
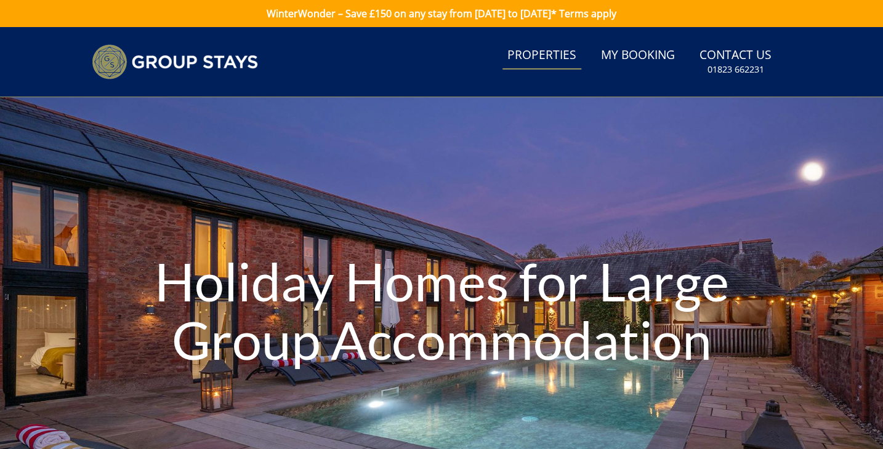
click at [535, 59] on link "Properties" at bounding box center [541, 56] width 79 height 28
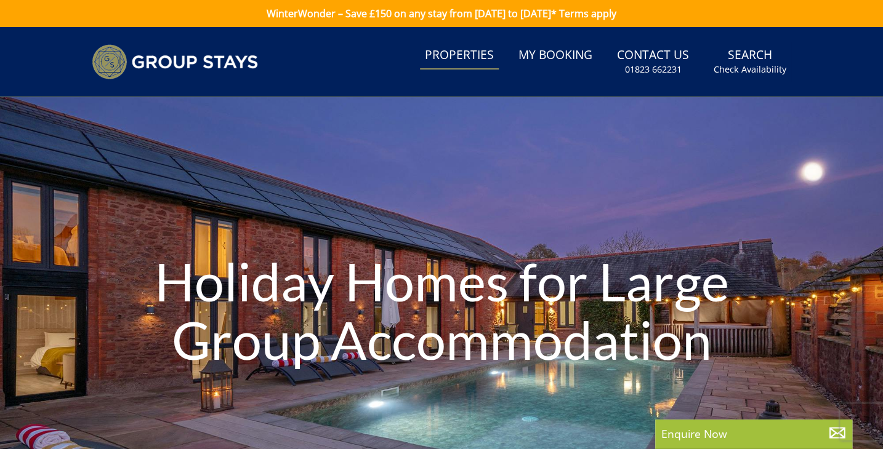
click at [535, 59] on link "My Booking" at bounding box center [555, 56] width 84 height 28
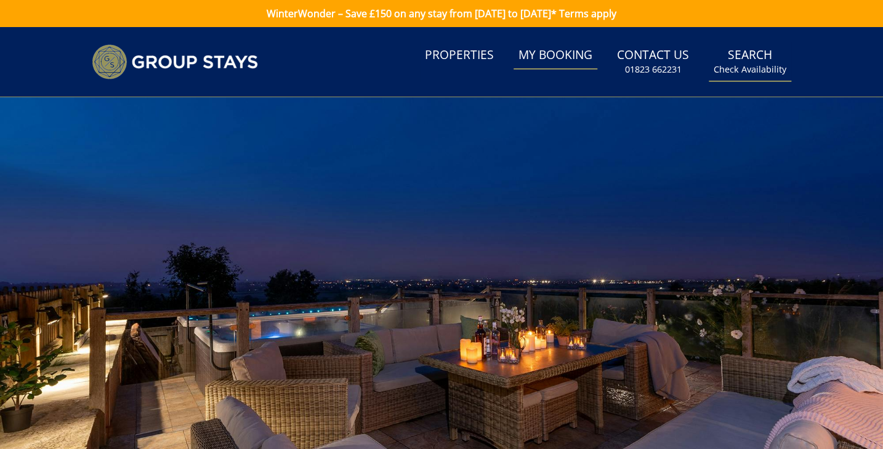
click at [766, 71] on small "Check Availability" at bounding box center [750, 69] width 73 height 12
click at [762, 68] on small "Check Availability" at bounding box center [750, 69] width 73 height 12
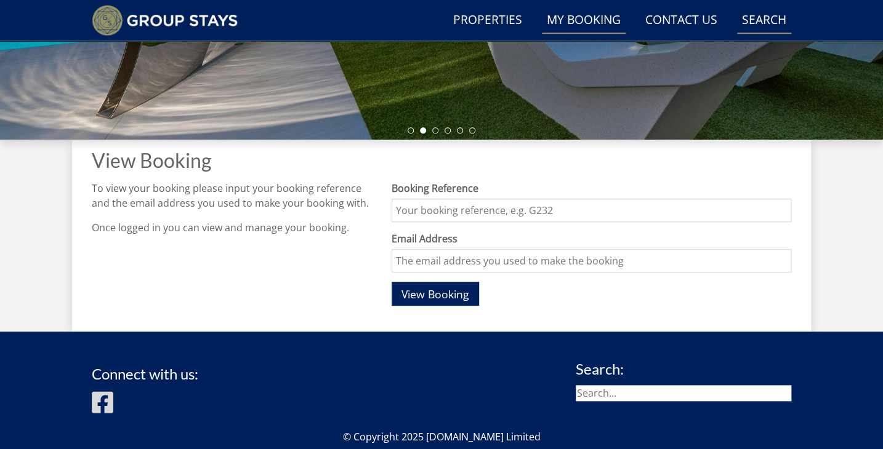
scroll to position [360, 0]
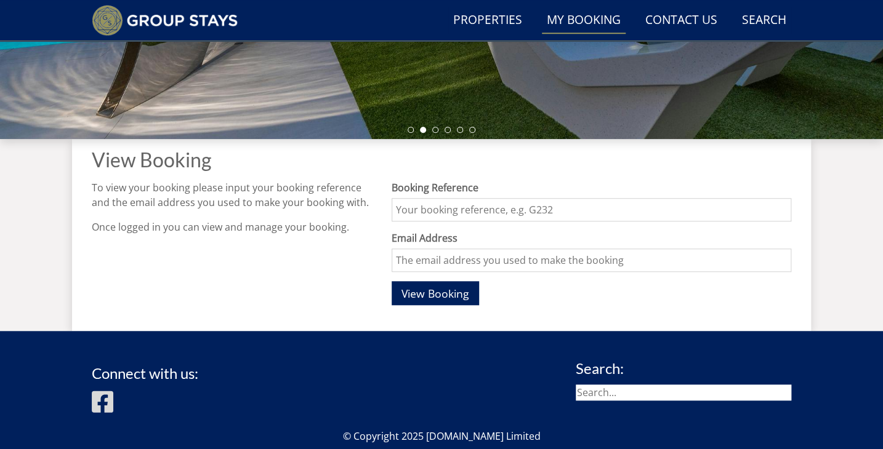
click at [618, 392] on input "search" at bounding box center [683, 393] width 215 height 16
type input "[PERSON_NAME]"
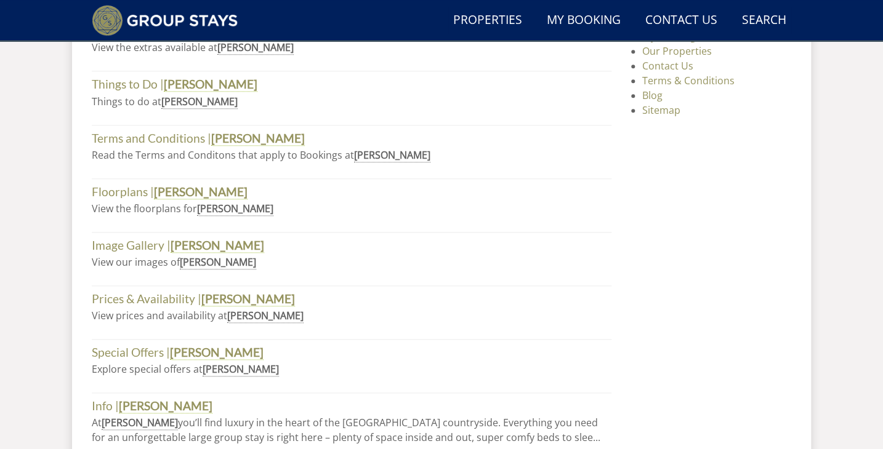
scroll to position [579, 0]
click at [191, 246] on strong "[PERSON_NAME]" at bounding box center [218, 245] width 94 height 15
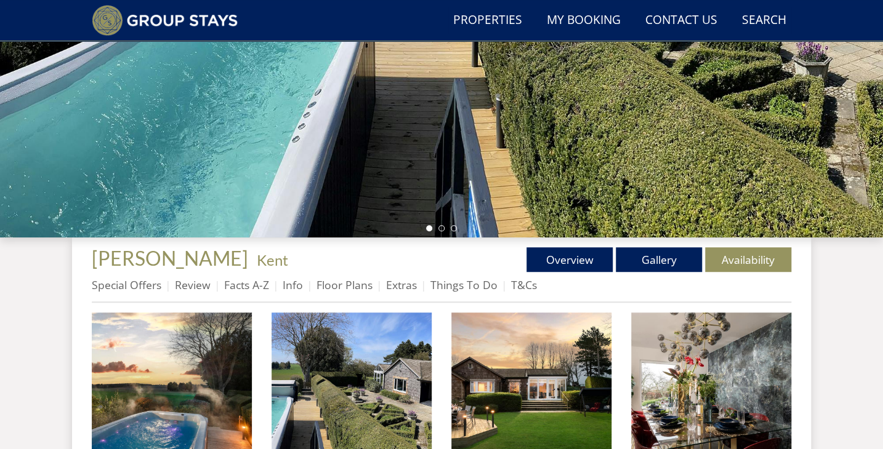
scroll to position [265, 0]
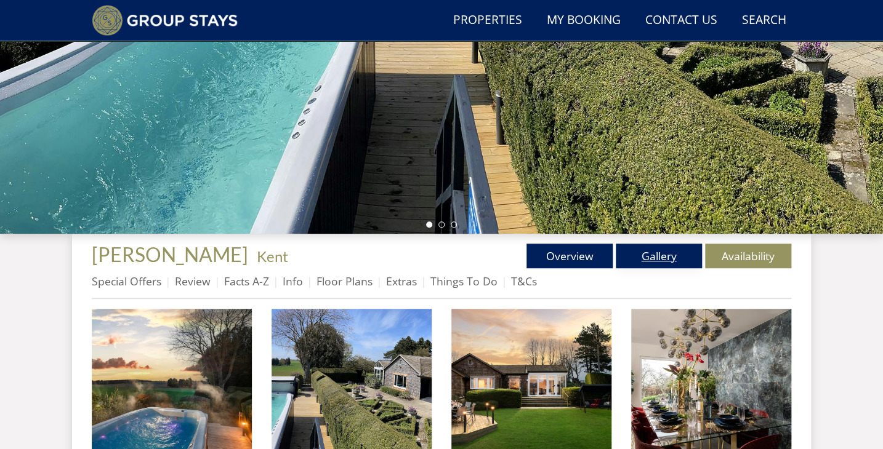
click at [666, 264] on link "Gallery" at bounding box center [659, 256] width 86 height 25
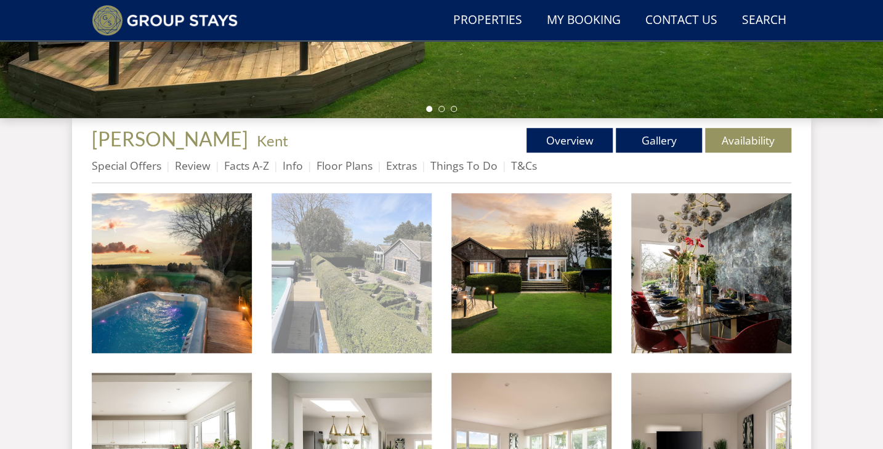
scroll to position [382, 0]
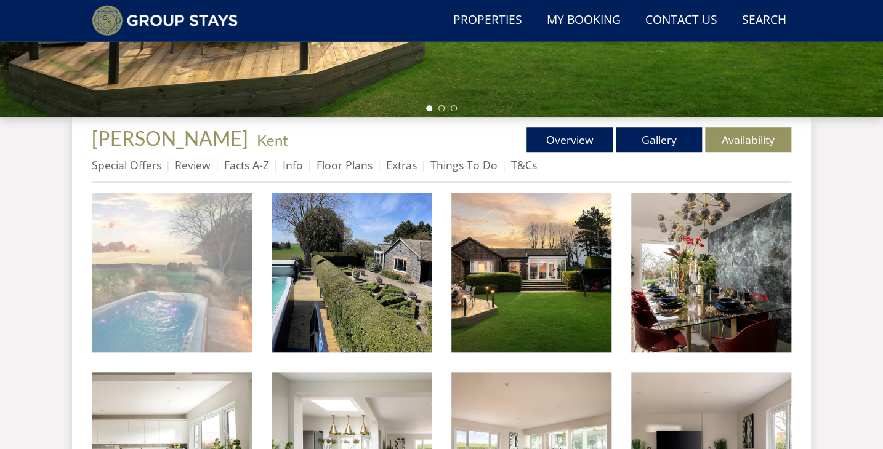
click at [137, 275] on img at bounding box center [172, 273] width 160 height 160
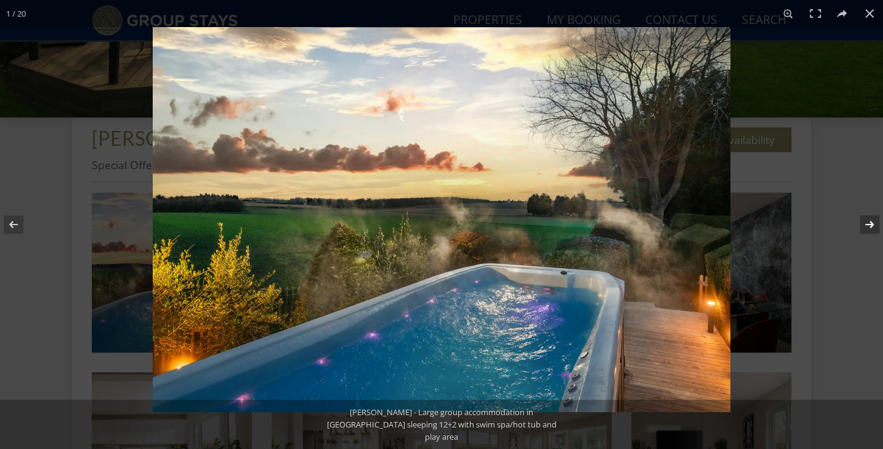
click at [869, 222] on button at bounding box center [861, 225] width 43 height 62
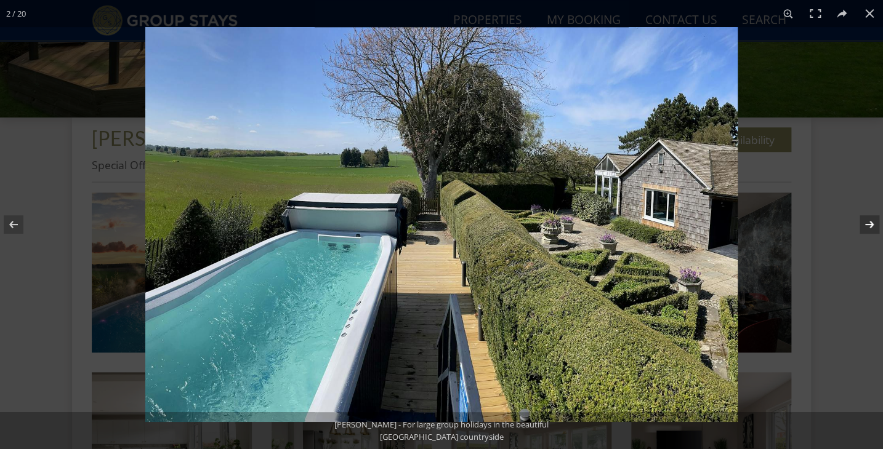
click at [869, 222] on button at bounding box center [861, 225] width 43 height 62
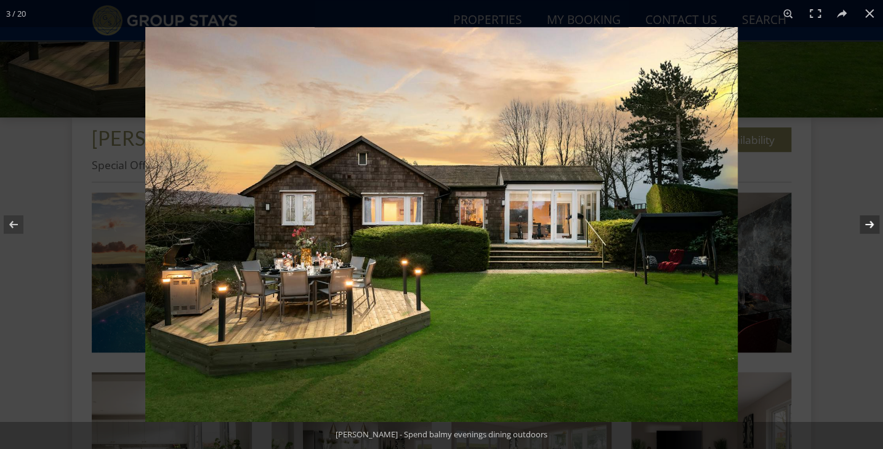
click at [869, 222] on button at bounding box center [861, 225] width 43 height 62
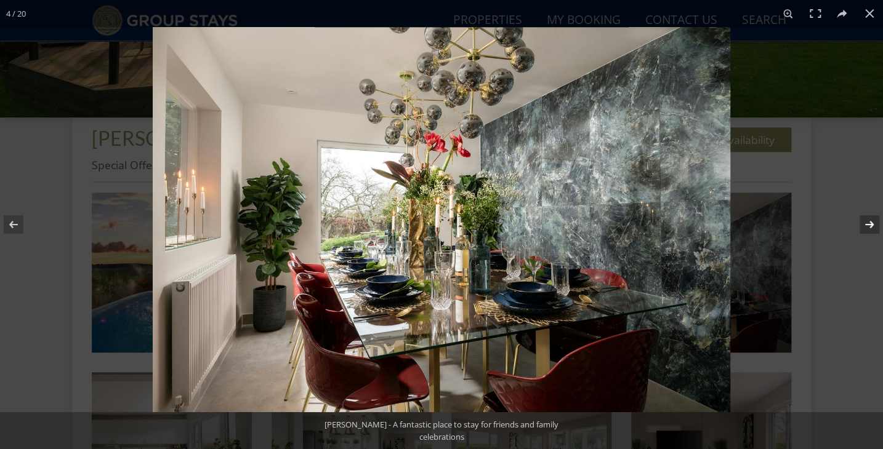
click at [869, 222] on button at bounding box center [861, 225] width 43 height 62
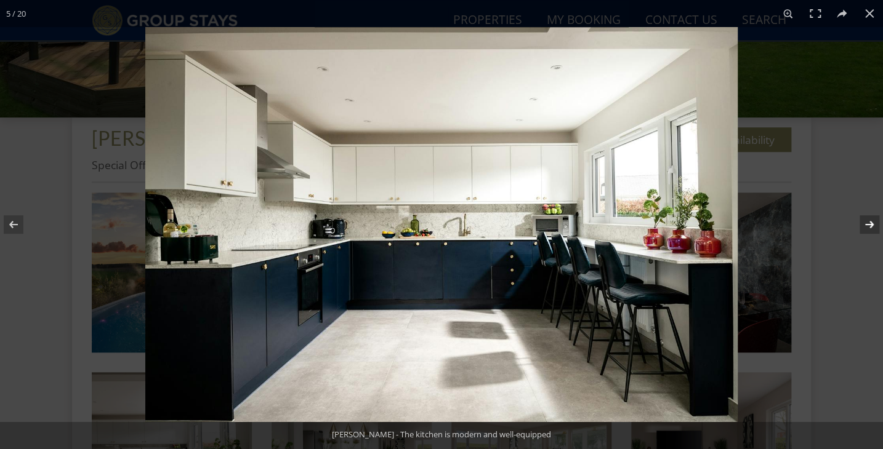
click at [869, 222] on button at bounding box center [861, 225] width 43 height 62
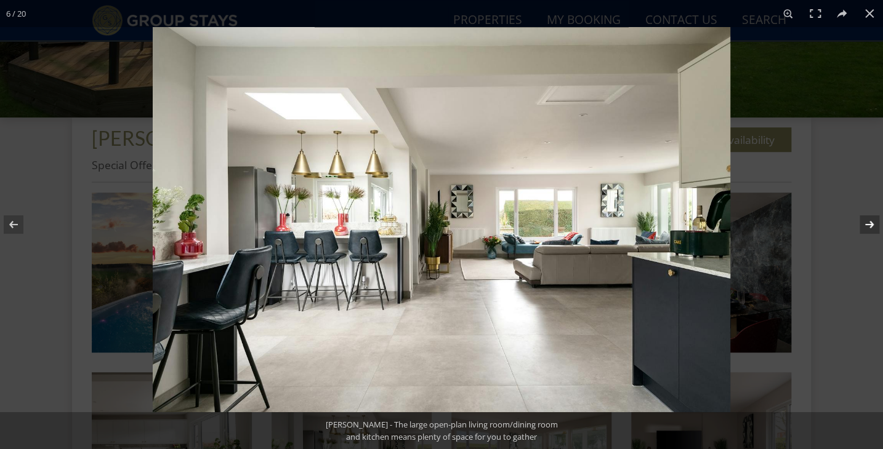
click at [869, 222] on button at bounding box center [861, 225] width 43 height 62
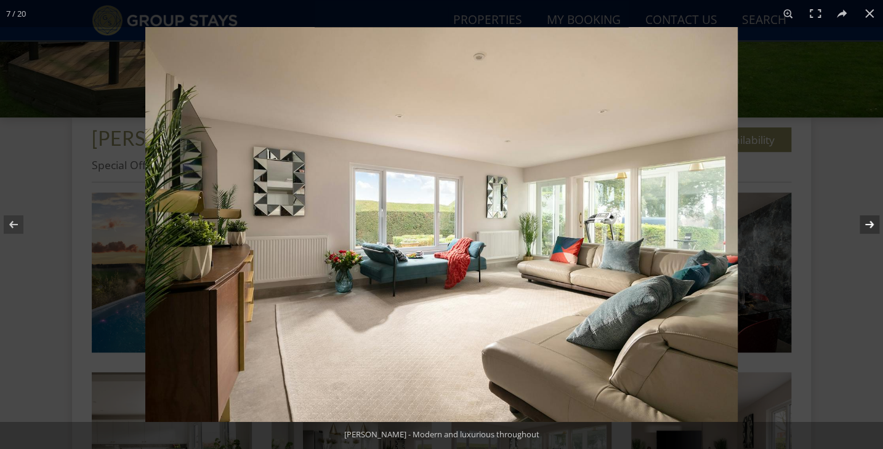
click at [869, 222] on button at bounding box center [861, 225] width 43 height 62
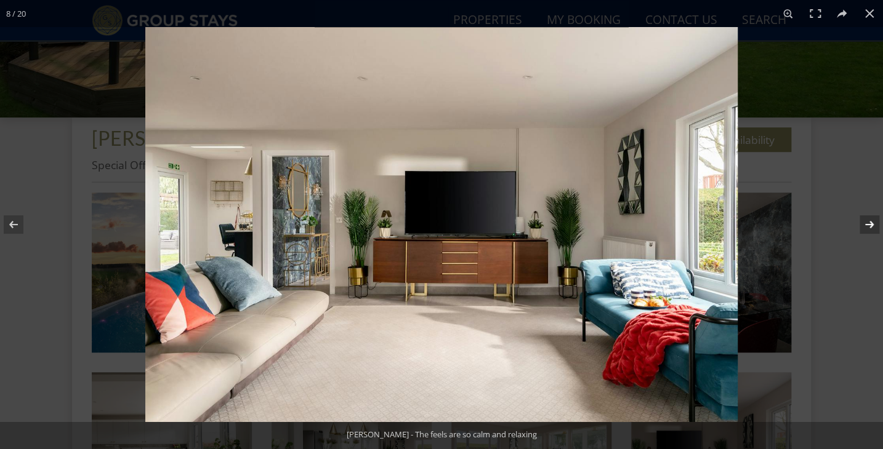
click at [869, 222] on button at bounding box center [861, 225] width 43 height 62
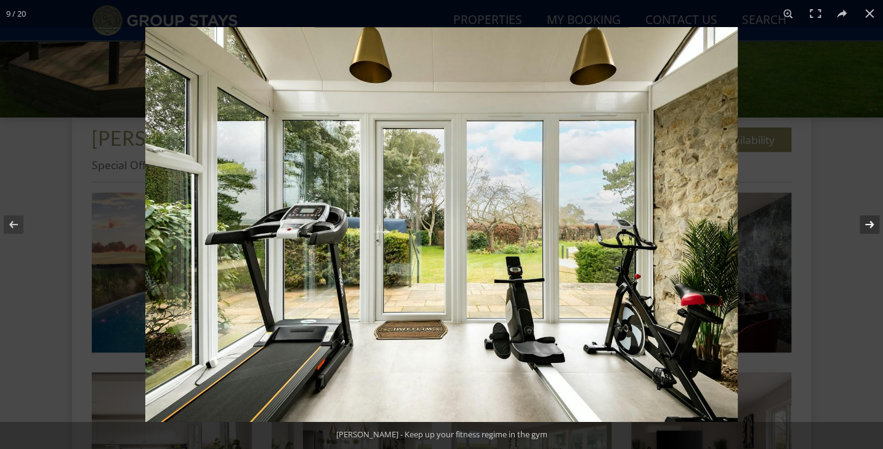
click at [869, 222] on button at bounding box center [861, 225] width 43 height 62
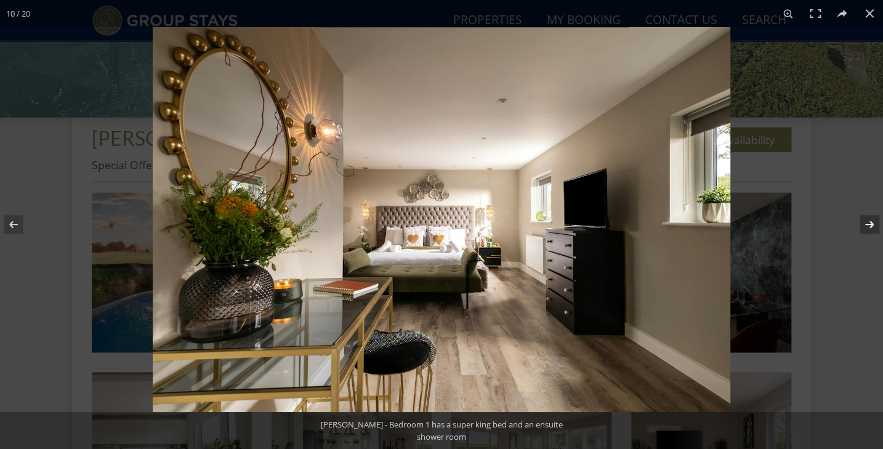
click at [869, 222] on button at bounding box center [861, 225] width 43 height 62
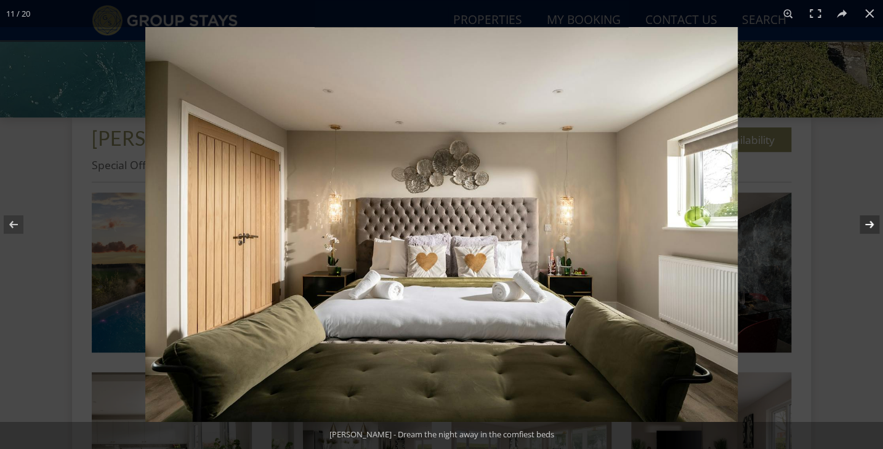
click at [869, 222] on button at bounding box center [861, 225] width 43 height 62
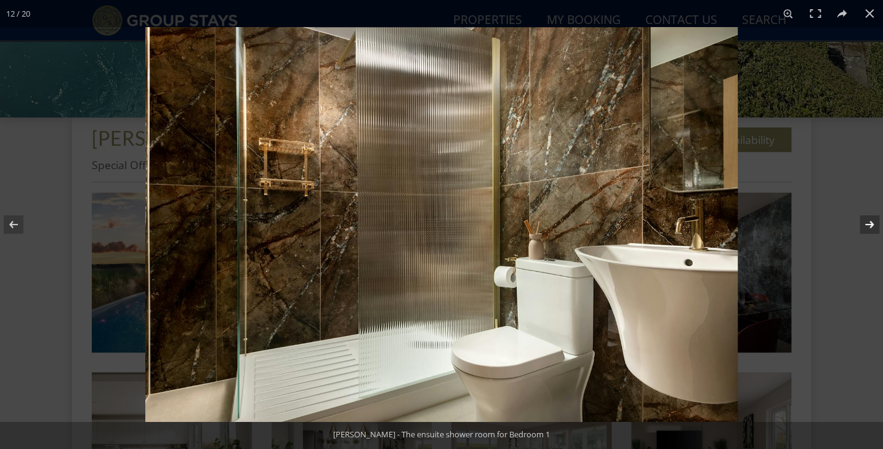
click at [869, 222] on button at bounding box center [861, 225] width 43 height 62
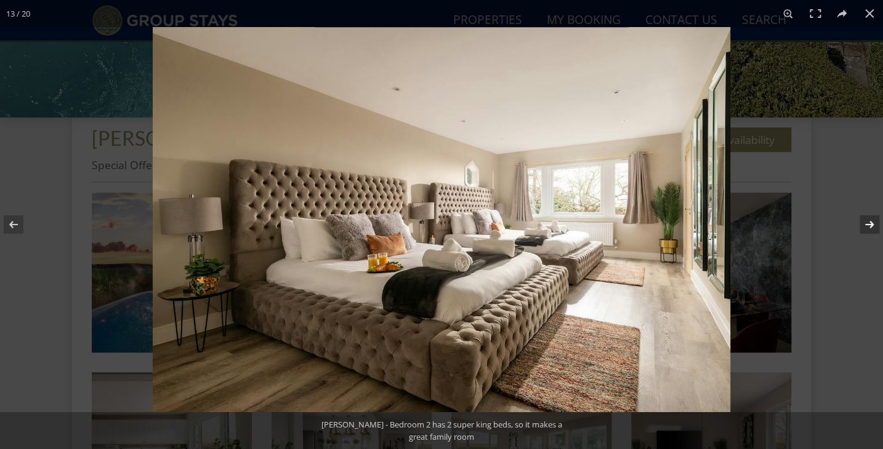
click at [869, 222] on button at bounding box center [861, 225] width 43 height 62
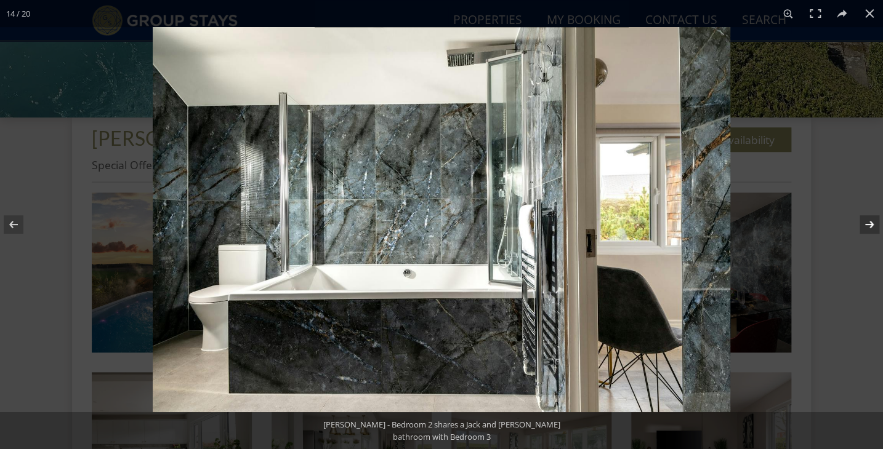
click at [869, 222] on button at bounding box center [861, 225] width 43 height 62
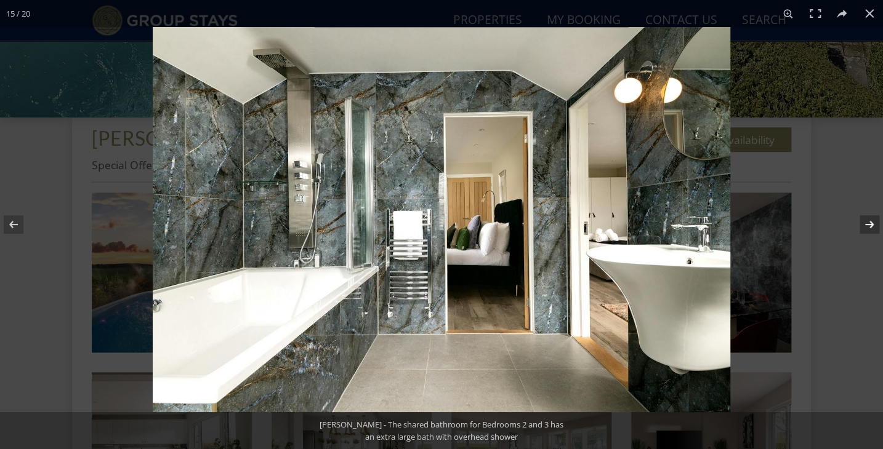
click at [869, 222] on button at bounding box center [861, 225] width 43 height 62
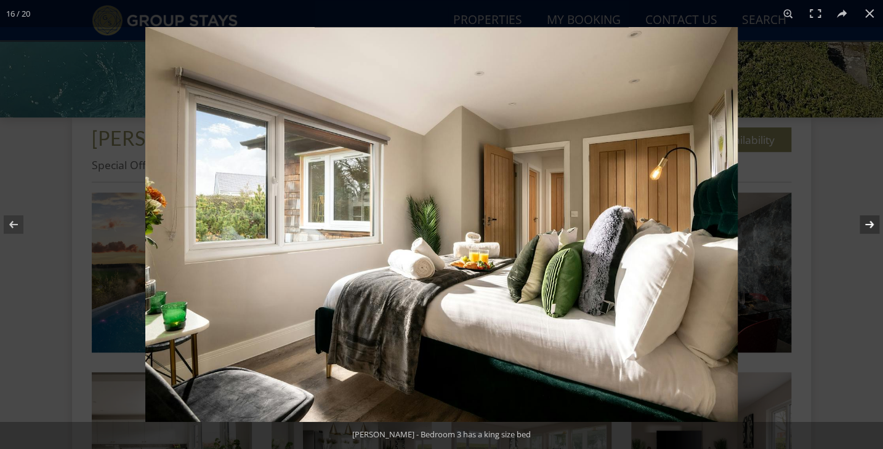
click at [869, 222] on button at bounding box center [861, 225] width 43 height 62
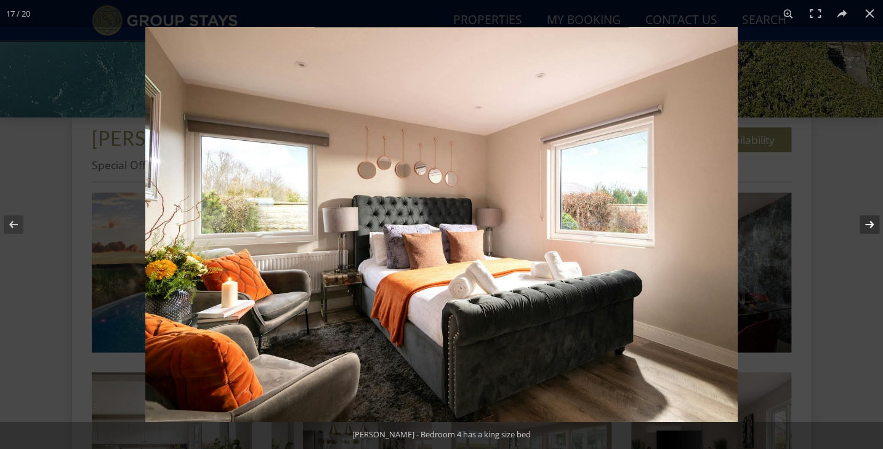
click at [869, 222] on button at bounding box center [861, 225] width 43 height 62
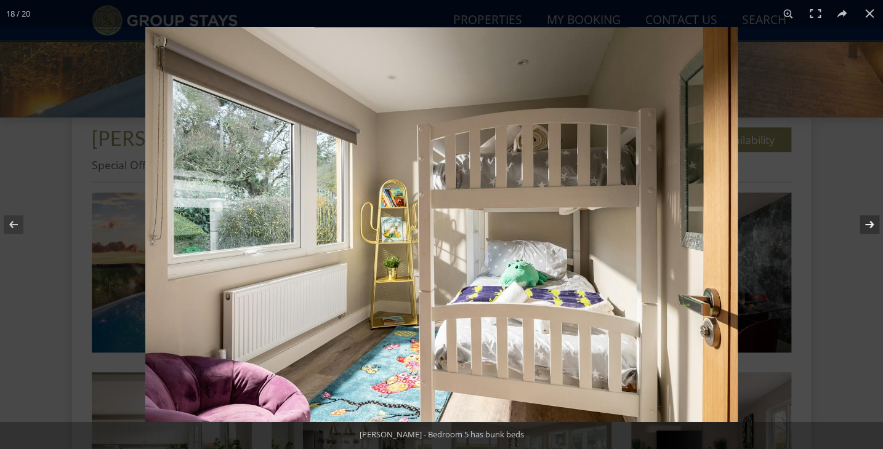
click at [869, 222] on button at bounding box center [861, 225] width 43 height 62
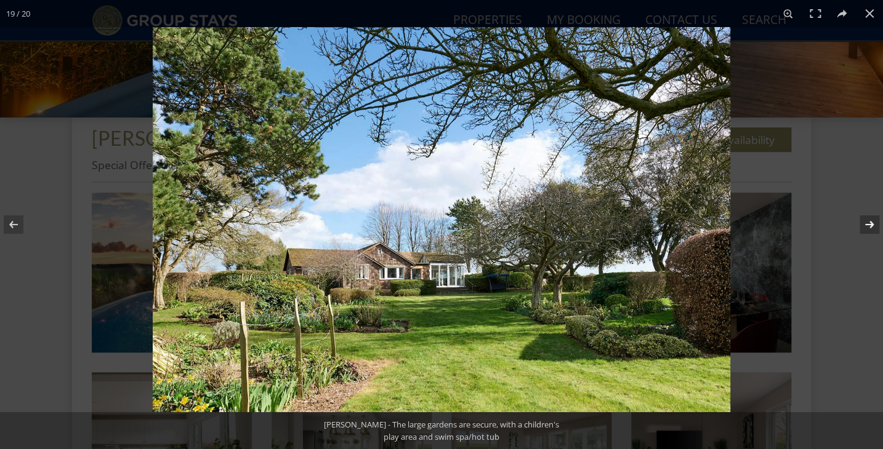
click at [869, 222] on button at bounding box center [861, 225] width 43 height 62
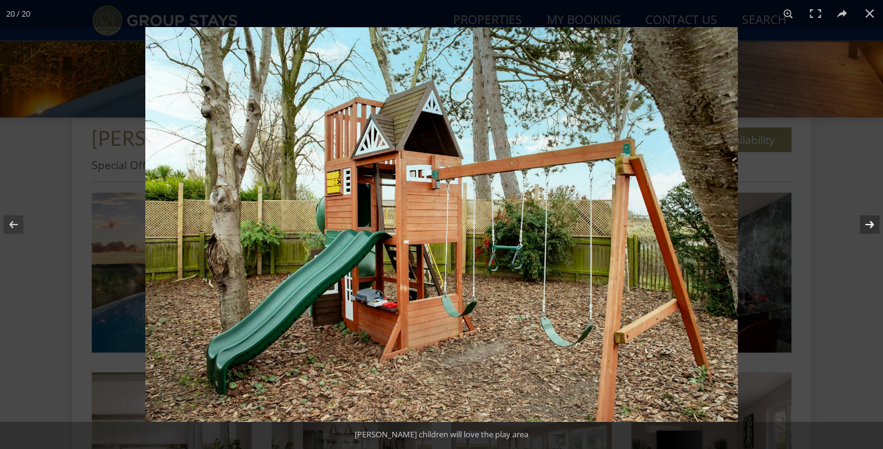
click at [869, 222] on button at bounding box center [861, 225] width 43 height 62
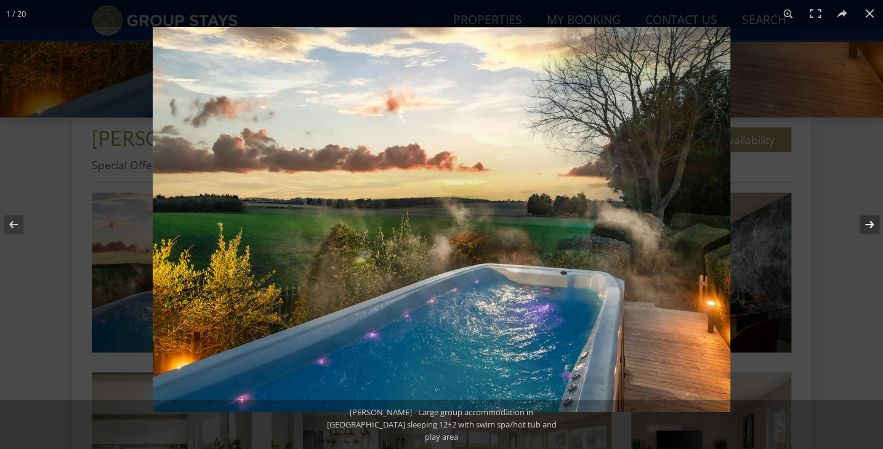
click at [869, 222] on button at bounding box center [861, 225] width 43 height 62
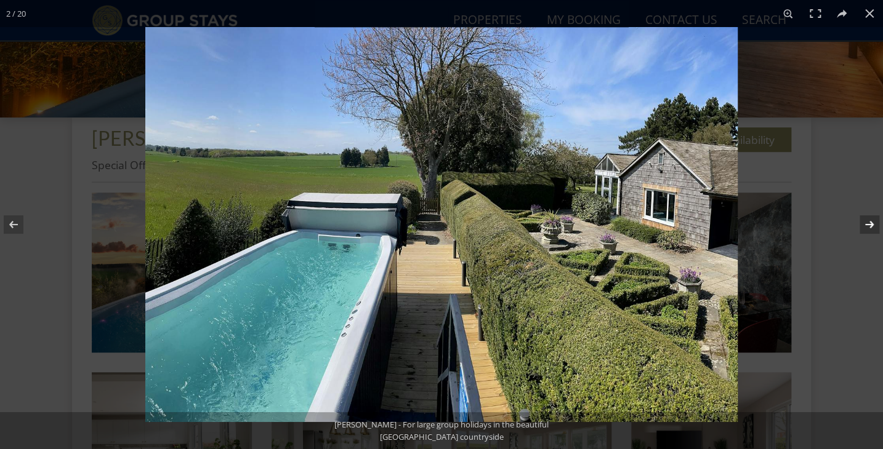
click at [869, 222] on button at bounding box center [861, 225] width 43 height 62
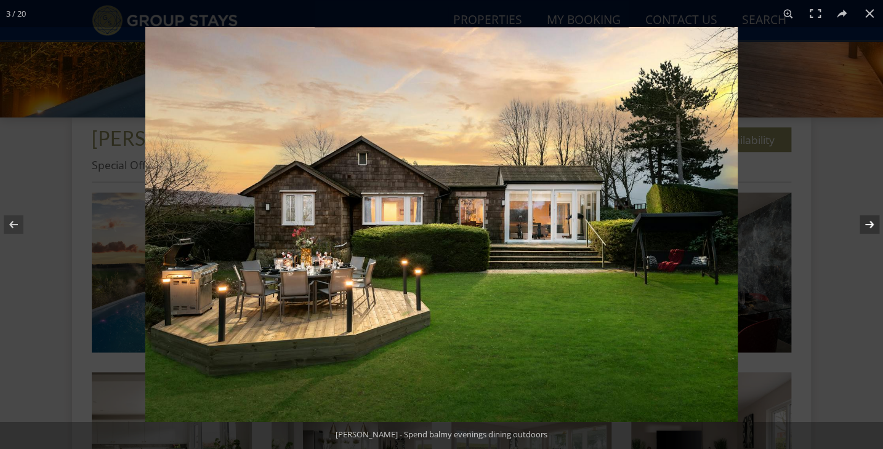
click at [869, 222] on button at bounding box center [861, 225] width 43 height 62
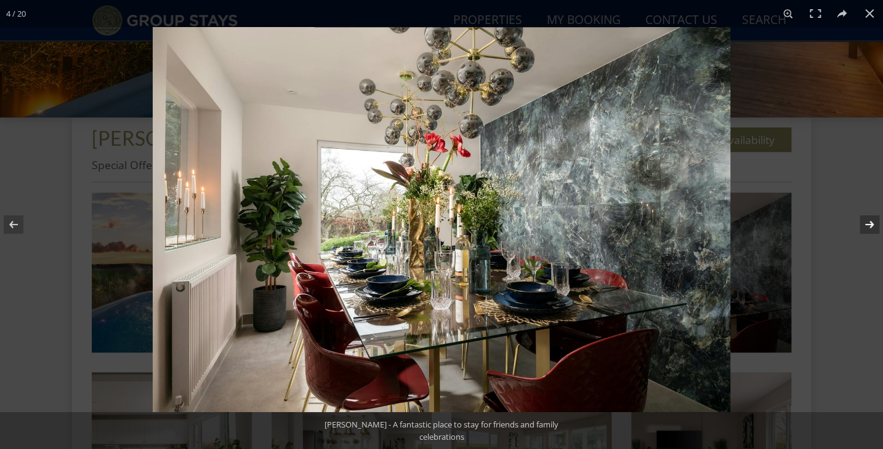
click at [869, 222] on button at bounding box center [861, 225] width 43 height 62
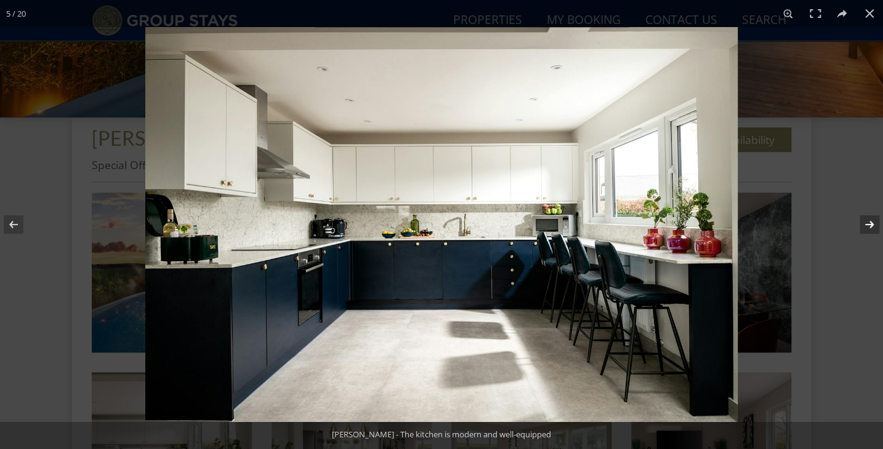
click at [869, 222] on button at bounding box center [861, 225] width 43 height 62
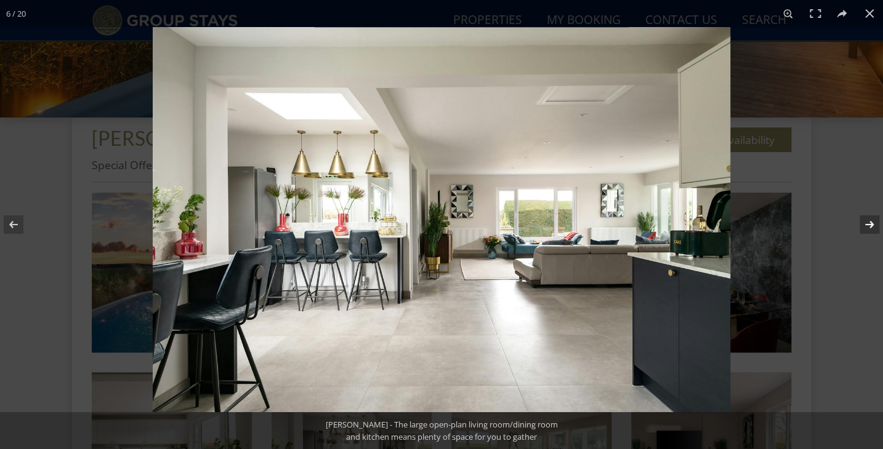
click at [869, 222] on button at bounding box center [861, 225] width 43 height 62
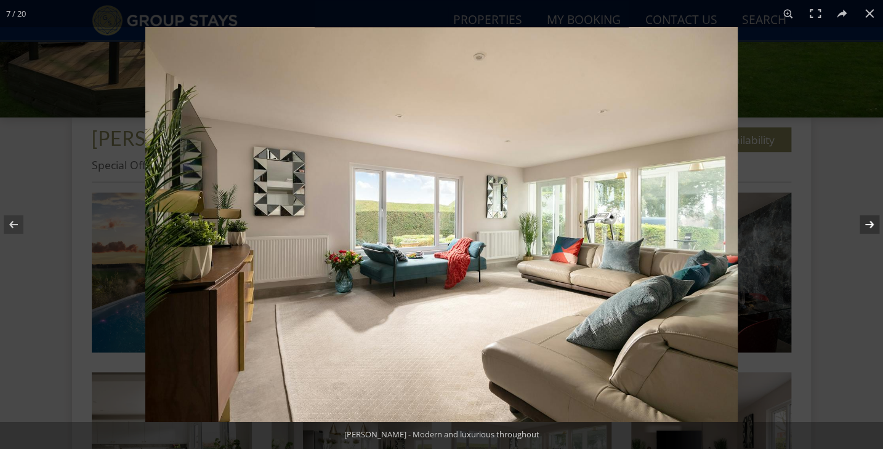
click at [869, 222] on button at bounding box center [861, 225] width 43 height 62
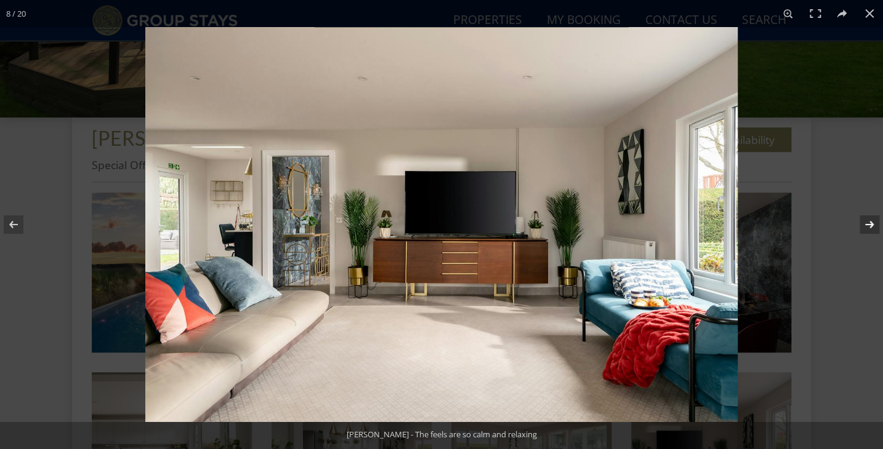
click at [869, 222] on button at bounding box center [861, 225] width 43 height 62
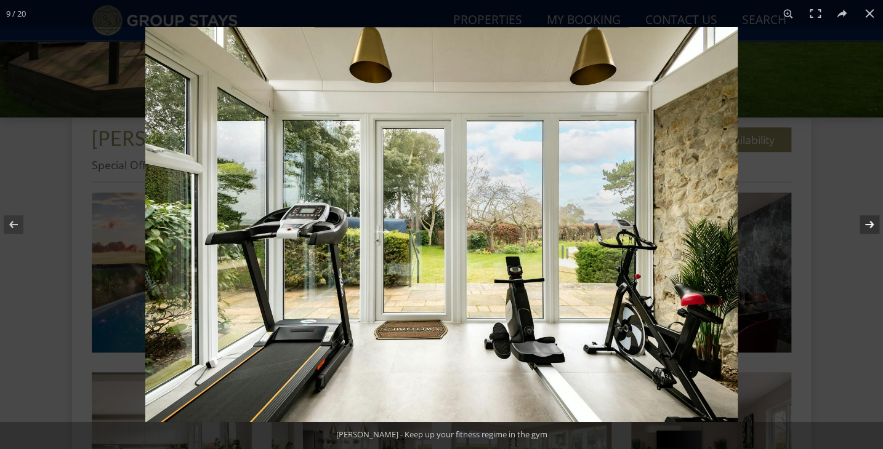
click at [869, 222] on button at bounding box center [861, 225] width 43 height 62
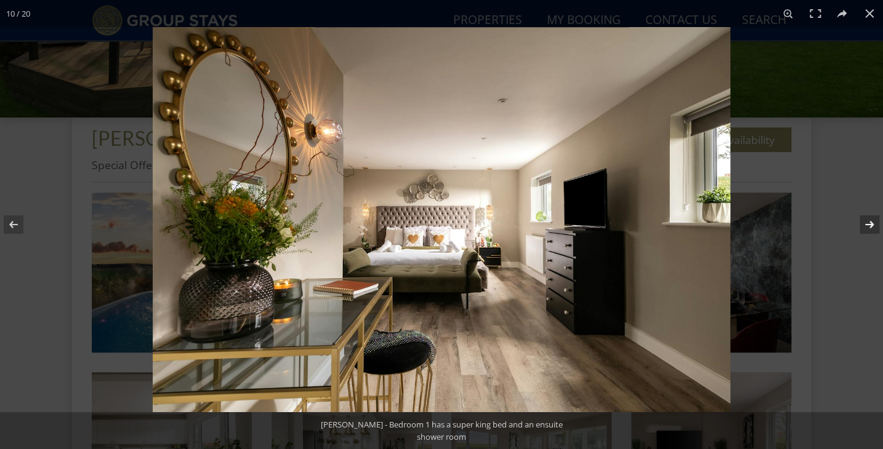
click at [869, 222] on button at bounding box center [861, 225] width 43 height 62
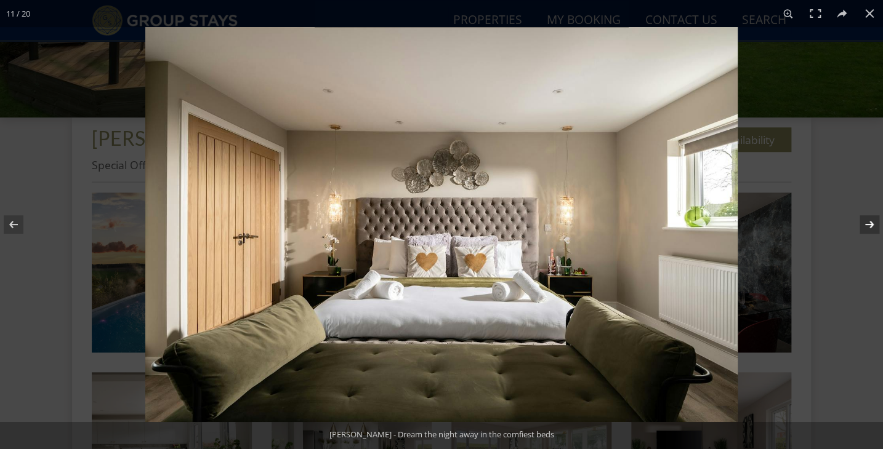
click at [869, 222] on button at bounding box center [861, 225] width 43 height 62
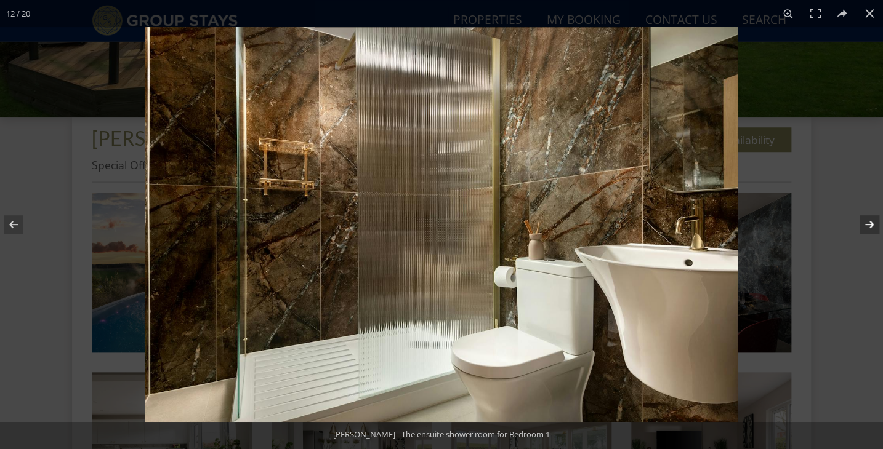
click at [869, 222] on button at bounding box center [861, 225] width 43 height 62
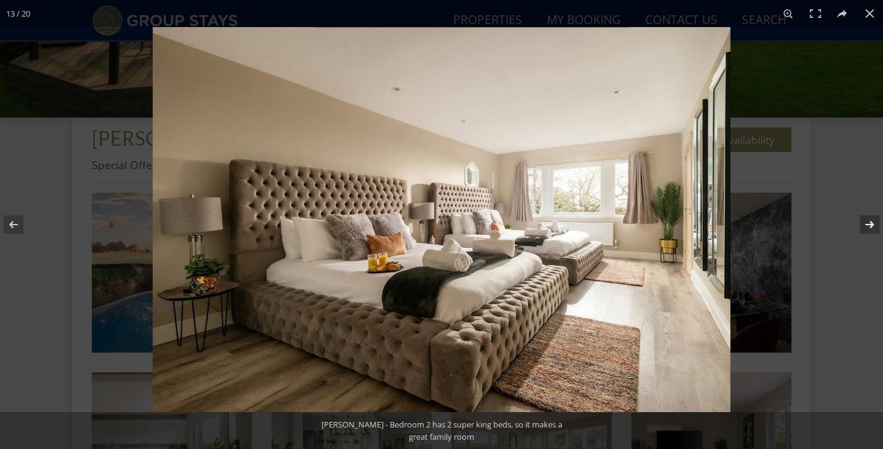
click at [869, 222] on button at bounding box center [861, 225] width 43 height 62
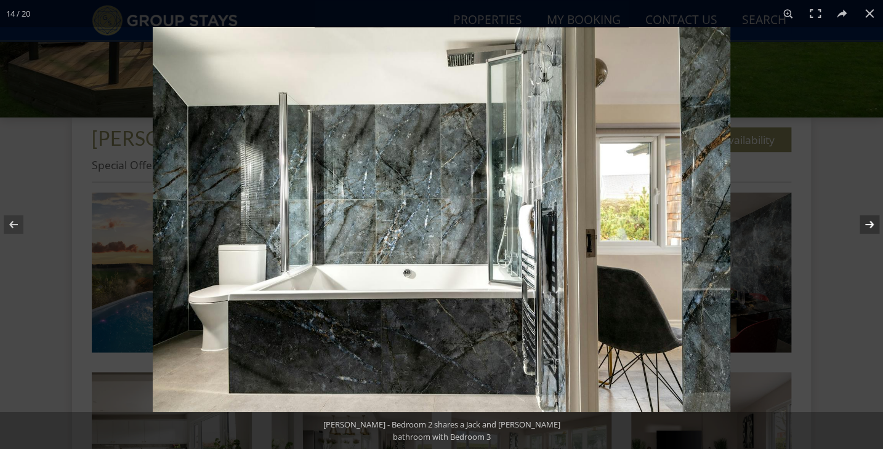
click at [869, 222] on button at bounding box center [861, 225] width 43 height 62
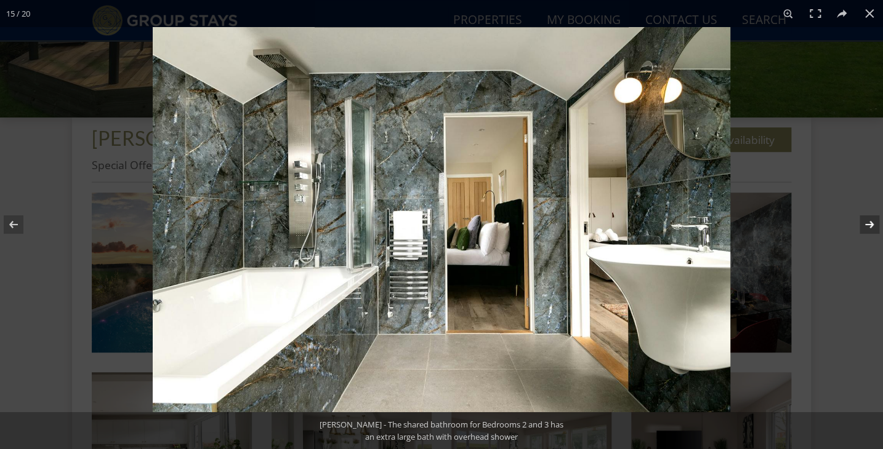
click at [869, 222] on button at bounding box center [861, 225] width 43 height 62
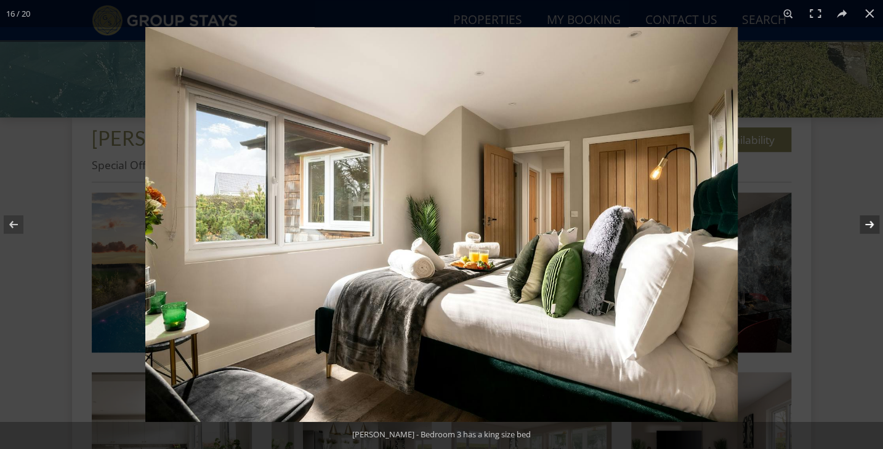
click at [869, 222] on button at bounding box center [861, 225] width 43 height 62
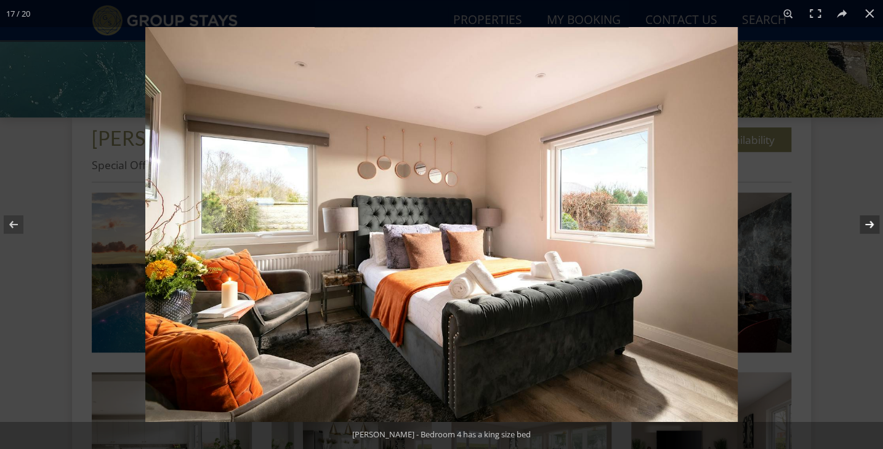
click at [869, 222] on button at bounding box center [861, 225] width 43 height 62
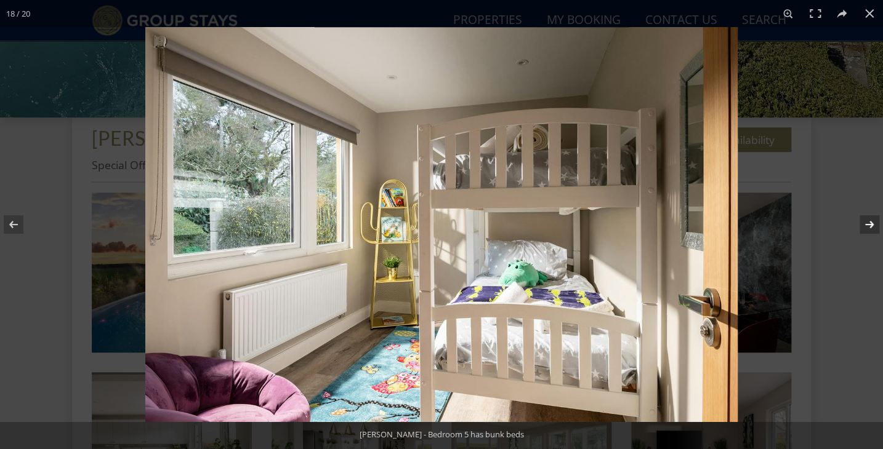
click at [869, 222] on button at bounding box center [861, 225] width 43 height 62
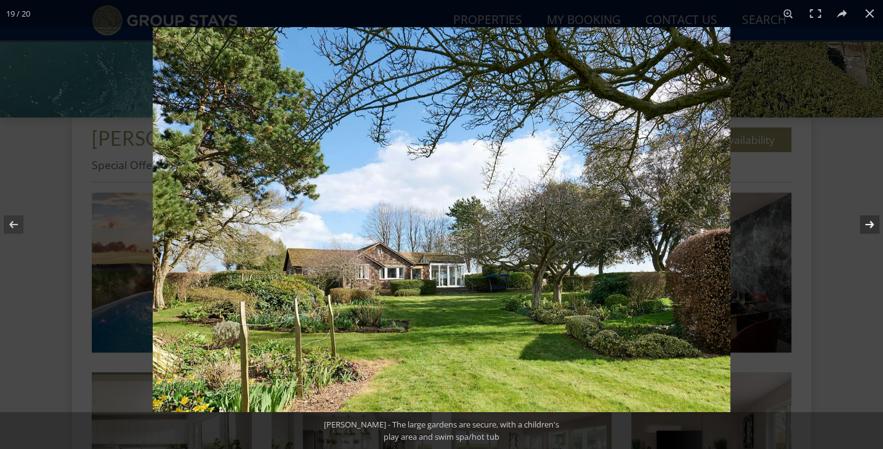
click at [869, 222] on button at bounding box center [861, 225] width 43 height 62
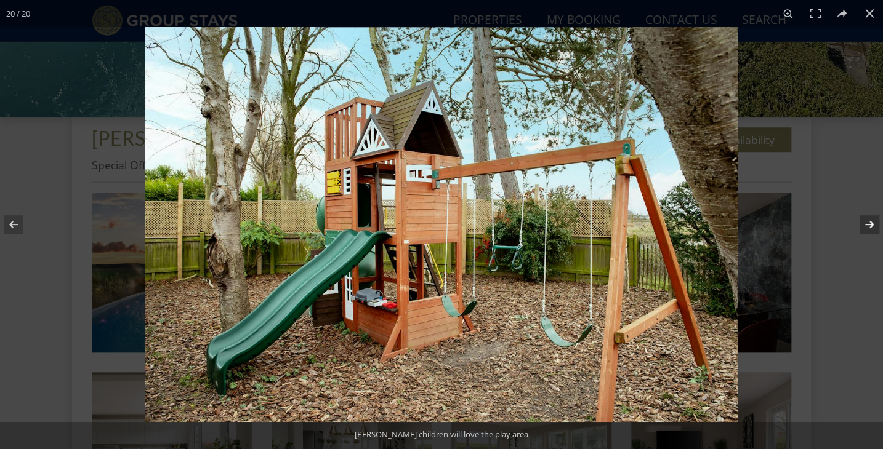
click at [869, 222] on button at bounding box center [861, 225] width 43 height 62
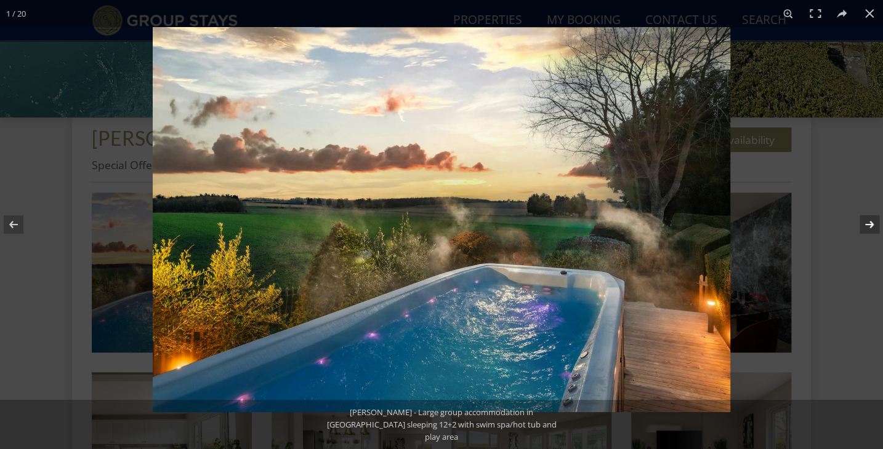
click at [869, 222] on button at bounding box center [861, 225] width 43 height 62
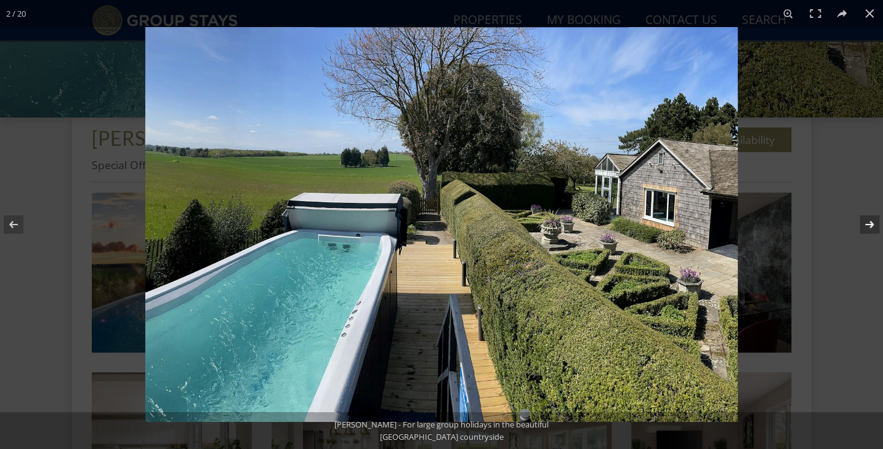
click at [869, 222] on button at bounding box center [861, 225] width 43 height 62
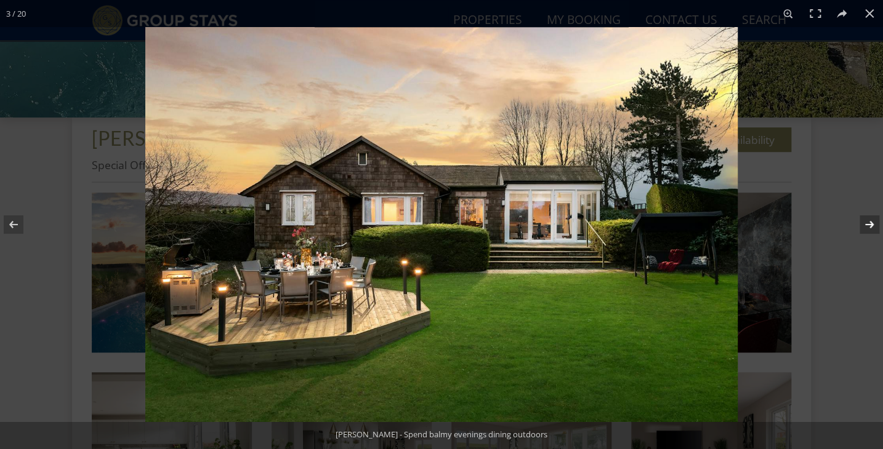
click at [869, 222] on button at bounding box center [861, 225] width 43 height 62
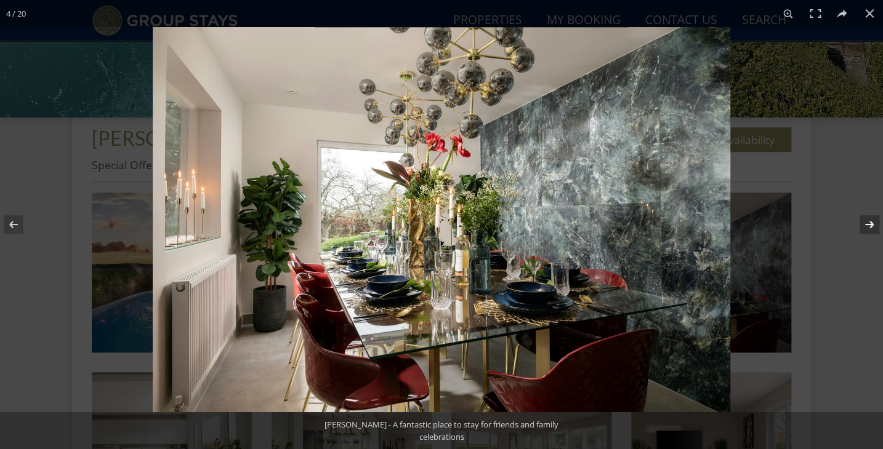
click at [869, 222] on button at bounding box center [861, 225] width 43 height 62
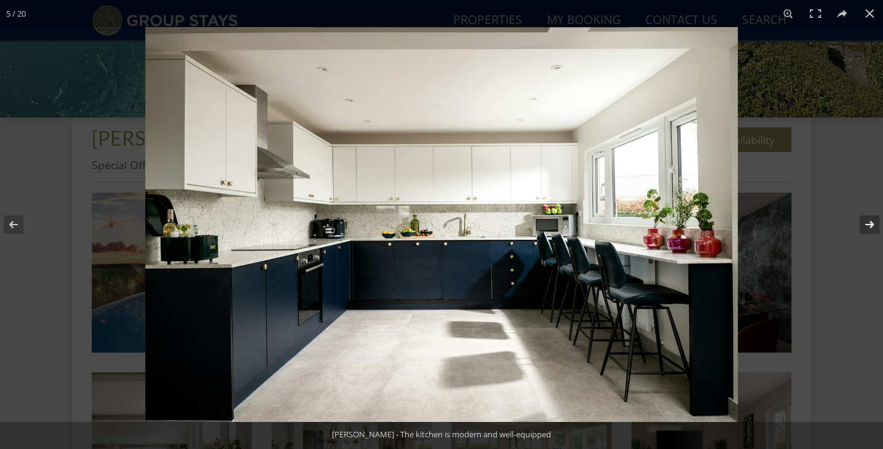
click at [869, 222] on button at bounding box center [861, 225] width 43 height 62
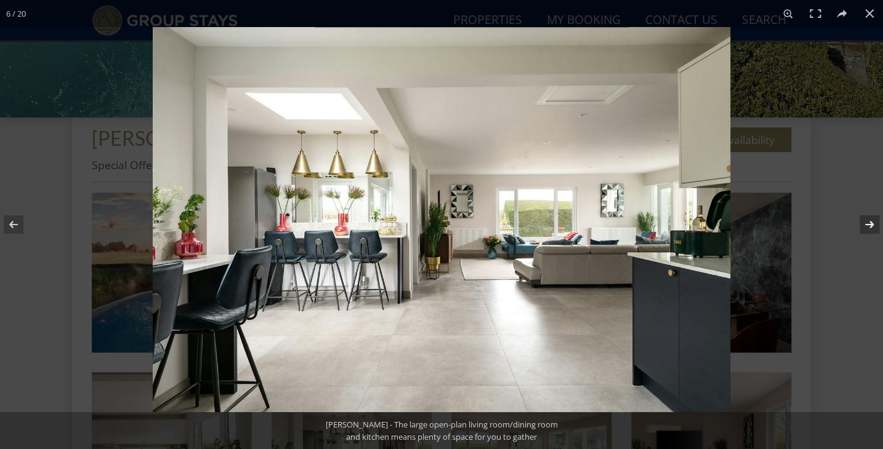
click at [869, 222] on button at bounding box center [861, 225] width 43 height 62
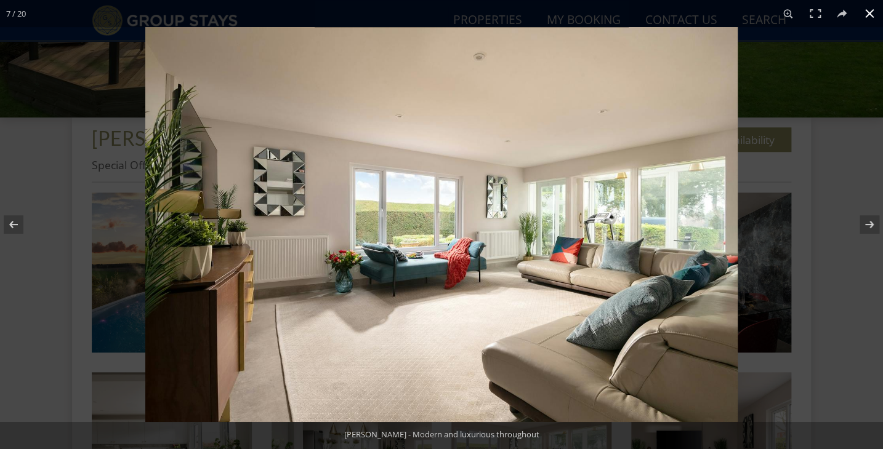
click at [865, 20] on button at bounding box center [869, 13] width 27 height 27
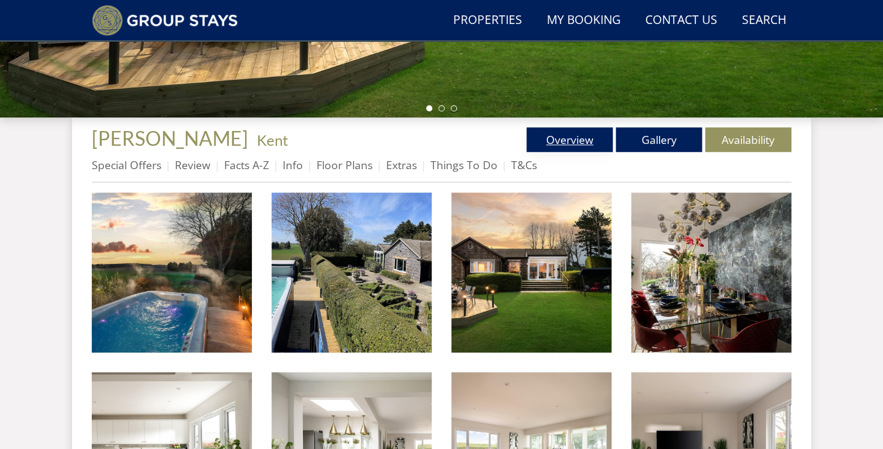
click at [555, 143] on link "Overview" at bounding box center [569, 139] width 86 height 25
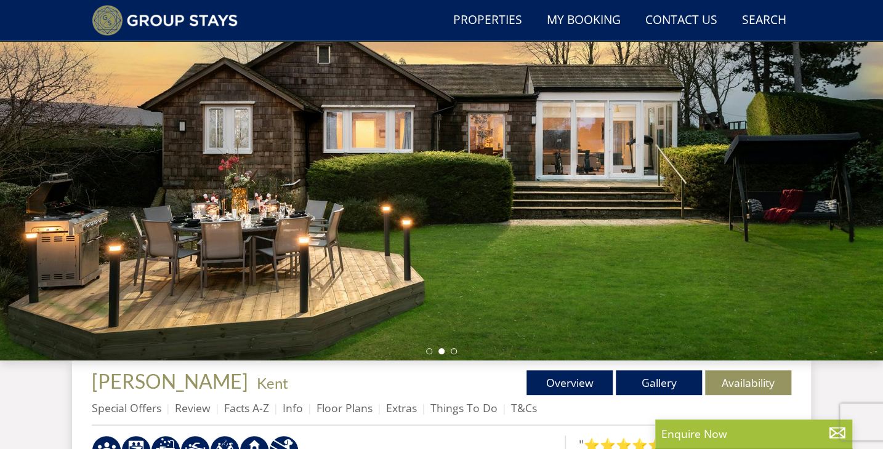
scroll to position [148, 0]
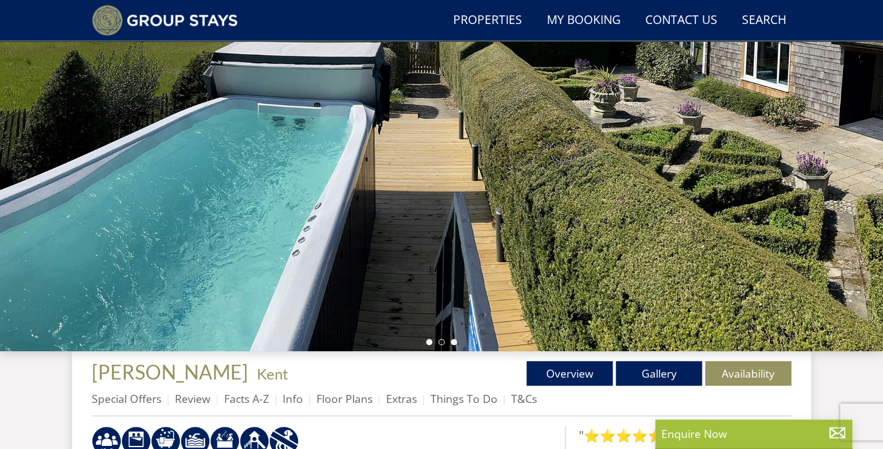
click at [429, 342] on li at bounding box center [429, 342] width 6 height 6
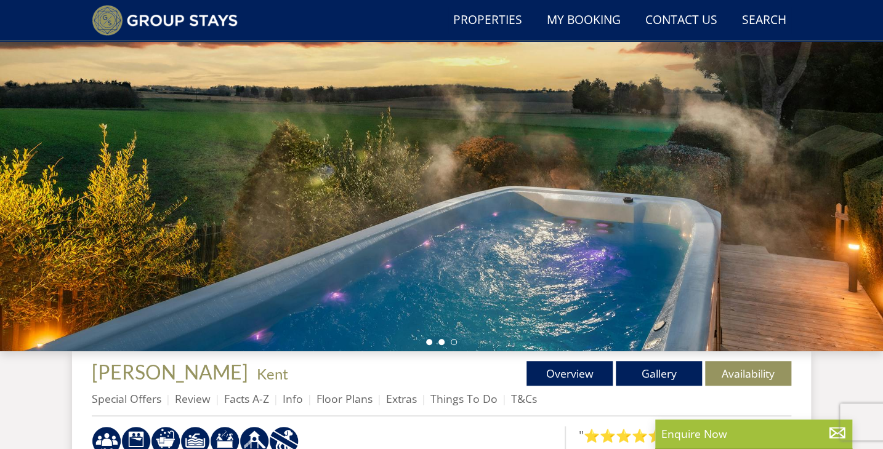
click at [442, 340] on li at bounding box center [441, 342] width 6 height 6
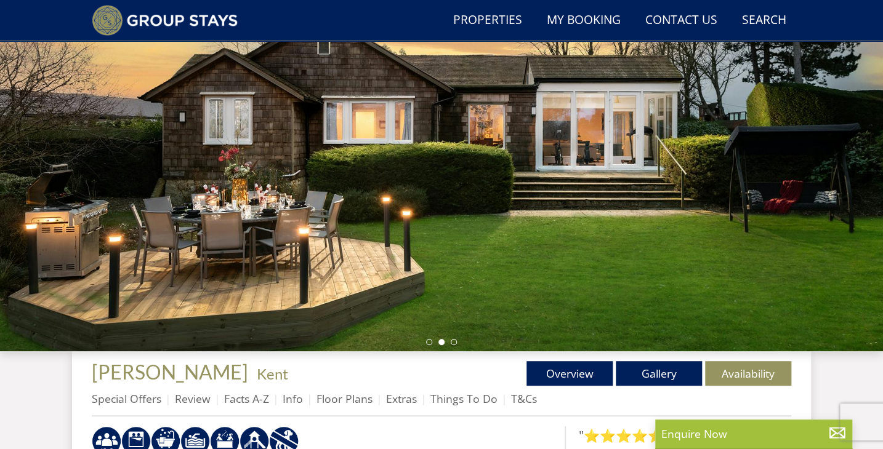
click at [457, 342] on div at bounding box center [441, 136] width 883 height 431
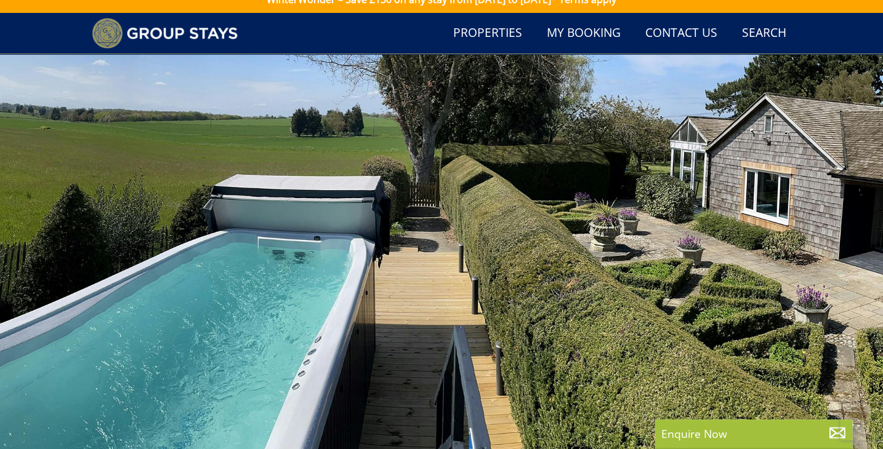
scroll to position [13, 0]
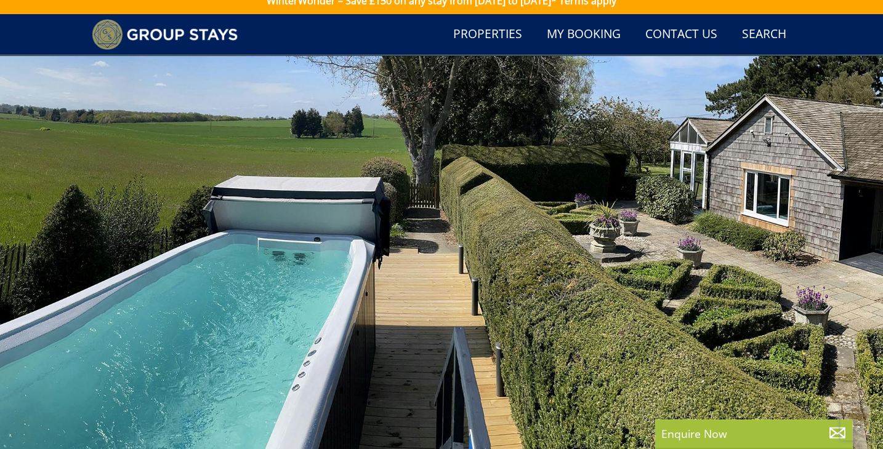
click at [768, 277] on div at bounding box center [441, 270] width 883 height 431
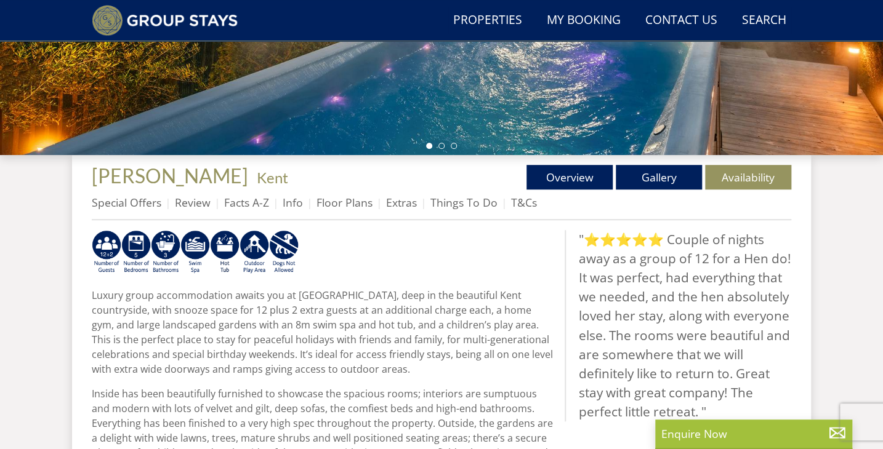
scroll to position [344, 0]
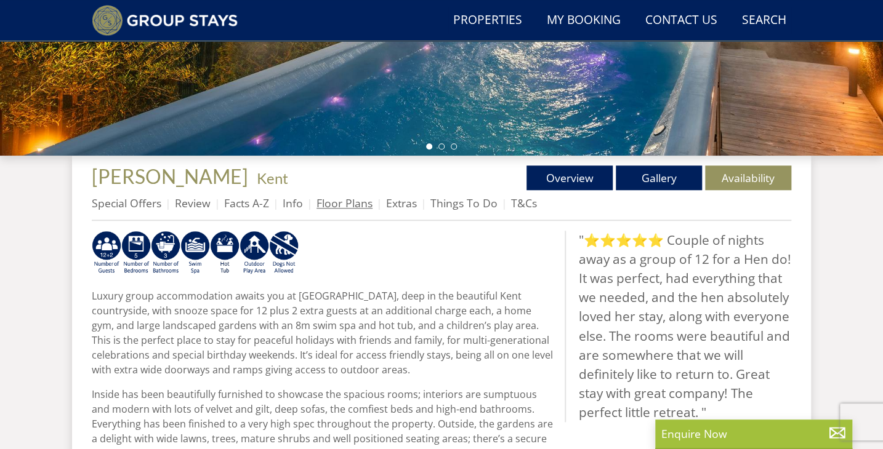
click at [355, 205] on link "Floor Plans" at bounding box center [344, 203] width 56 height 15
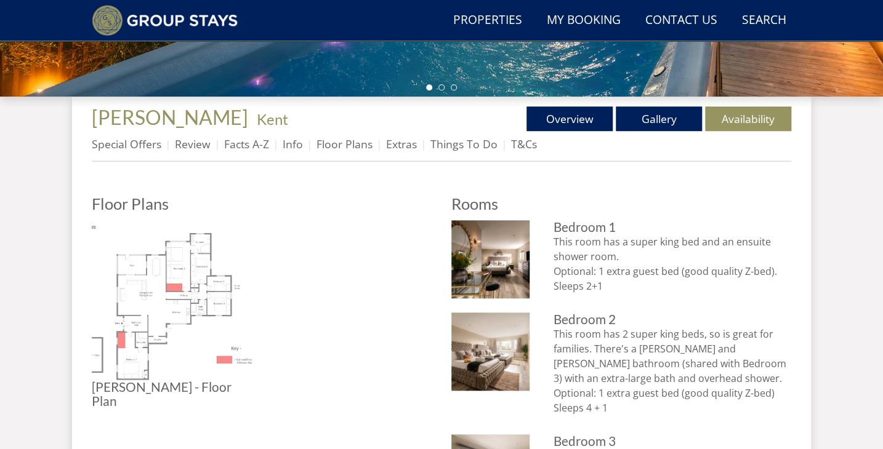
scroll to position [403, 0]
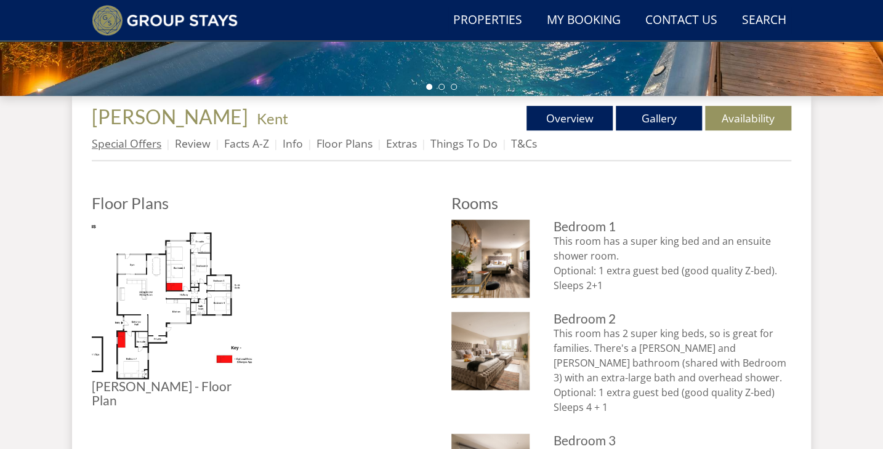
click at [131, 149] on link "Special Offers" at bounding box center [127, 143] width 70 height 15
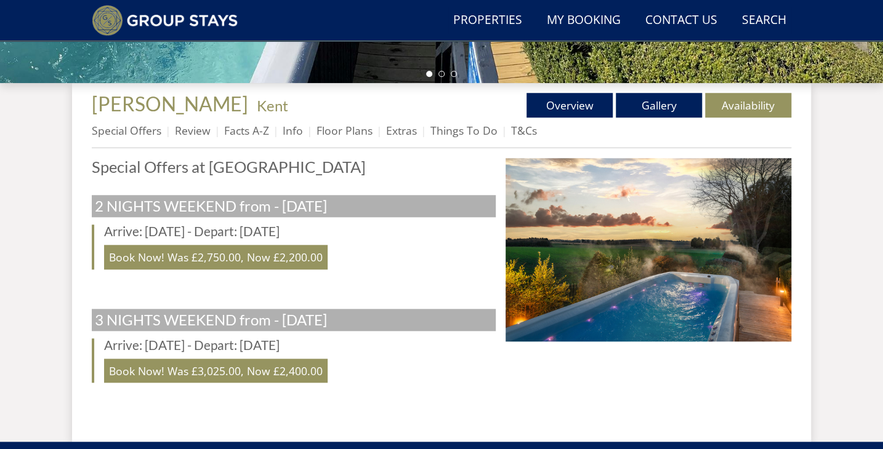
scroll to position [420, 0]
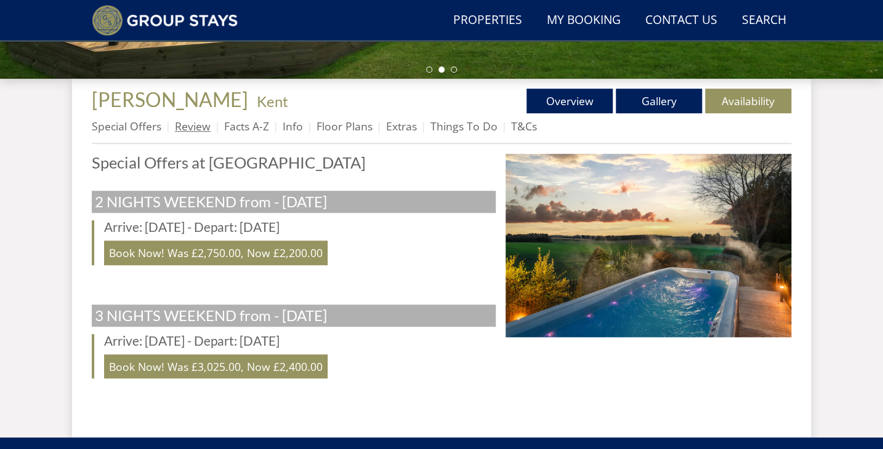
click at [200, 129] on link "Review" at bounding box center [193, 126] width 36 height 15
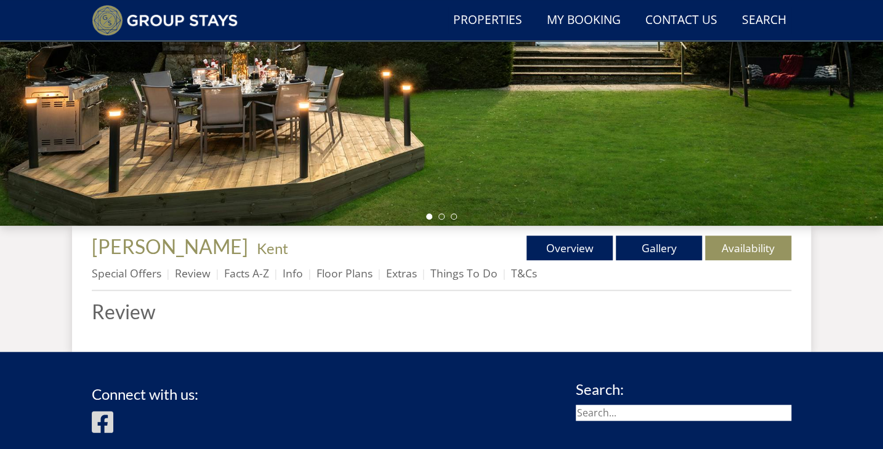
scroll to position [277, 0]
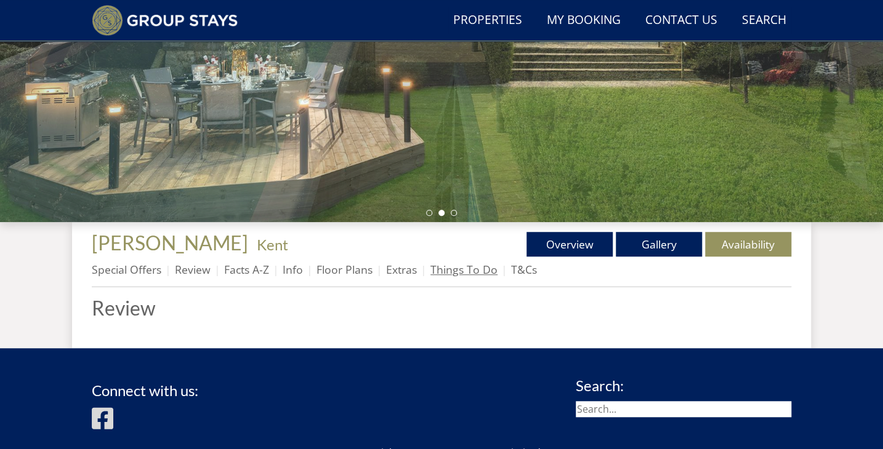
click at [478, 268] on link "Things To Do" at bounding box center [463, 269] width 67 height 15
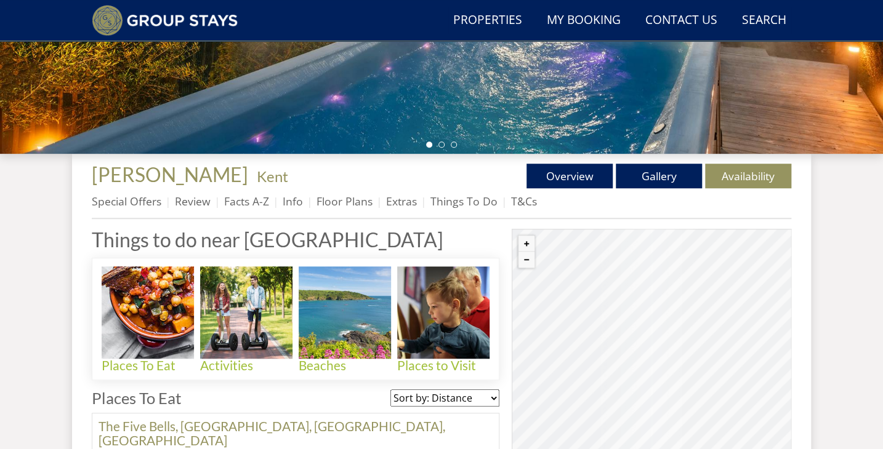
scroll to position [344, 0]
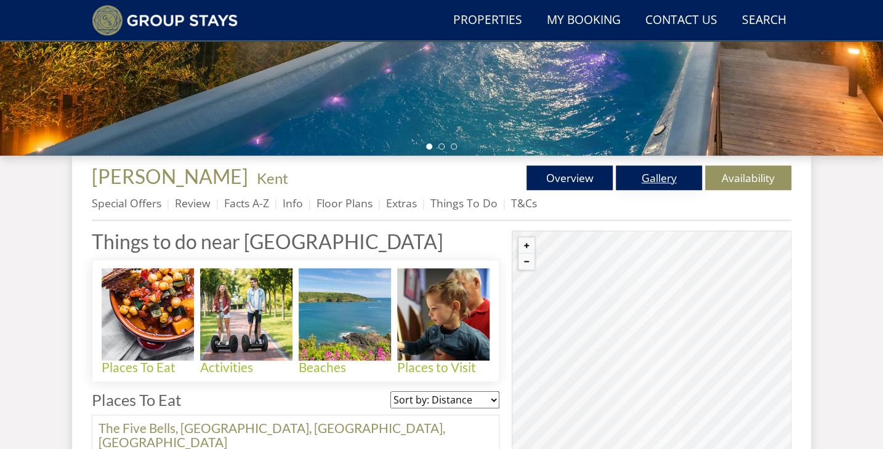
click at [662, 171] on link "Gallery" at bounding box center [659, 178] width 86 height 25
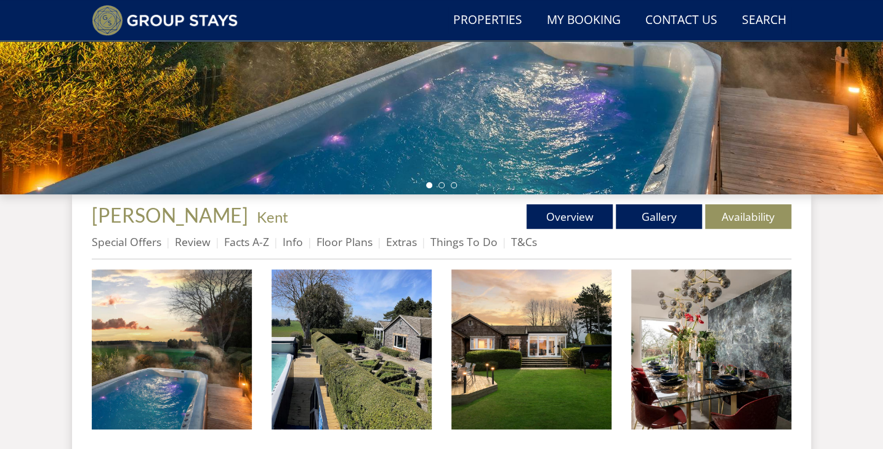
scroll to position [306, 0]
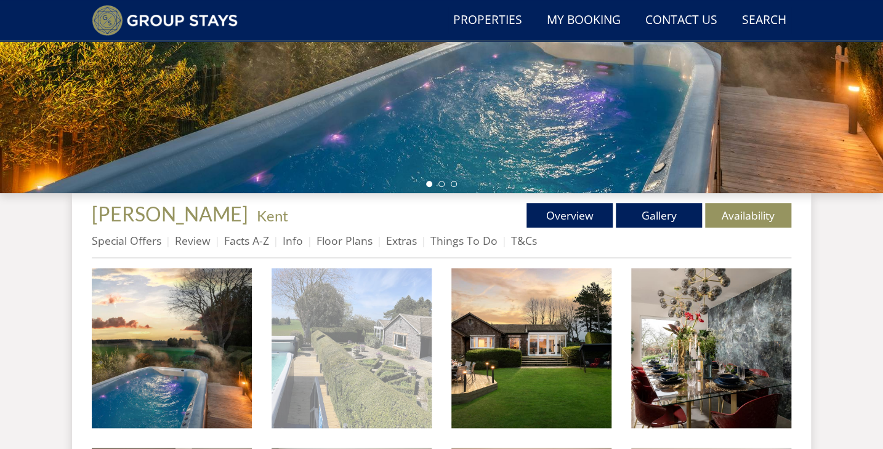
click at [390, 331] on img at bounding box center [352, 348] width 160 height 160
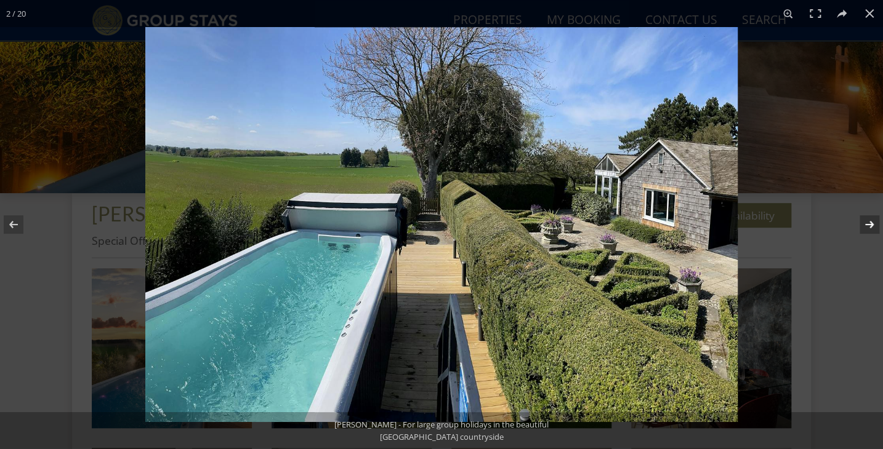
click at [872, 225] on button at bounding box center [861, 225] width 43 height 62
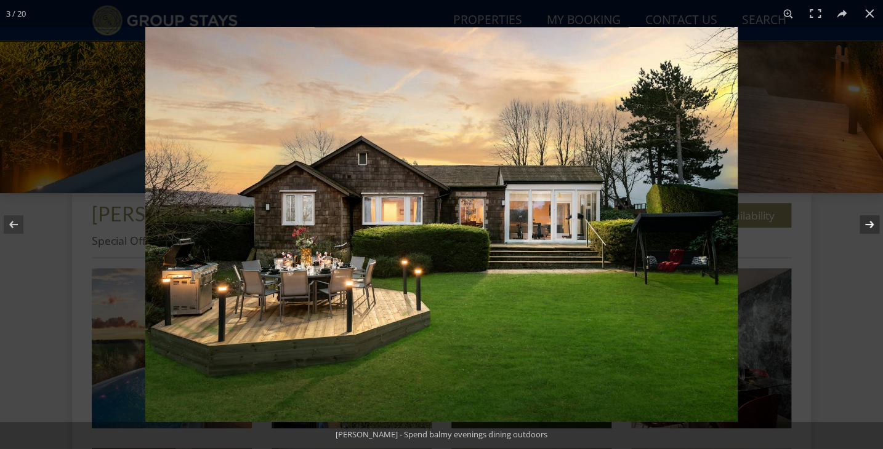
click at [872, 225] on button at bounding box center [861, 225] width 43 height 62
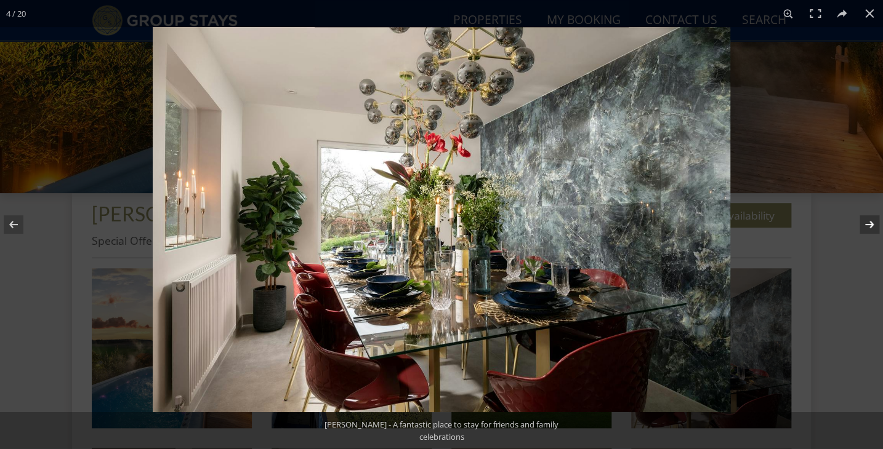
click at [872, 226] on button at bounding box center [861, 225] width 43 height 62
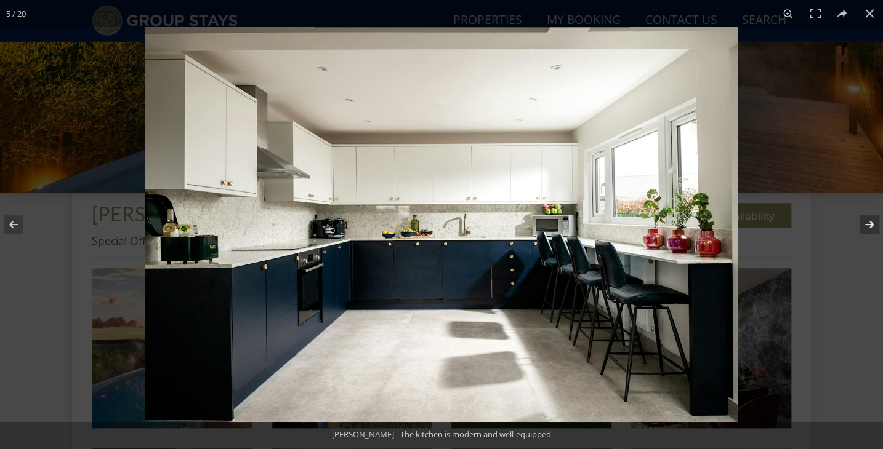
click at [872, 226] on button at bounding box center [861, 225] width 43 height 62
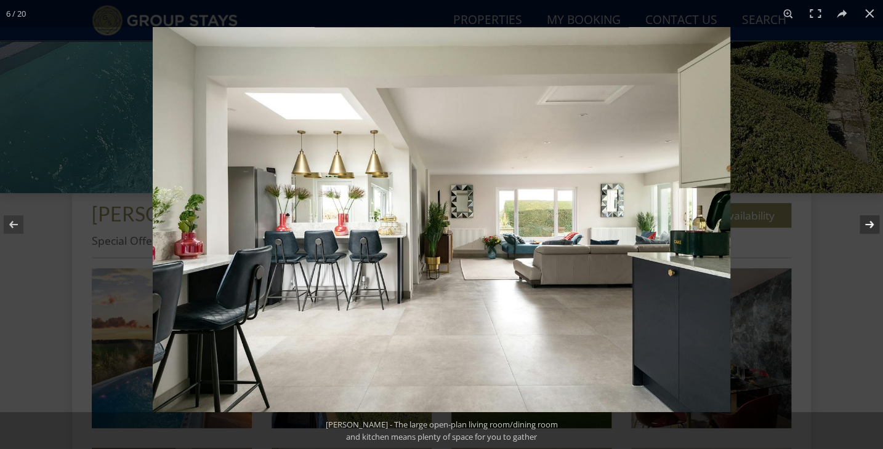
click at [872, 227] on button at bounding box center [861, 225] width 43 height 62
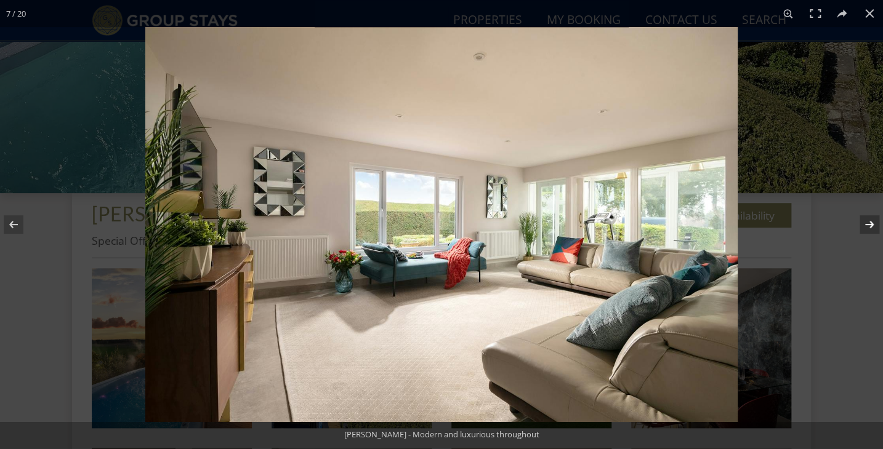
click at [872, 227] on button at bounding box center [861, 225] width 43 height 62
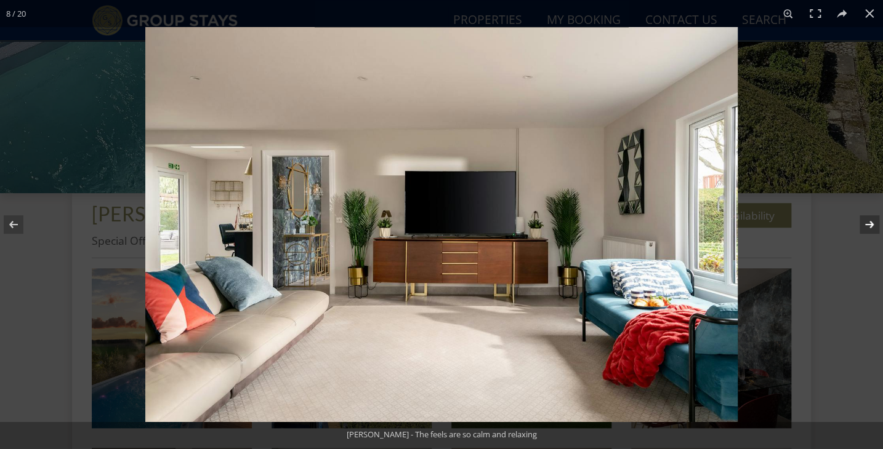
click at [872, 227] on button at bounding box center [861, 225] width 43 height 62
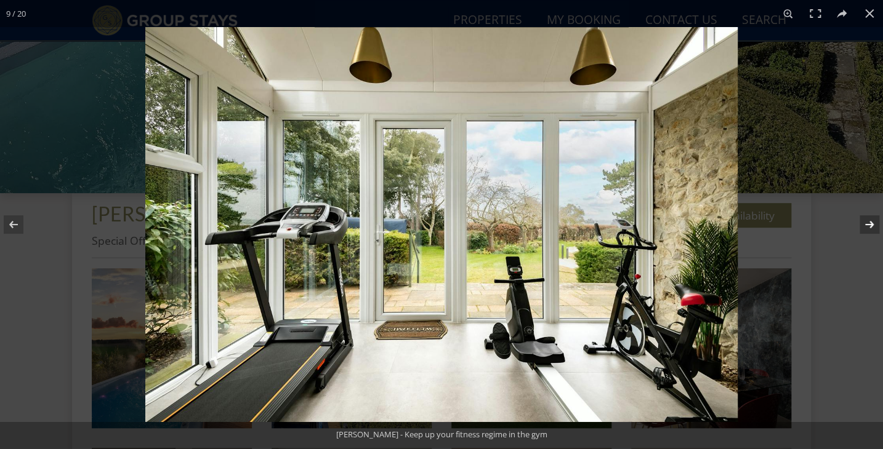
click at [872, 227] on button at bounding box center [861, 225] width 43 height 62
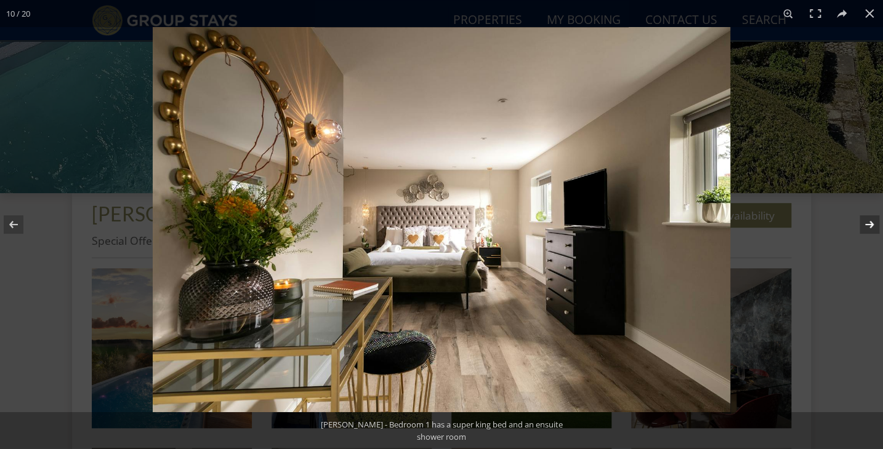
click at [872, 227] on button at bounding box center [861, 225] width 43 height 62
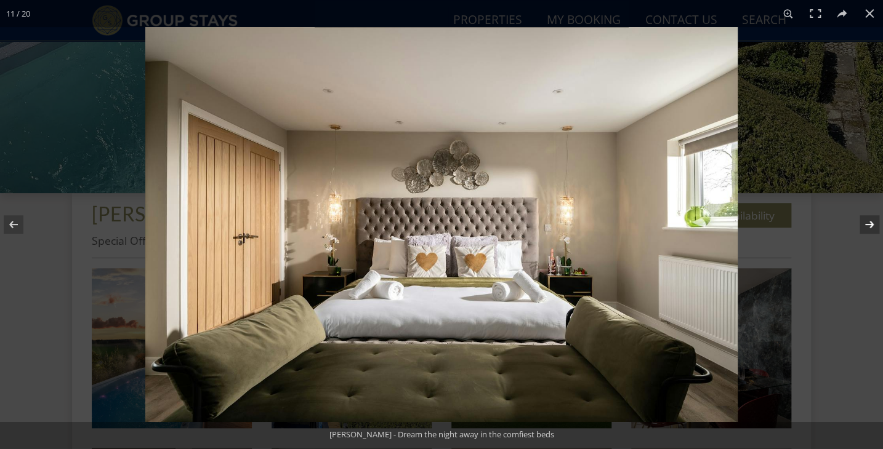
click at [872, 227] on button at bounding box center [861, 225] width 43 height 62
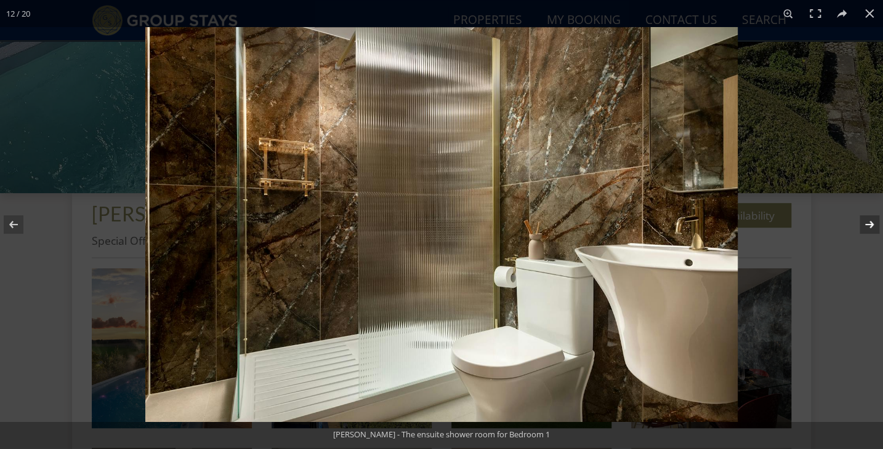
click at [872, 227] on button at bounding box center [861, 225] width 43 height 62
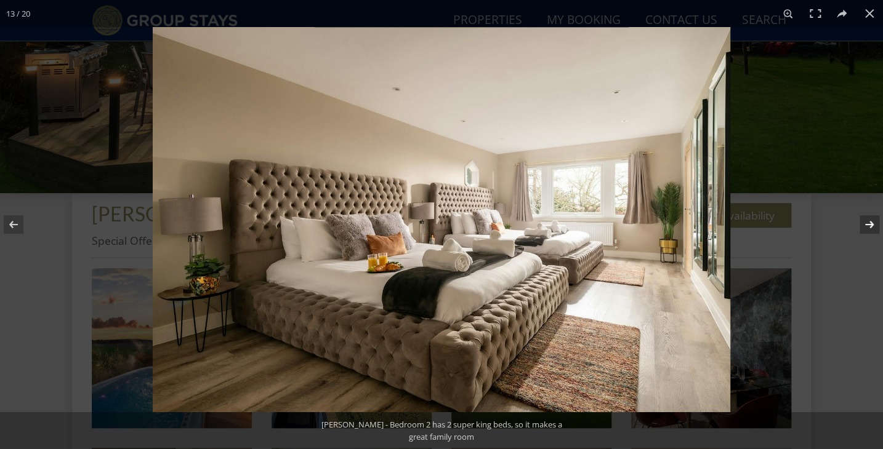
click at [872, 227] on button at bounding box center [861, 225] width 43 height 62
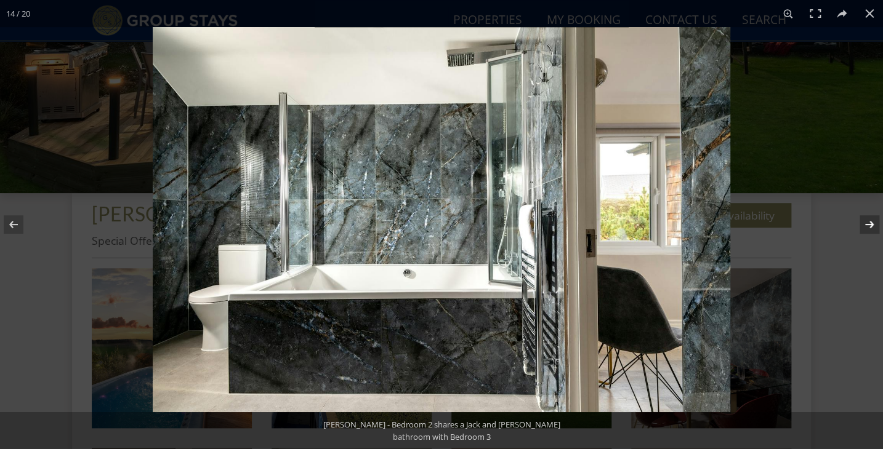
click at [872, 227] on button at bounding box center [861, 225] width 43 height 62
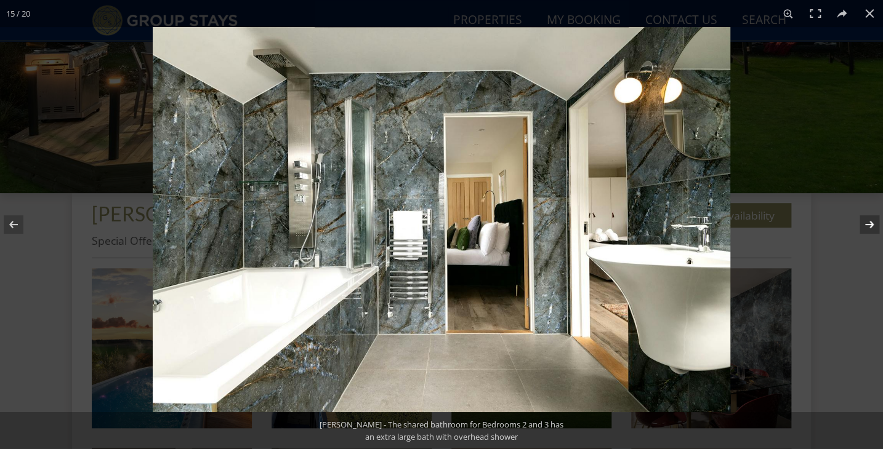
click at [872, 227] on button at bounding box center [861, 225] width 43 height 62
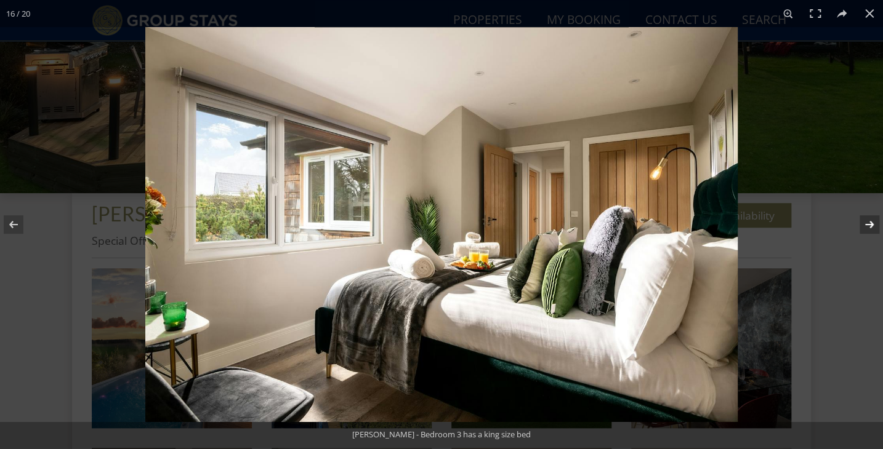
click at [872, 227] on button at bounding box center [861, 225] width 43 height 62
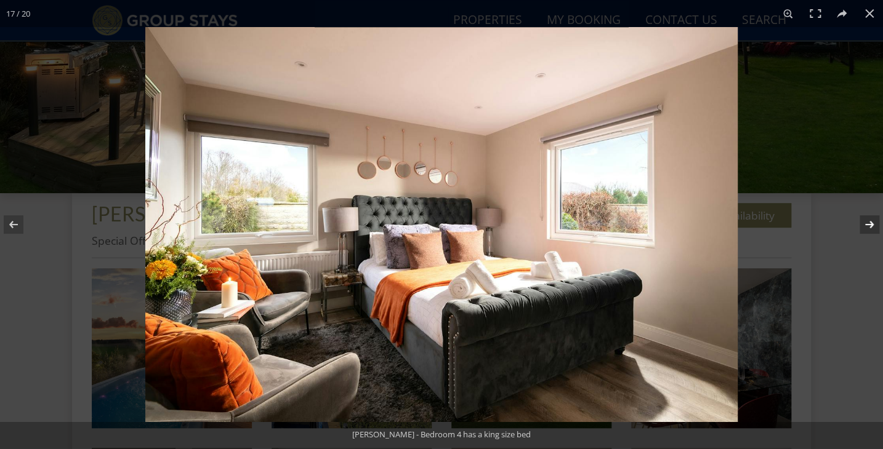
click at [872, 227] on button at bounding box center [861, 225] width 43 height 62
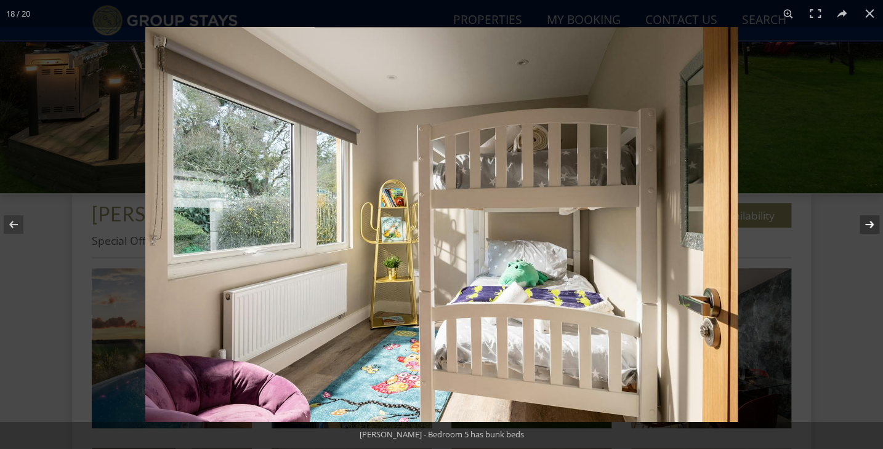
click at [872, 227] on button at bounding box center [861, 225] width 43 height 62
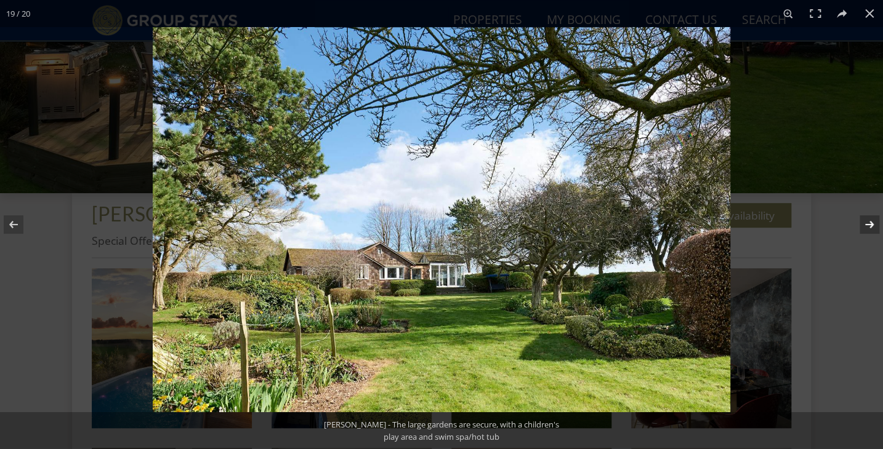
click at [872, 227] on button at bounding box center [861, 225] width 43 height 62
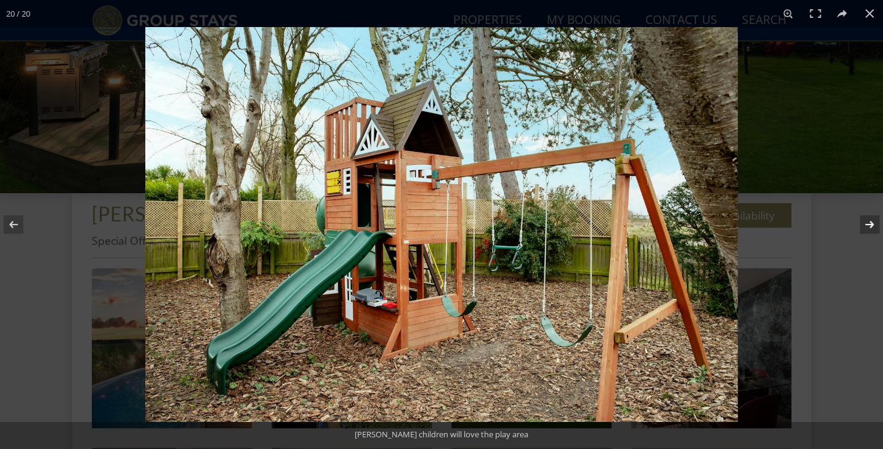
click at [872, 227] on button at bounding box center [861, 225] width 43 height 62
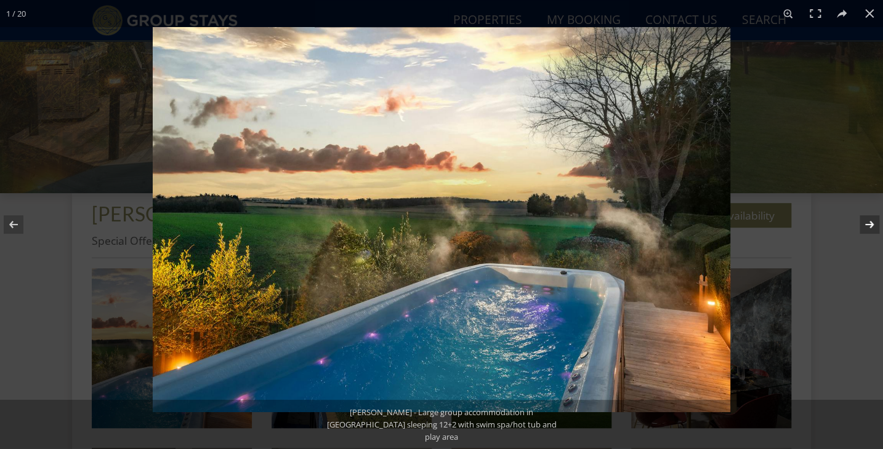
click at [872, 227] on button at bounding box center [861, 225] width 43 height 62
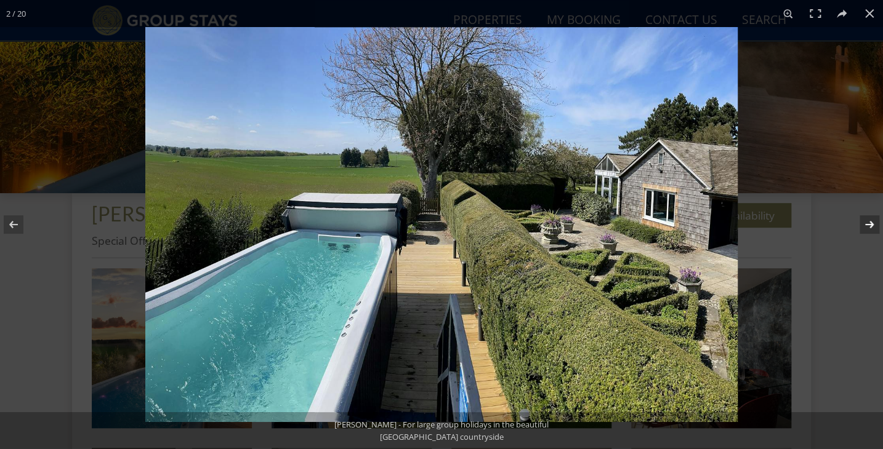
click at [872, 227] on button at bounding box center [861, 225] width 43 height 62
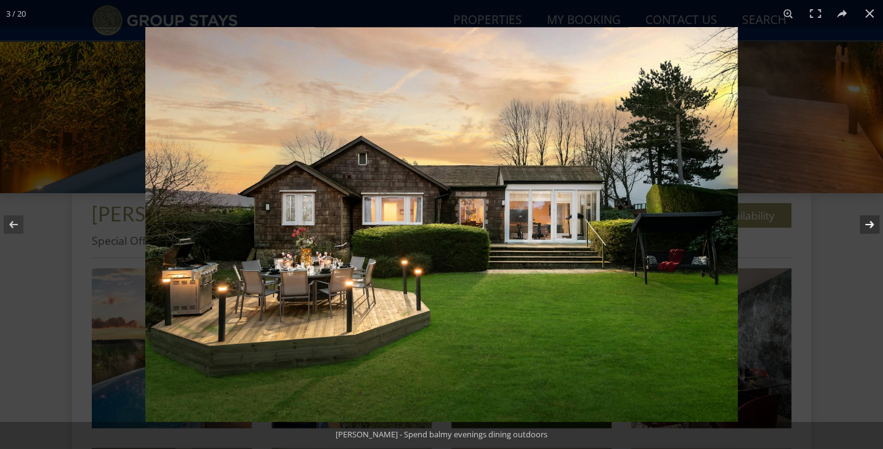
click at [872, 227] on button at bounding box center [861, 225] width 43 height 62
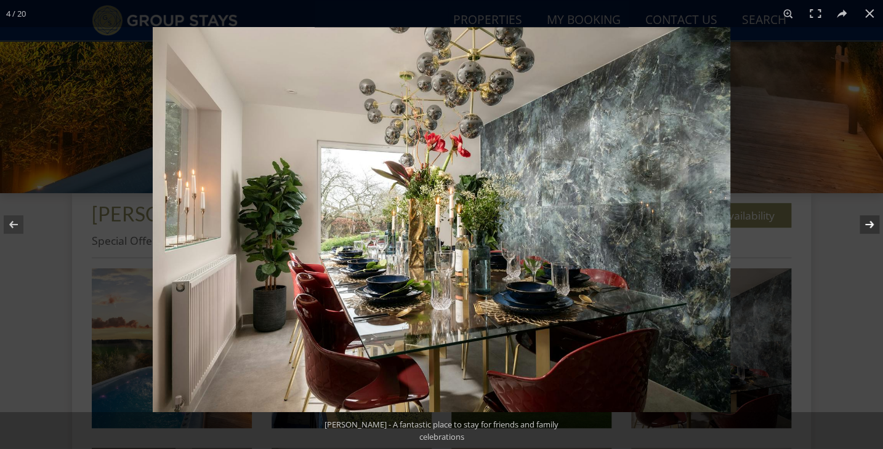
click at [872, 227] on button at bounding box center [861, 225] width 43 height 62
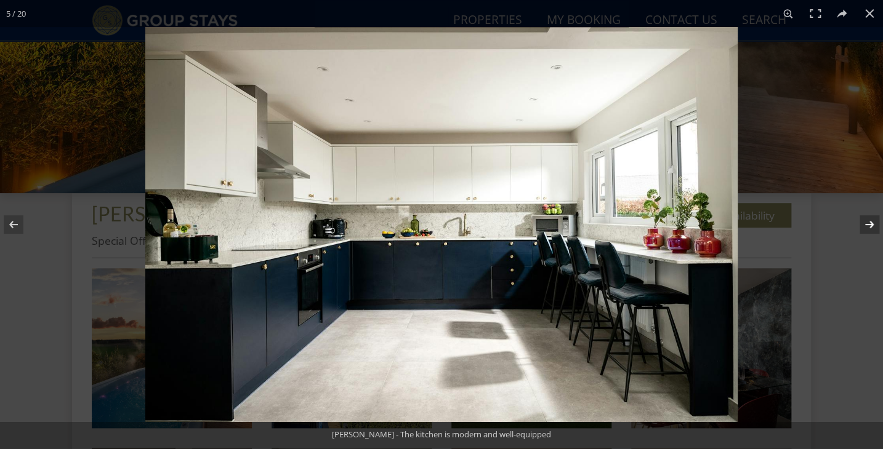
click at [872, 227] on button at bounding box center [861, 225] width 43 height 62
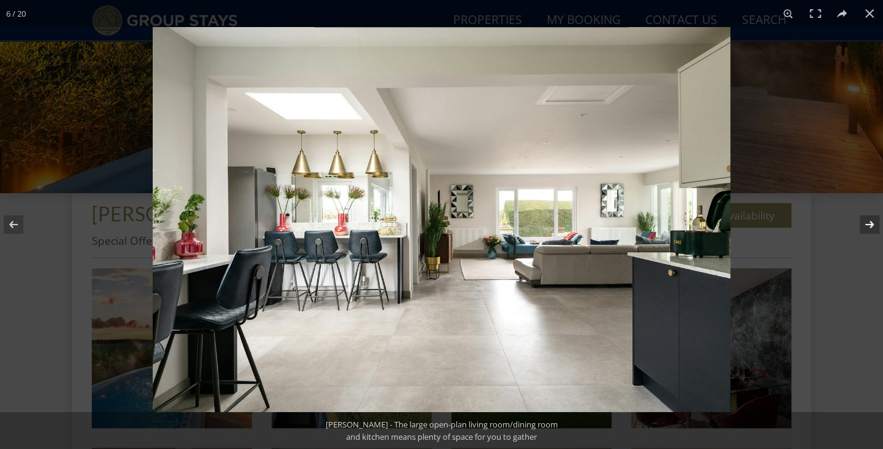
click at [872, 227] on button at bounding box center [861, 225] width 43 height 62
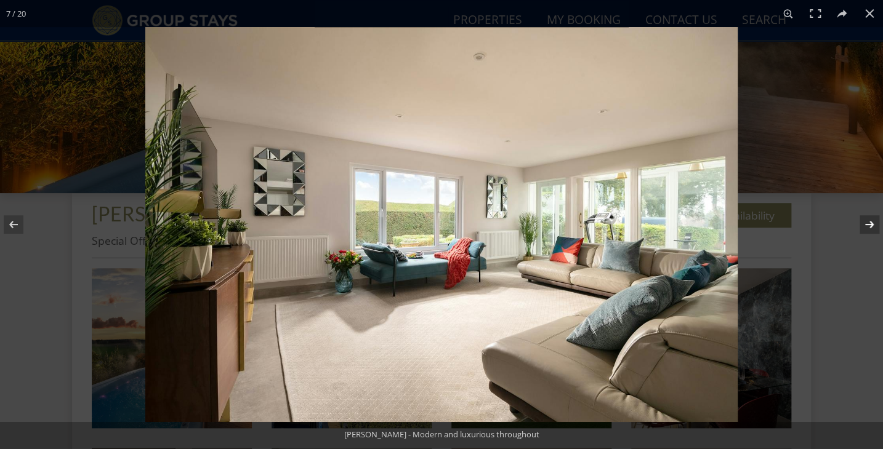
click at [872, 227] on button at bounding box center [861, 225] width 43 height 62
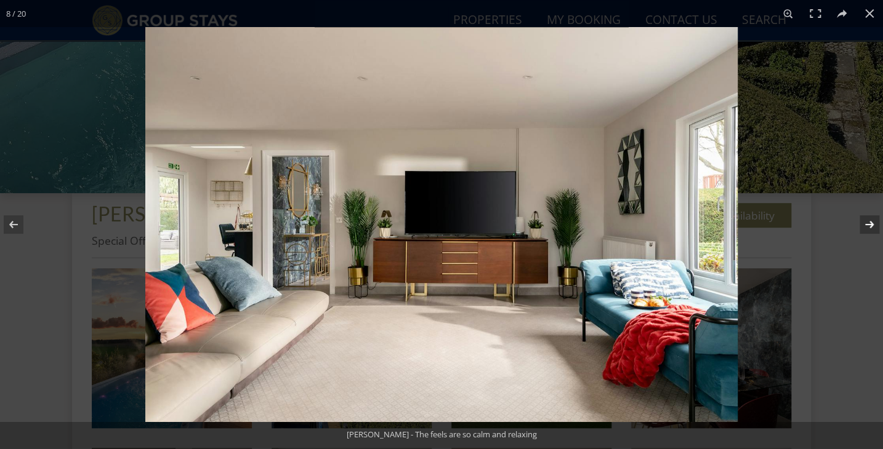
click at [872, 227] on button at bounding box center [861, 225] width 43 height 62
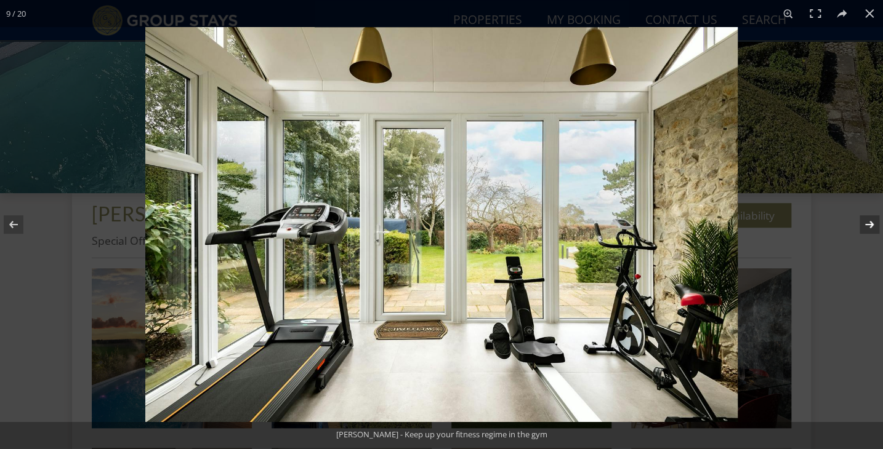
click at [872, 227] on button at bounding box center [861, 225] width 43 height 62
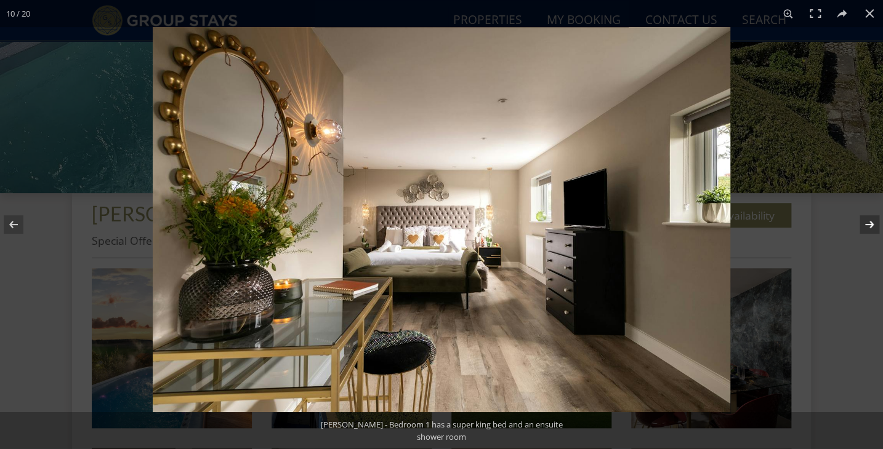
click at [872, 227] on button at bounding box center [861, 225] width 43 height 62
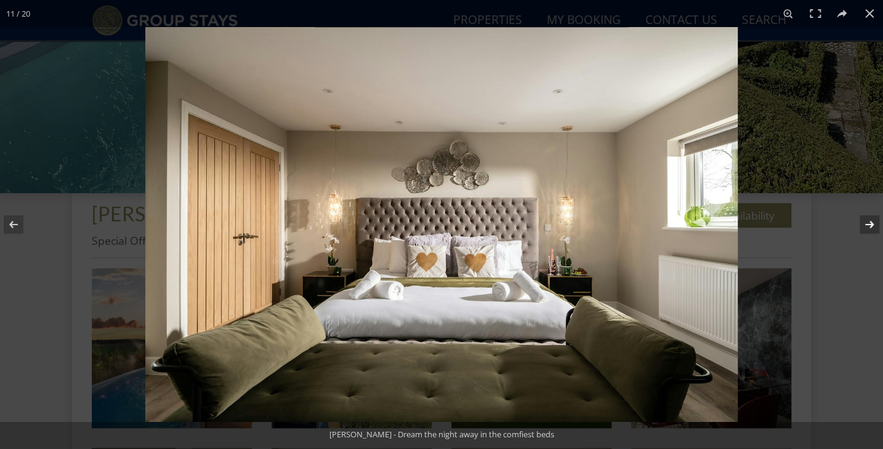
click at [872, 227] on button at bounding box center [861, 225] width 43 height 62
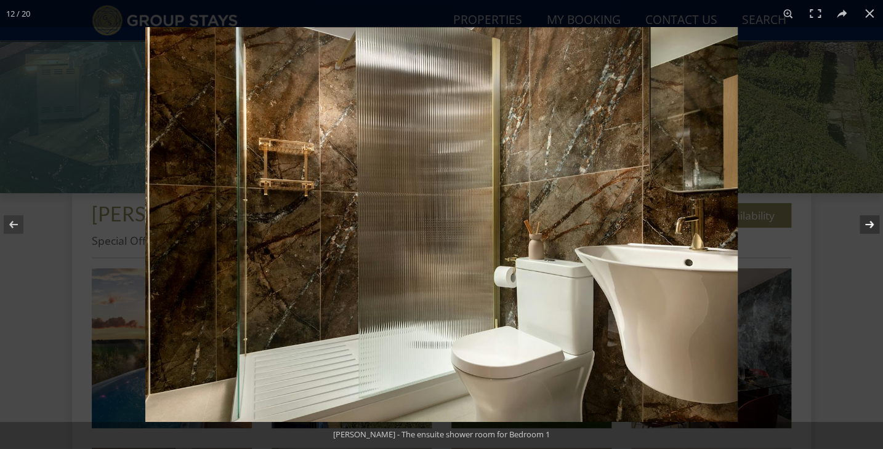
click at [872, 227] on button at bounding box center [861, 225] width 43 height 62
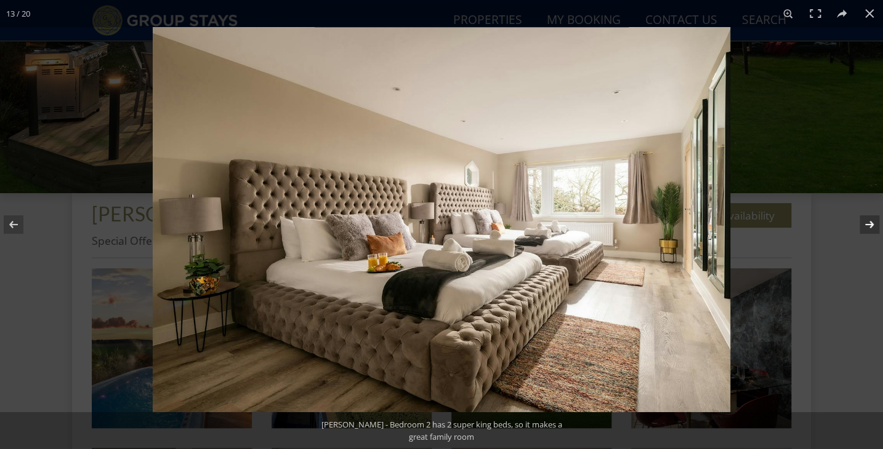
click at [872, 227] on button at bounding box center [861, 225] width 43 height 62
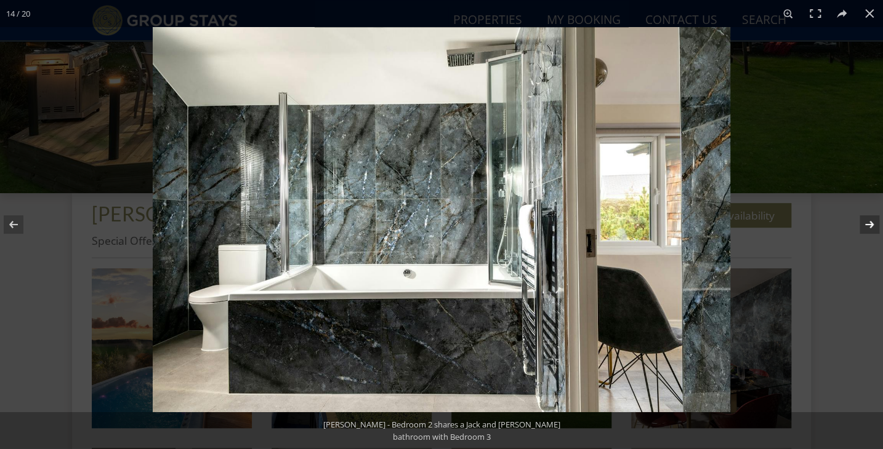
click at [872, 227] on button at bounding box center [861, 225] width 43 height 62
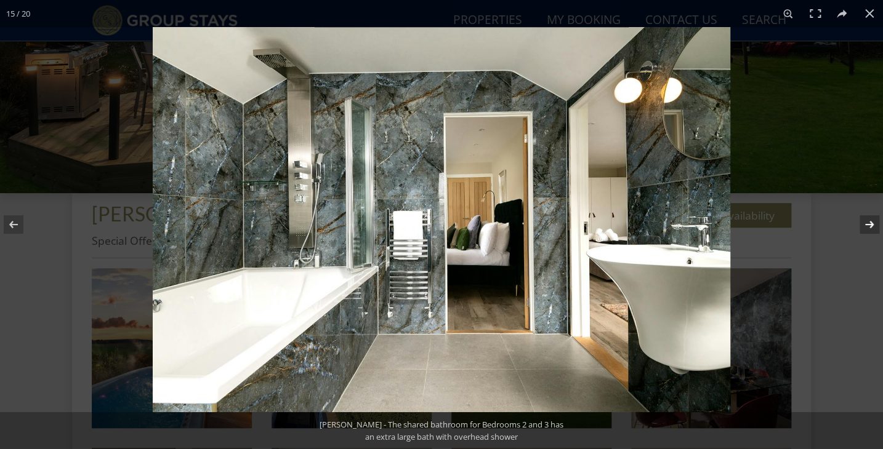
click at [872, 227] on button at bounding box center [861, 225] width 43 height 62
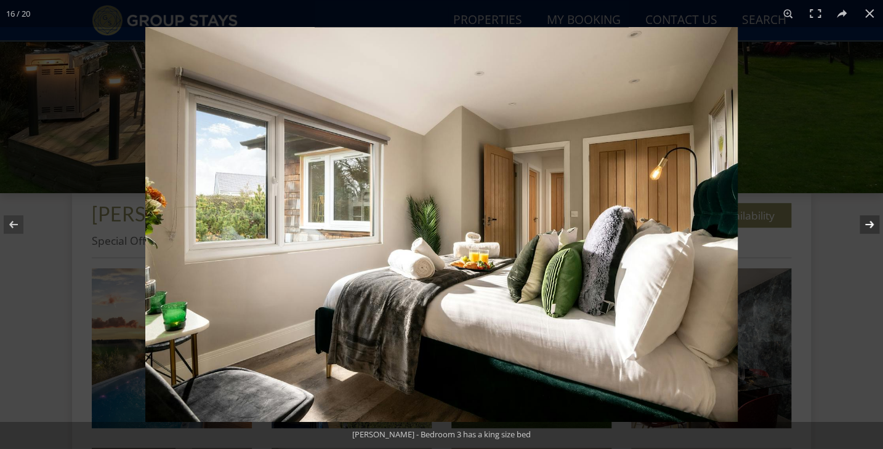
click at [872, 227] on button at bounding box center [861, 225] width 43 height 62
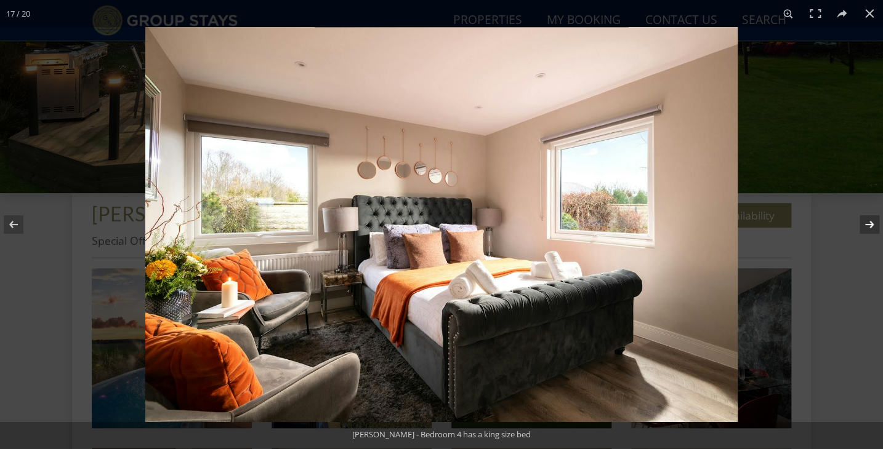
click at [872, 227] on button at bounding box center [861, 225] width 43 height 62
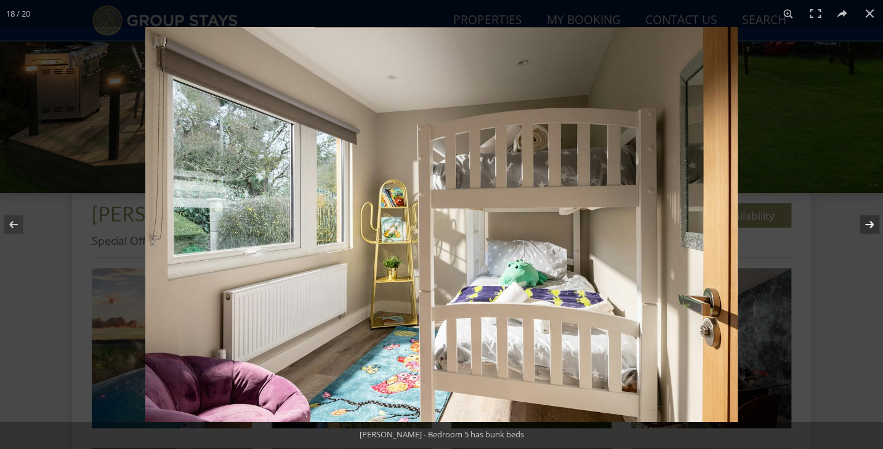
click at [872, 227] on button at bounding box center [861, 225] width 43 height 62
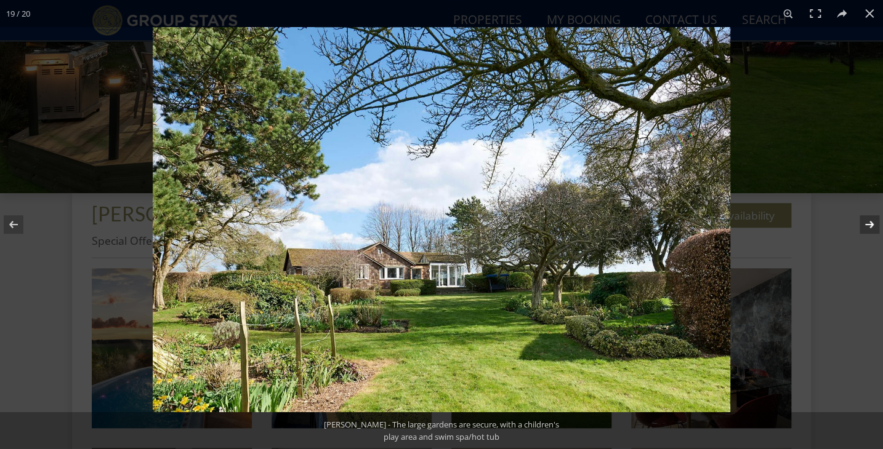
click at [872, 227] on button at bounding box center [861, 225] width 43 height 62
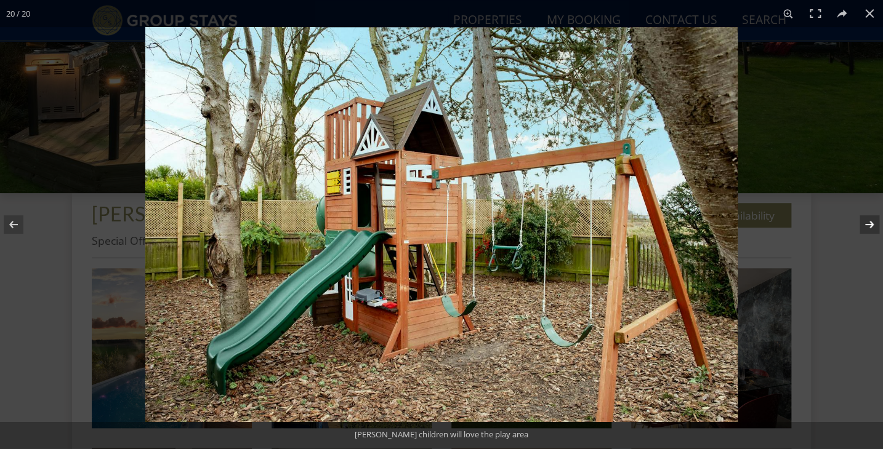
click at [872, 226] on button at bounding box center [861, 225] width 43 height 62
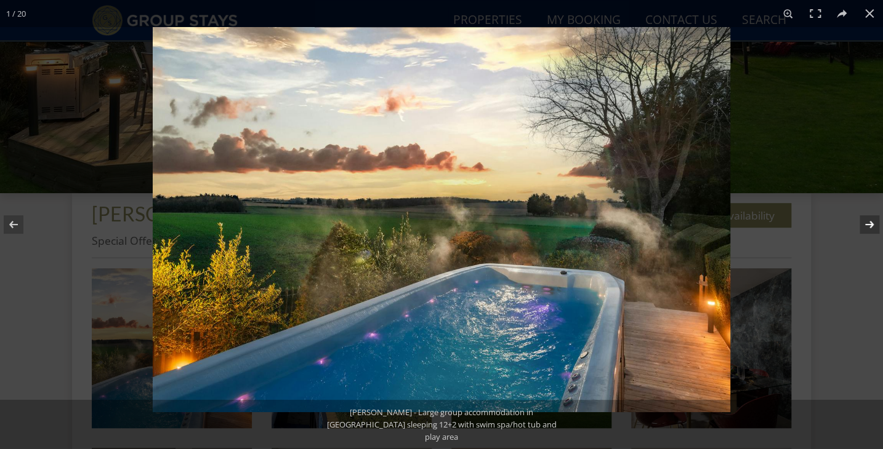
click at [872, 226] on button at bounding box center [861, 225] width 43 height 62
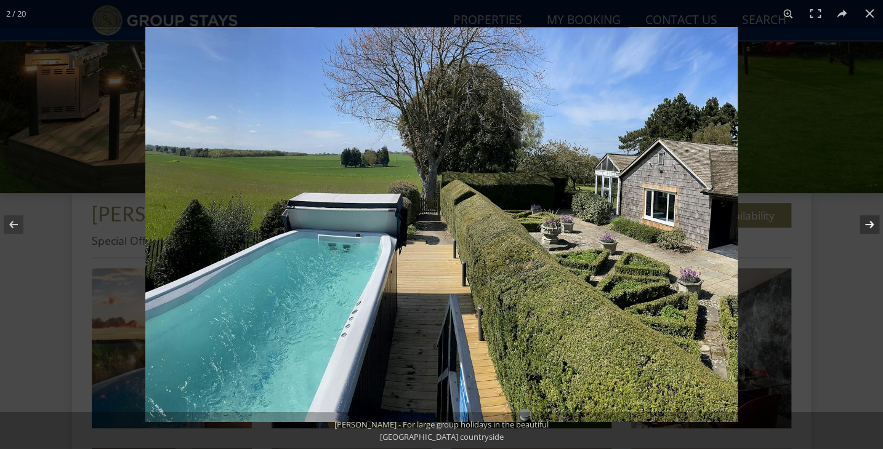
click at [872, 226] on button at bounding box center [861, 225] width 43 height 62
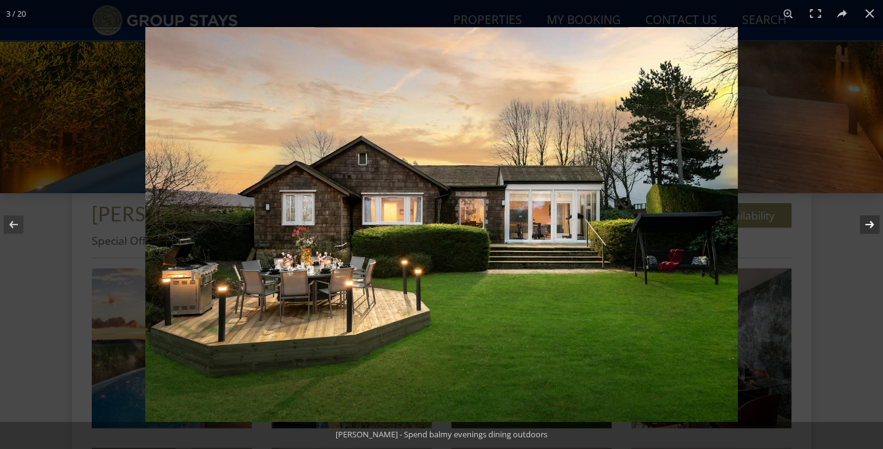
click at [872, 227] on button at bounding box center [861, 225] width 43 height 62
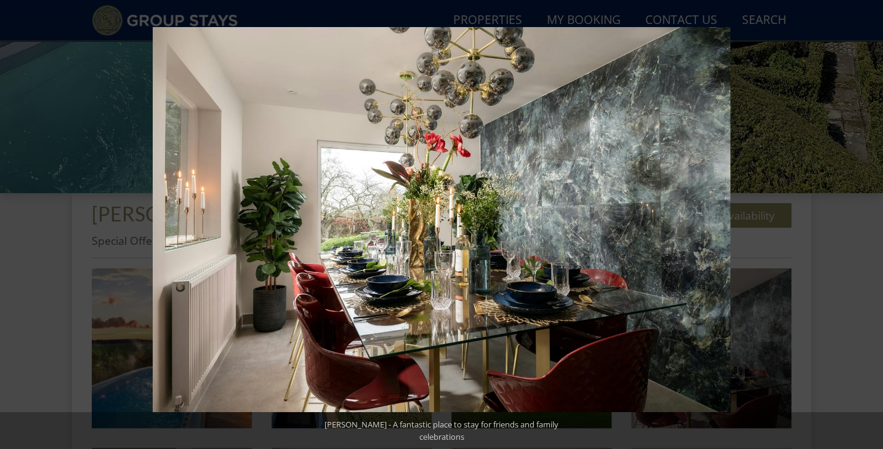
click at [872, 227] on button at bounding box center [861, 225] width 43 height 62
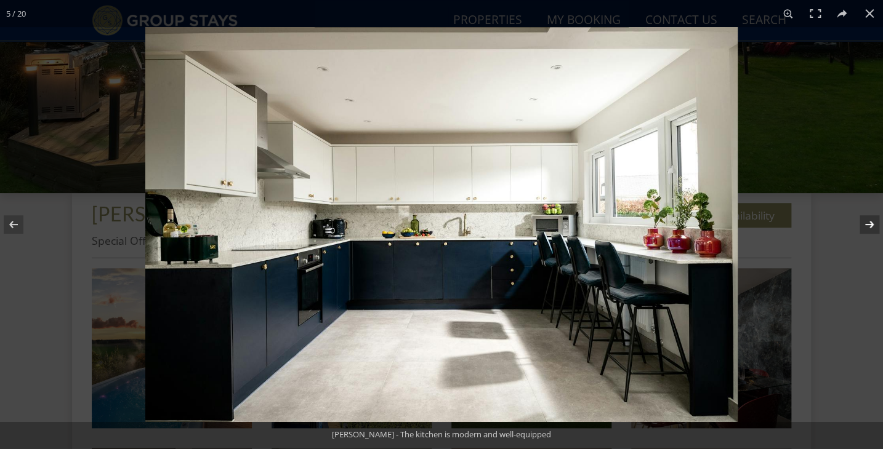
click at [871, 229] on button at bounding box center [861, 225] width 43 height 62
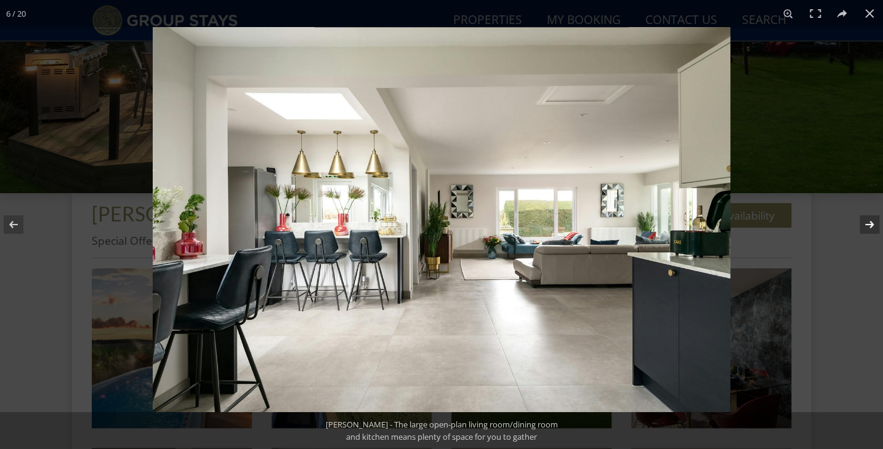
click at [871, 229] on button at bounding box center [861, 225] width 43 height 62
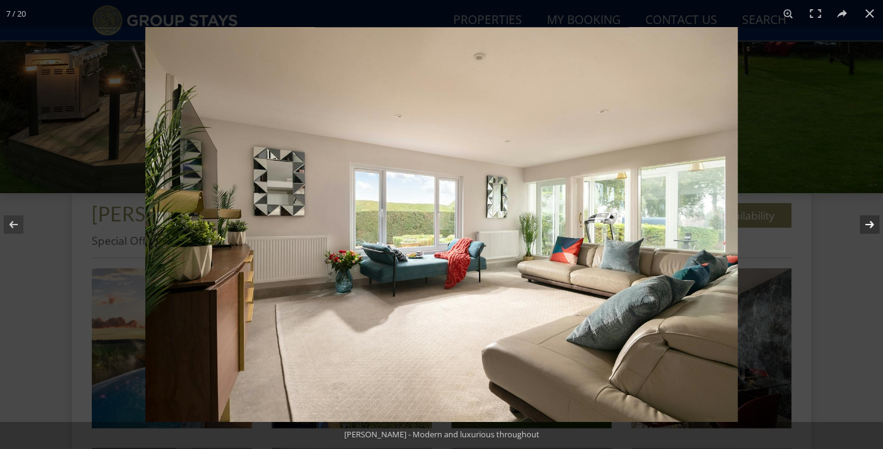
click at [871, 229] on button at bounding box center [861, 225] width 43 height 62
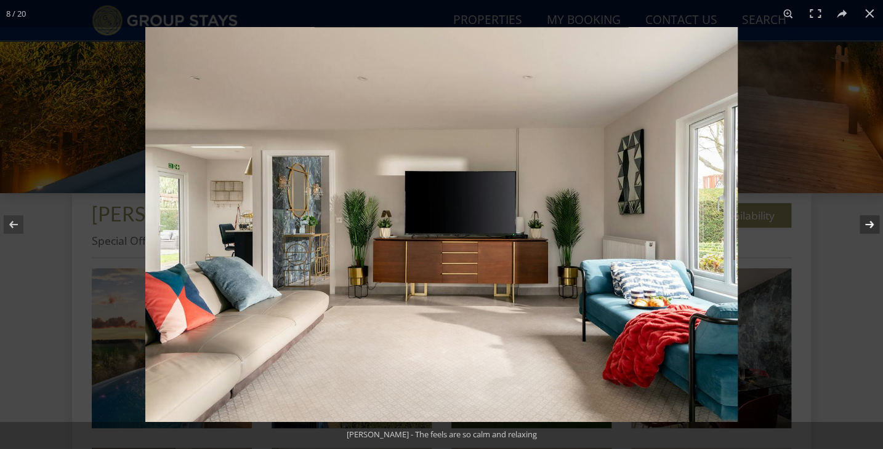
click at [871, 229] on button at bounding box center [861, 225] width 43 height 62
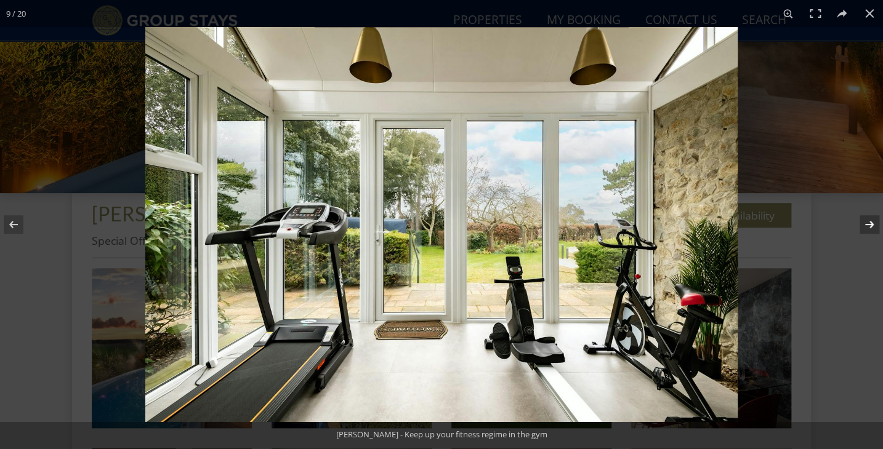
click at [871, 229] on button at bounding box center [861, 225] width 43 height 62
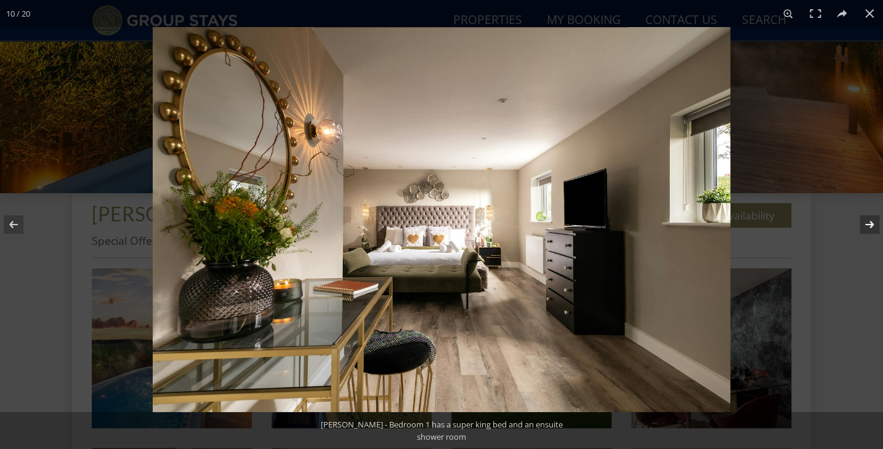
click at [871, 229] on button at bounding box center [861, 225] width 43 height 62
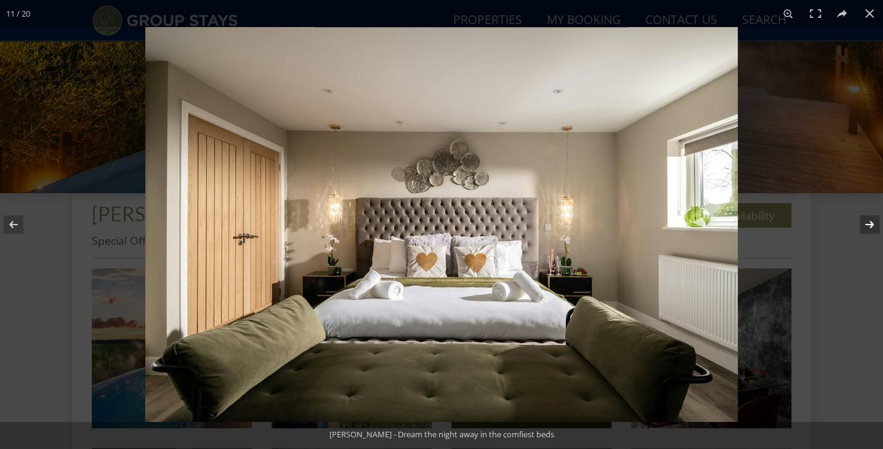
click at [871, 229] on button at bounding box center [861, 225] width 43 height 62
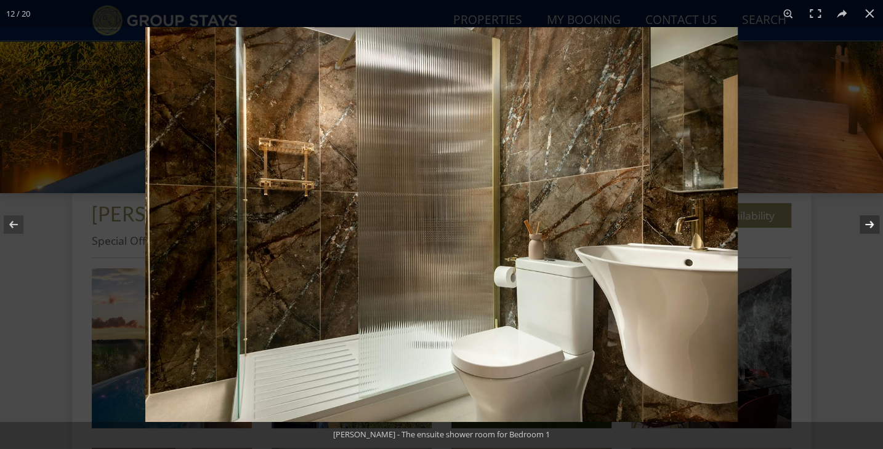
click at [871, 229] on button at bounding box center [861, 225] width 43 height 62
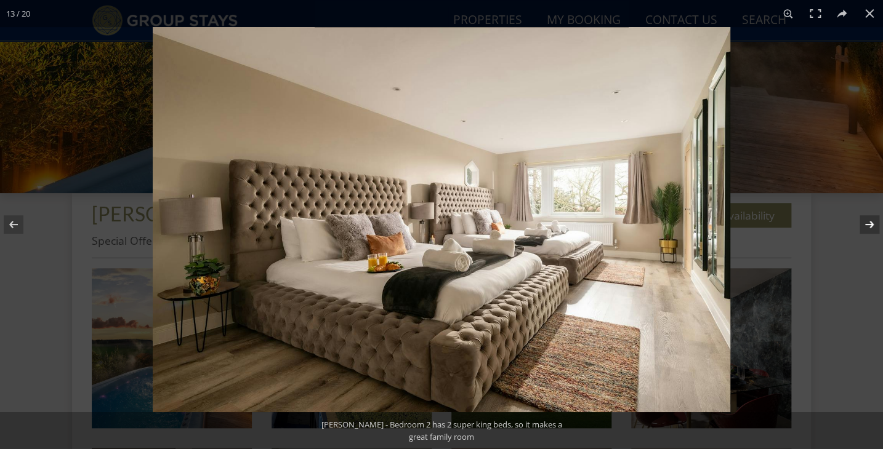
click at [871, 229] on button at bounding box center [861, 225] width 43 height 62
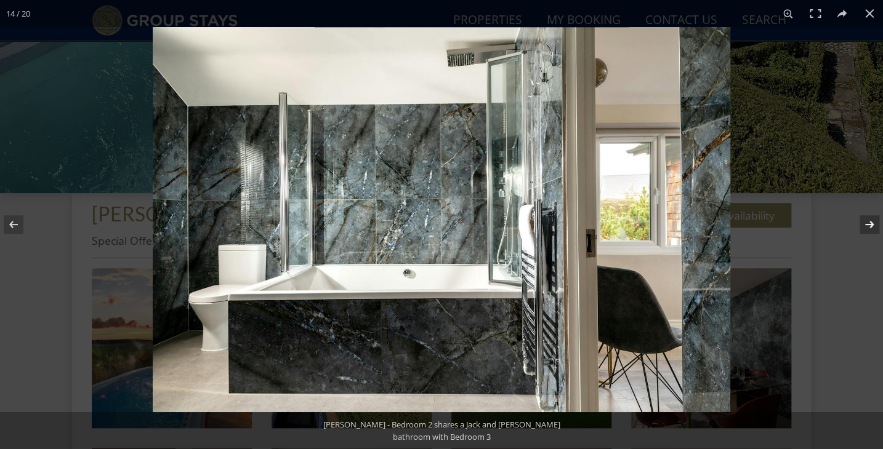
click at [871, 229] on button at bounding box center [861, 225] width 43 height 62
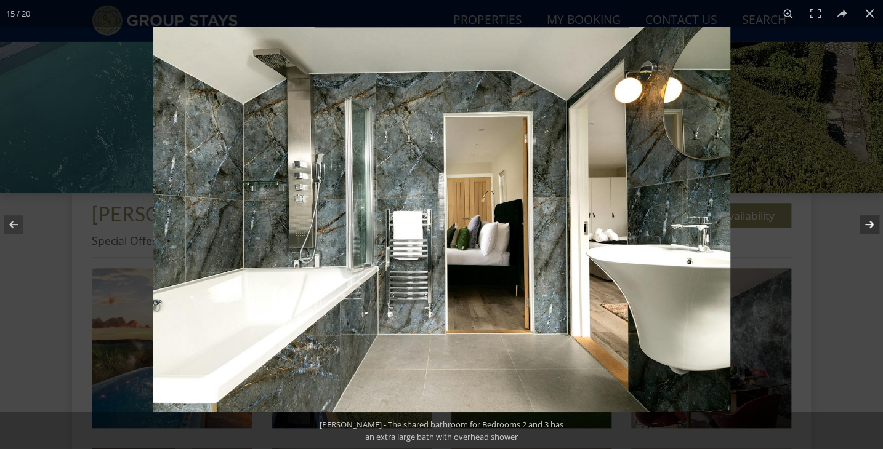
click at [871, 229] on button at bounding box center [861, 225] width 43 height 62
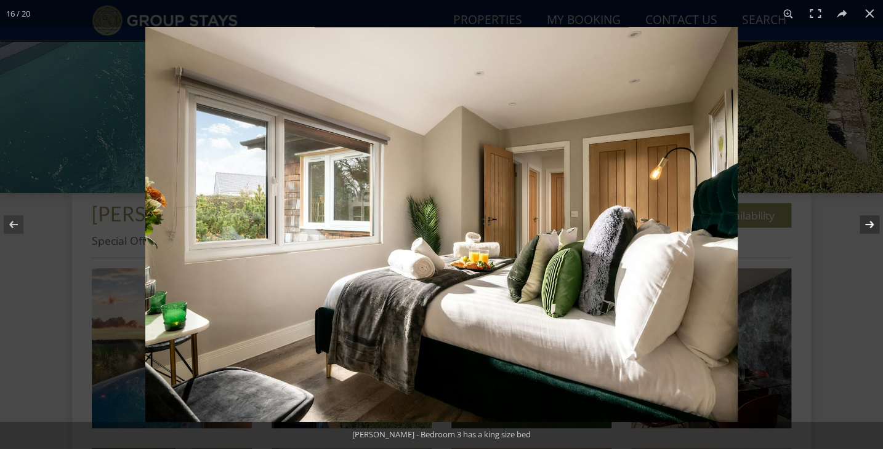
click at [871, 229] on button at bounding box center [861, 225] width 43 height 62
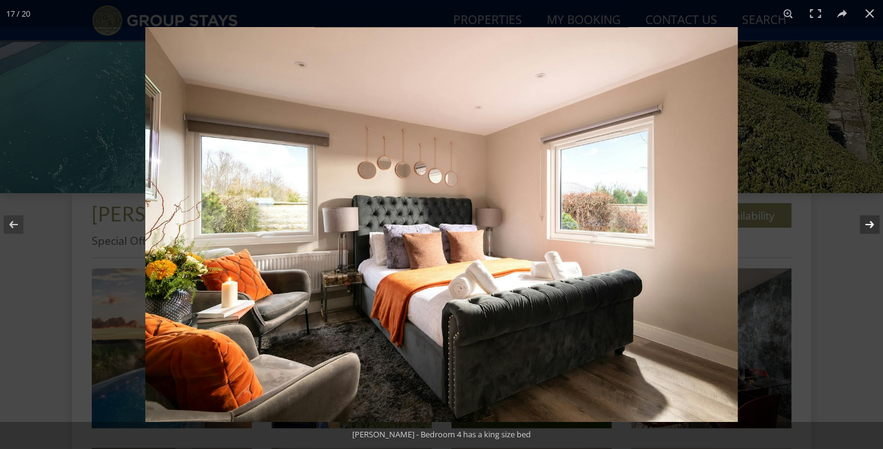
click at [871, 229] on button at bounding box center [861, 225] width 43 height 62
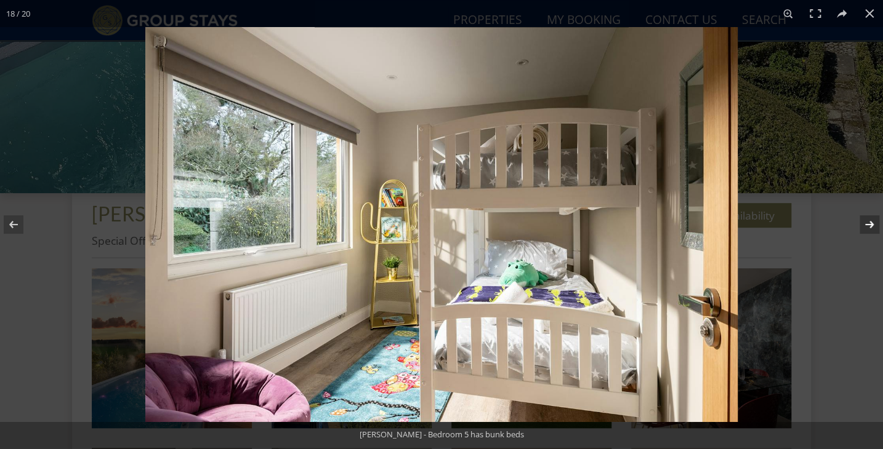
click at [871, 229] on button at bounding box center [861, 225] width 43 height 62
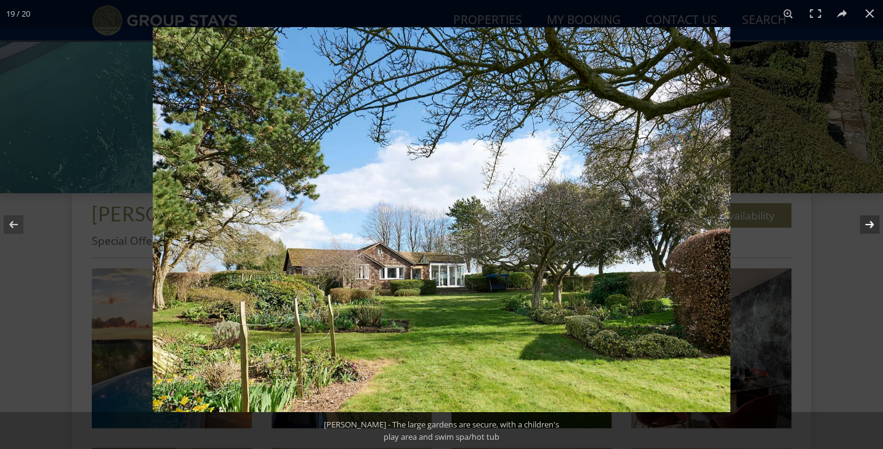
click at [871, 229] on button at bounding box center [861, 225] width 43 height 62
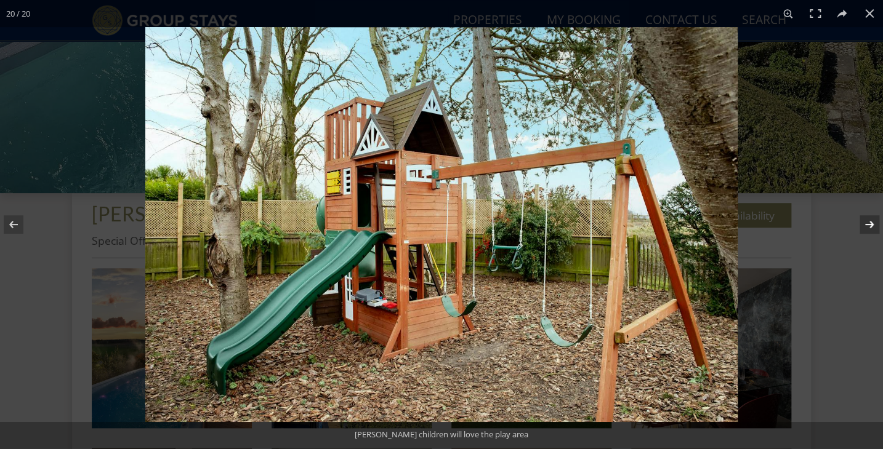
click at [871, 229] on button at bounding box center [861, 225] width 43 height 62
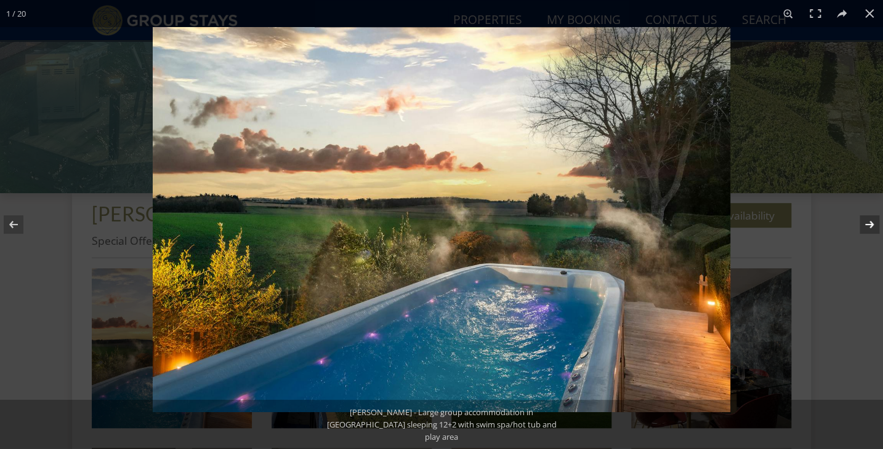
click at [871, 229] on button at bounding box center [861, 225] width 43 height 62
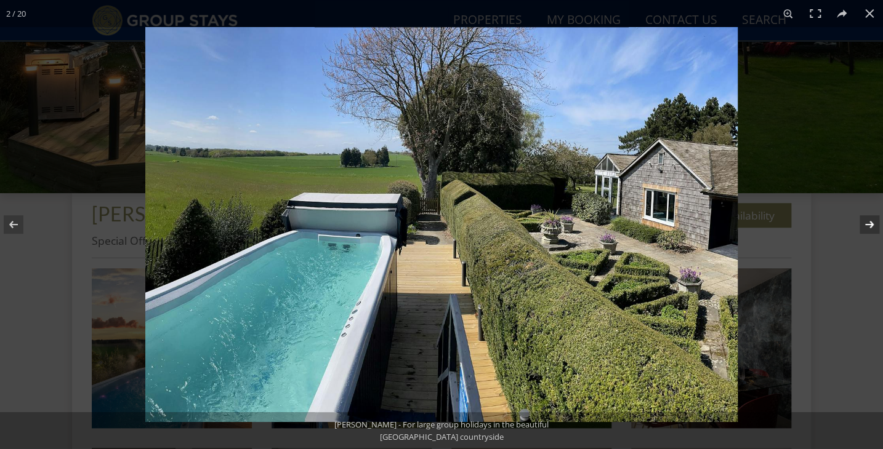
click at [871, 229] on button at bounding box center [861, 225] width 43 height 62
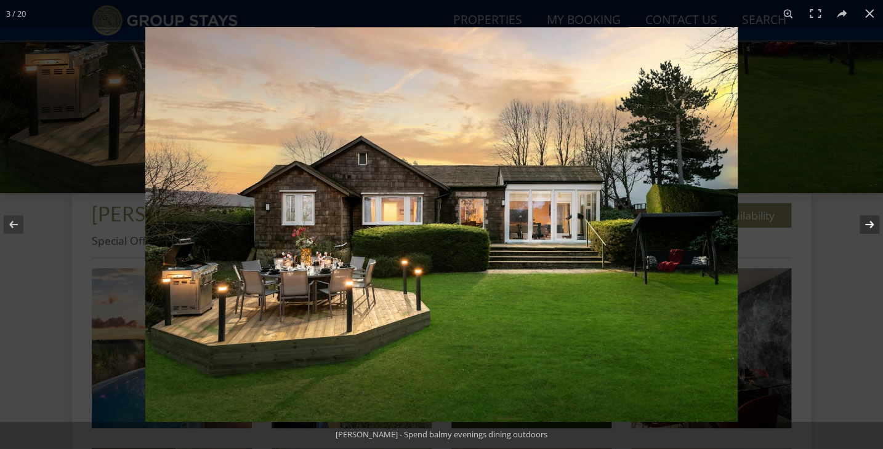
click at [871, 229] on button at bounding box center [861, 225] width 43 height 62
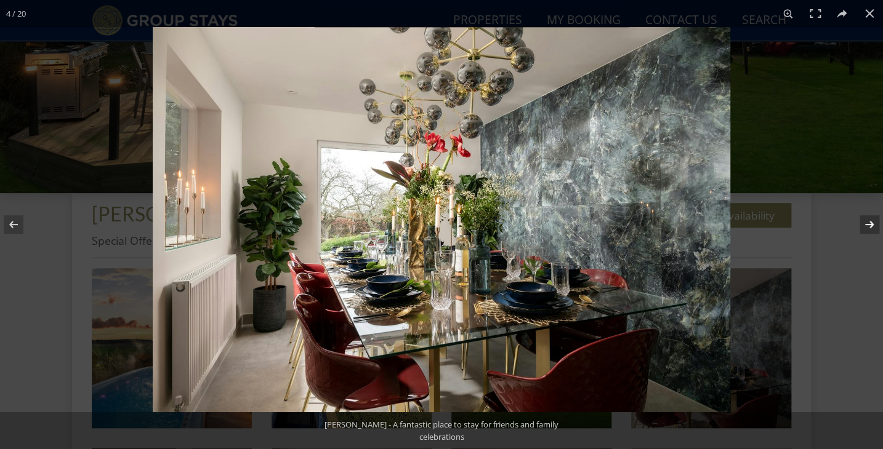
click at [871, 229] on button at bounding box center [861, 225] width 43 height 62
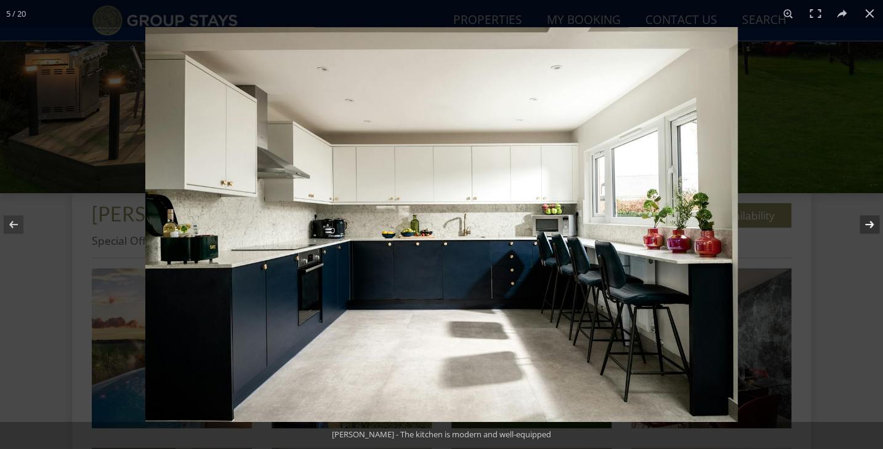
click at [871, 229] on button at bounding box center [861, 225] width 43 height 62
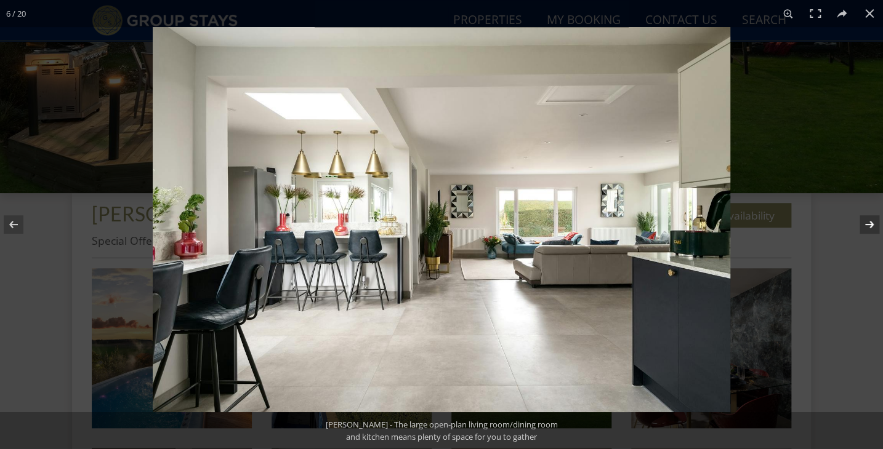
click at [871, 228] on button at bounding box center [861, 225] width 43 height 62
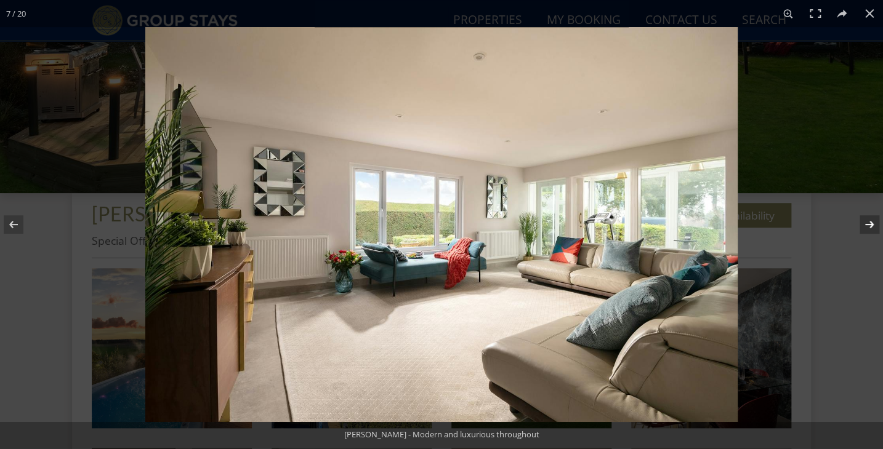
click at [870, 228] on button at bounding box center [861, 225] width 43 height 62
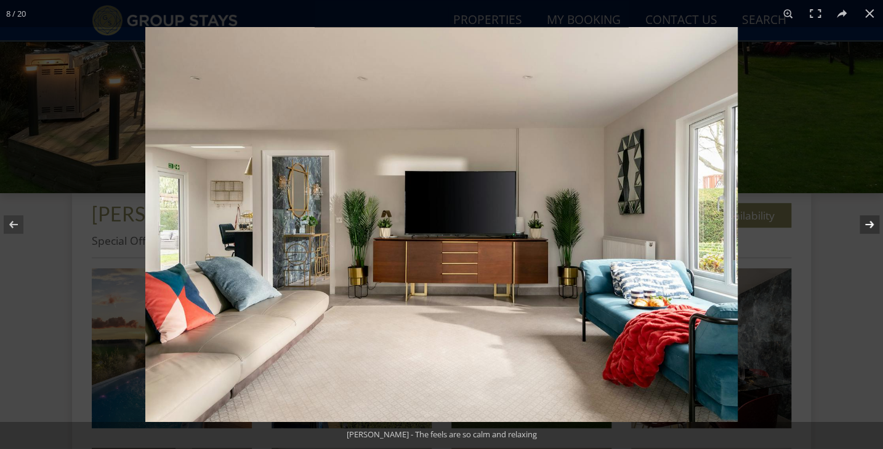
click at [870, 228] on button at bounding box center [861, 225] width 43 height 62
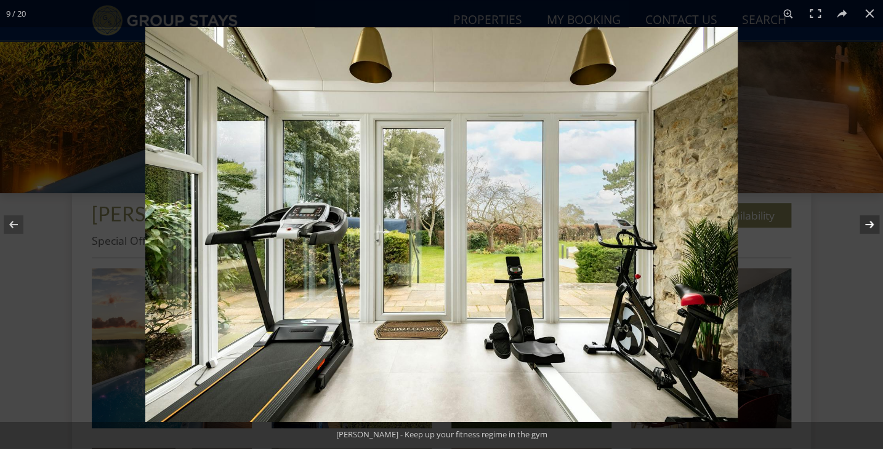
click at [870, 228] on button at bounding box center [861, 225] width 43 height 62
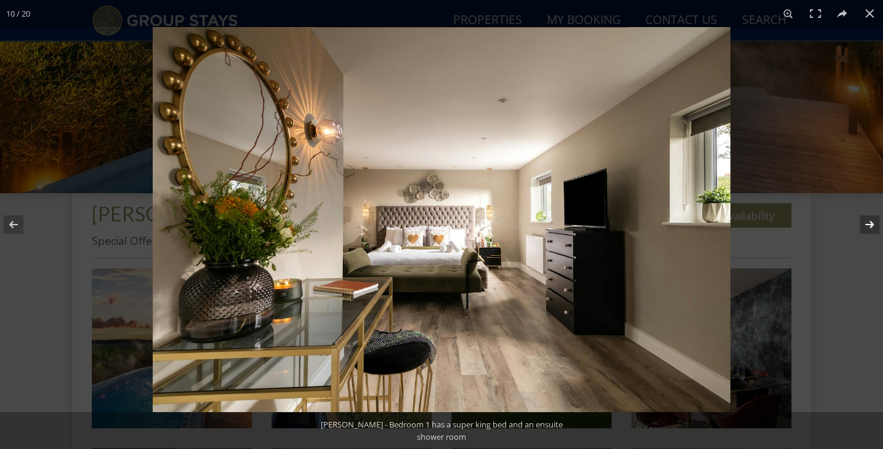
click at [870, 228] on button at bounding box center [861, 225] width 43 height 62
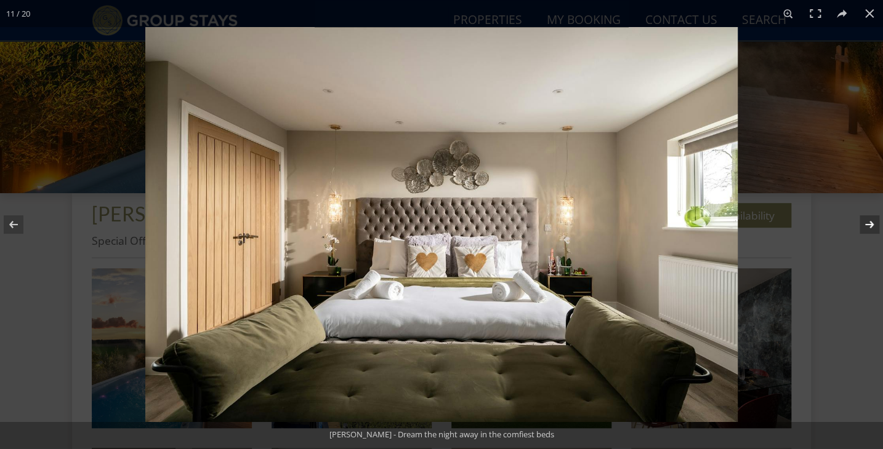
click at [870, 228] on button at bounding box center [861, 225] width 43 height 62
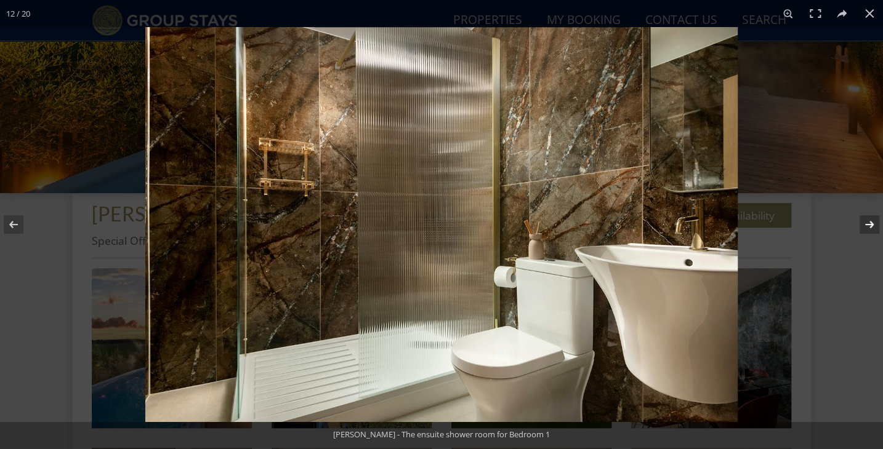
click at [870, 228] on button at bounding box center [861, 225] width 43 height 62
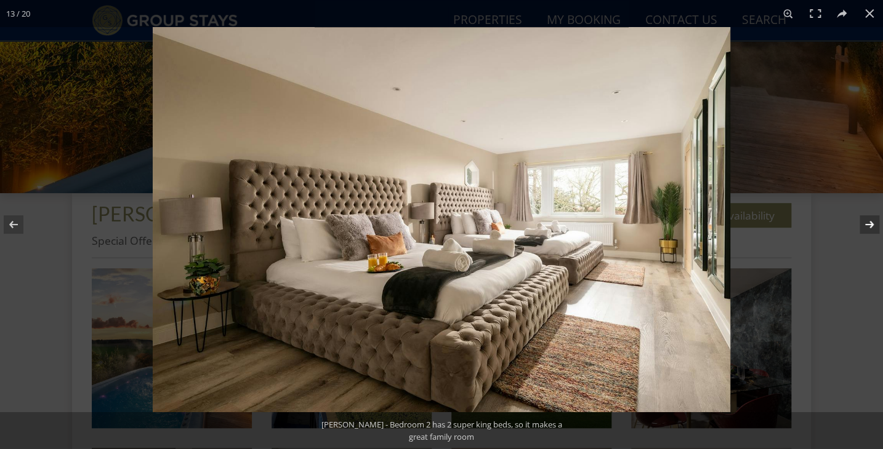
click at [870, 228] on button at bounding box center [861, 225] width 43 height 62
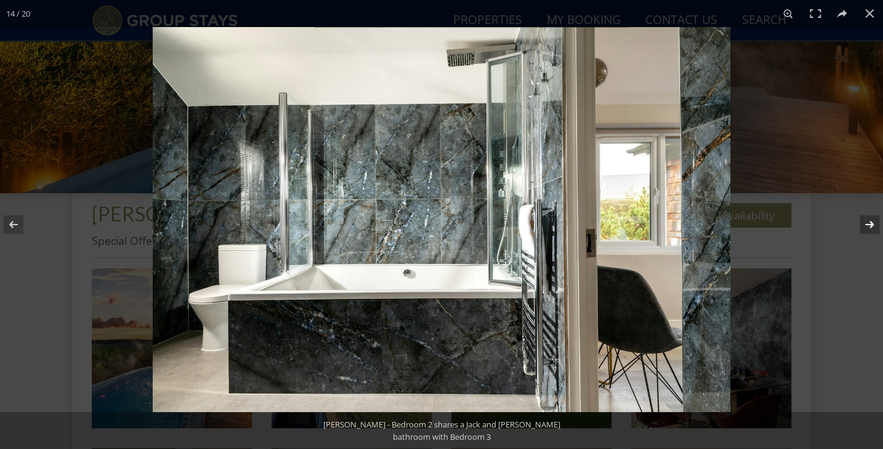
click at [870, 228] on button at bounding box center [861, 225] width 43 height 62
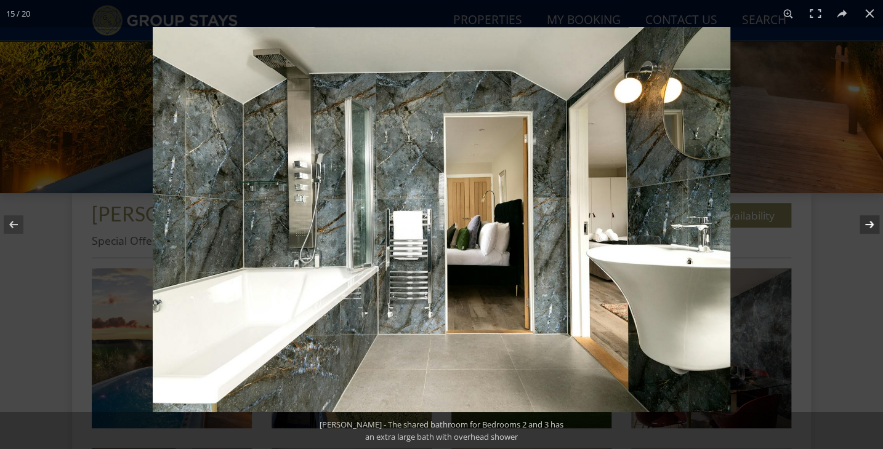
click at [870, 228] on button at bounding box center [861, 225] width 43 height 62
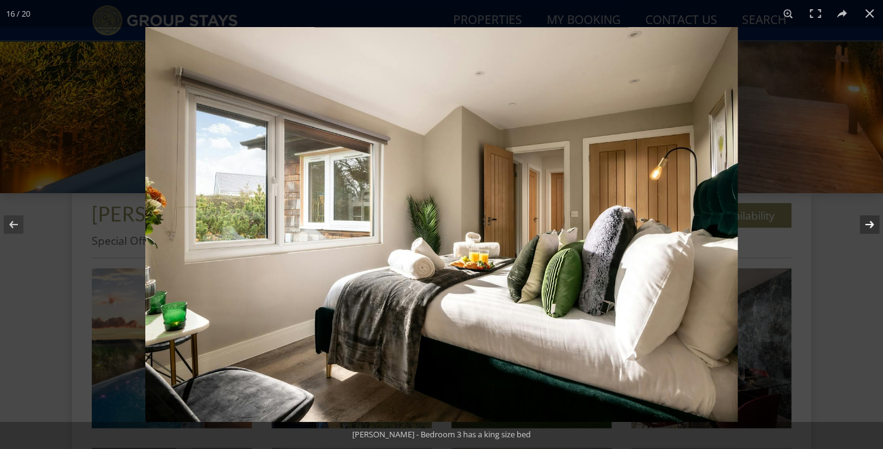
click at [870, 228] on button at bounding box center [861, 225] width 43 height 62
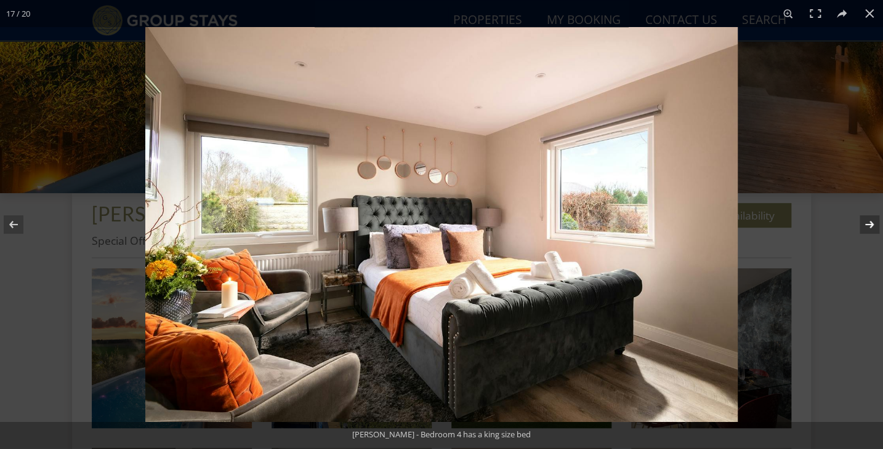
click at [870, 228] on button at bounding box center [861, 225] width 43 height 62
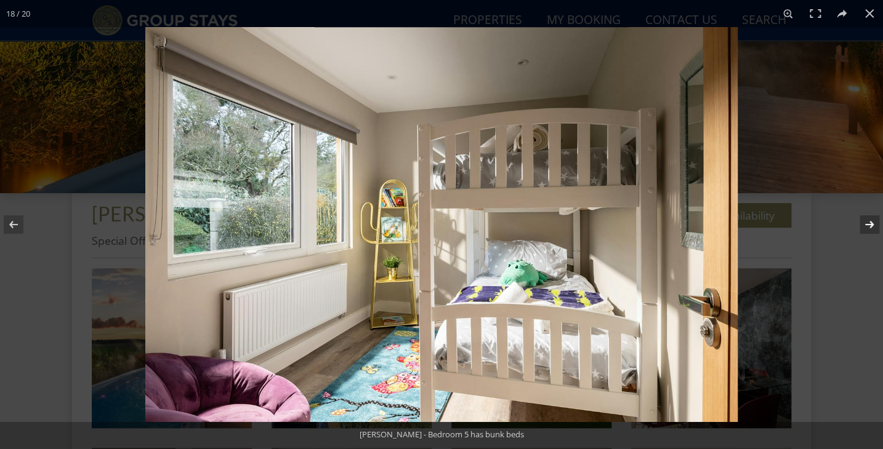
click at [870, 228] on button at bounding box center [861, 225] width 43 height 62
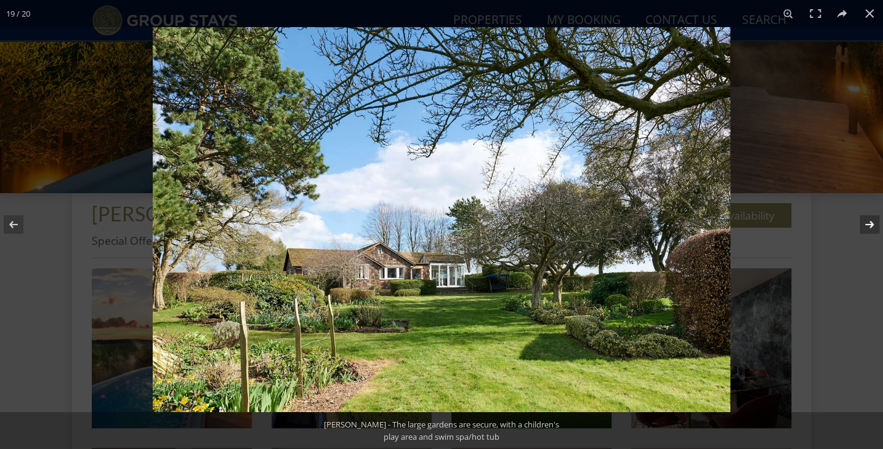
click at [870, 228] on button at bounding box center [861, 225] width 43 height 62
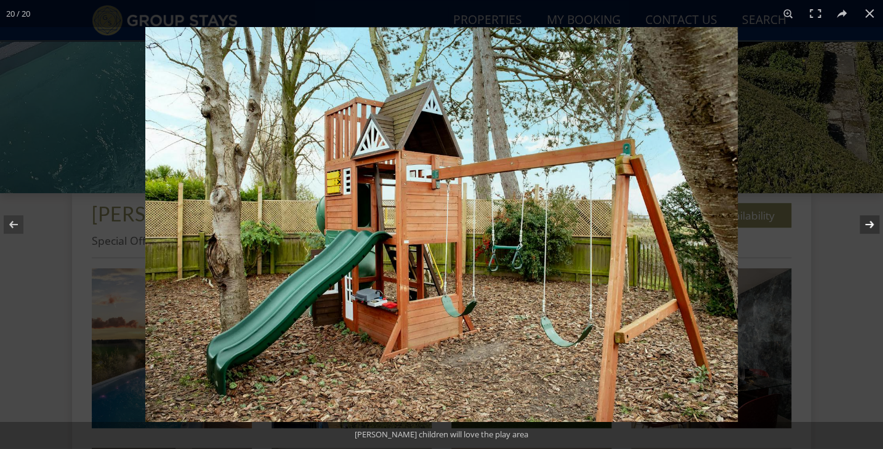
click at [870, 228] on button at bounding box center [861, 225] width 43 height 62
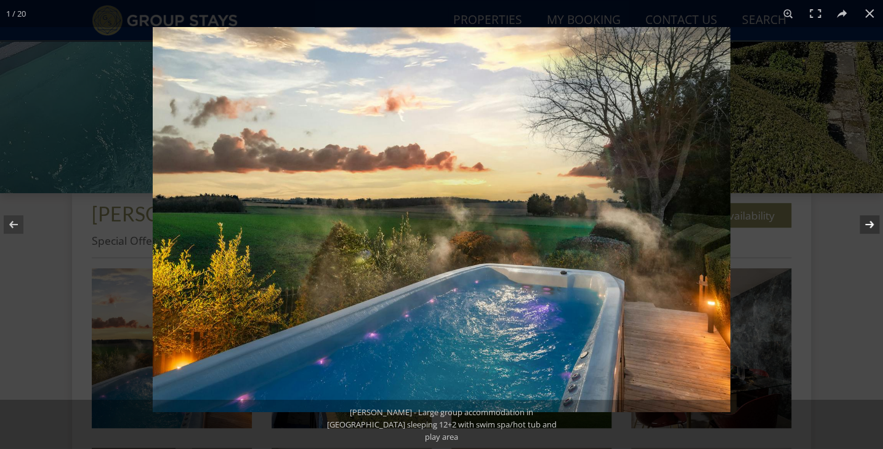
click at [870, 228] on button at bounding box center [861, 225] width 43 height 62
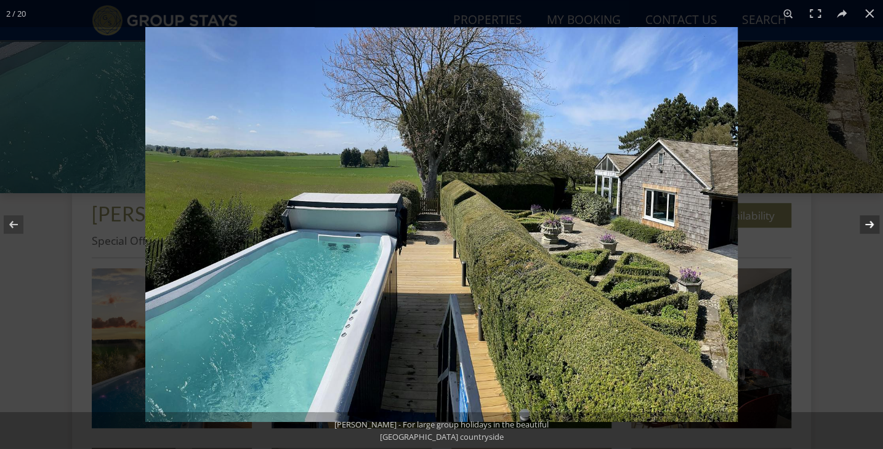
click at [870, 228] on button at bounding box center [861, 225] width 43 height 62
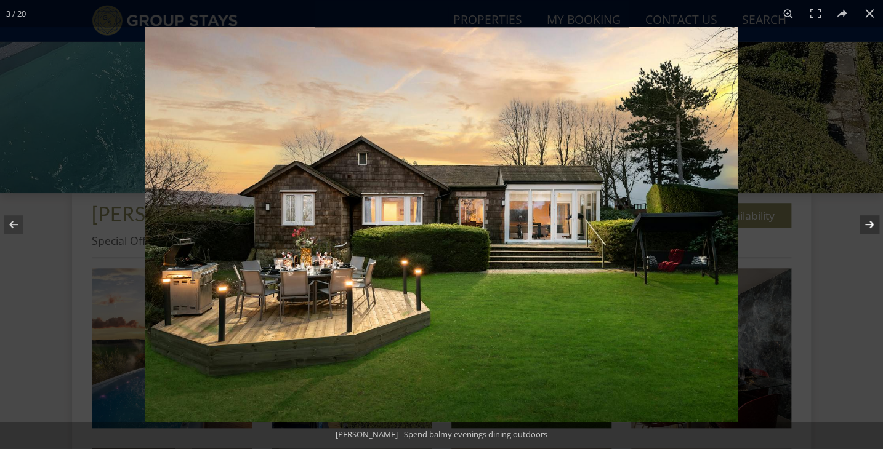
click at [870, 228] on button at bounding box center [861, 225] width 43 height 62
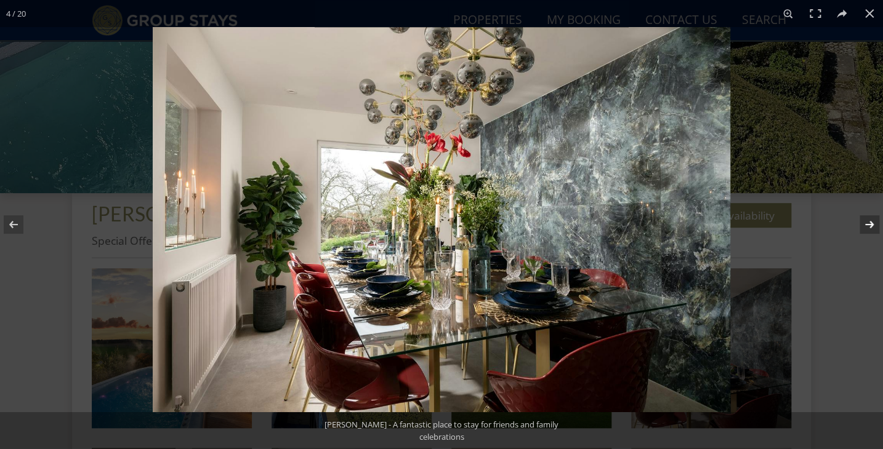
click at [870, 228] on button at bounding box center [861, 225] width 43 height 62
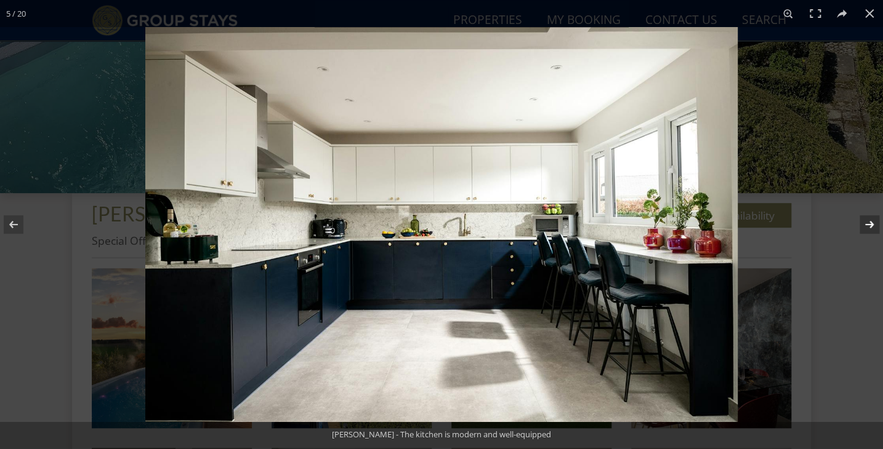
click at [870, 228] on button at bounding box center [861, 225] width 43 height 62
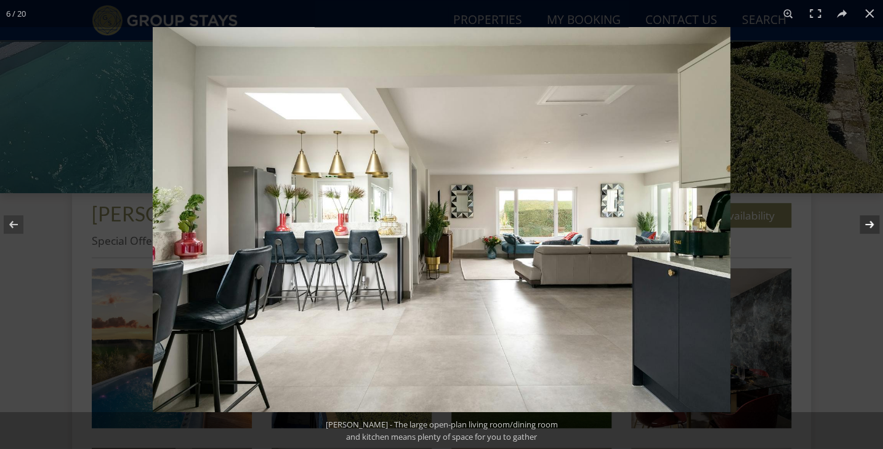
click at [870, 228] on button at bounding box center [861, 225] width 43 height 62
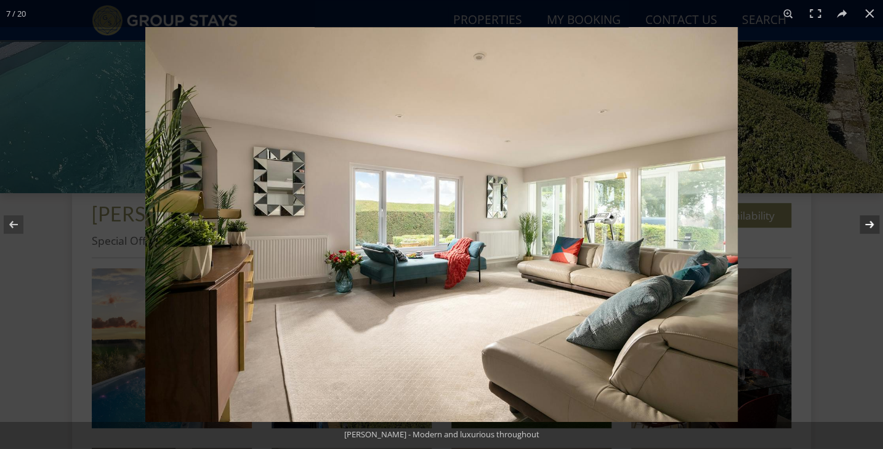
click at [870, 228] on button at bounding box center [861, 225] width 43 height 62
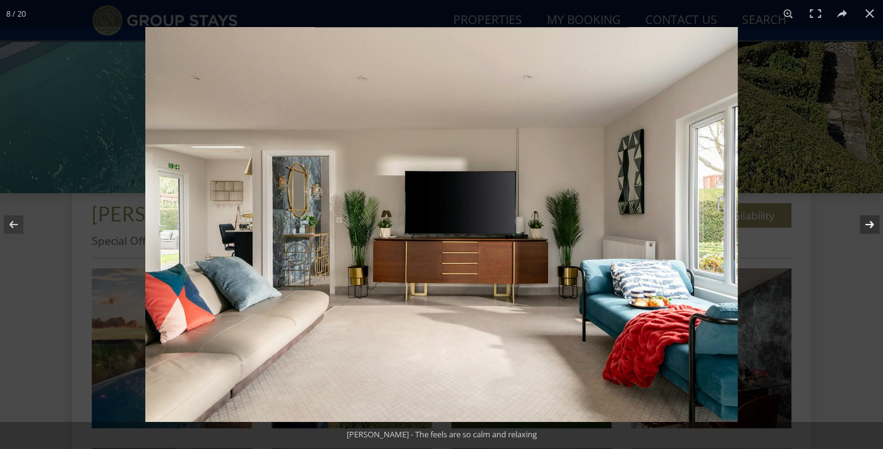
click at [870, 228] on button at bounding box center [861, 225] width 43 height 62
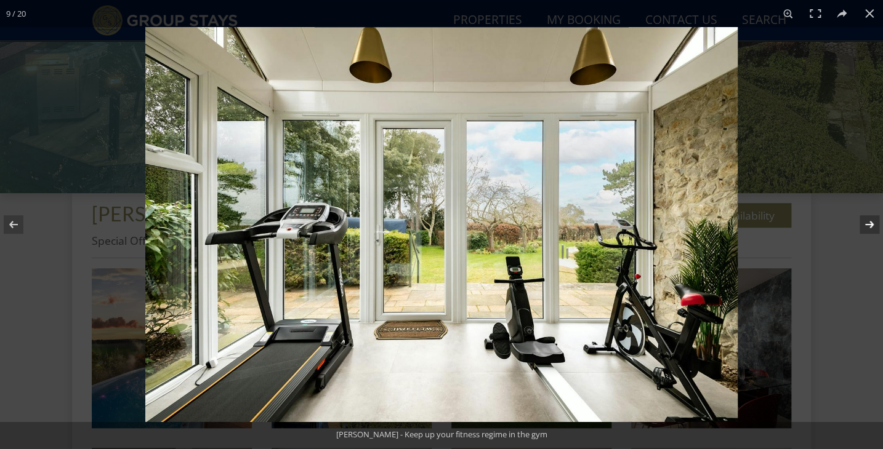
click at [870, 228] on button at bounding box center [861, 225] width 43 height 62
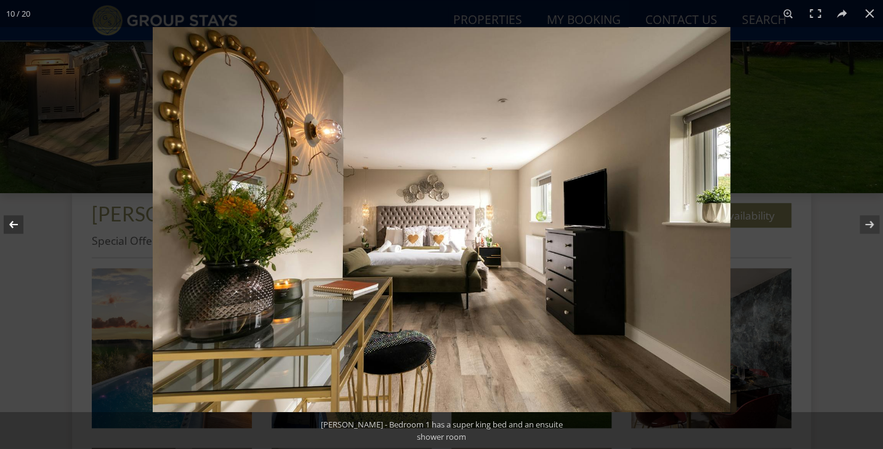
click at [12, 230] on button at bounding box center [21, 225] width 43 height 62
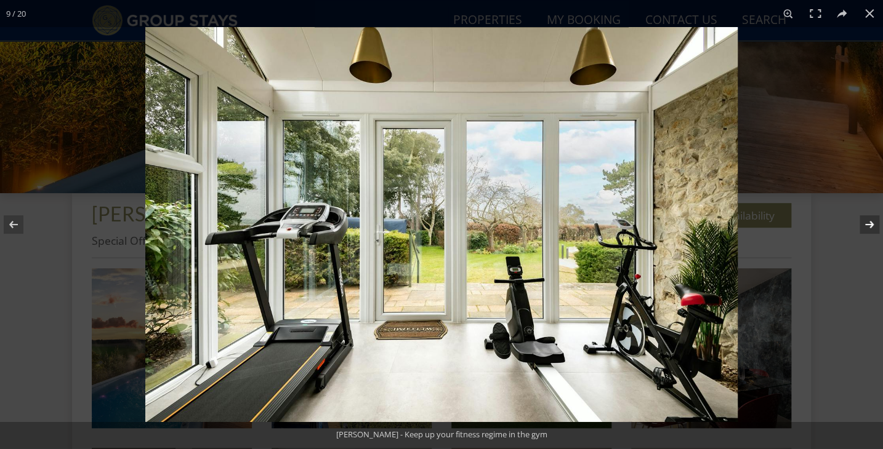
click at [871, 228] on button at bounding box center [861, 225] width 43 height 62
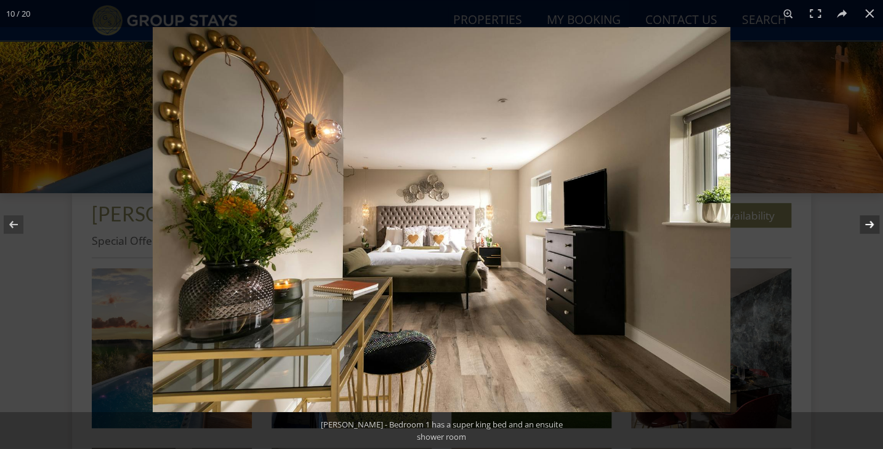
click at [871, 228] on button at bounding box center [861, 225] width 43 height 62
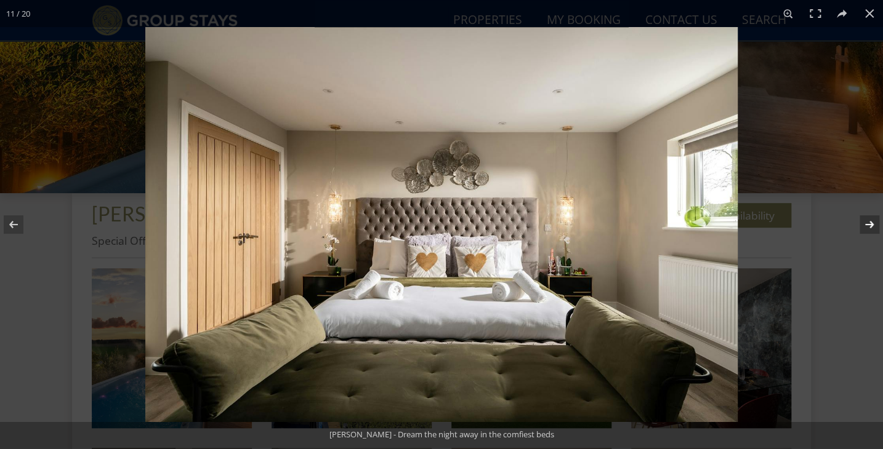
click at [871, 228] on button at bounding box center [861, 225] width 43 height 62
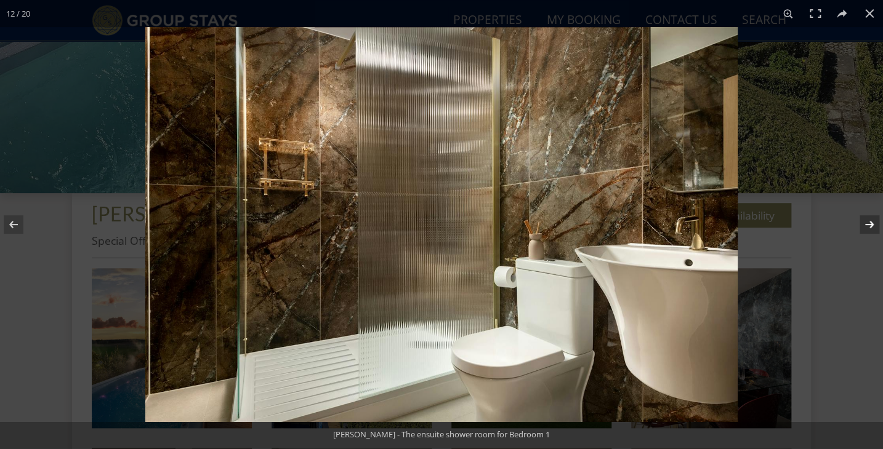
click at [871, 228] on button at bounding box center [861, 225] width 43 height 62
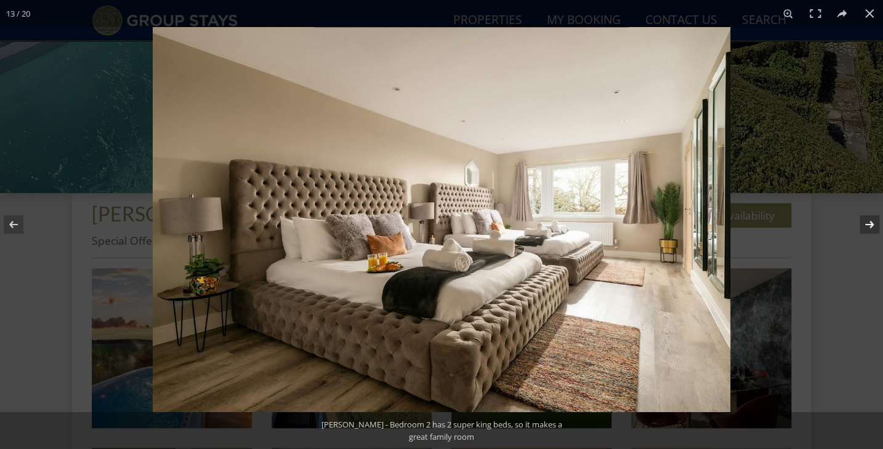
click at [871, 228] on button at bounding box center [861, 225] width 43 height 62
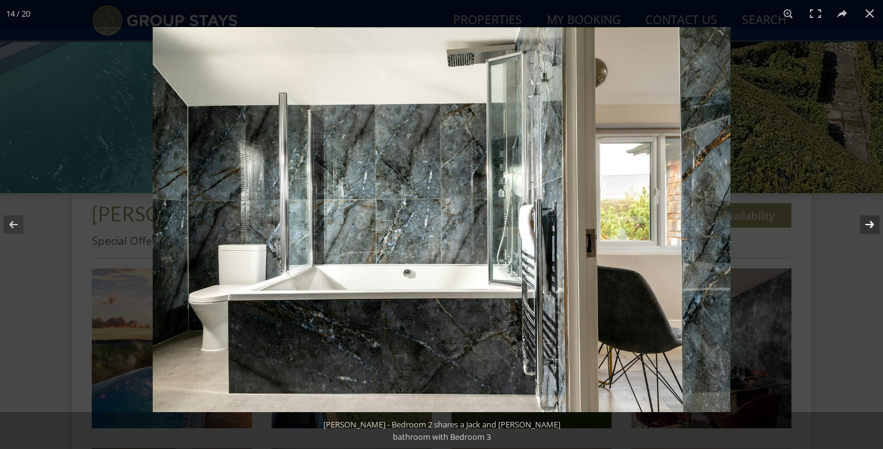
click at [871, 228] on button at bounding box center [861, 225] width 43 height 62
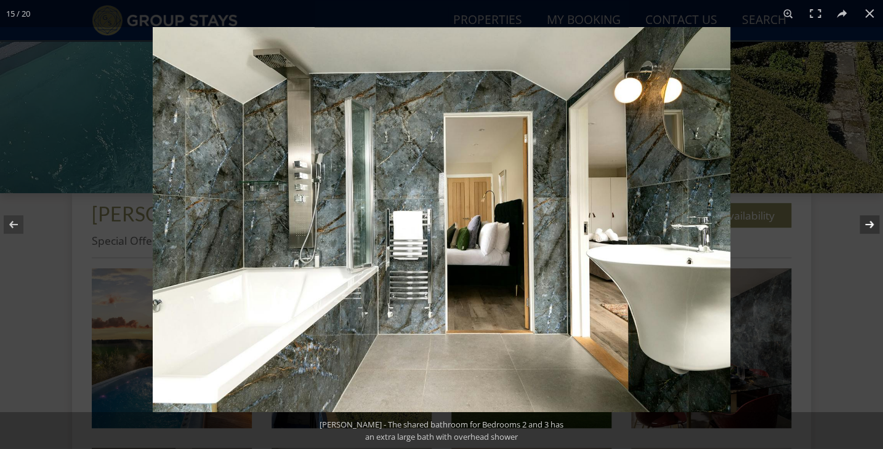
click at [871, 228] on button at bounding box center [861, 225] width 43 height 62
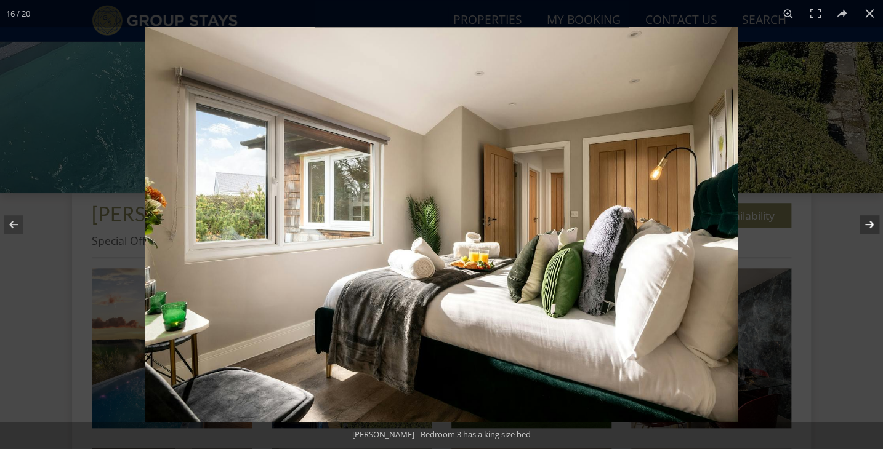
click at [871, 228] on button at bounding box center [861, 225] width 43 height 62
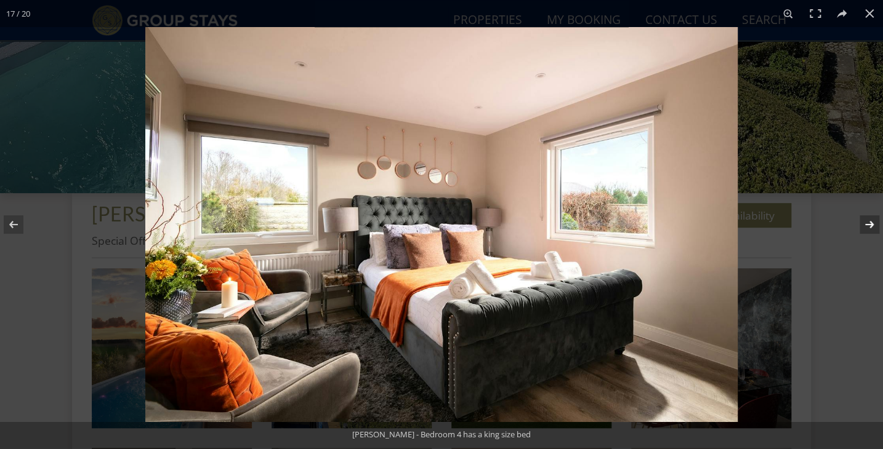
click at [871, 228] on button at bounding box center [861, 225] width 43 height 62
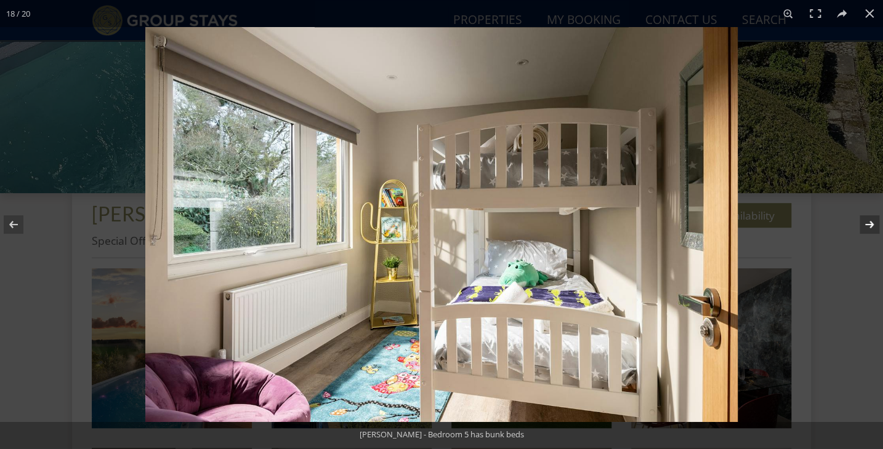
click at [871, 228] on button at bounding box center [861, 225] width 43 height 62
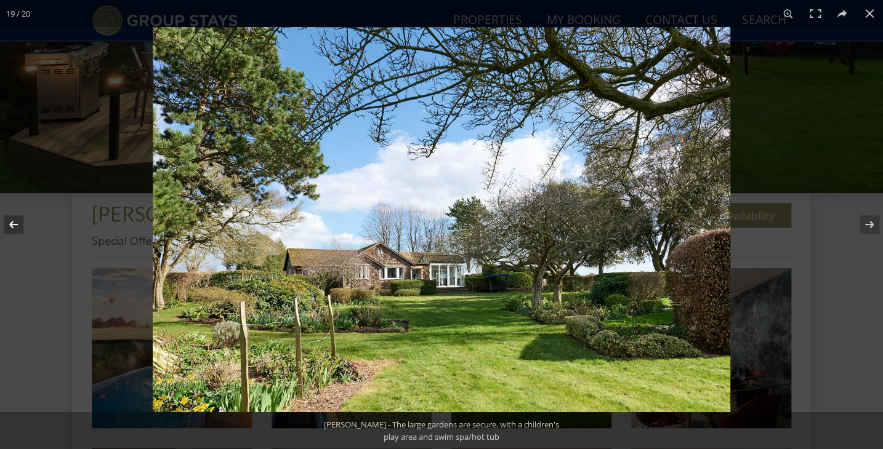
click at [14, 226] on button at bounding box center [21, 225] width 43 height 62
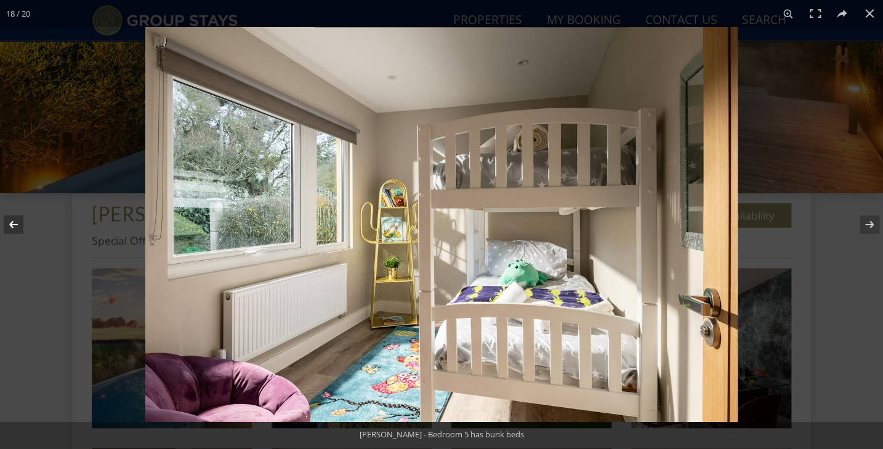
click at [14, 236] on button at bounding box center [21, 225] width 43 height 62
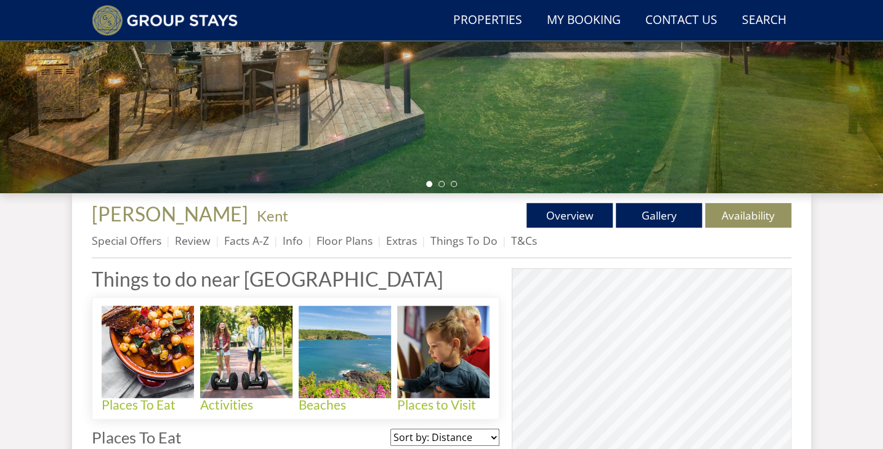
scroll to position [344, 0]
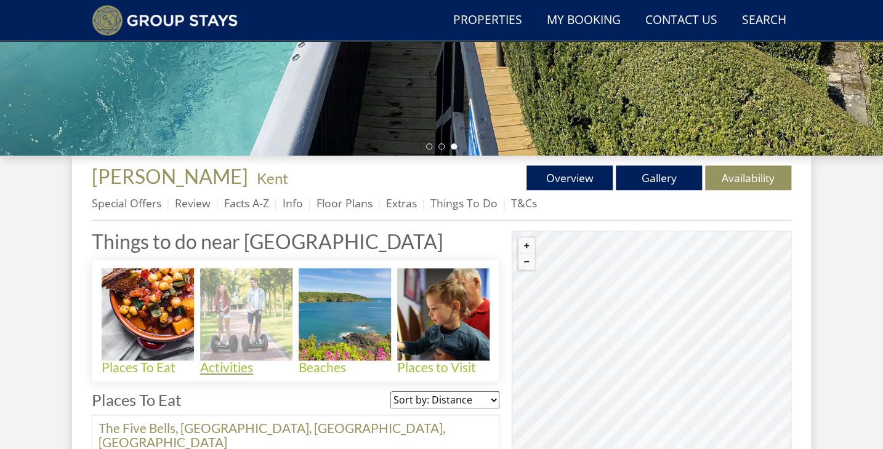
click at [272, 284] on img at bounding box center [246, 314] width 92 height 92
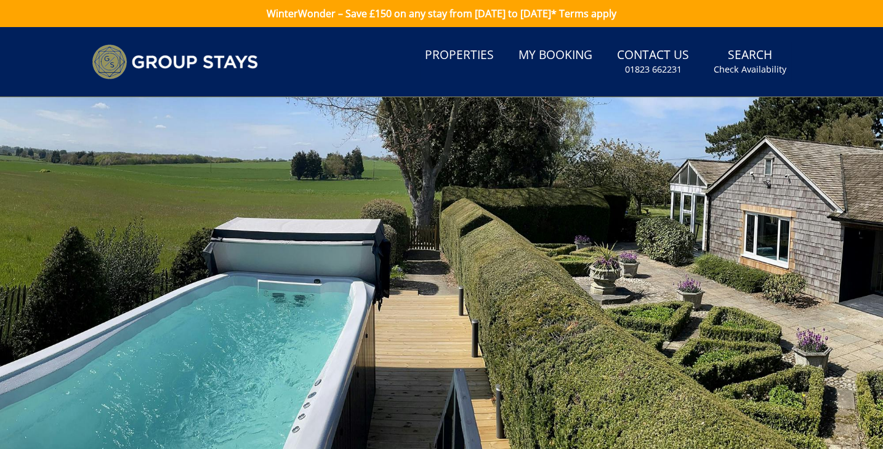
scroll to position [344, 0]
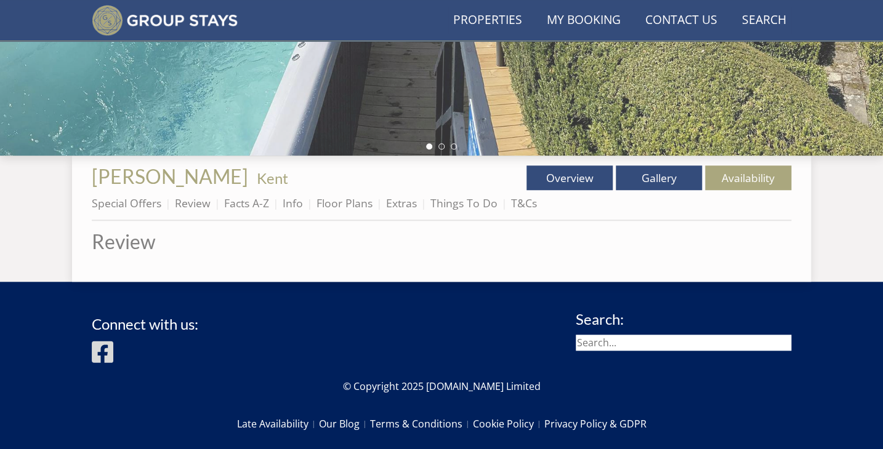
scroll to position [277, 0]
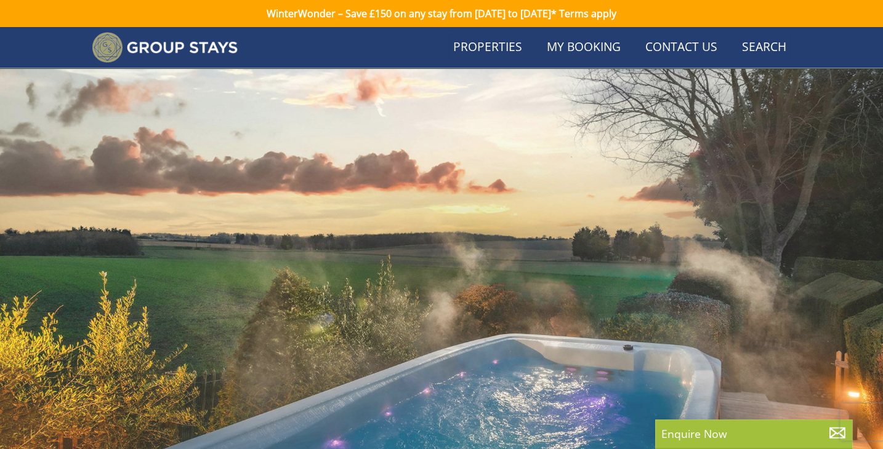
scroll to position [344, 0]
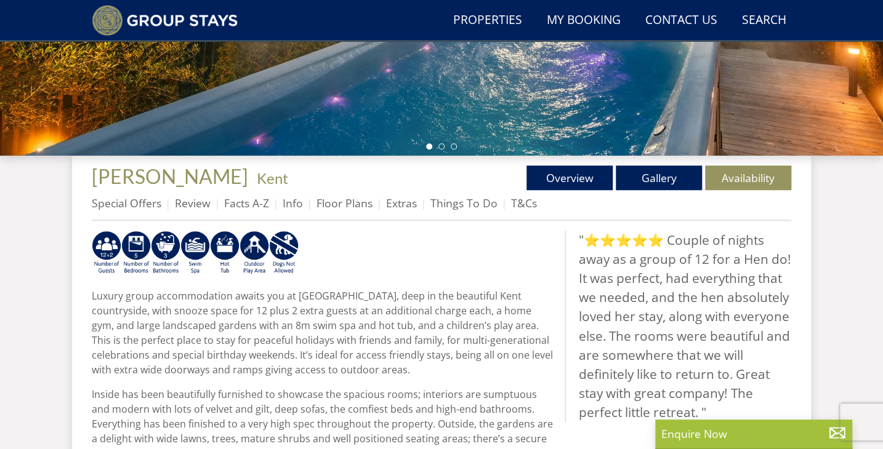
scroll to position [382, 0]
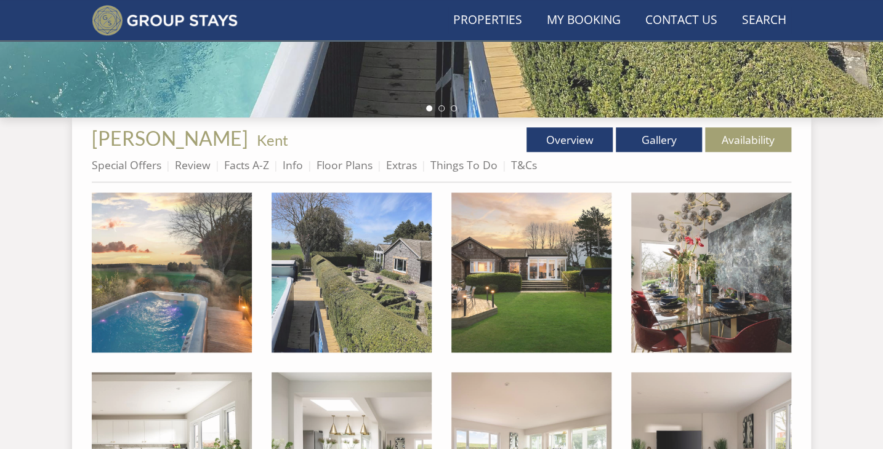
scroll to position [265, 0]
